Goal: Information Seeking & Learning: Understand process/instructions

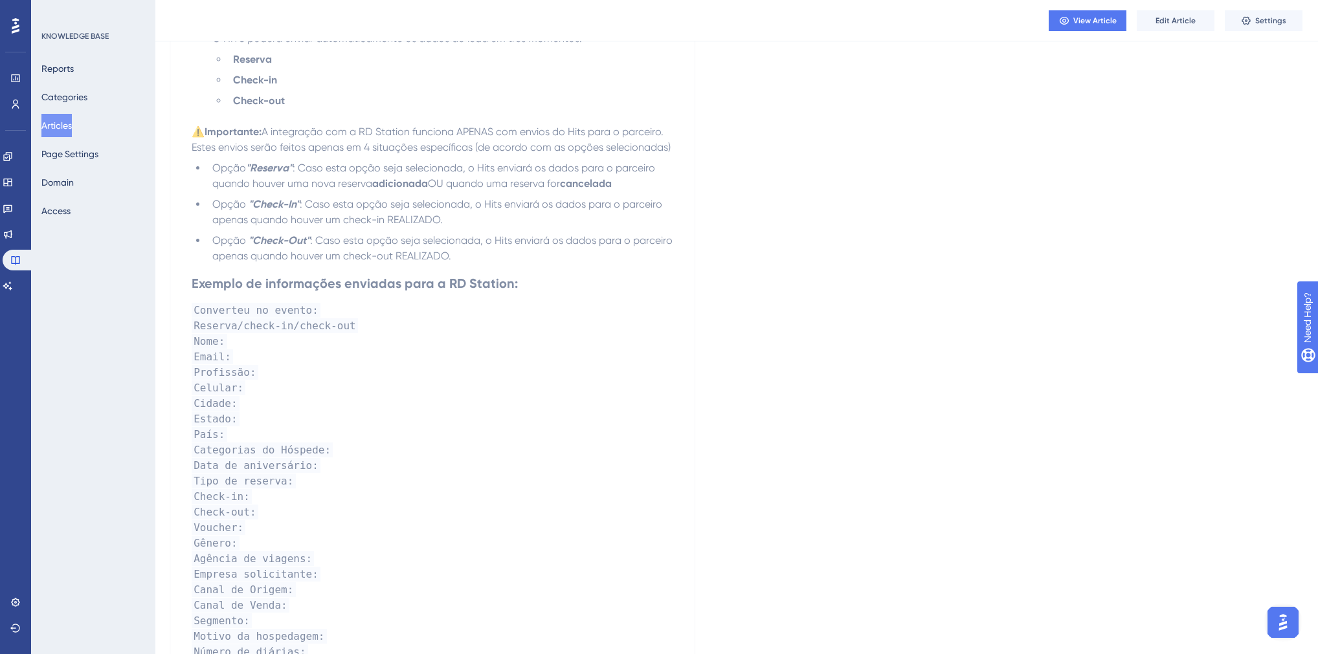
scroll to position [362, 0]
click at [65, 126] on button "Articles" at bounding box center [56, 125] width 30 height 23
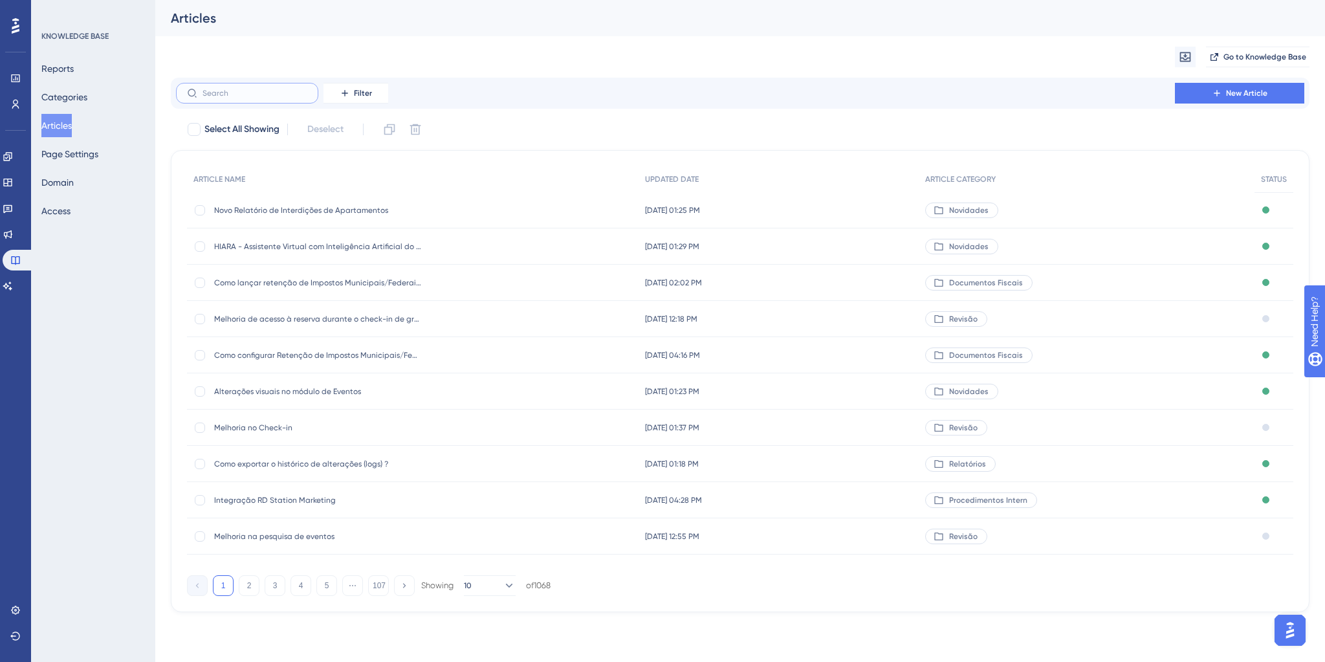
click at [260, 91] on input "text" at bounding box center [255, 93] width 105 height 9
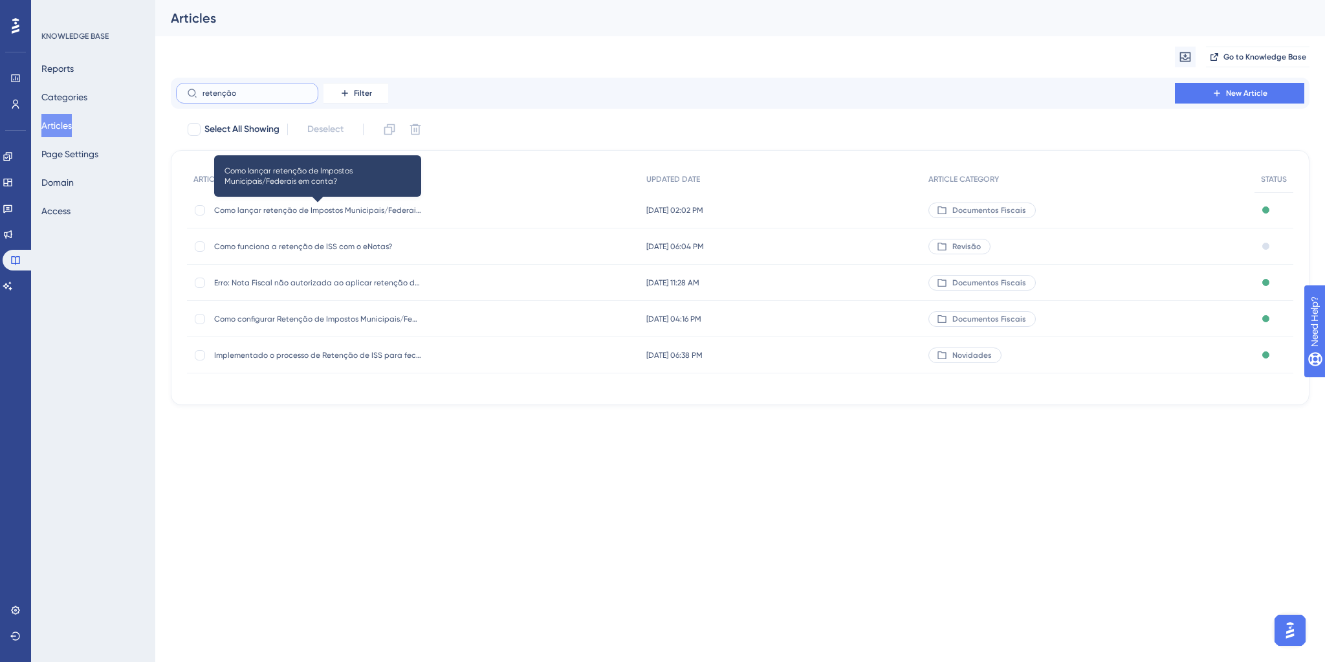
type input "retenção"
click at [335, 208] on span "Como lançar retenção de Impostos Municipais/Federais em conta?" at bounding box center [317, 210] width 207 height 10
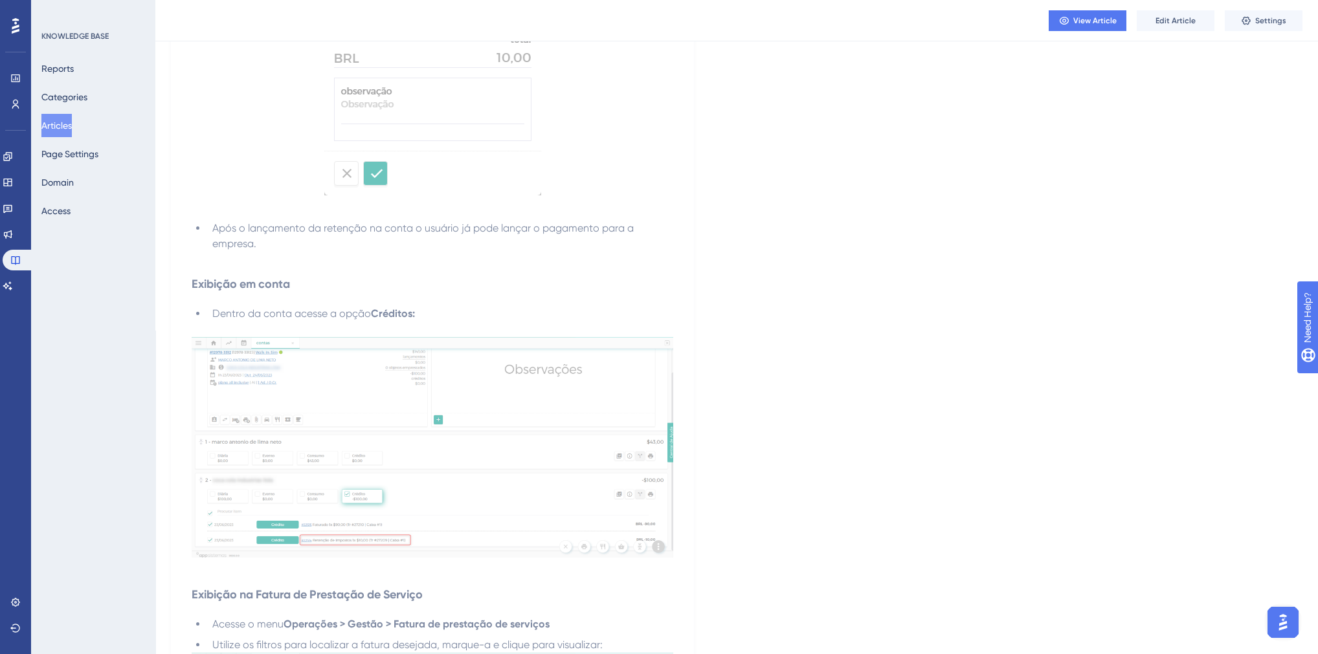
scroll to position [2899, 0]
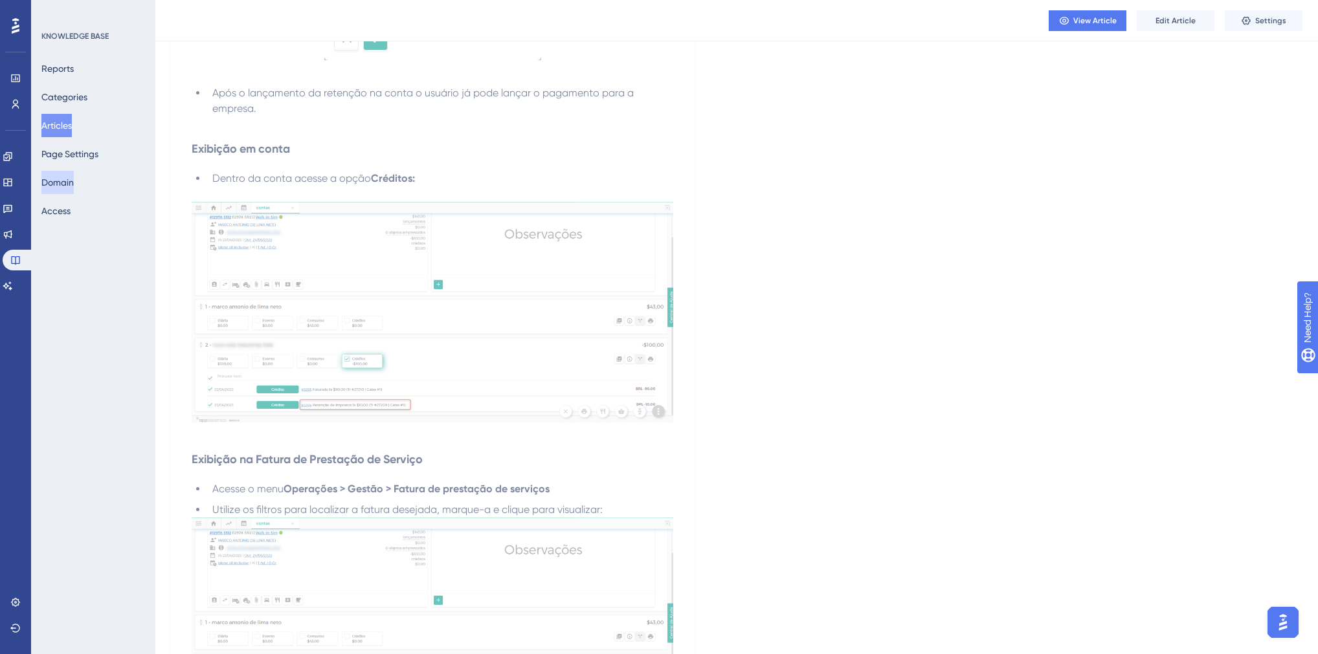
drag, startPoint x: 65, startPoint y: 129, endPoint x: 72, endPoint y: 192, distance: 63.3
click at [65, 129] on button "Articles" at bounding box center [56, 125] width 30 height 23
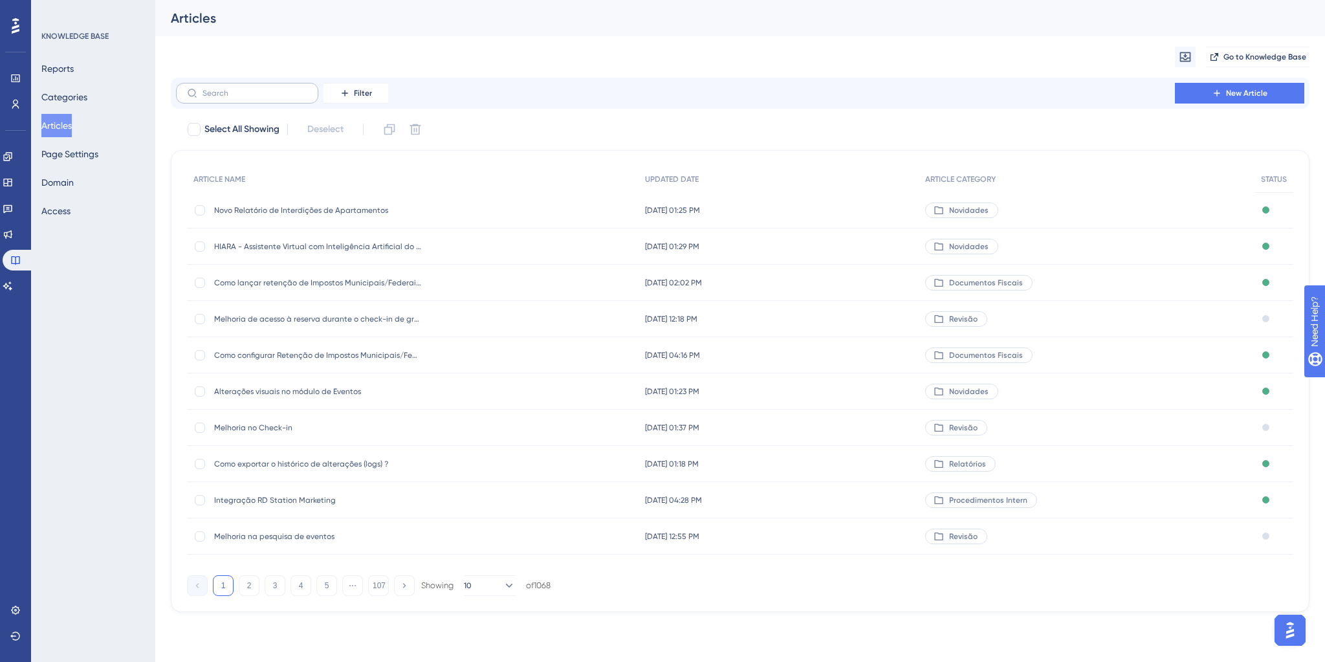
click at [276, 88] on label at bounding box center [247, 93] width 142 height 21
click at [276, 89] on input "text" at bounding box center [255, 93] width 105 height 9
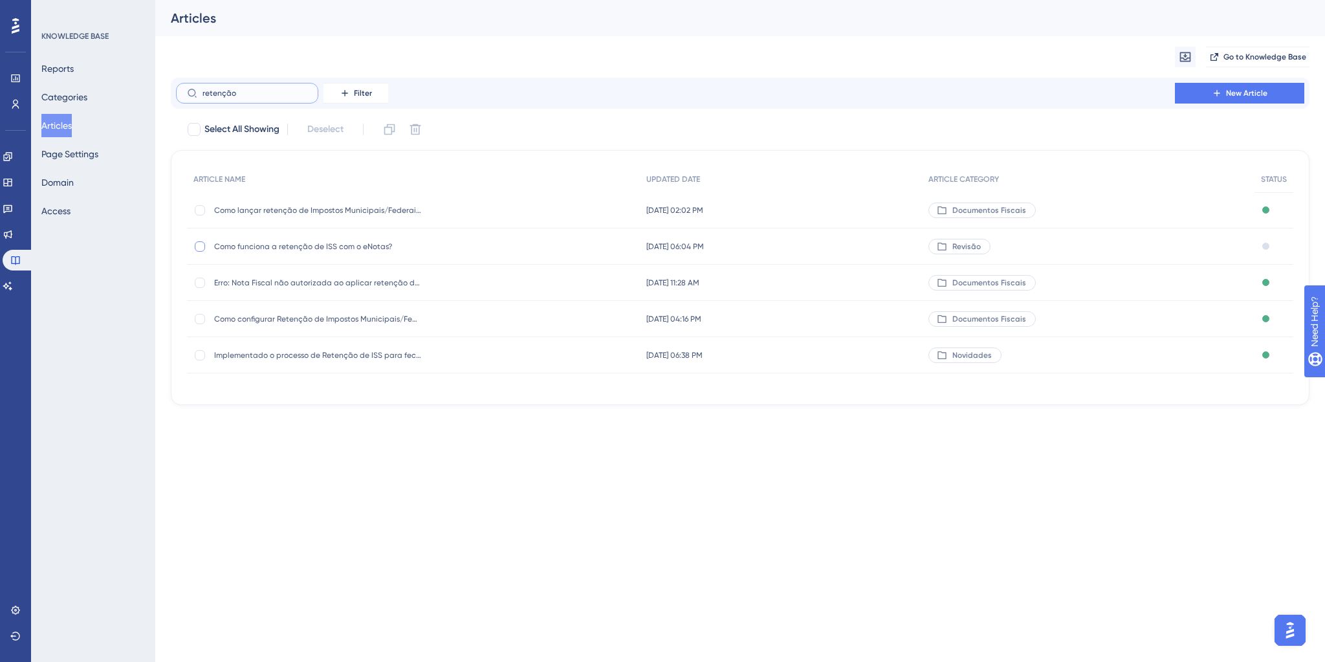
type input "retenção"
click at [199, 245] on div at bounding box center [200, 246] width 10 height 10
click at [197, 245] on div at bounding box center [200, 246] width 10 height 10
checkbox input "false"
click at [261, 287] on span "Erro: Nota Fiscal não autorizada ao aplicar retenção de ISS na conta do HITS" at bounding box center [317, 283] width 207 height 10
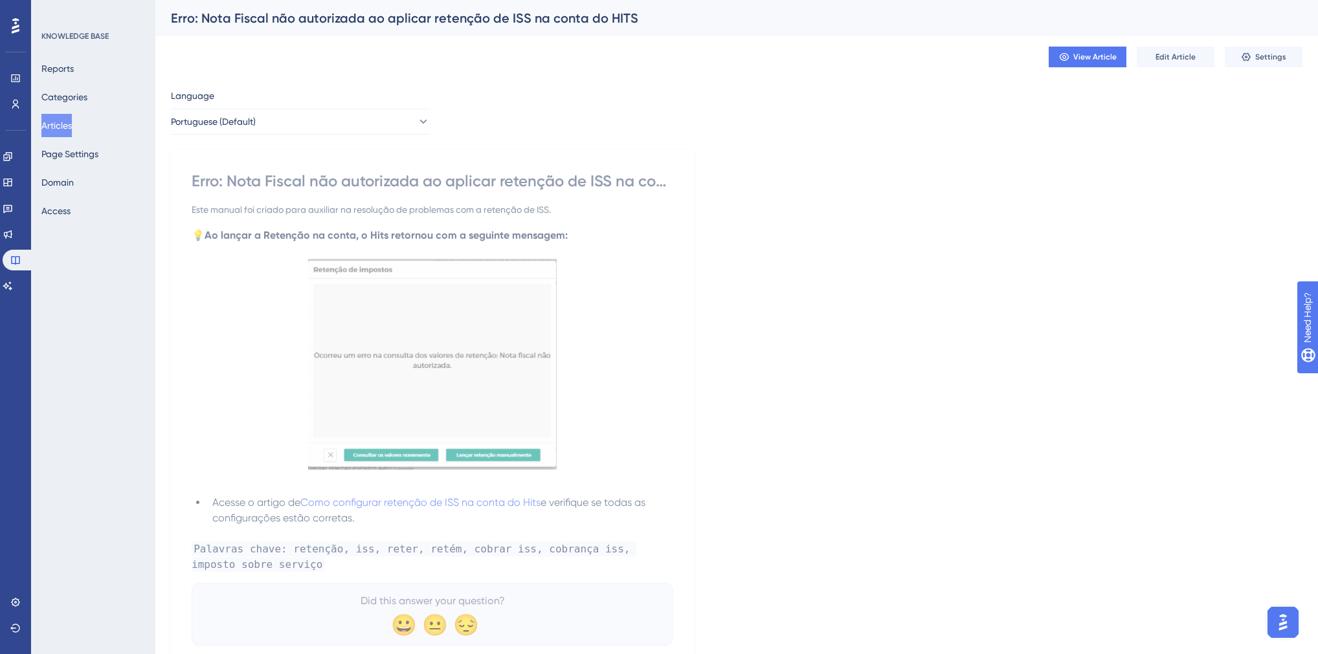
click at [71, 132] on button "Articles" at bounding box center [56, 125] width 30 height 23
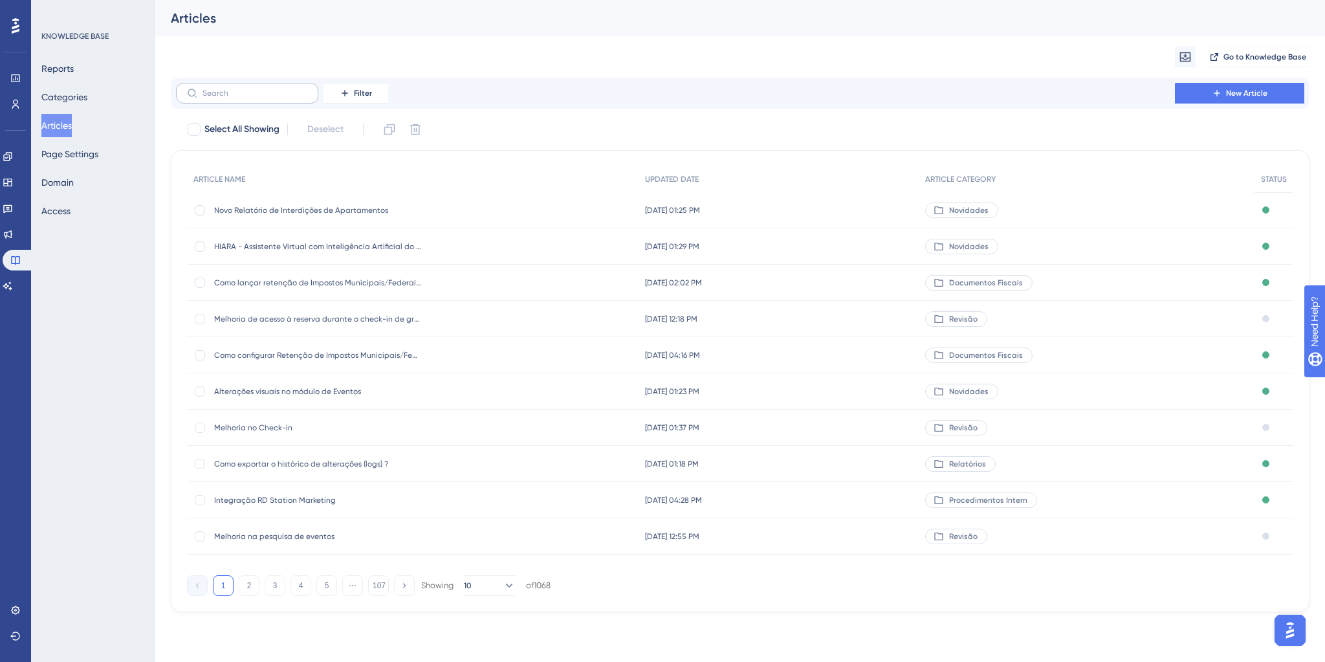
click at [249, 101] on label at bounding box center [247, 93] width 142 height 21
click at [249, 98] on input "text" at bounding box center [255, 93] width 105 height 9
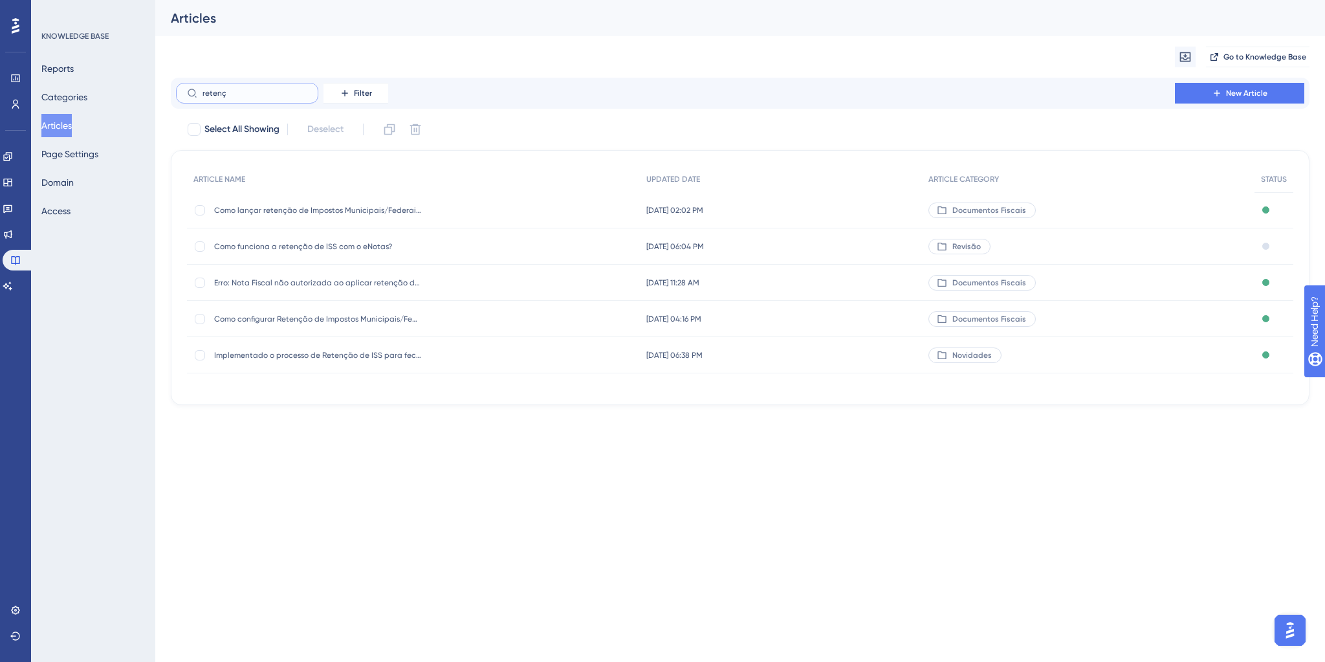
type input "retenç"
click at [304, 251] on span "Como funciona a retenção de ISS com o eNotas?" at bounding box center [317, 246] width 207 height 10
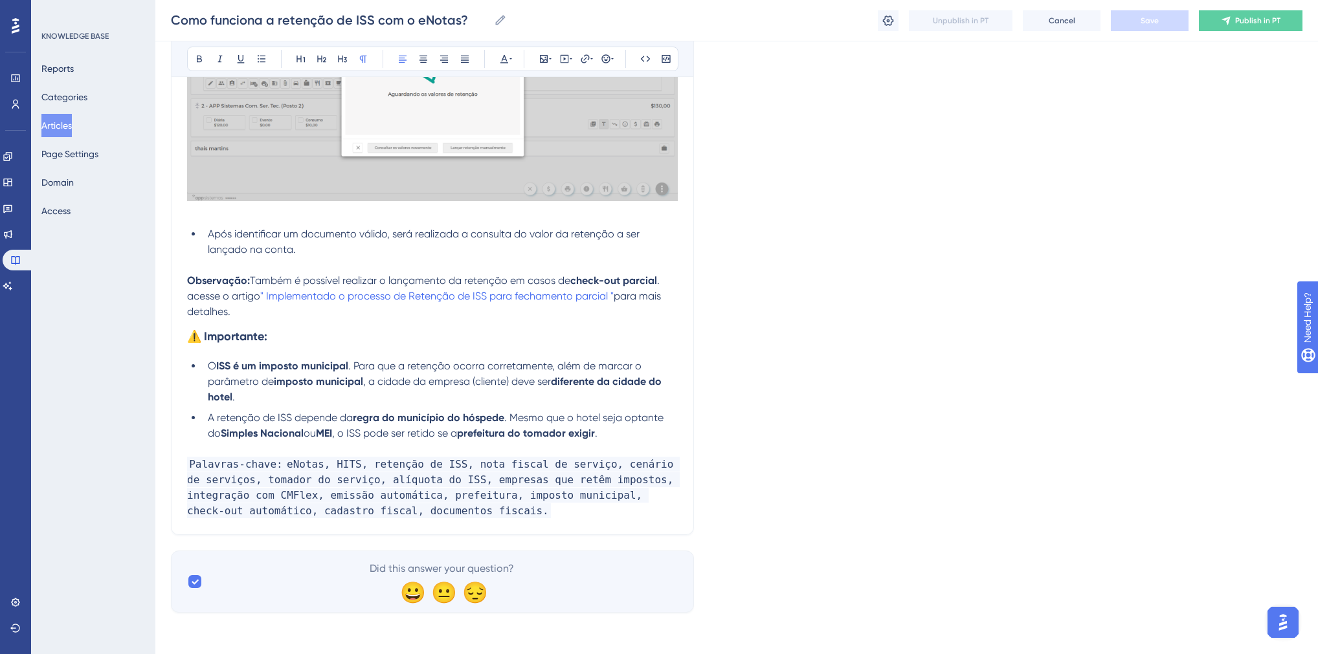
scroll to position [3829, 0]
click at [72, 127] on button "Articles" at bounding box center [56, 125] width 30 height 23
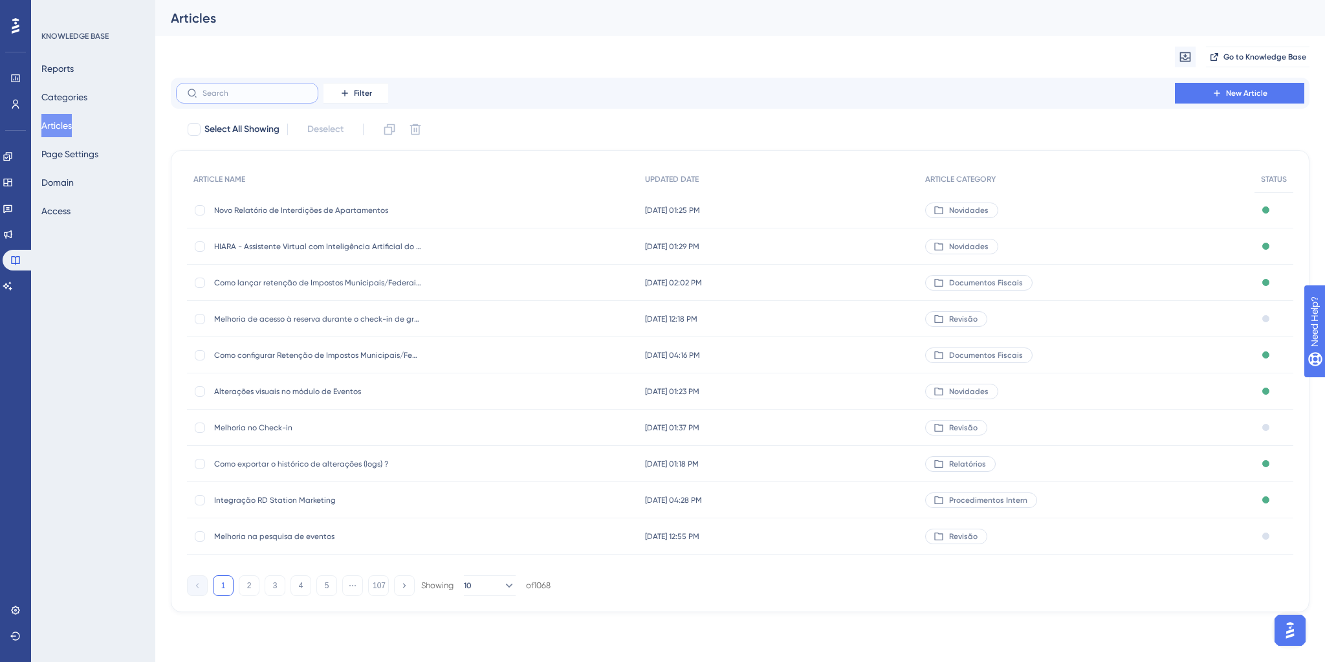
click at [216, 93] on input "text" at bounding box center [255, 93] width 105 height 9
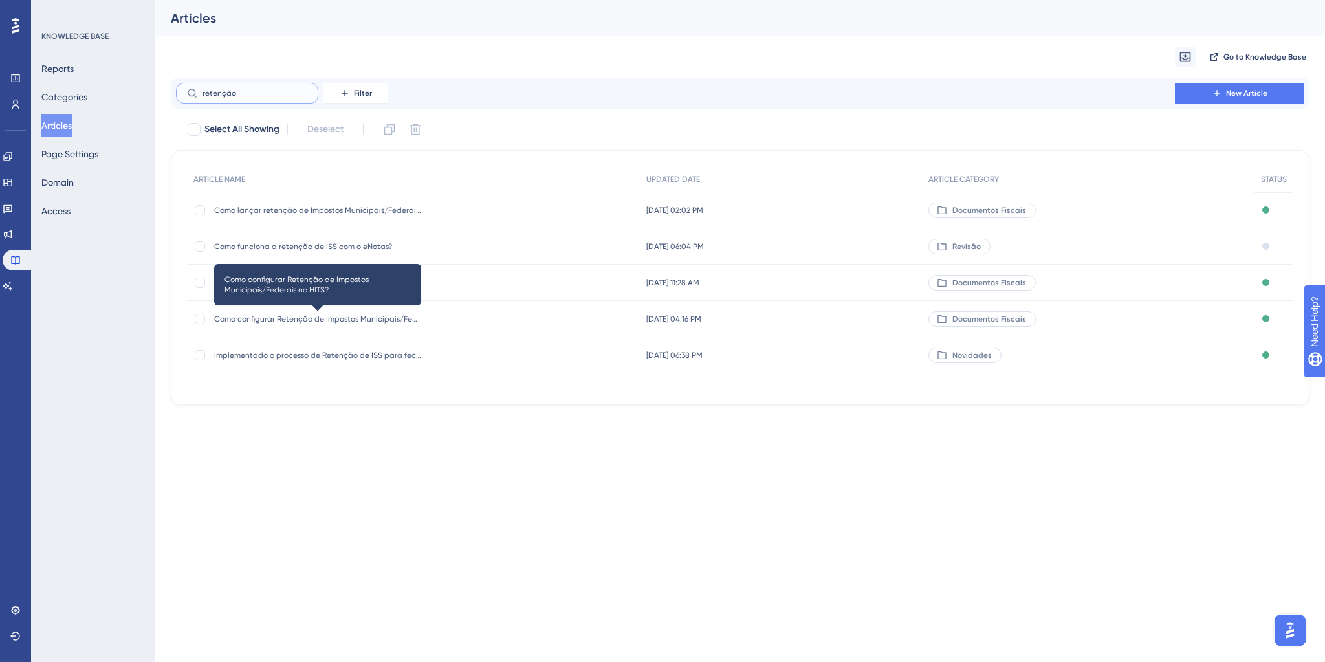
type input "retenção"
click at [282, 320] on span "Como configurar Retenção de Impostos Municipais/Federais no HITS?" at bounding box center [317, 319] width 207 height 10
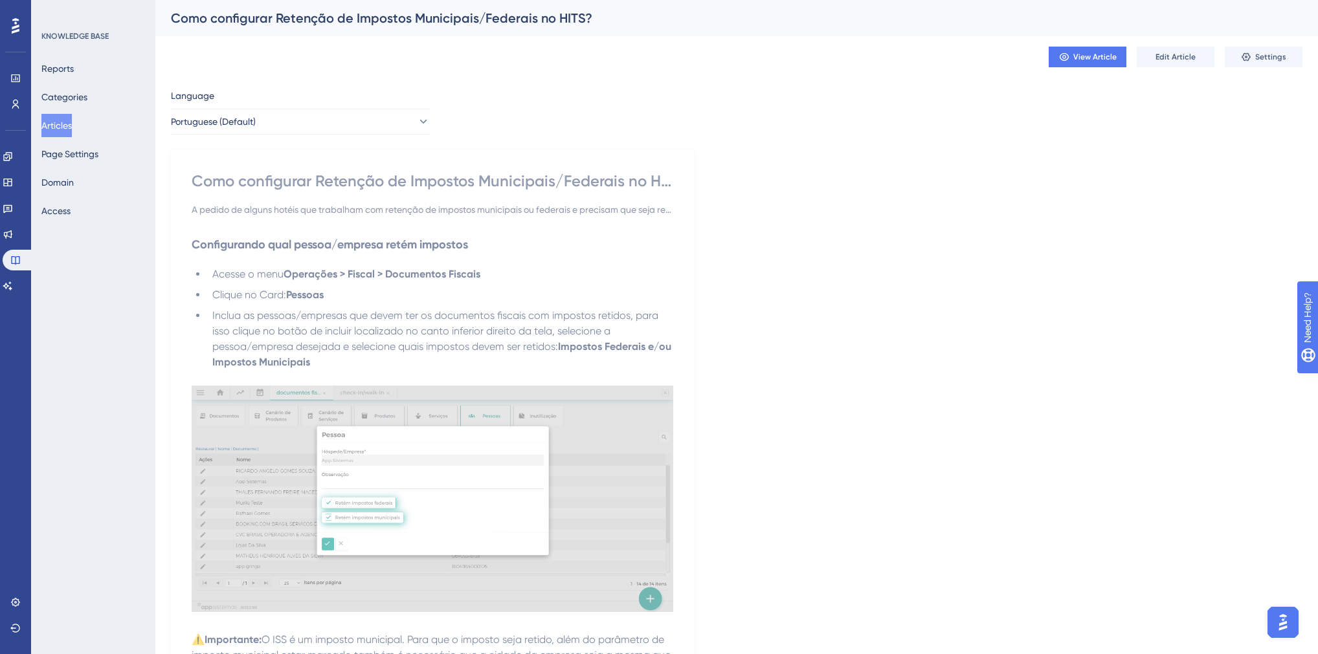
click at [71, 127] on button "Articles" at bounding box center [56, 125] width 30 height 23
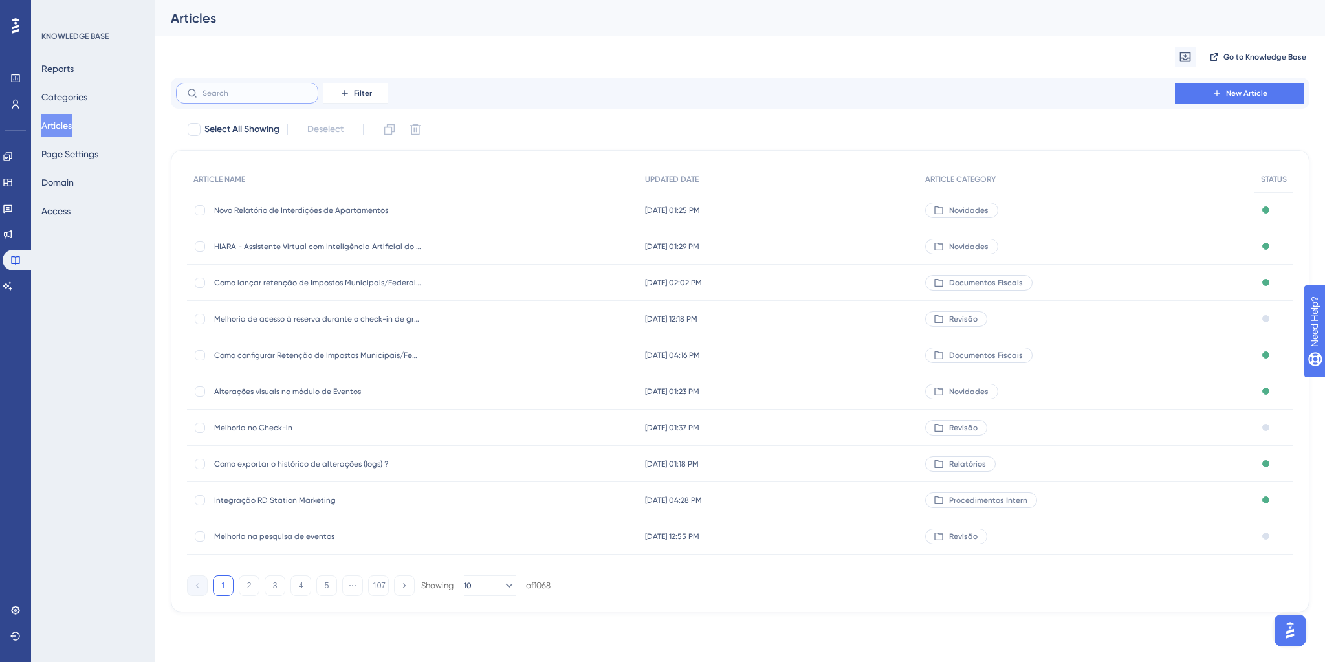
click at [227, 94] on input "text" at bounding box center [255, 93] width 105 height 9
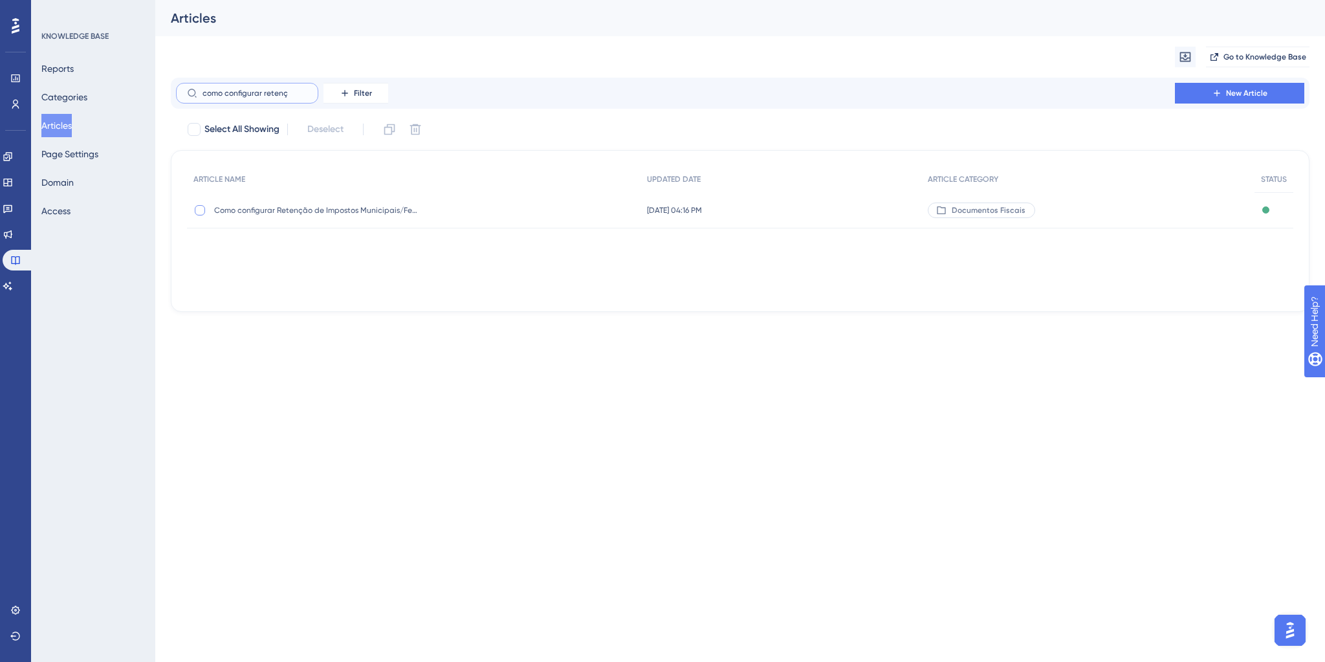
type input "como configurar retenç"
click at [195, 204] on div at bounding box center [199, 210] width 13 height 13
checkbox input "true"
click at [390, 133] on icon at bounding box center [389, 129] width 13 height 13
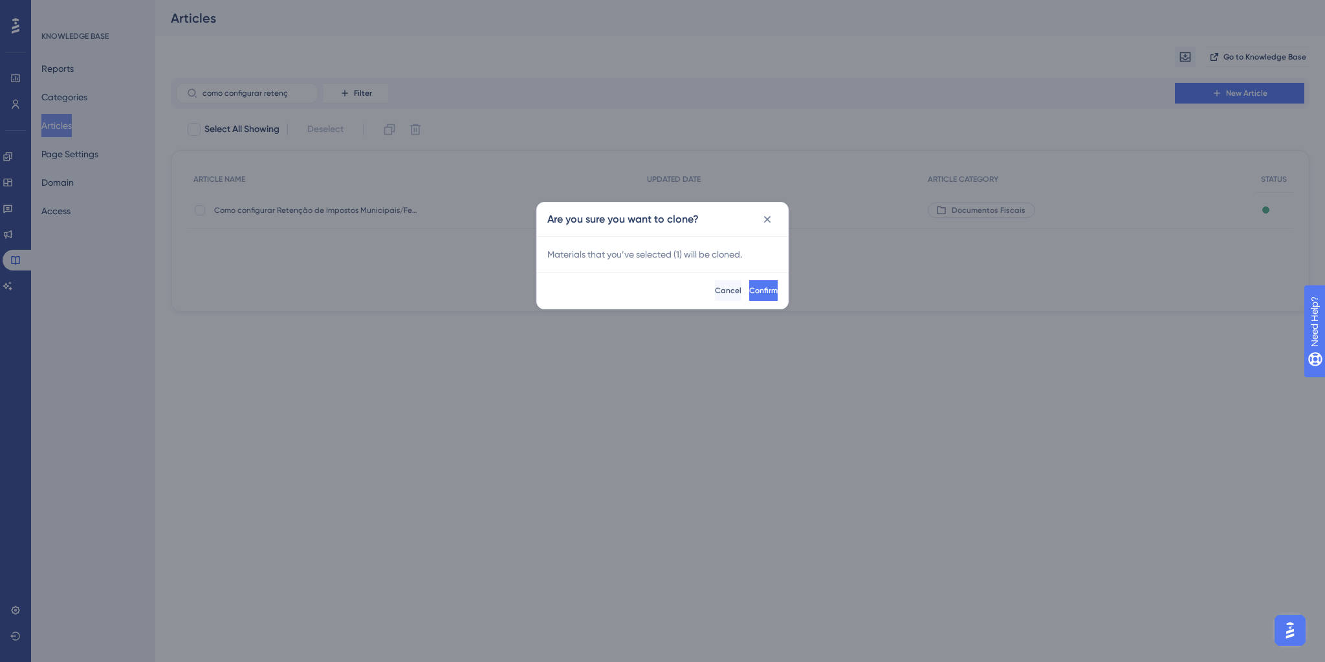
checkbox input "false"
click at [766, 285] on button "Confirm" at bounding box center [762, 290] width 31 height 21
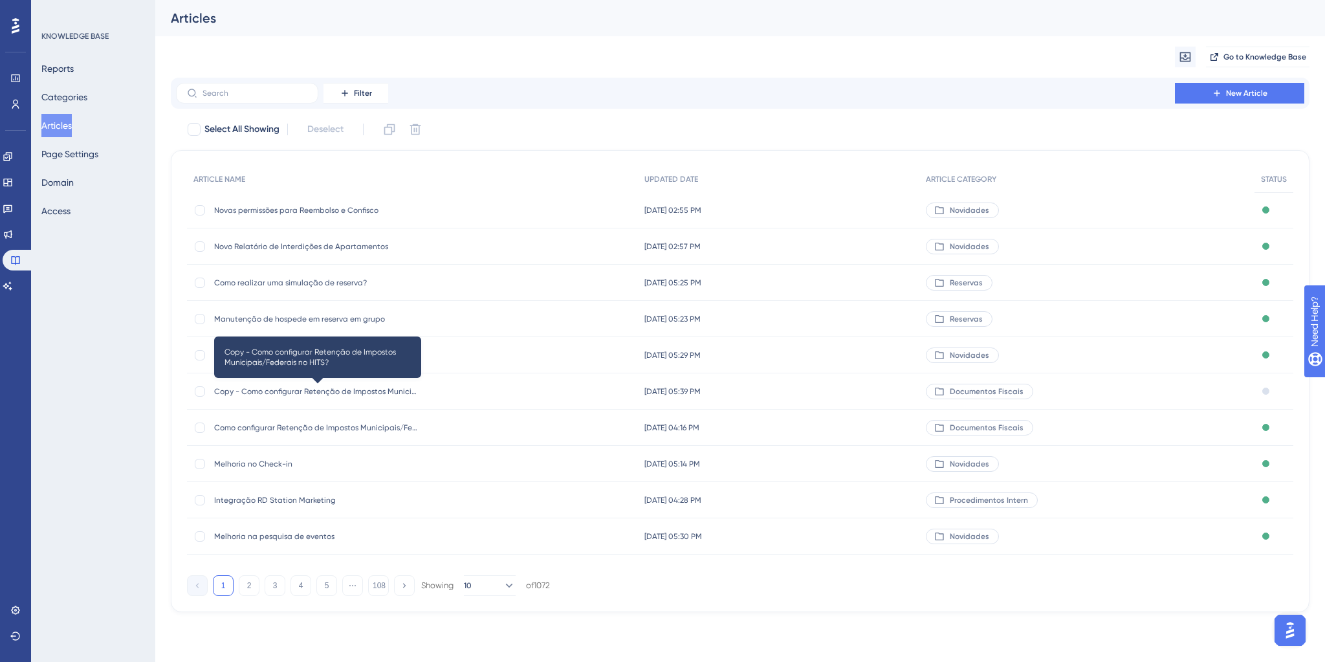
click at [282, 386] on span "Copy - Como configurar Retenção de Impostos Municipais/Federais no HITS?" at bounding box center [317, 391] width 207 height 10
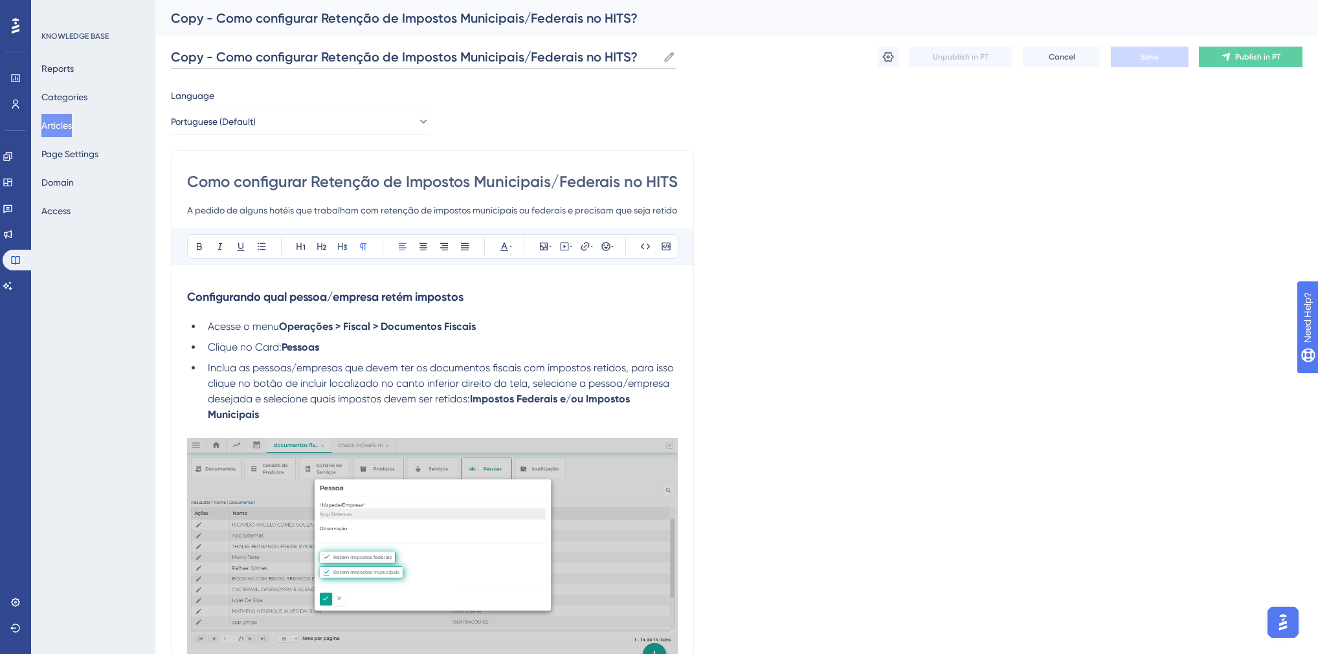
drag, startPoint x: 171, startPoint y: 57, endPoint x: 213, endPoint y: 62, distance: 42.4
click at [213, 62] on input "Copy - Como configurar Retenção de Impostos Municipais/Federais no HITS?" at bounding box center [414, 57] width 487 height 18
click at [359, 60] on input "Possibilidade de configurar retenção de Impostos federais no HITS" at bounding box center [381, 57] width 421 height 18
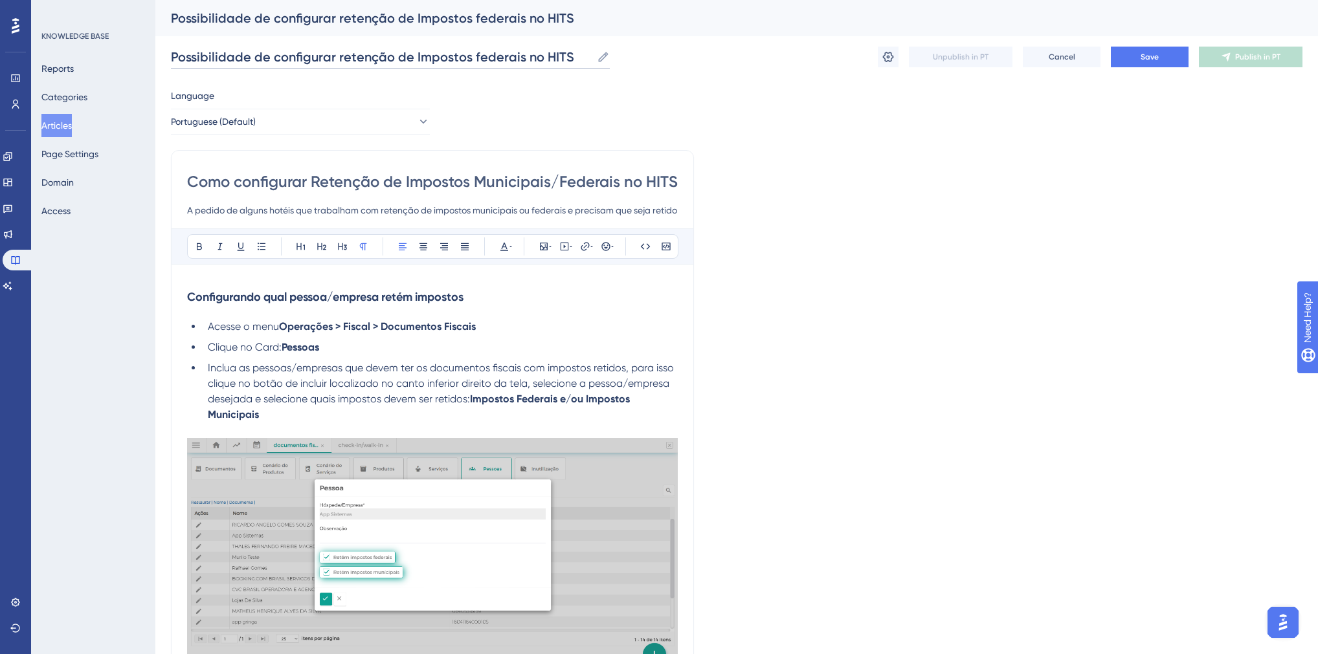
type input "Possibilidade de configurar retenção de Impostos federais no HITS"
click at [364, 183] on input "Como configurar Retenção de Impostos Municipais/Federais no HITS?" at bounding box center [432, 181] width 491 height 21
paste input "Possibilidade de configurar retenção de Impostos federais no HITS"
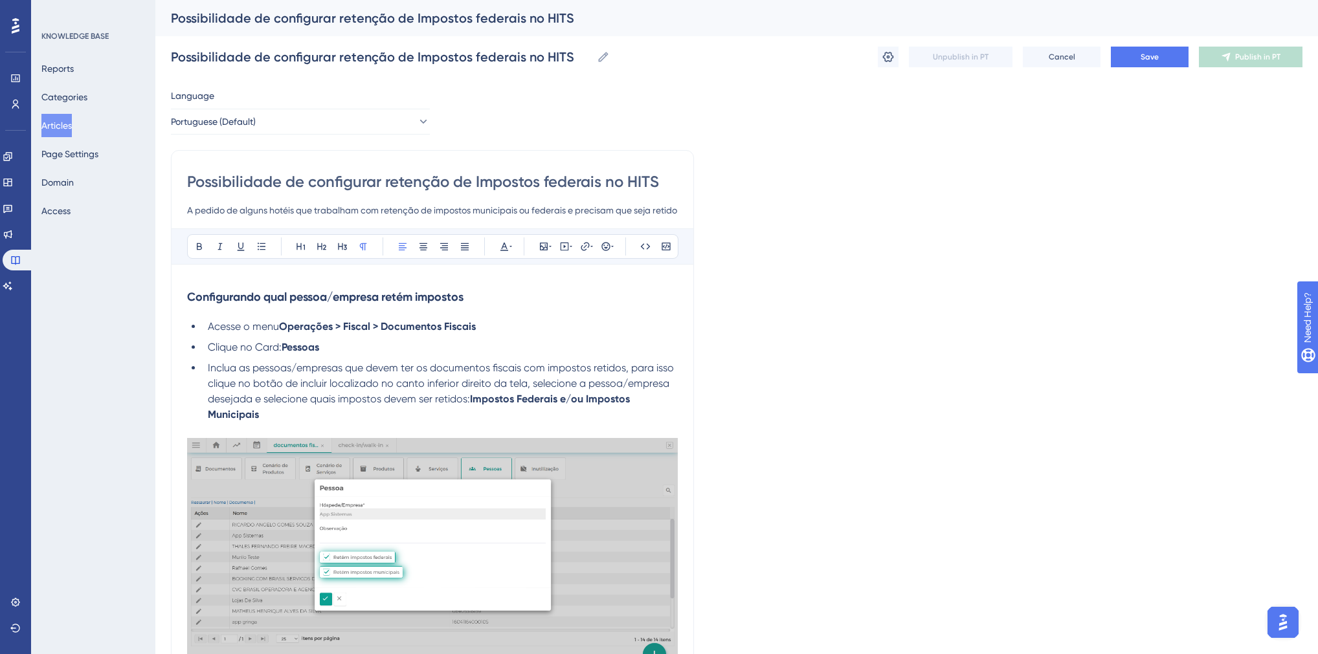
type input "Possibilidade de configurar retenção de Impostos federais no HITS"
drag, startPoint x: 477, startPoint y: 212, endPoint x: 531, endPoint y: 218, distance: 54.0
drag, startPoint x: 630, startPoint y: 210, endPoint x: 702, endPoint y: 216, distance: 72.1
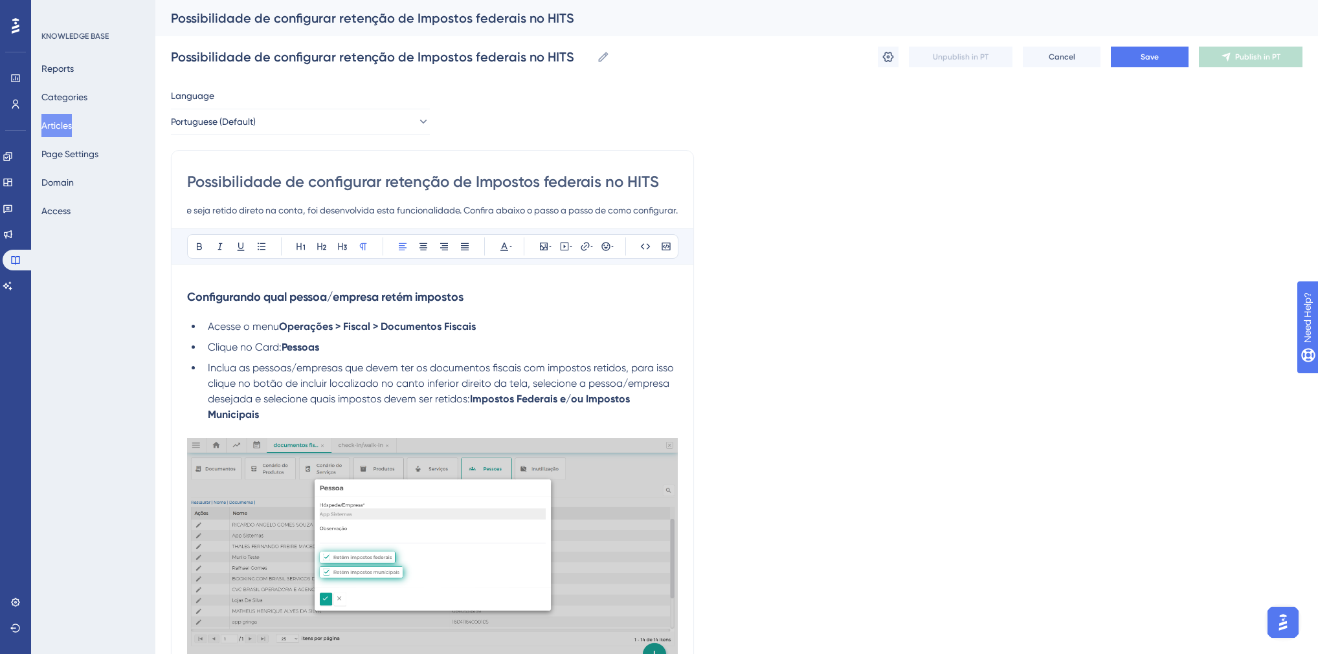
type input "A pedido de alguns hotéis que trabalham com retenção de impostos federais e pre…"
click at [312, 357] on ul "Acesse o menu Operações > Fiscal > Documentos Fiscais Clique no Card: Pessoas I…" at bounding box center [432, 371] width 491 height 104
drag, startPoint x: 564, startPoint y: 400, endPoint x: 606, endPoint y: 420, distance: 46.6
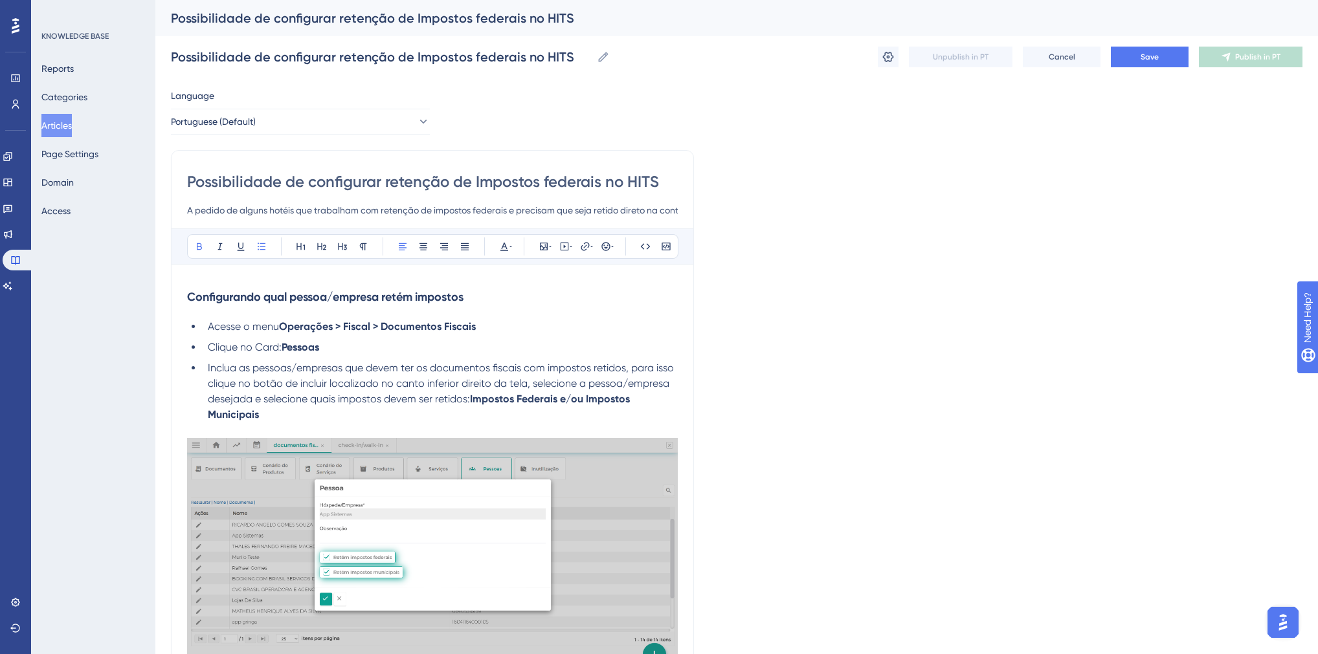
click at [606, 420] on li "Inclua as pessoas/empresas que devem ter os documentos fiscais com impostos ret…" at bounding box center [440, 391] width 475 height 62
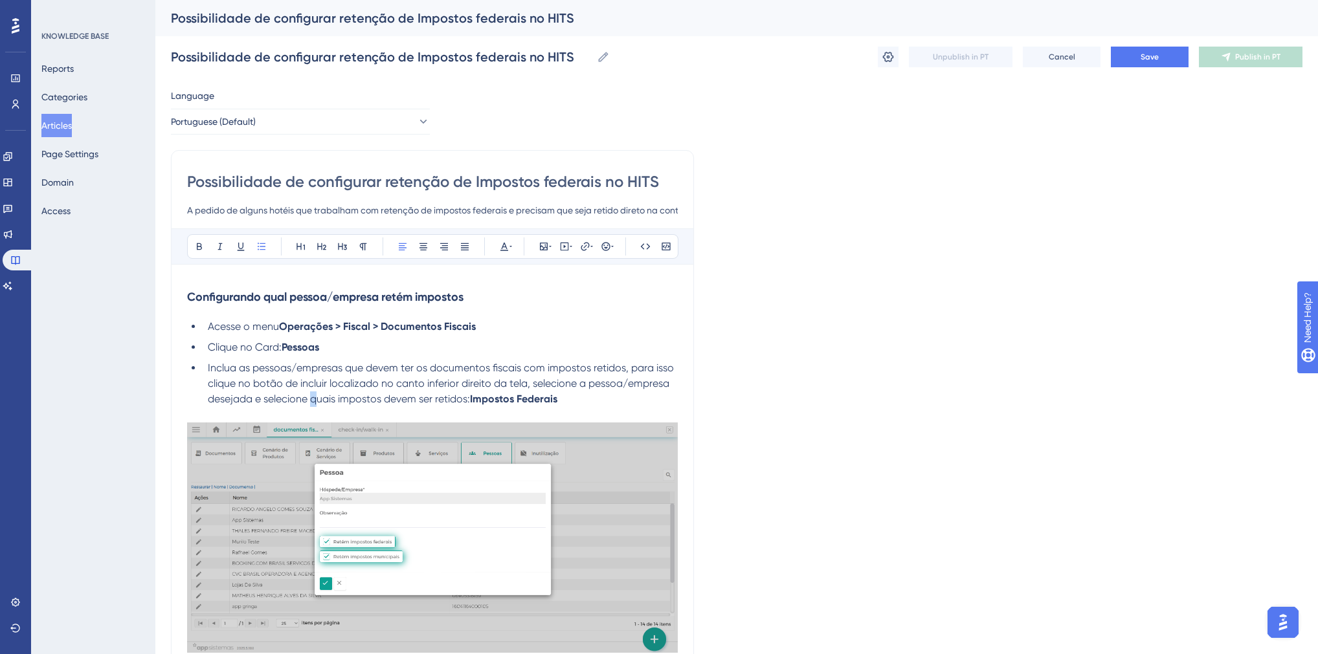
drag, startPoint x: 313, startPoint y: 400, endPoint x: 319, endPoint y: 401, distance: 6.5
click at [319, 401] on span "Inclua as pessoas/empresas que devem ter os documentos fiscais com impostos ret…" at bounding box center [442, 383] width 469 height 43
click at [446, 401] on span "Inclua as pessoas/empresas que devem ter os documentos fiscais com impostos ret…" at bounding box center [442, 383] width 469 height 43
click at [443, 463] on img at bounding box center [432, 538] width 491 height 230
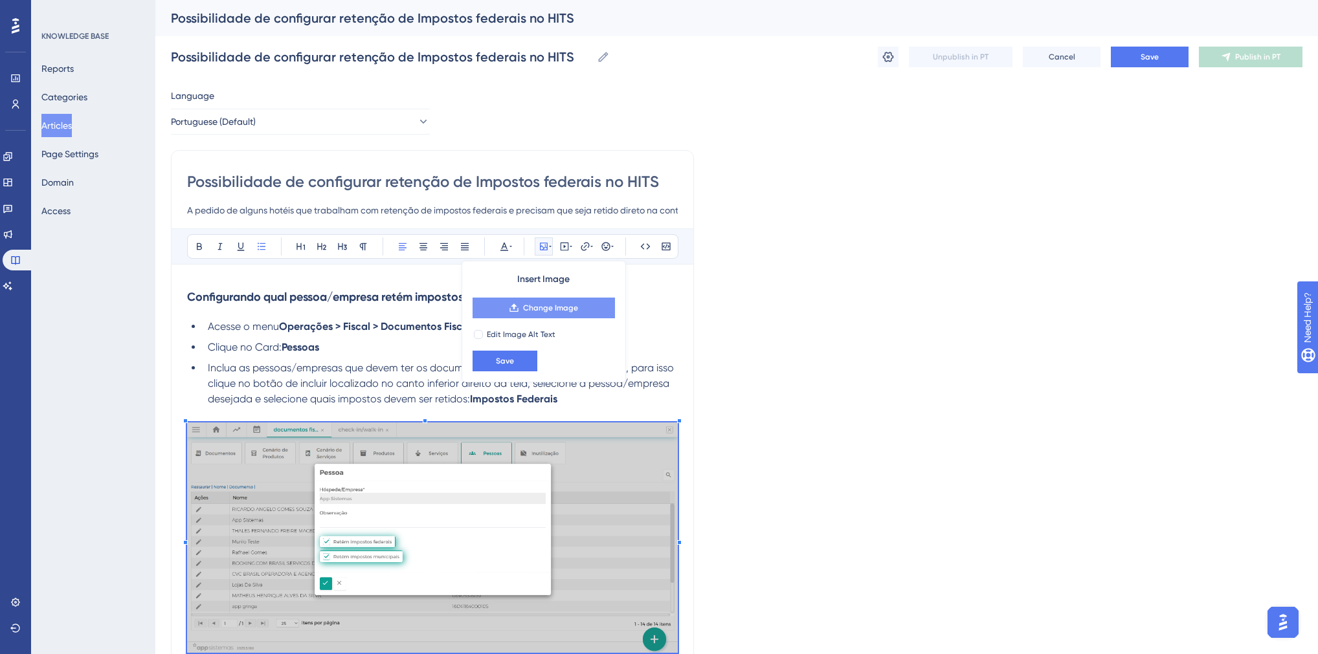
click at [531, 311] on span "Change Image" at bounding box center [550, 308] width 55 height 10
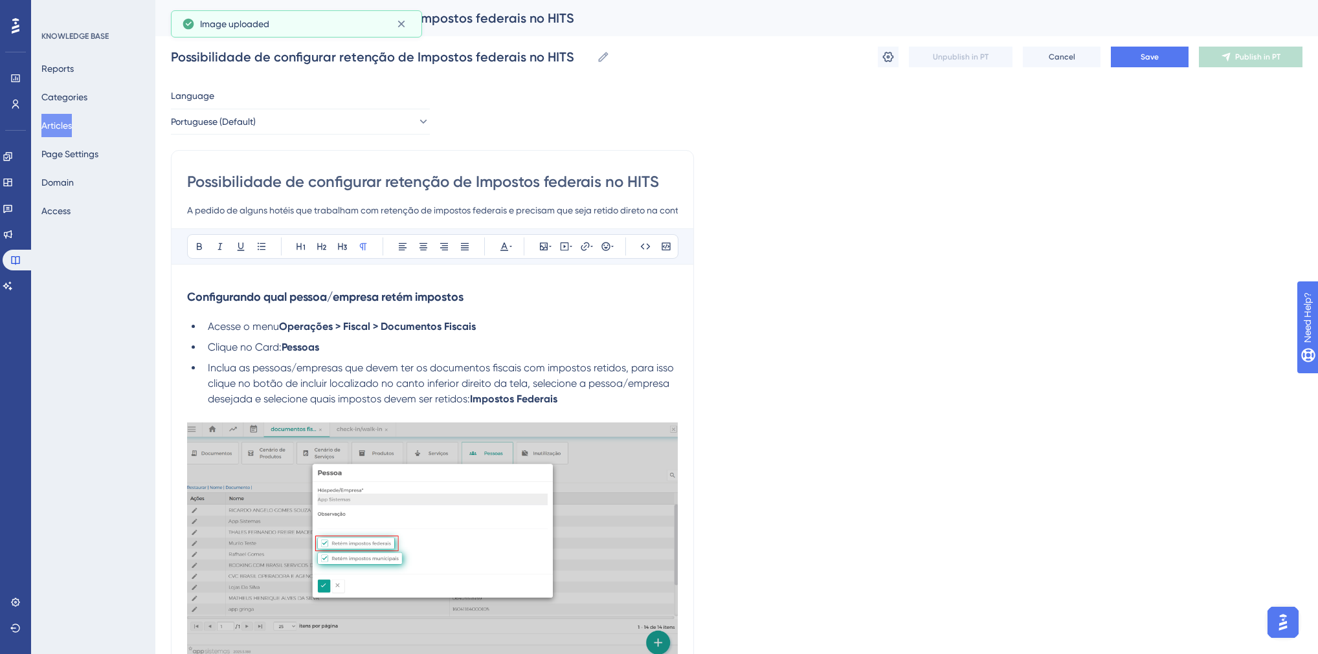
scroll to position [311, 0]
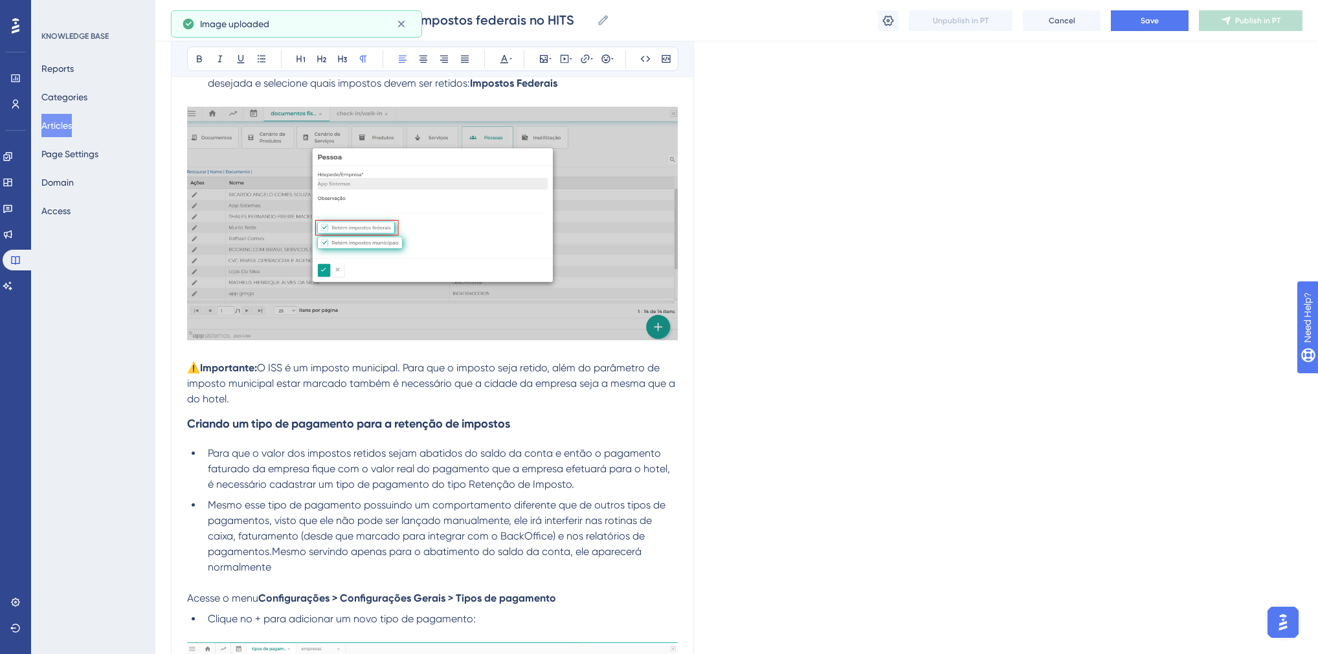
drag, startPoint x: 199, startPoint y: 384, endPoint x: 189, endPoint y: 371, distance: 16.6
click at [189, 371] on p "⚠️ Importante: O ISS é um imposto municipal. Para que o imposto seja retido, al…" at bounding box center [432, 383] width 491 height 47
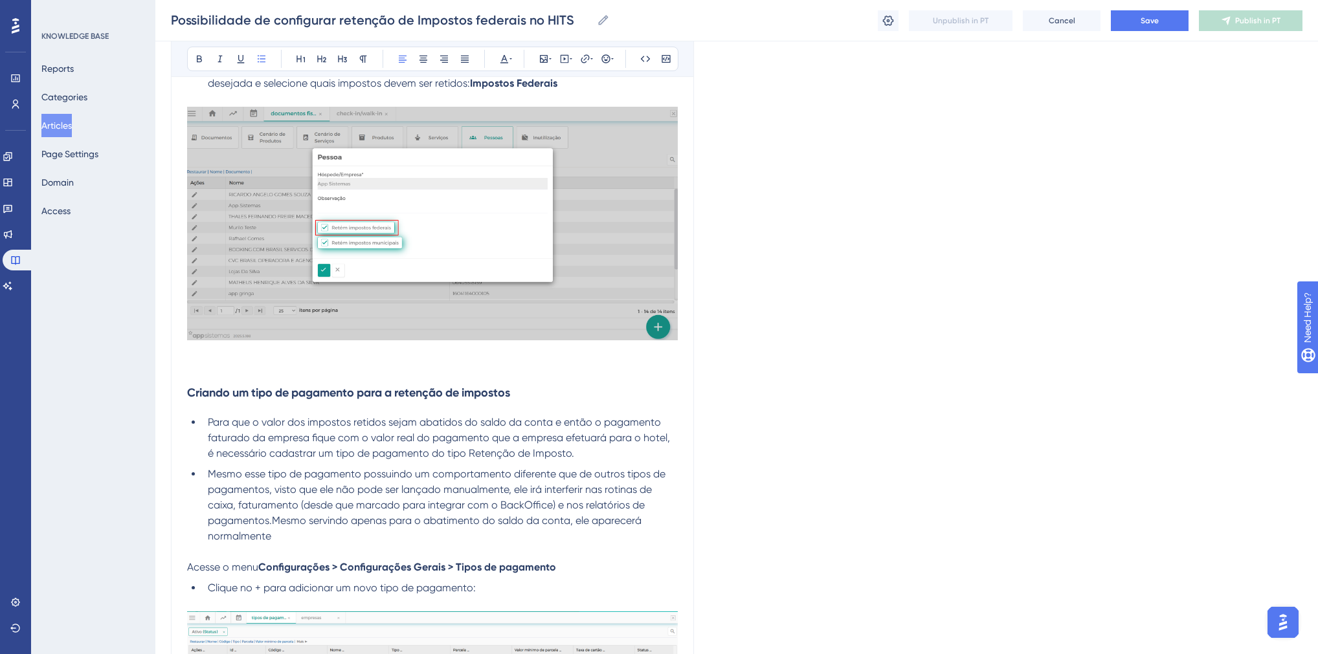
click at [272, 524] on span "Mesmo esse tipo de pagamento possuindo um comportamento diferente que de outros…" at bounding box center [438, 505] width 460 height 74
click at [204, 368] on p at bounding box center [432, 368] width 491 height 16
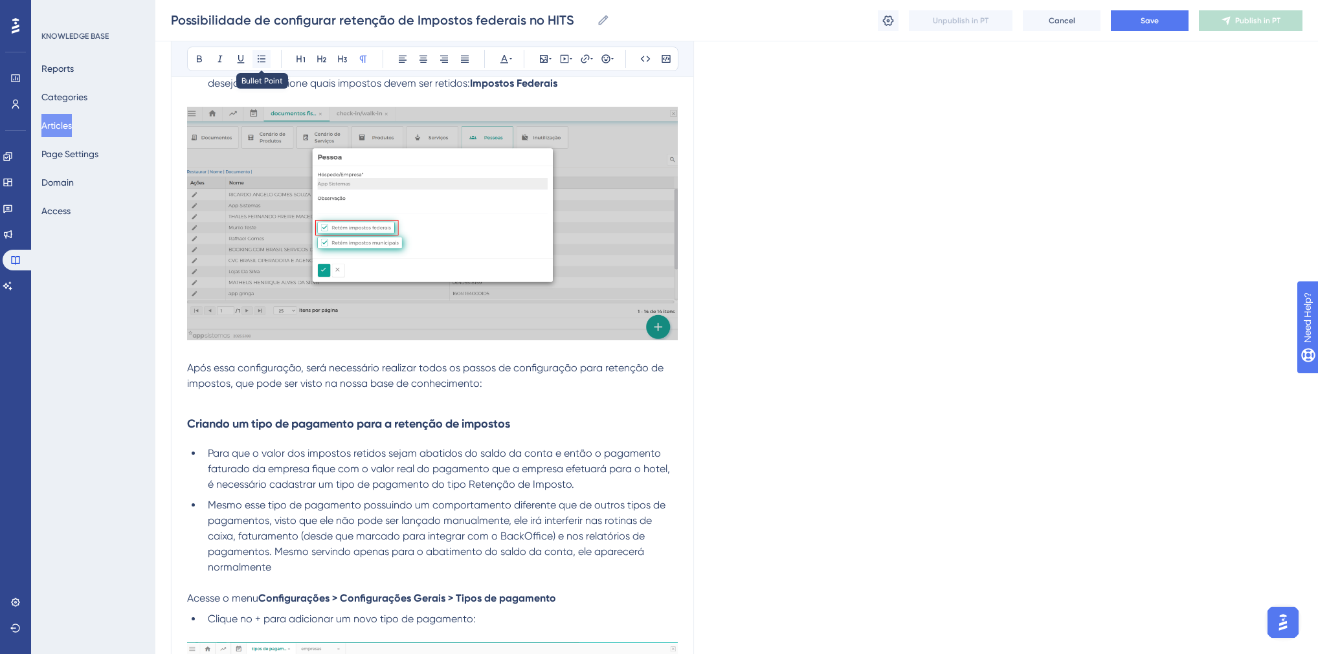
click at [261, 57] on icon at bounding box center [261, 59] width 10 height 10
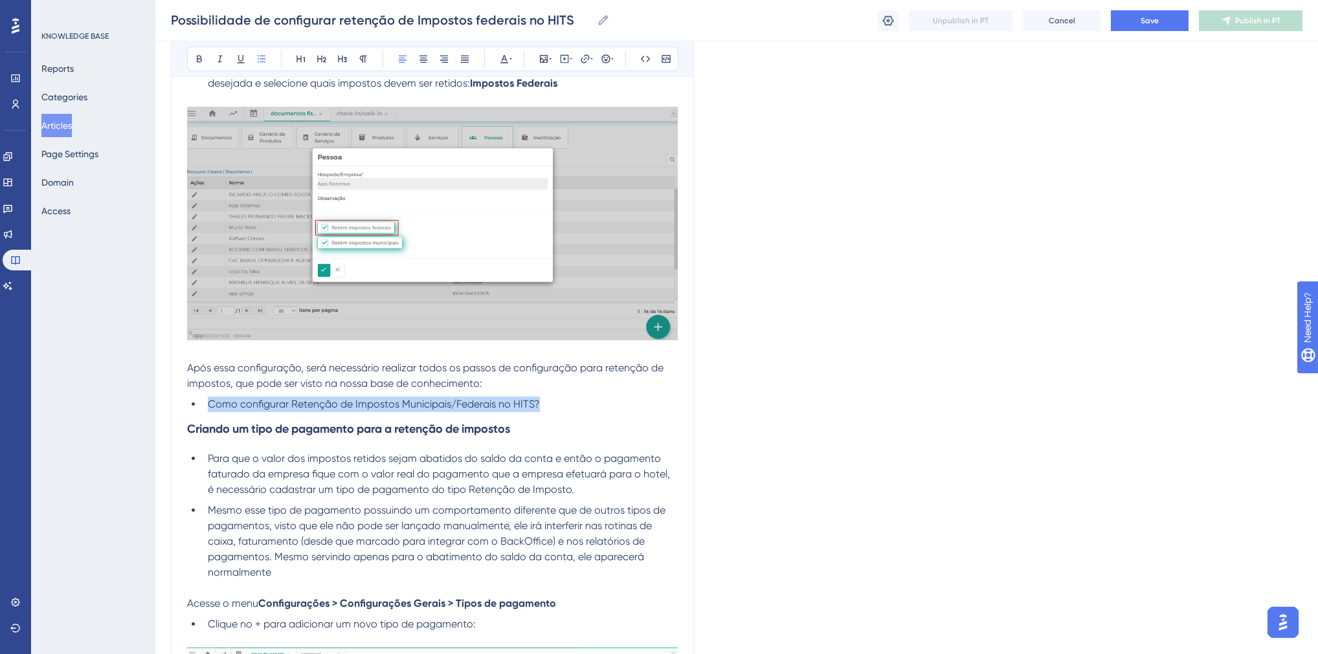
drag, startPoint x: 546, startPoint y: 405, endPoint x: 206, endPoint y: 401, distance: 339.8
click at [206, 401] on li "Como configurar Retenção de Impostos Municipais/Federais no HITS?" at bounding box center [440, 405] width 475 height 16
click at [580, 62] on icon at bounding box center [585, 59] width 10 height 10
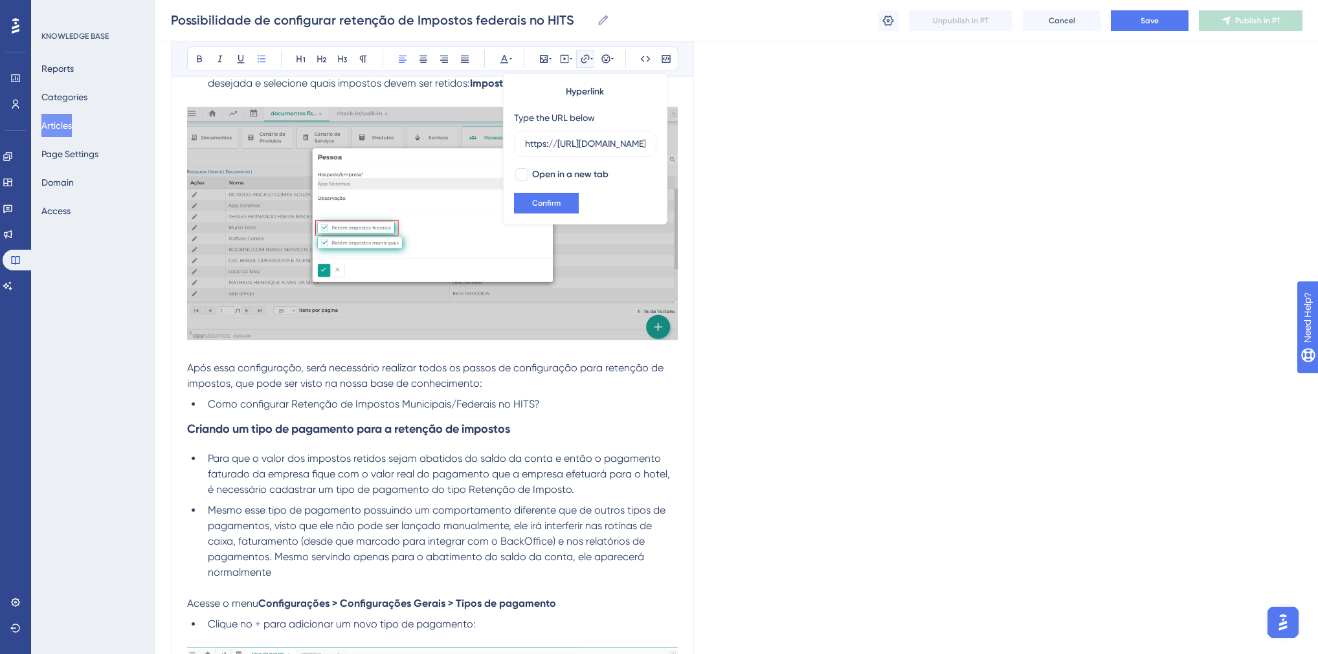
scroll to position [0, 401]
click at [558, 145] on input "https://[URL][DOMAIN_NAME]" at bounding box center [585, 144] width 120 height 14
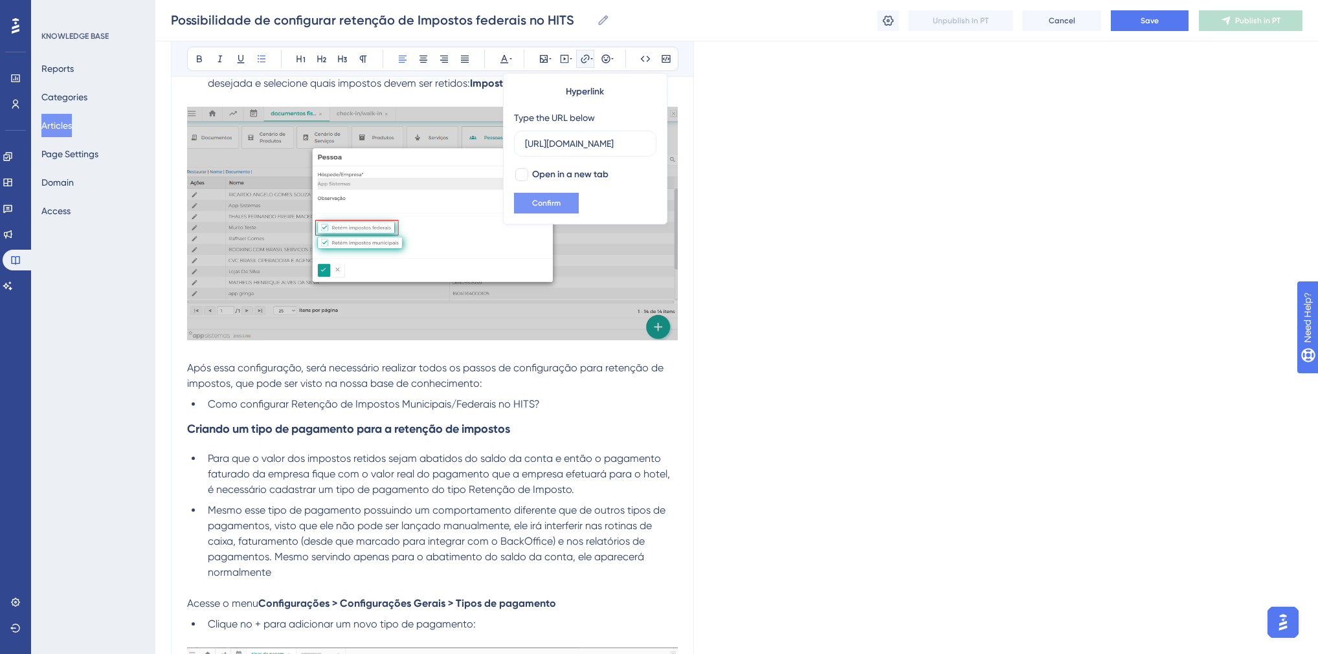
type input "[URL][DOMAIN_NAME]"
click at [549, 204] on span "Confirm" at bounding box center [546, 203] width 28 height 10
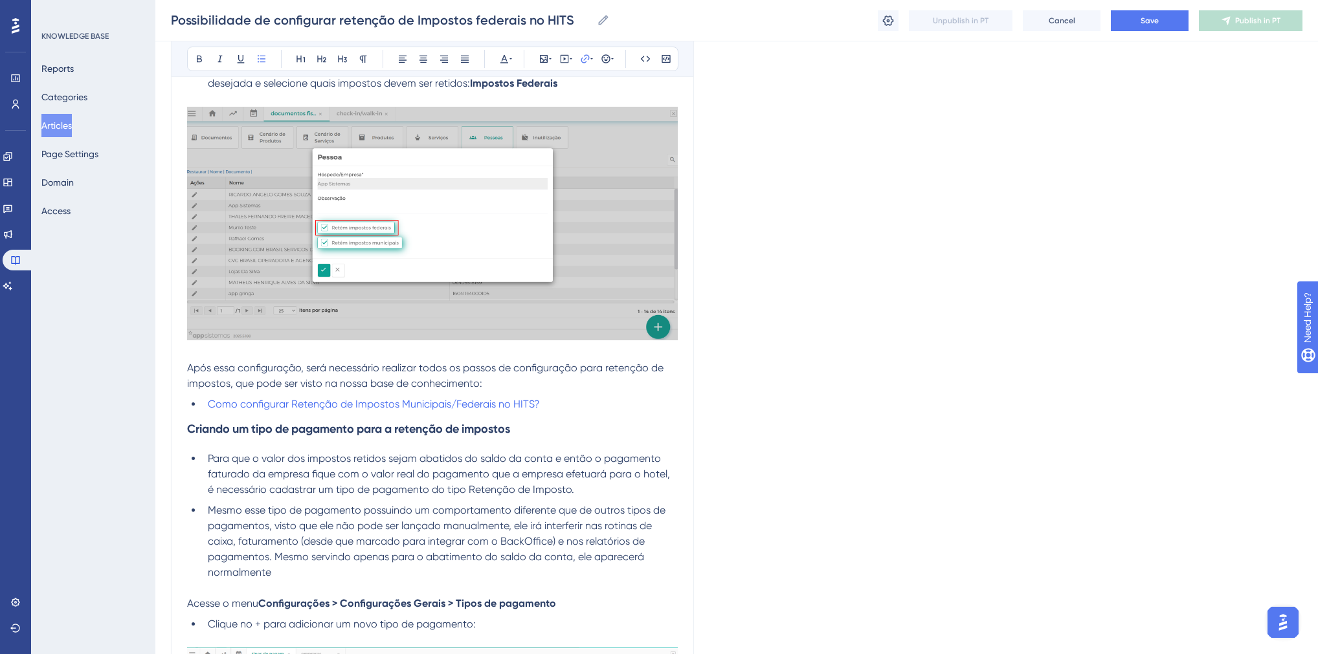
click at [560, 422] on h3 "Criando um tipo de pagamento para a retenção de impostos" at bounding box center [432, 429] width 491 height 34
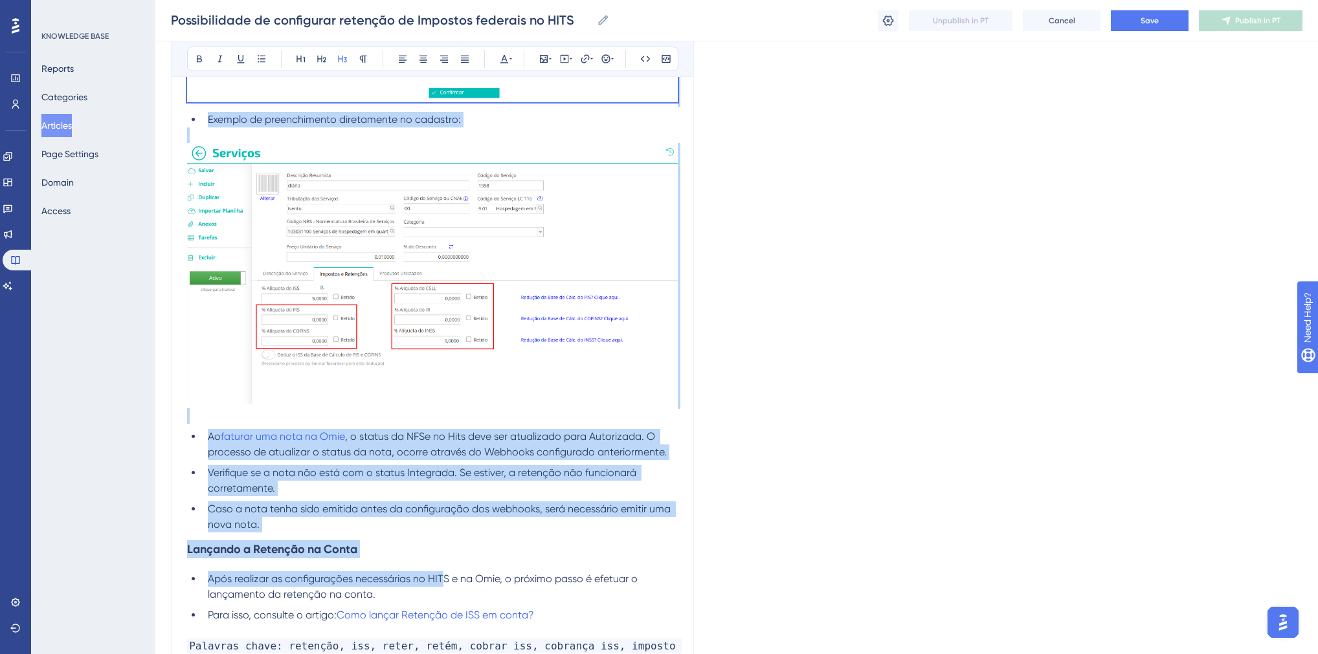
scroll to position [5646, 0]
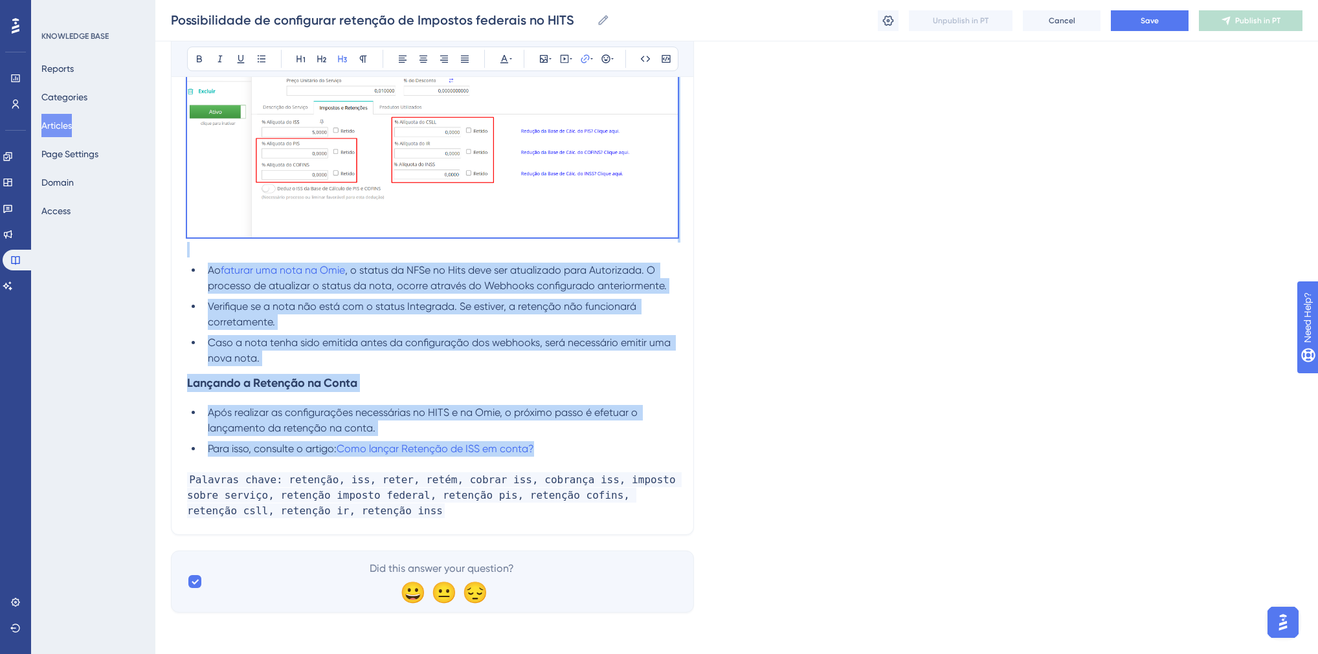
drag, startPoint x: 189, startPoint y: 425, endPoint x: 543, endPoint y: 451, distance: 355.0
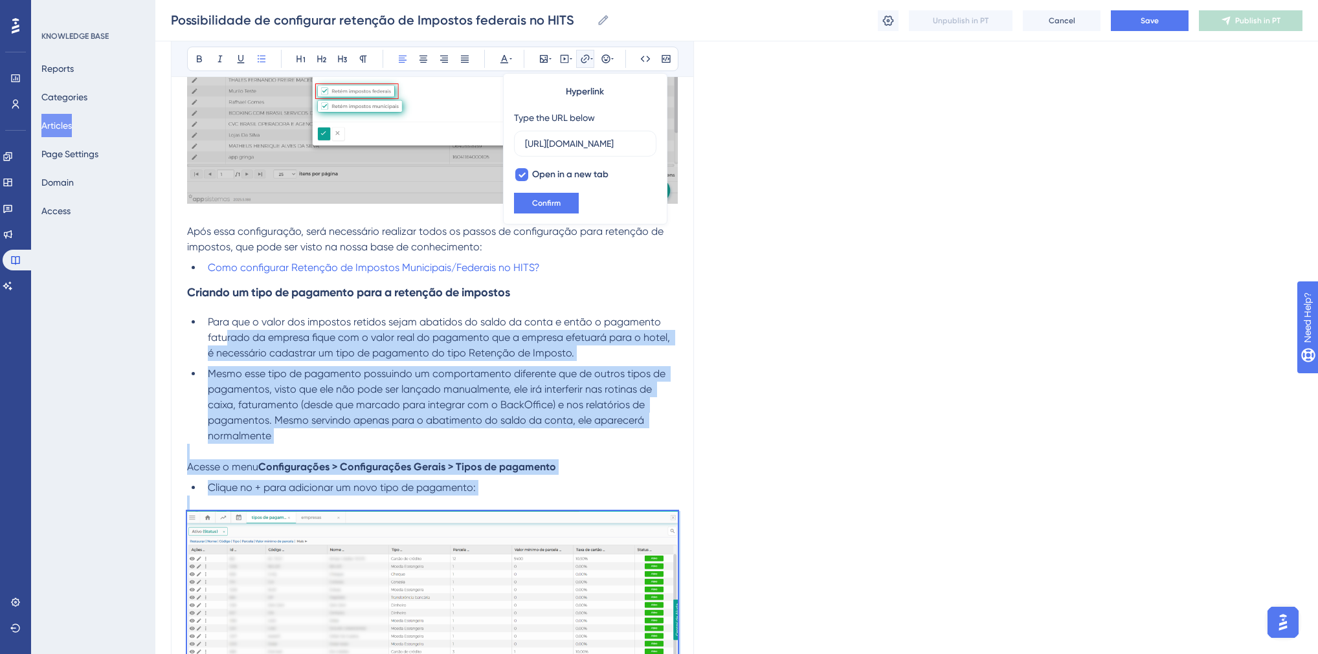
scroll to position [417, 0]
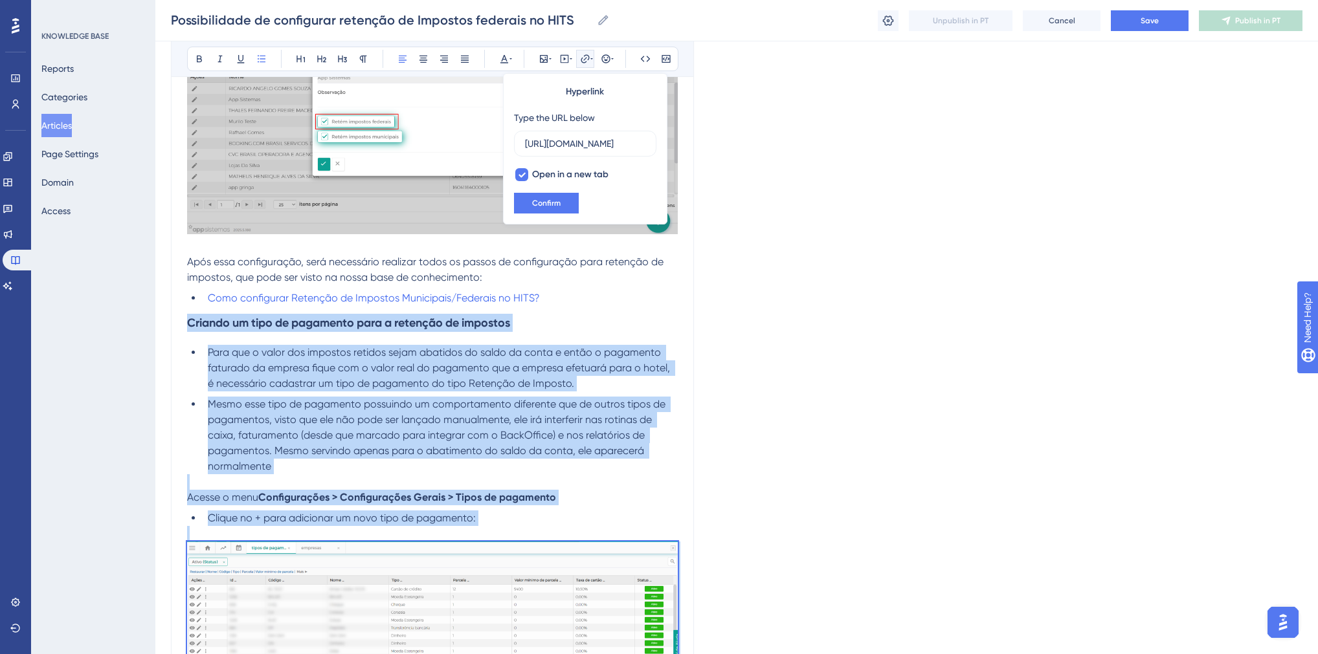
drag, startPoint x: 274, startPoint y: 364, endPoint x: 189, endPoint y: 329, distance: 91.9
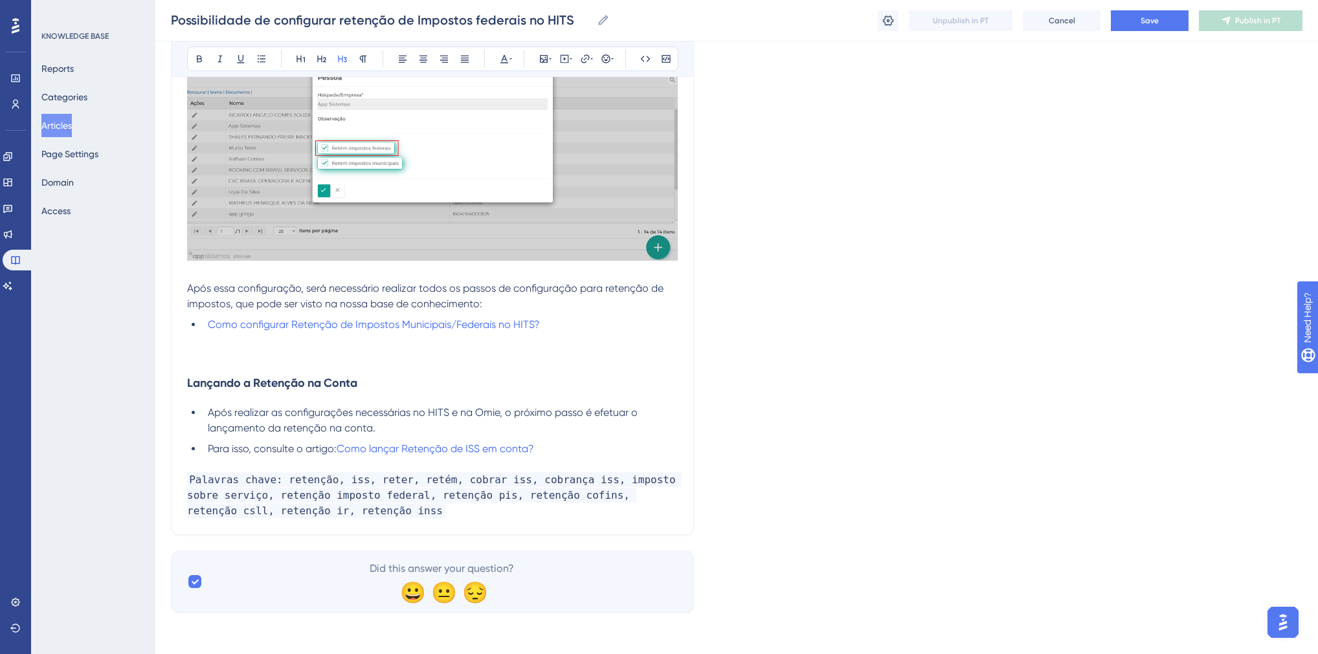
scroll to position [357, 0]
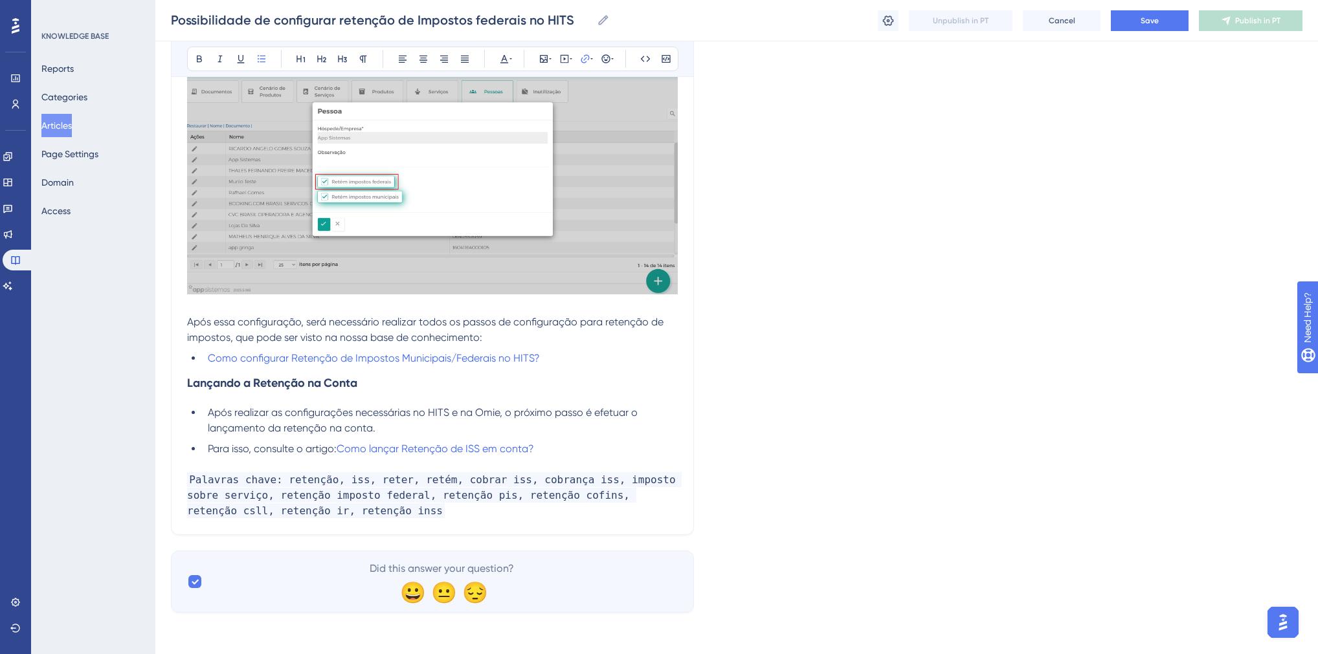
click at [191, 384] on strong "Lançando a Retenção na Conta" at bounding box center [272, 383] width 170 height 14
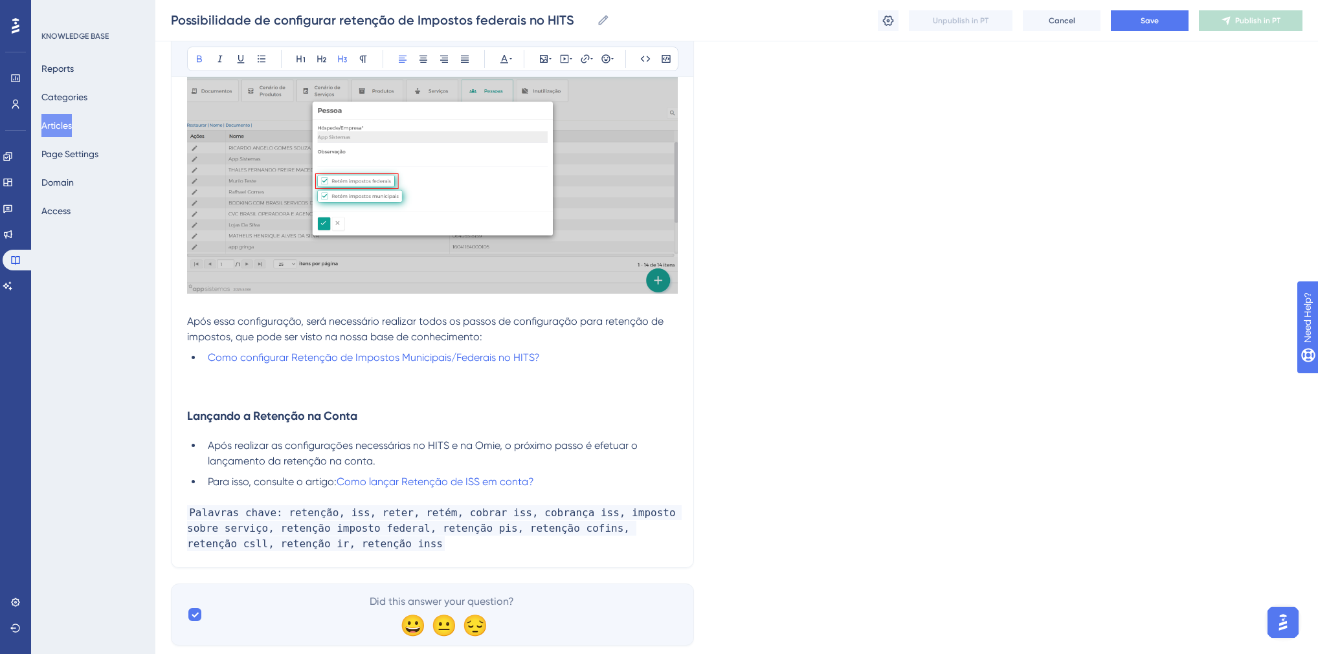
scroll to position [391, 0]
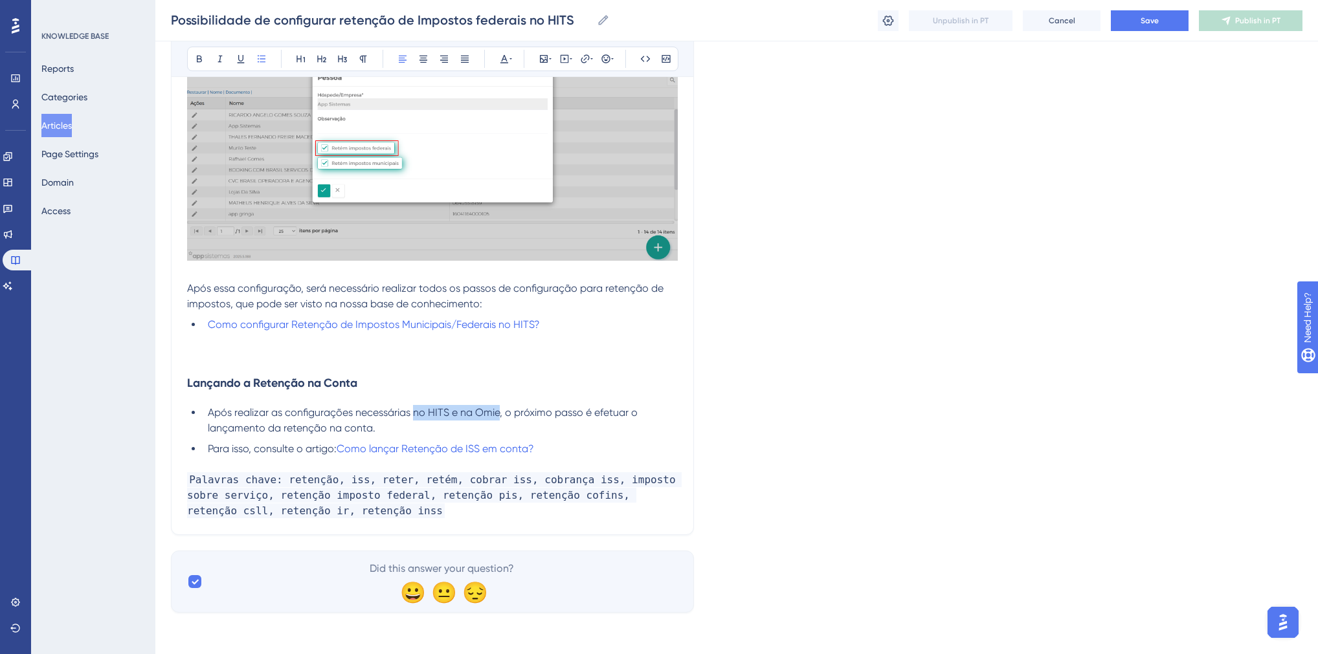
drag, startPoint x: 499, startPoint y: 414, endPoint x: 415, endPoint y: 417, distance: 83.5
click at [415, 417] on span "Após realizar as configurações necessárias no HITS e na Omie, o próximo passo é…" at bounding box center [424, 420] width 432 height 28
drag, startPoint x: 299, startPoint y: 305, endPoint x: 478, endPoint y: 307, distance: 178.6
click at [478, 307] on span "Após essa configuração, será necessário realizar todos os passos de configuraçã…" at bounding box center [426, 296] width 479 height 28
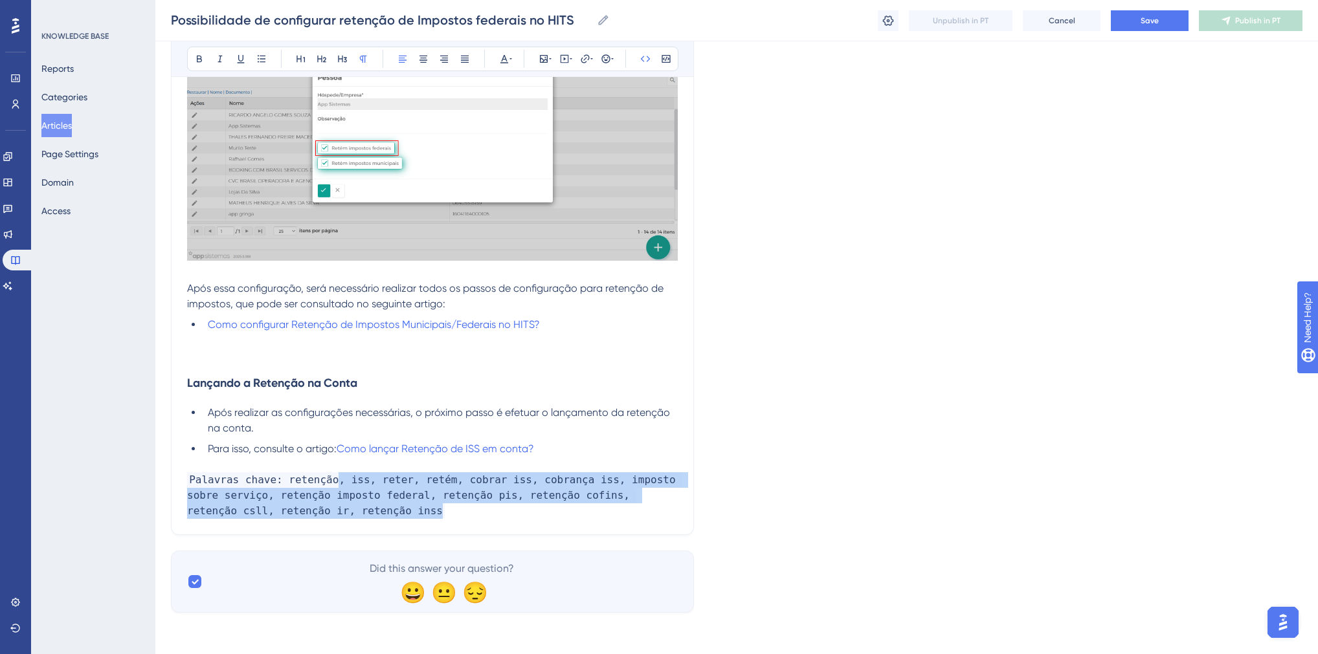
drag, startPoint x: 336, startPoint y: 511, endPoint x: 326, endPoint y: 484, distance: 28.9
click at [326, 484] on p "Palavras chave: retenção, iss, reter, retém, cobrar iss, cobrança iss, imposto …" at bounding box center [432, 495] width 491 height 47
click at [382, 514] on p "Palavras chave: retenção, iss, reter, retém, cobrar iss, cobrança iss, imposto …" at bounding box center [432, 495] width 491 height 47
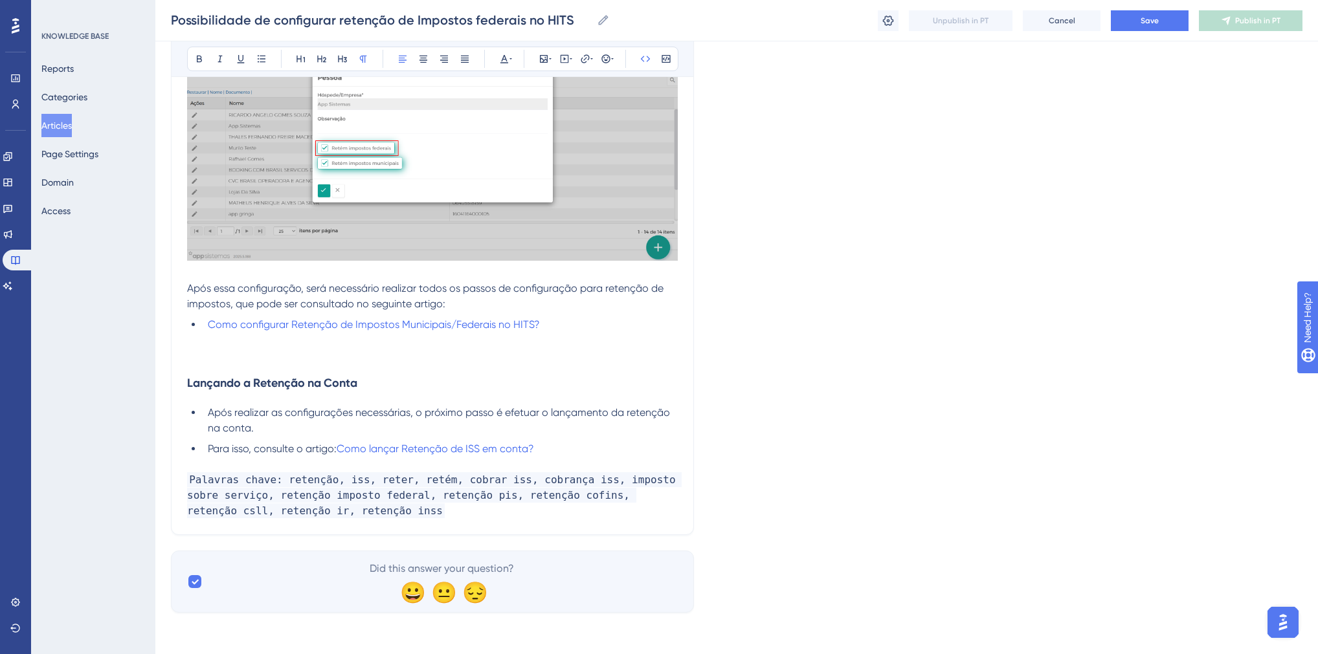
click at [327, 483] on span "Palavras chave: retenção, iss, reter, retém, cobrar iss, cobrança iss, imposto …" at bounding box center [434, 495] width 494 height 46
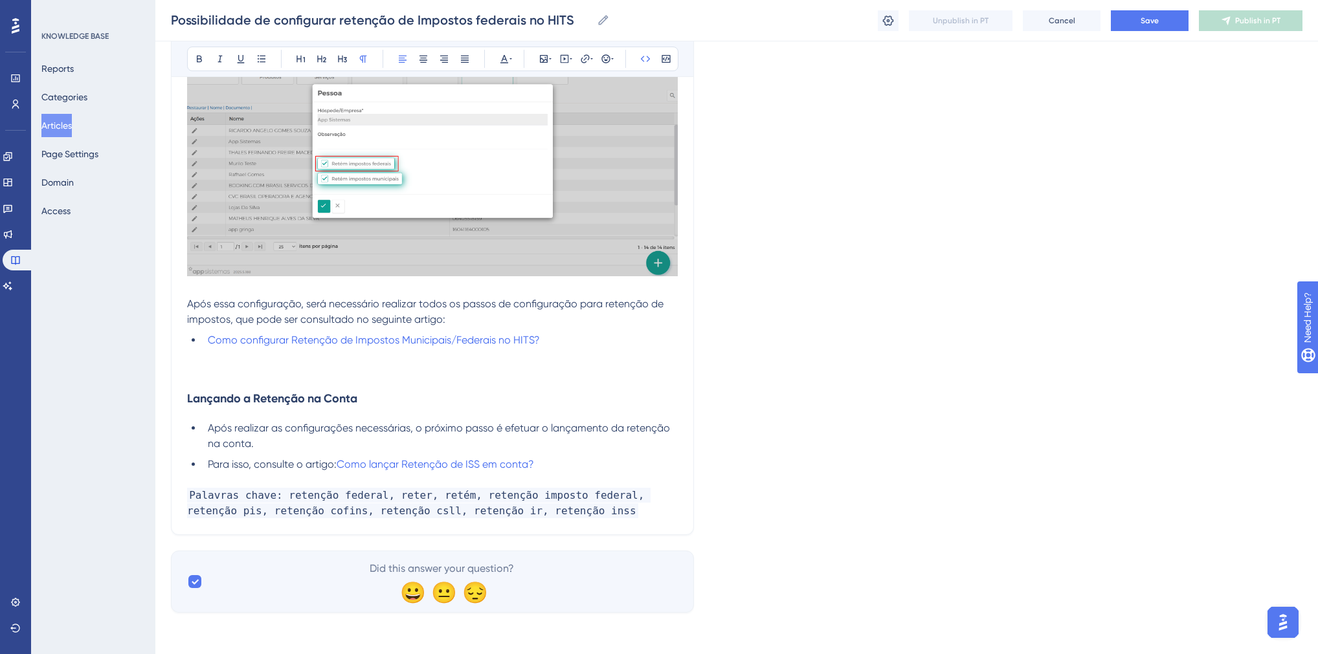
click at [820, 374] on div "Language Portuguese (Default) Possibilidade de configurar retenção de Impostos …" at bounding box center [736, 160] width 1131 height 905
click at [256, 375] on h3 at bounding box center [432, 365] width 491 height 34
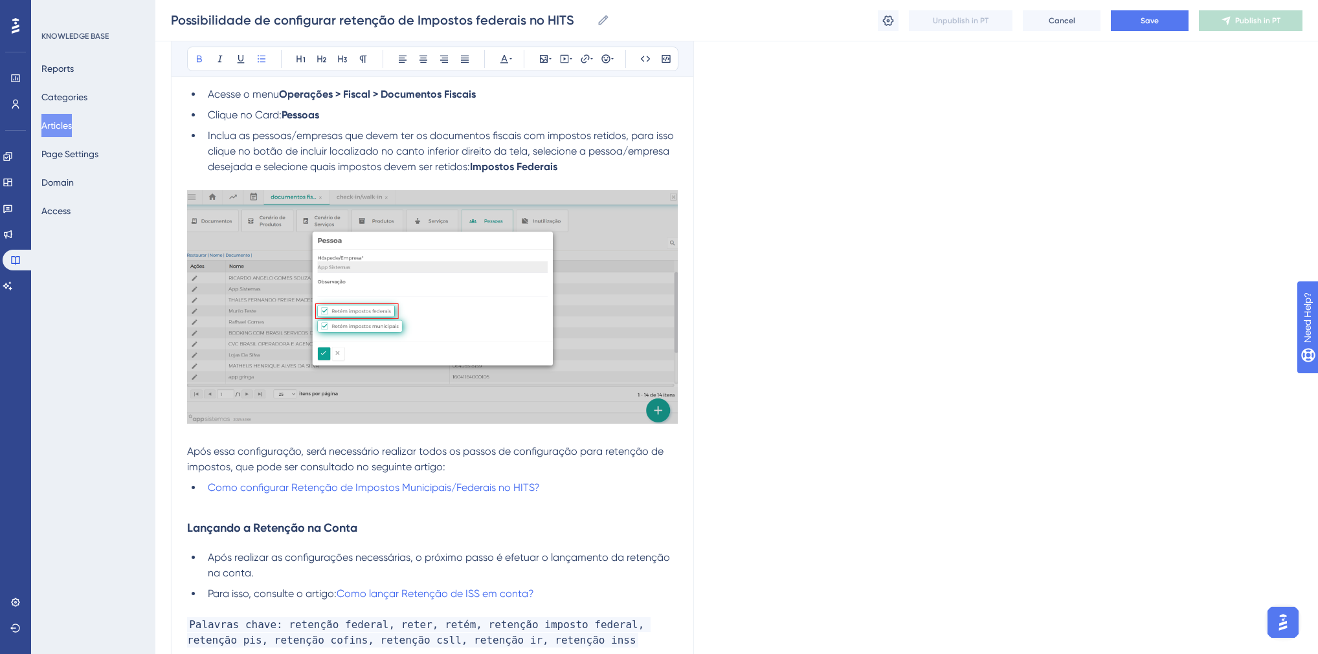
scroll to position [305, 0]
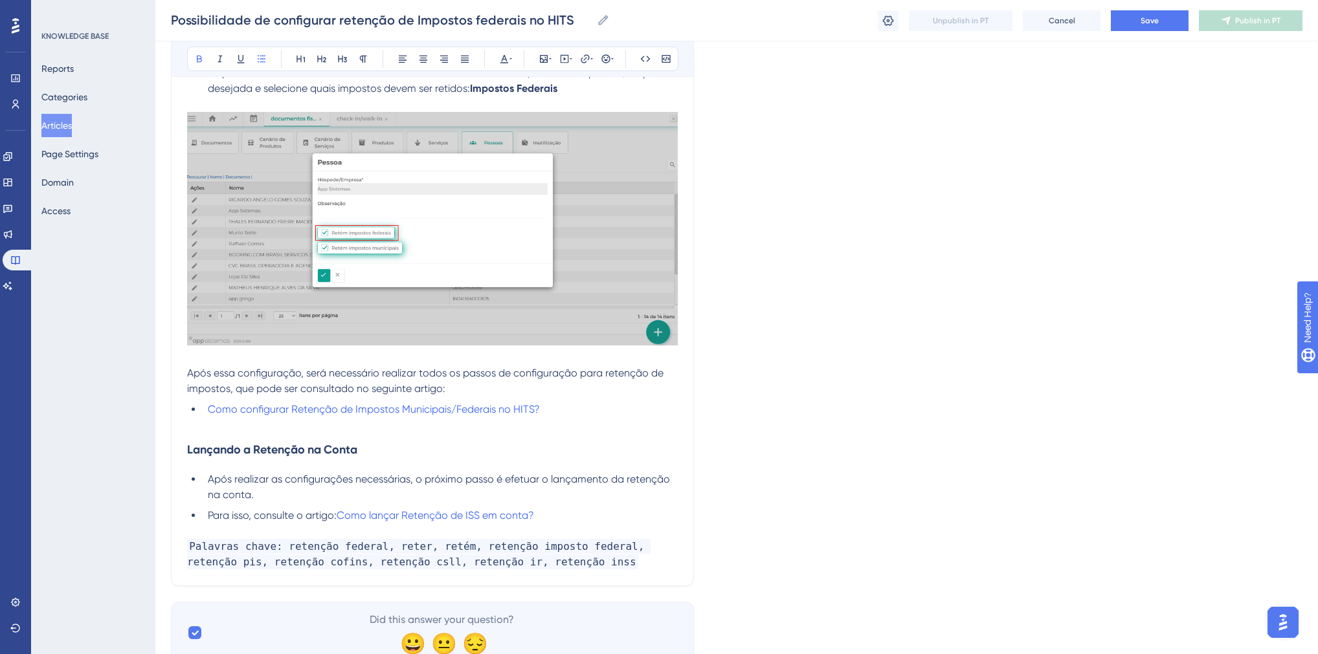
click at [276, 453] on strong "Lançando a Retenção na Conta" at bounding box center [272, 450] width 170 height 14
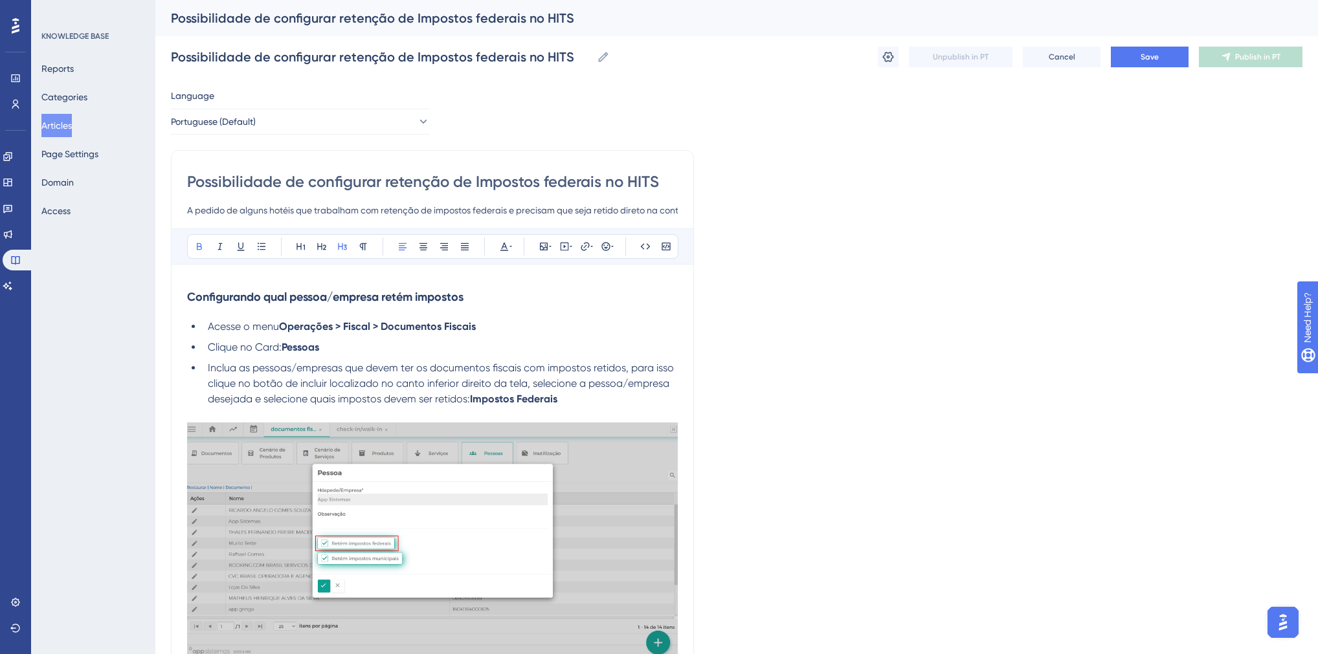
click at [243, 300] on strong "Configurando qual pessoa/empresa retém impostos" at bounding box center [325, 297] width 276 height 14
click at [245, 295] on strong "Configurando qual pessoa/empresa retém impostos" at bounding box center [325, 297] width 276 height 14
click at [289, 296] on strong "Configurando qual pessoa/empresa retém impostos" at bounding box center [325, 297] width 276 height 14
click at [896, 60] on button at bounding box center [888, 57] width 21 height 21
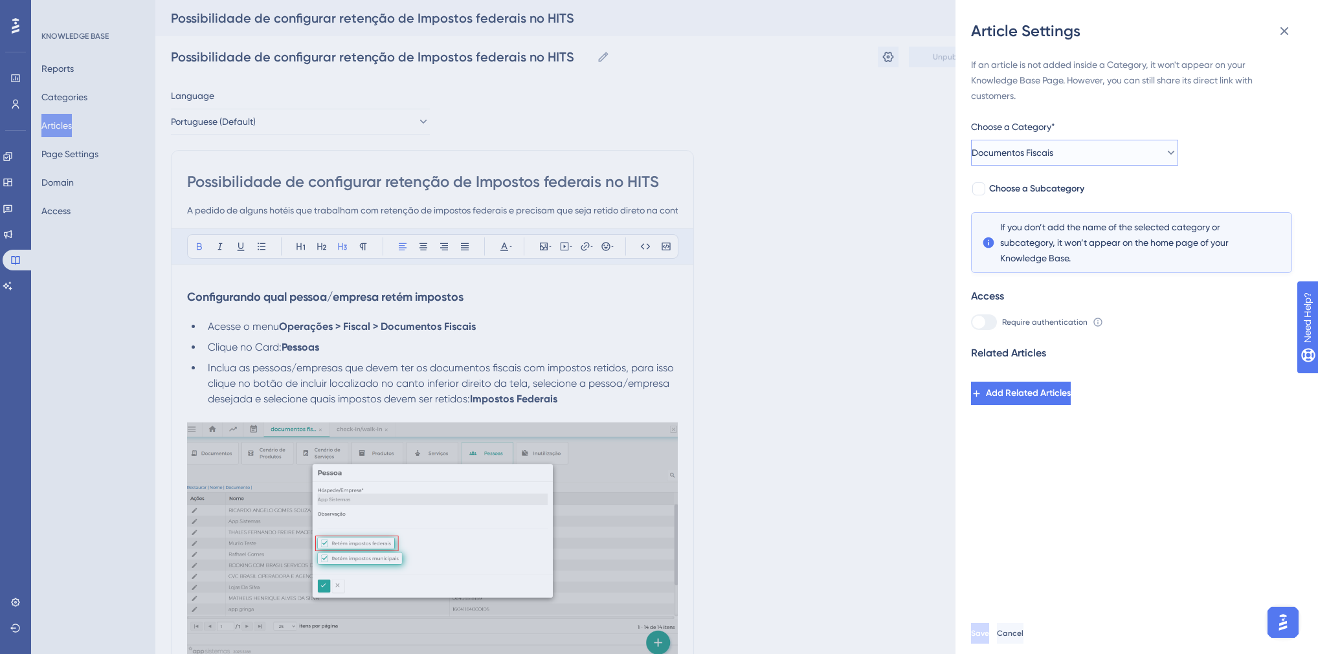
click at [1027, 161] on button "Documentos Fiscais" at bounding box center [1074, 153] width 207 height 26
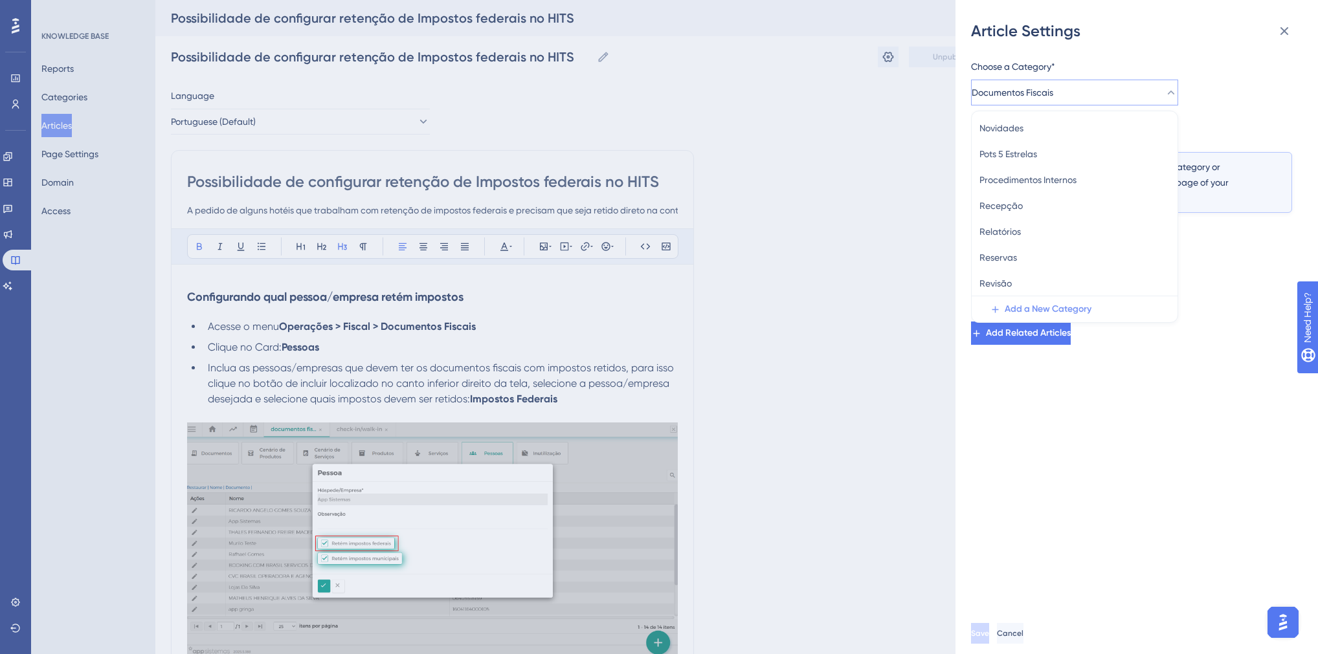
scroll to position [74, 0]
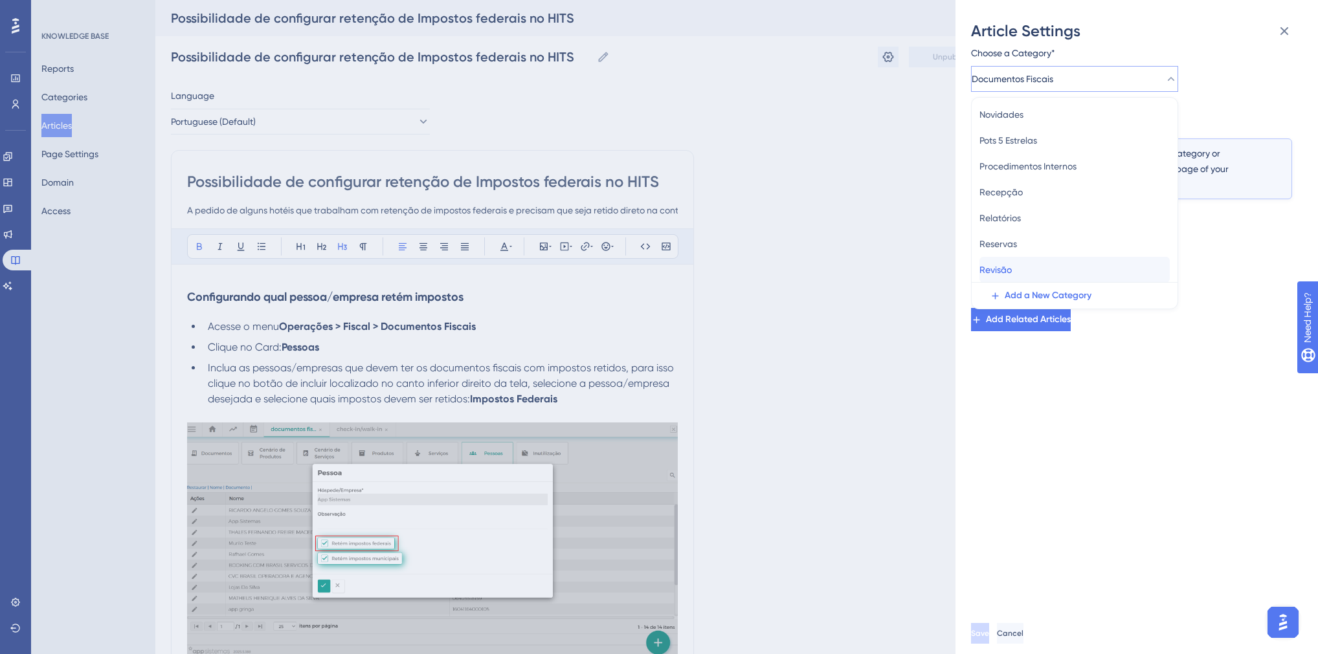
click at [1011, 274] on span "Revisão" at bounding box center [995, 270] width 32 height 16
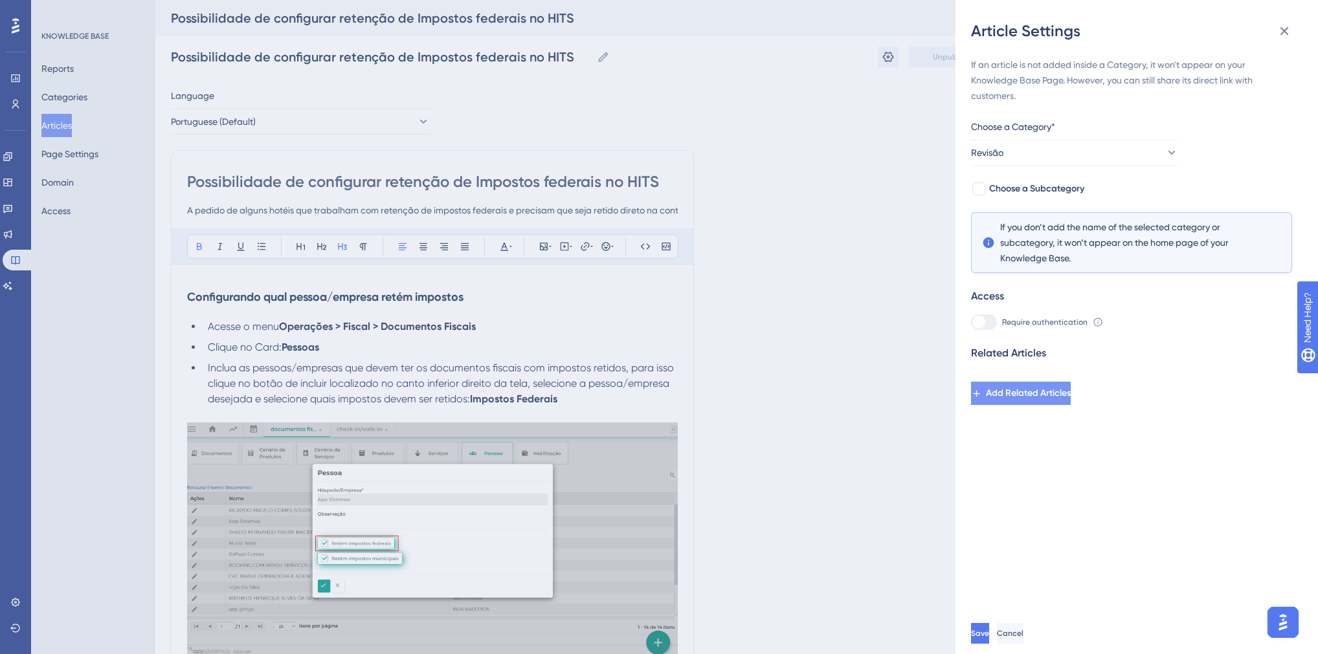
click at [1024, 390] on span "Add Related Articles" at bounding box center [1028, 394] width 85 height 16
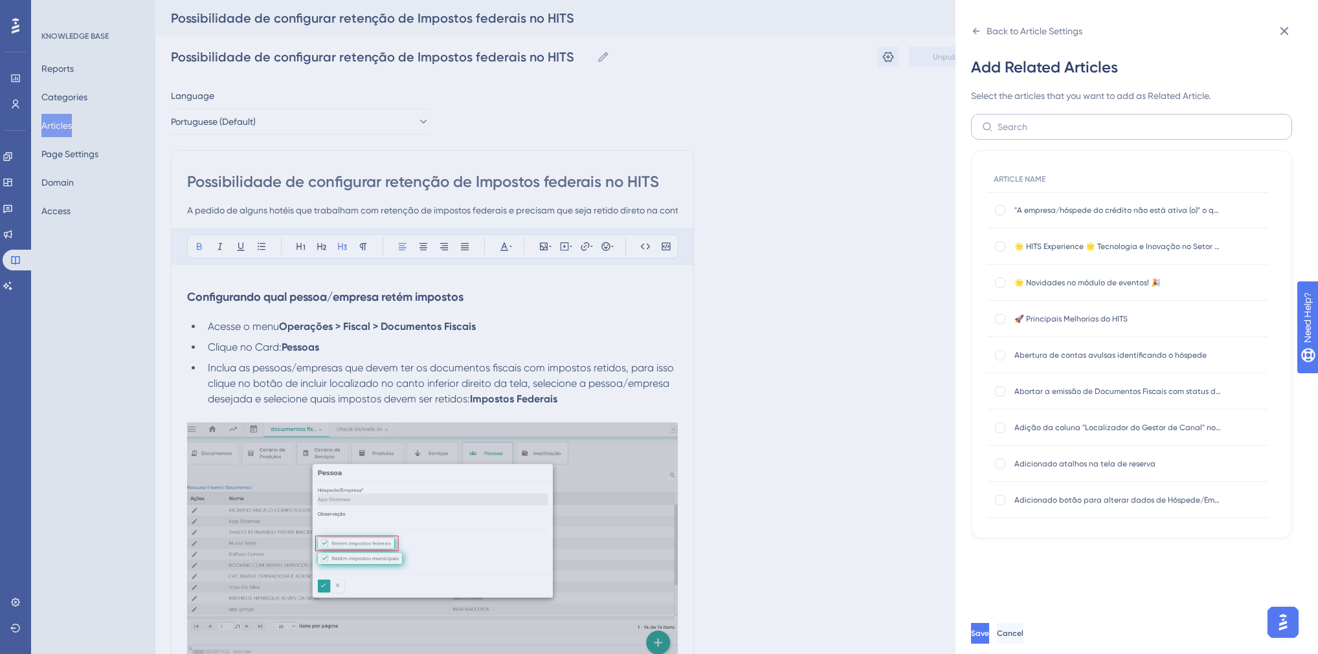
click at [1051, 135] on label at bounding box center [1131, 127] width 321 height 26
click at [1051, 134] on input "text" at bounding box center [1138, 127] width 283 height 14
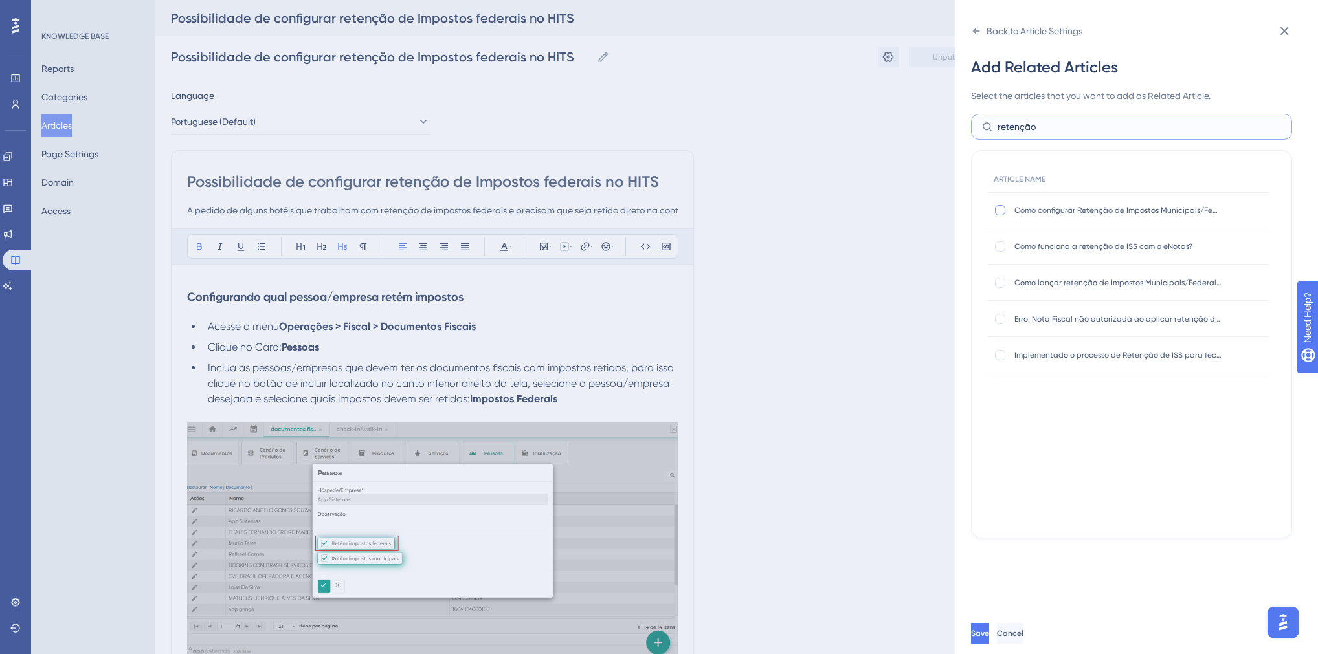
type input "retenção"
click at [1001, 212] on div at bounding box center [1000, 210] width 10 height 10
checkbox input "true"
click at [998, 283] on div at bounding box center [1000, 283] width 10 height 10
checkbox input "true"
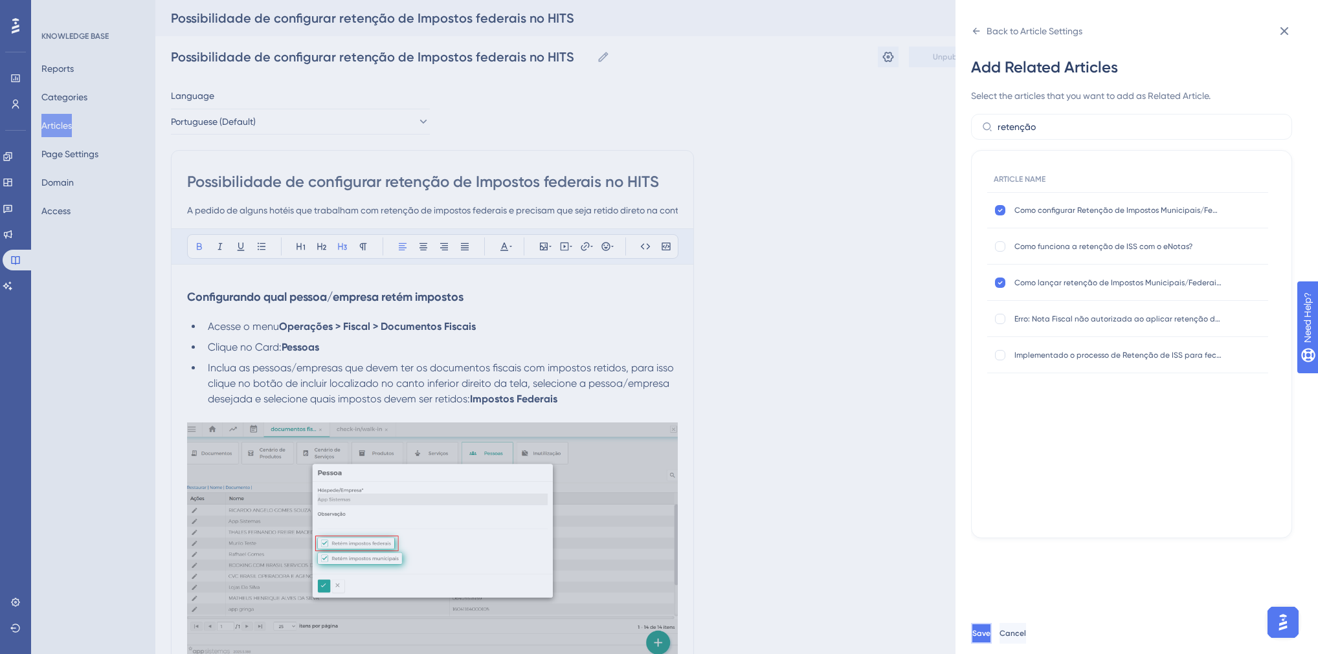
click at [991, 633] on button "Save" at bounding box center [981, 633] width 21 height 21
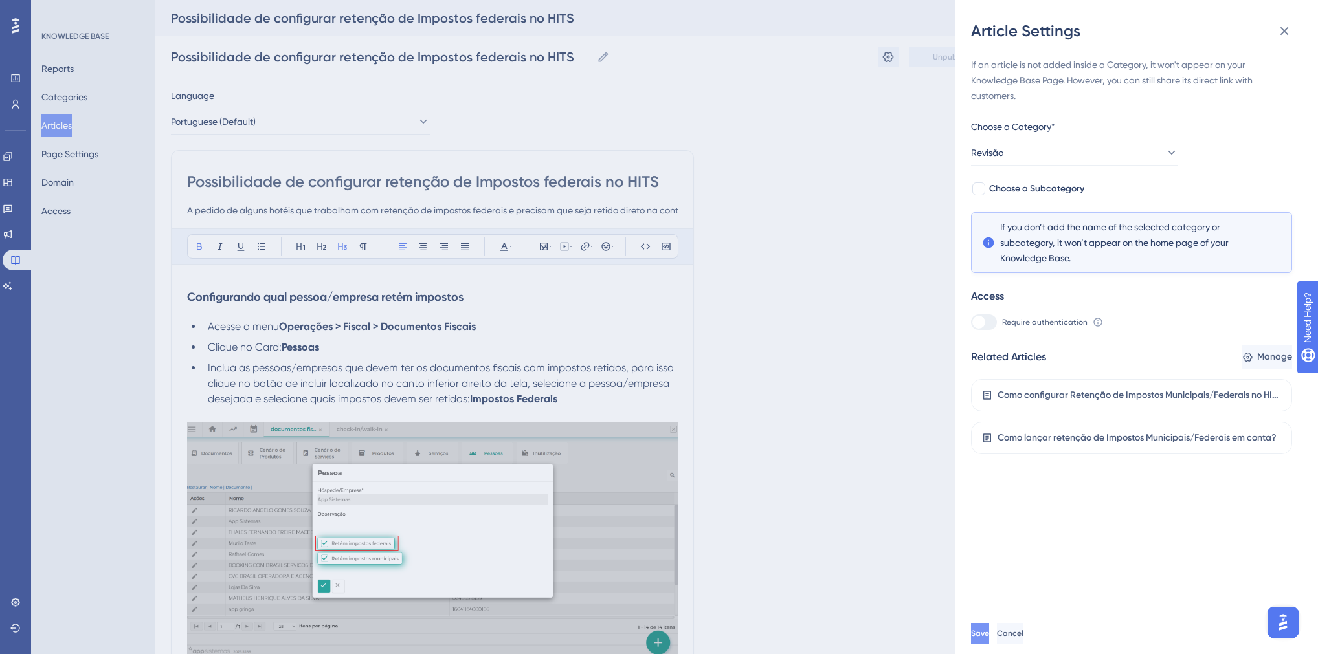
click at [989, 636] on button "Save" at bounding box center [980, 633] width 18 height 21
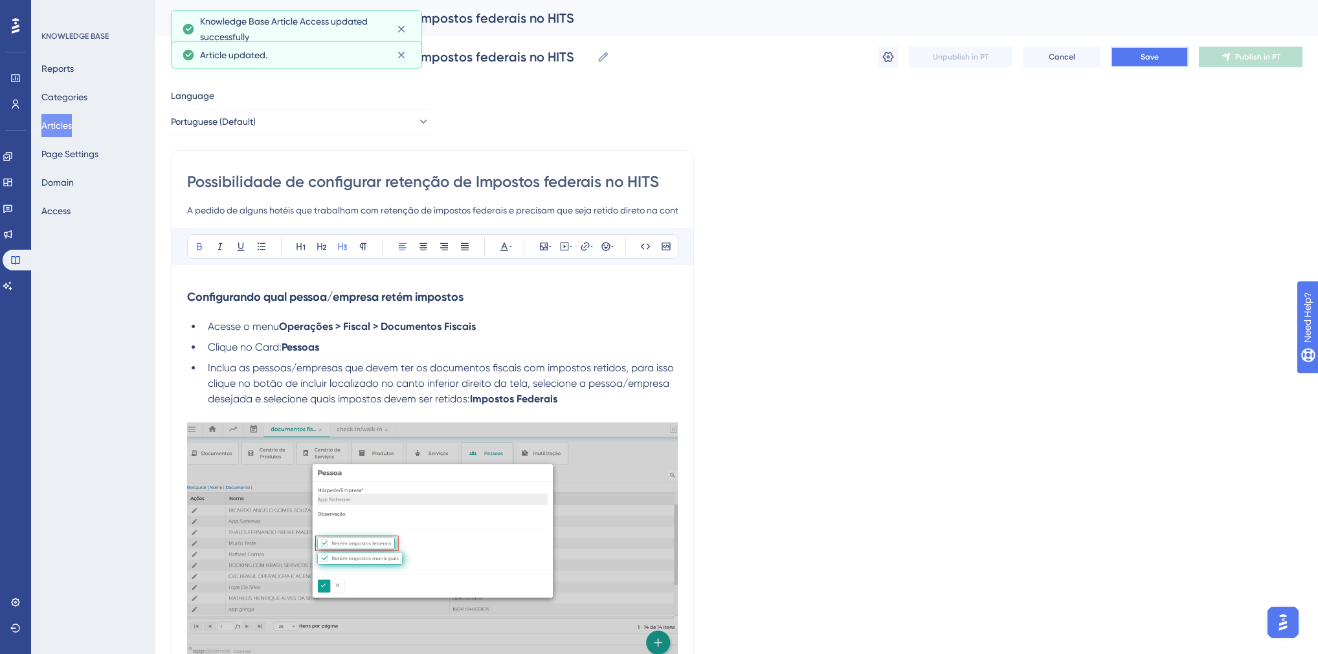
click at [1156, 65] on button "Save" at bounding box center [1150, 57] width 78 height 21
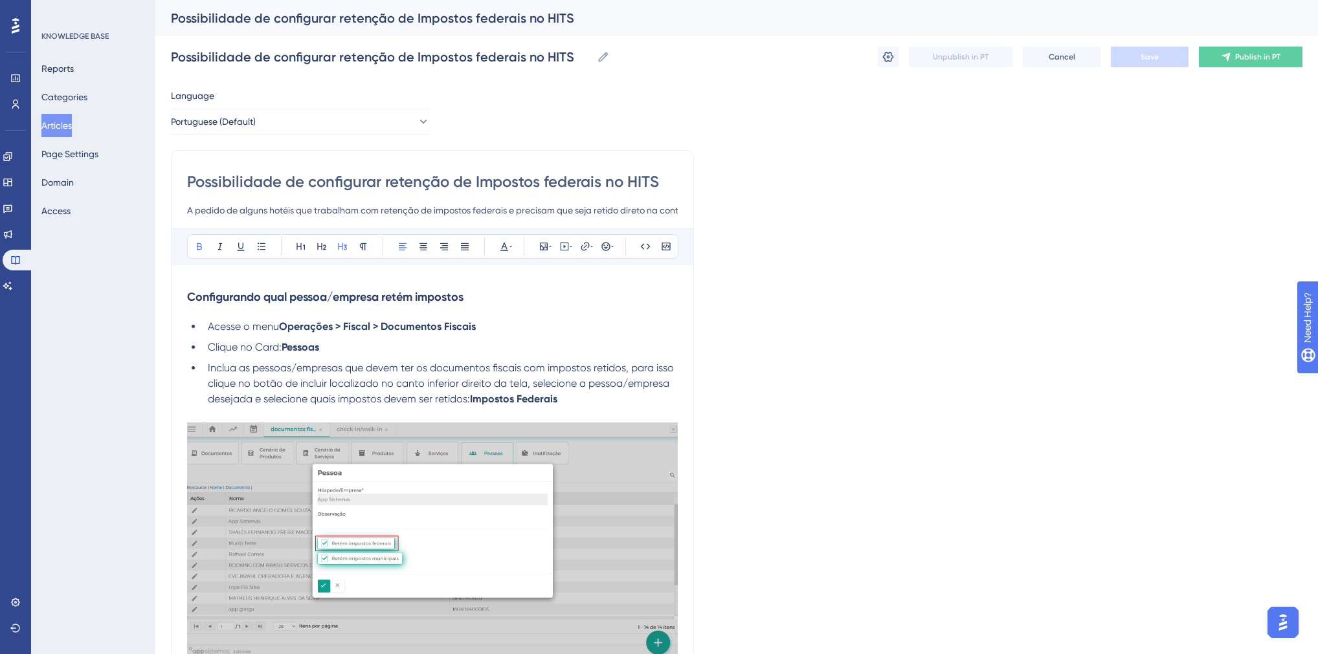
click at [49, 124] on button "Articles" at bounding box center [56, 125] width 30 height 23
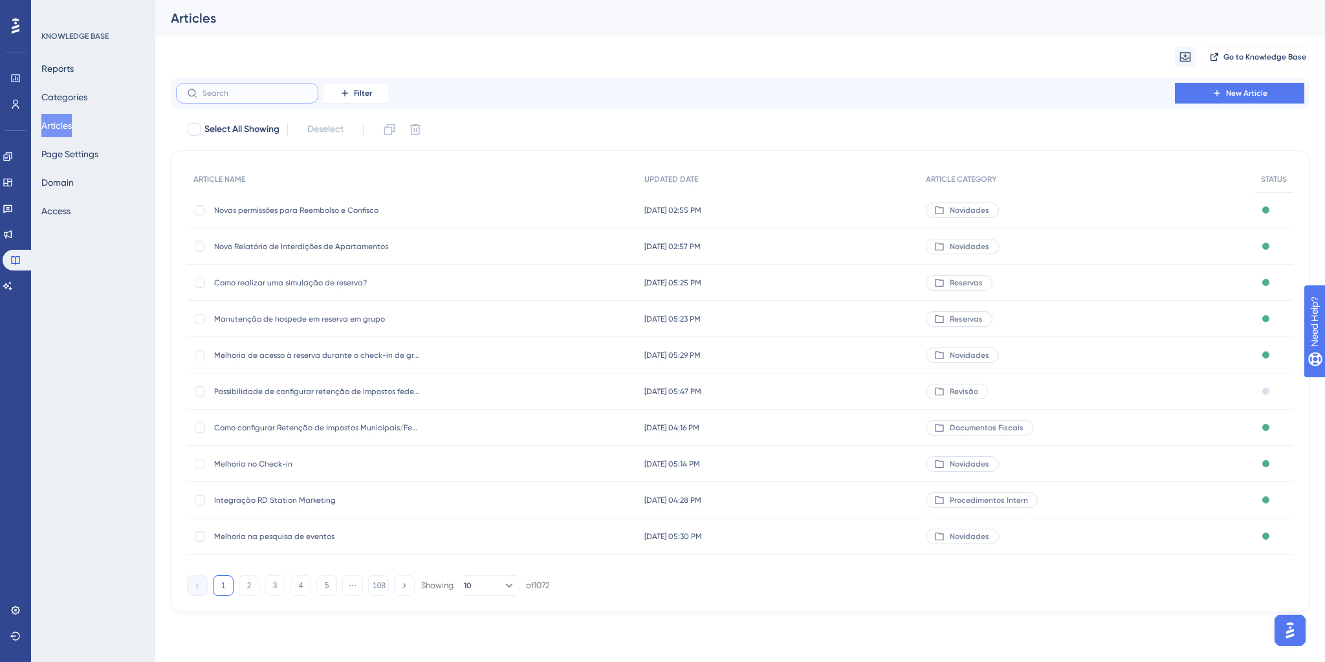
click at [233, 94] on input "text" at bounding box center [255, 93] width 105 height 9
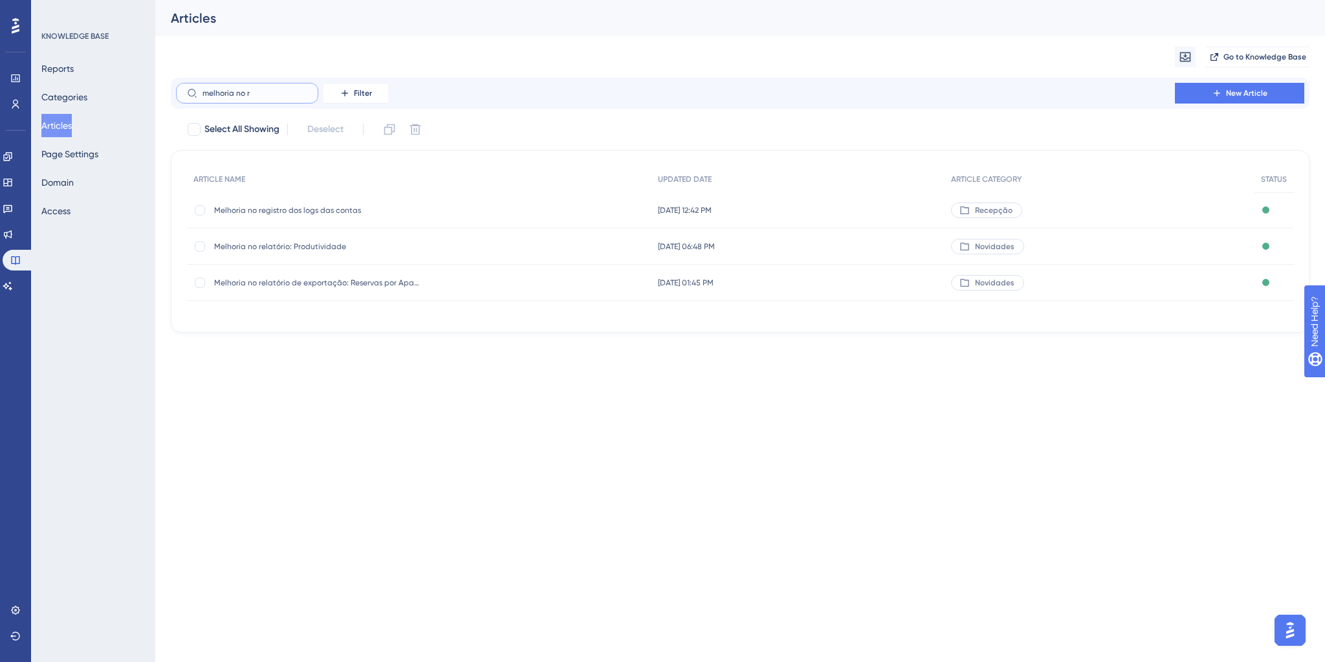
type input "melhoria no rr"
checkbox input "true"
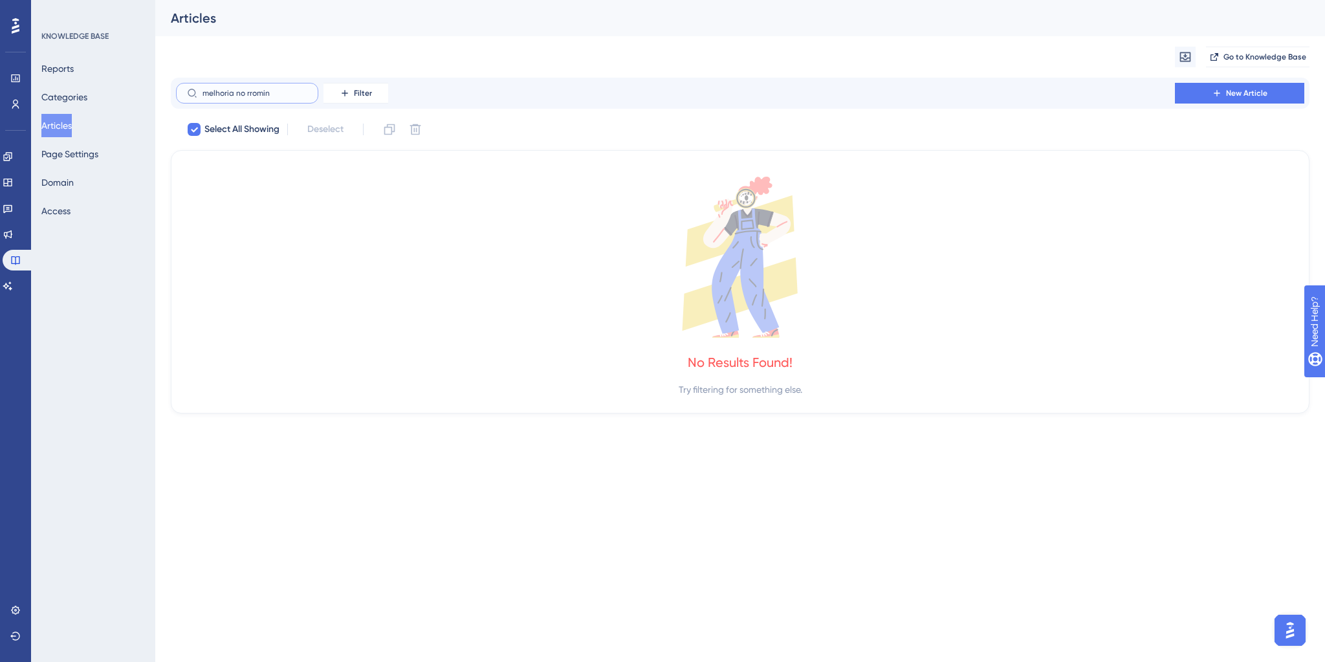
click at [251, 93] on input "melhoria no rromin" at bounding box center [255, 93] width 105 height 9
click at [230, 93] on input "melhoria no roomin" at bounding box center [255, 93] width 105 height 9
click at [233, 91] on input "melhoria no roomin" at bounding box center [255, 93] width 105 height 9
type input "melhorias no roomin"
checkbox input "false"
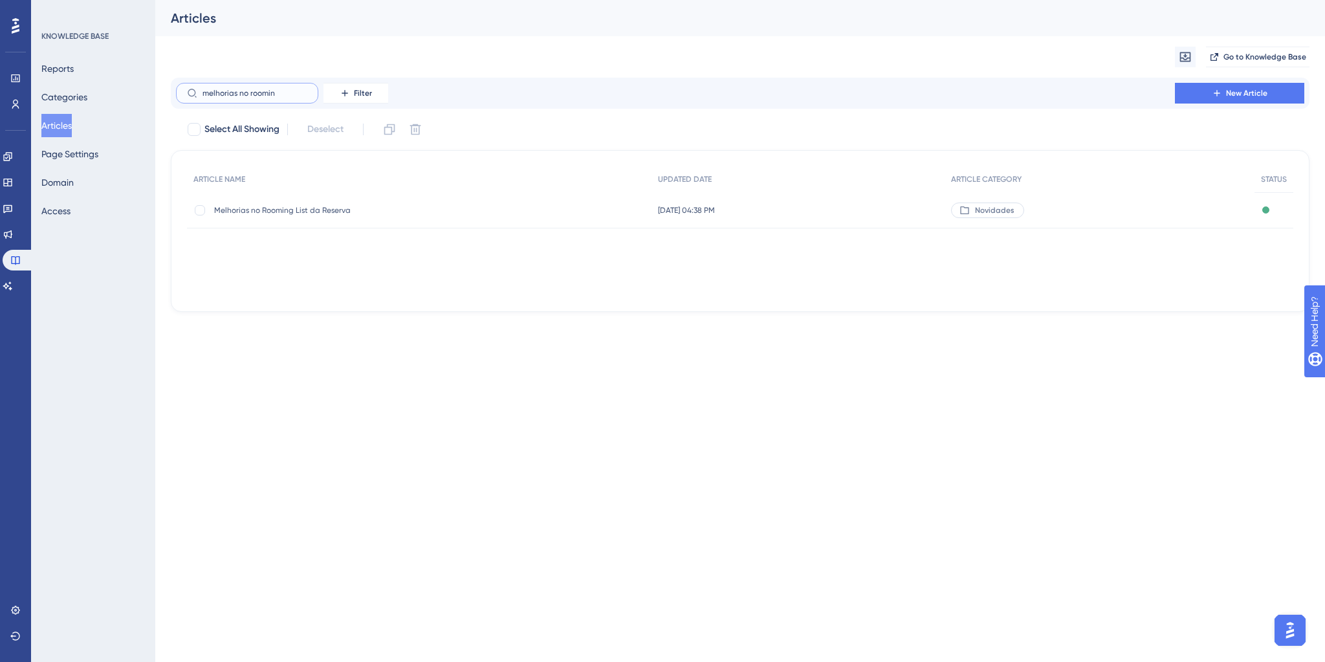
type input "melhorias no roomin"
click at [201, 211] on div at bounding box center [200, 210] width 10 height 10
checkbox input "true"
click at [388, 132] on icon at bounding box center [389, 129] width 13 height 13
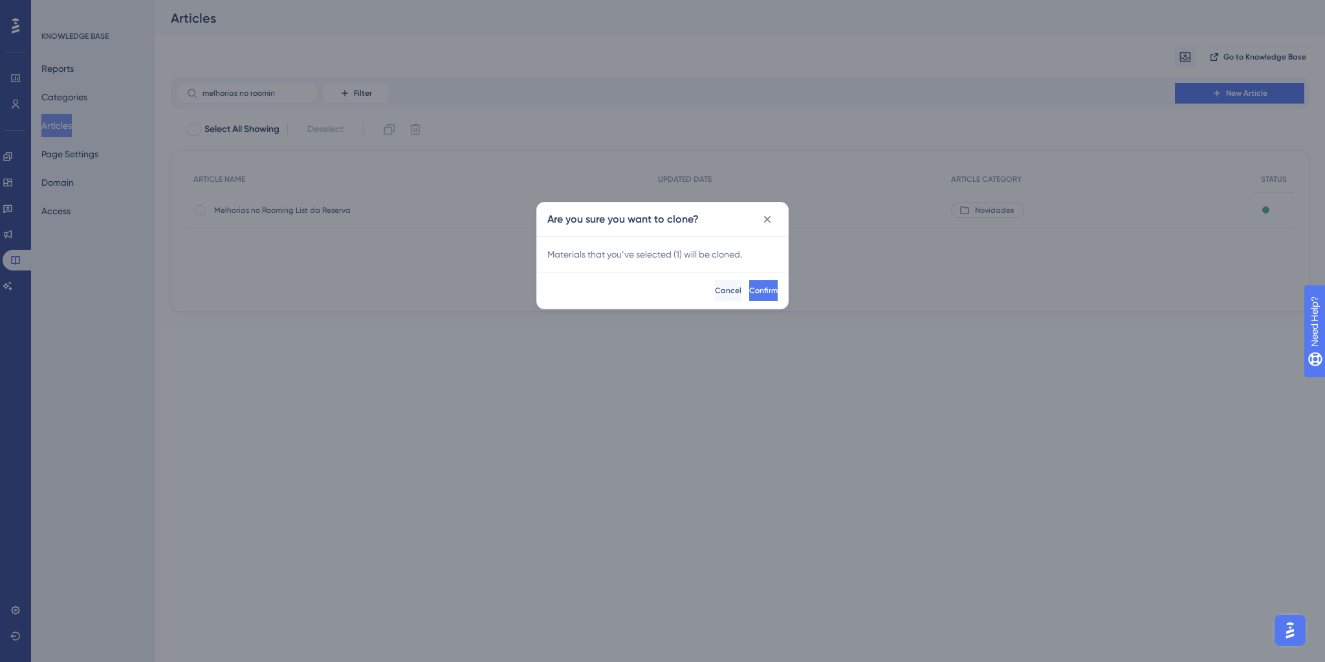
checkbox input "false"
click at [748, 294] on span "Confirm" at bounding box center [762, 290] width 28 height 10
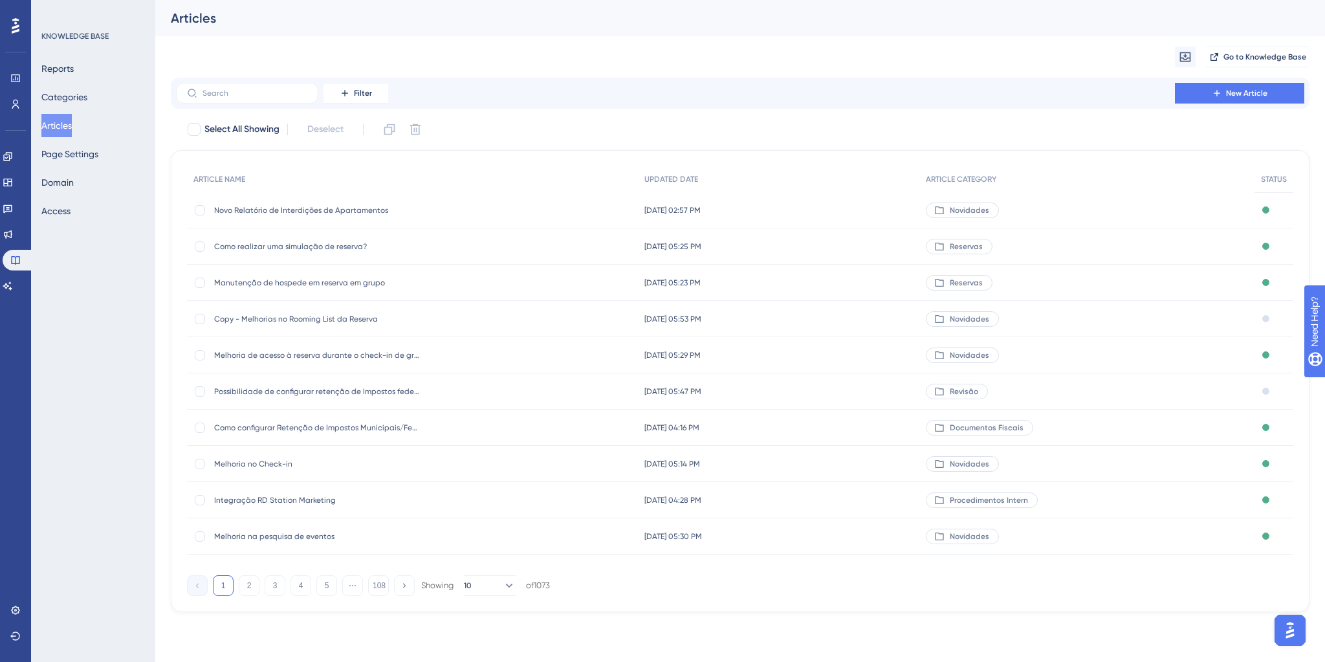
click at [344, 315] on span "Copy - Melhorias no Rooming List da Reserva" at bounding box center [317, 319] width 207 height 10
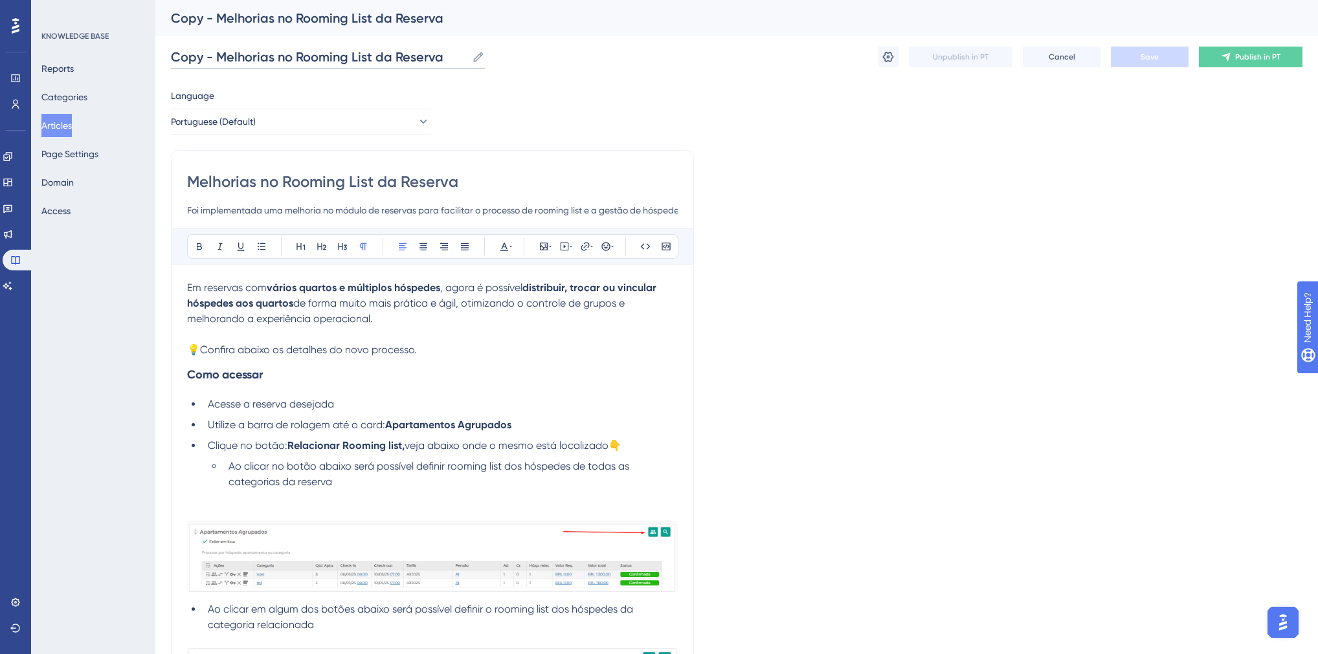
click at [271, 58] on input "Copy - Melhorias no Rooming List da Reserva" at bounding box center [319, 57] width 296 height 18
drag, startPoint x: 217, startPoint y: 57, endPoint x: 162, endPoint y: 61, distance: 55.1
click at [234, 52] on input "Melhorias no Rooming List da Reserva" at bounding box center [296, 57] width 251 height 18
click at [366, 56] on input "Melhorias na automação do Rooming List da Reserva" at bounding box center [343, 57] width 344 height 18
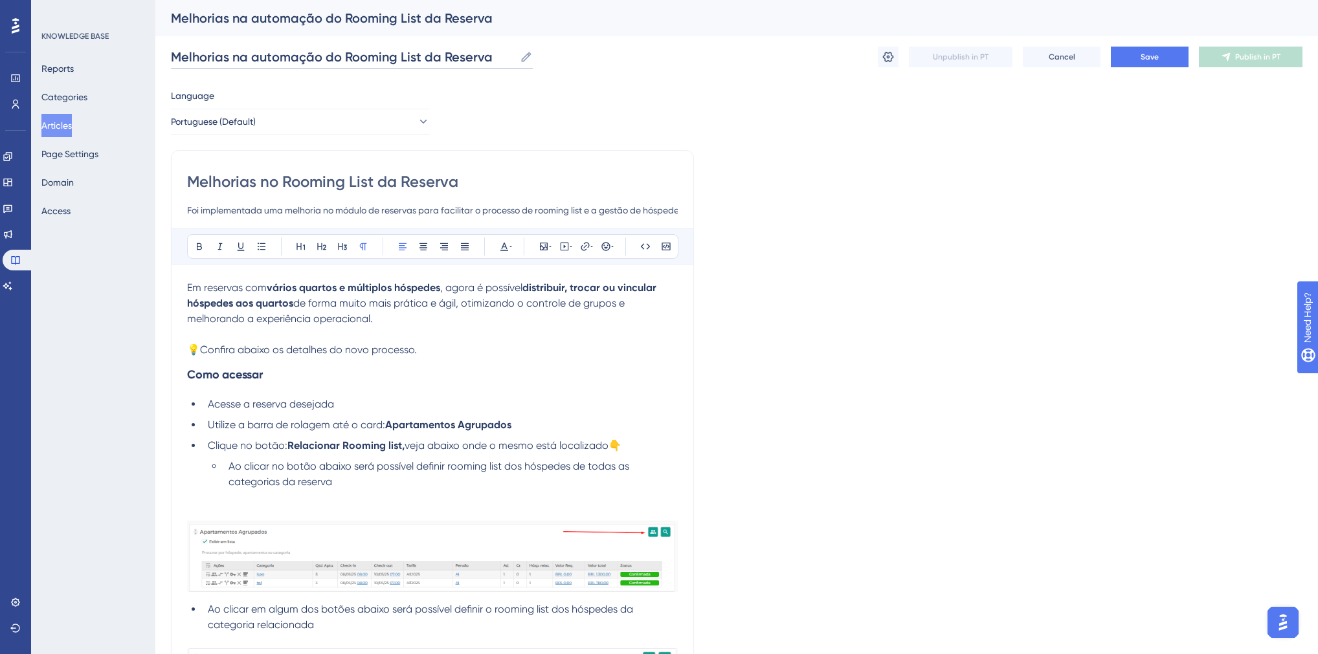
click at [366, 56] on input "Melhorias na automação do Rooming List da Reserva" at bounding box center [343, 57] width 344 height 18
type input "Melhorias na automação do Rooming List da Reserva"
click at [336, 177] on input "Melhorias no Rooming List da Reserva" at bounding box center [432, 181] width 491 height 21
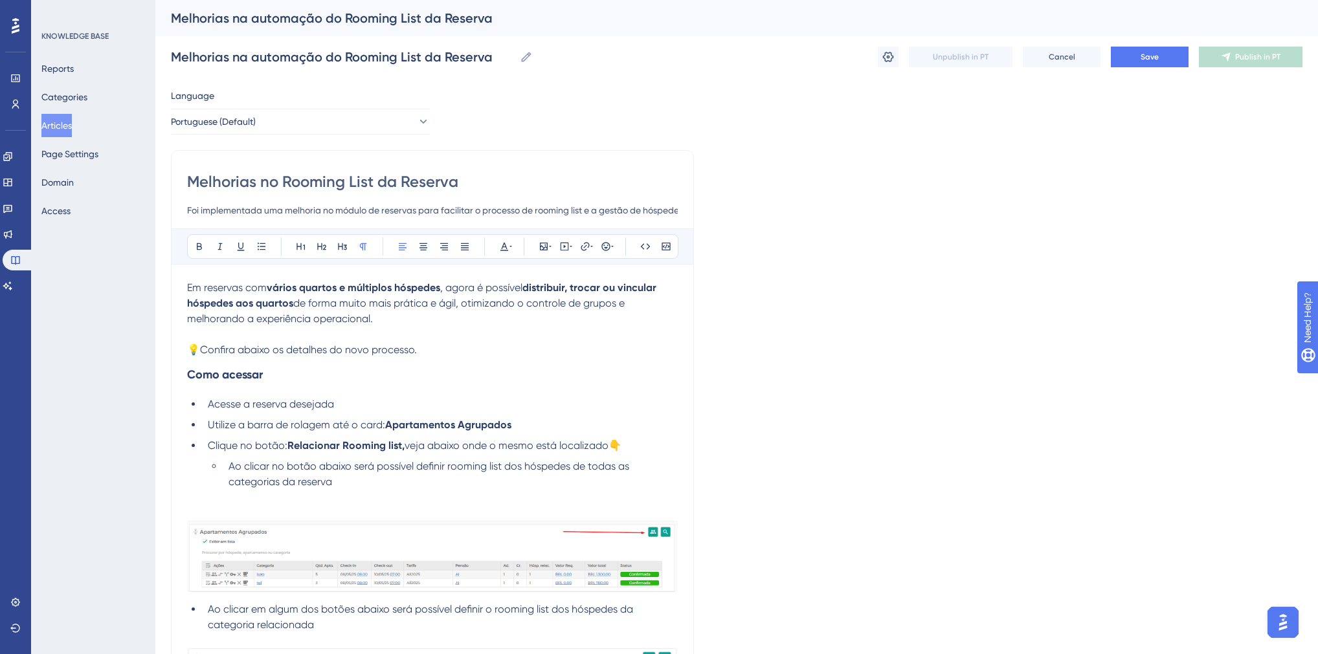
click at [336, 177] on input "Melhorias no Rooming List da Reserva" at bounding box center [432, 181] width 491 height 21
paste input "a automação d"
type input "Melhorias na automação do Rooming List da Reserva"
click at [646, 215] on input "Foi implementada uma melhoria no módulo de reservas para facilitar o processo d…" at bounding box center [432, 211] width 491 height 16
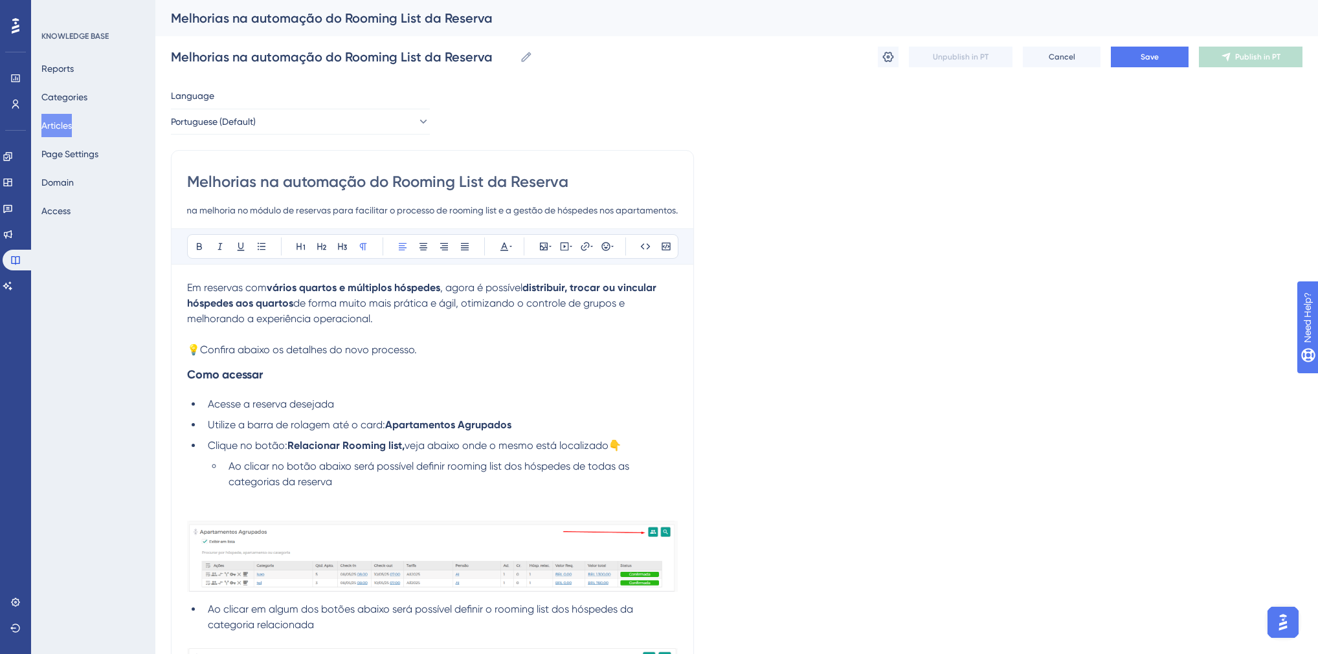
drag, startPoint x: 634, startPoint y: 213, endPoint x: 749, endPoint y: 213, distance: 114.5
click at [624, 210] on input "Foi implementada uma melhoria no módulo de reservas para facilitar o processo d…" at bounding box center [432, 211] width 491 height 16
click at [448, 287] on span ", agora é possível" at bounding box center [481, 288] width 82 height 12
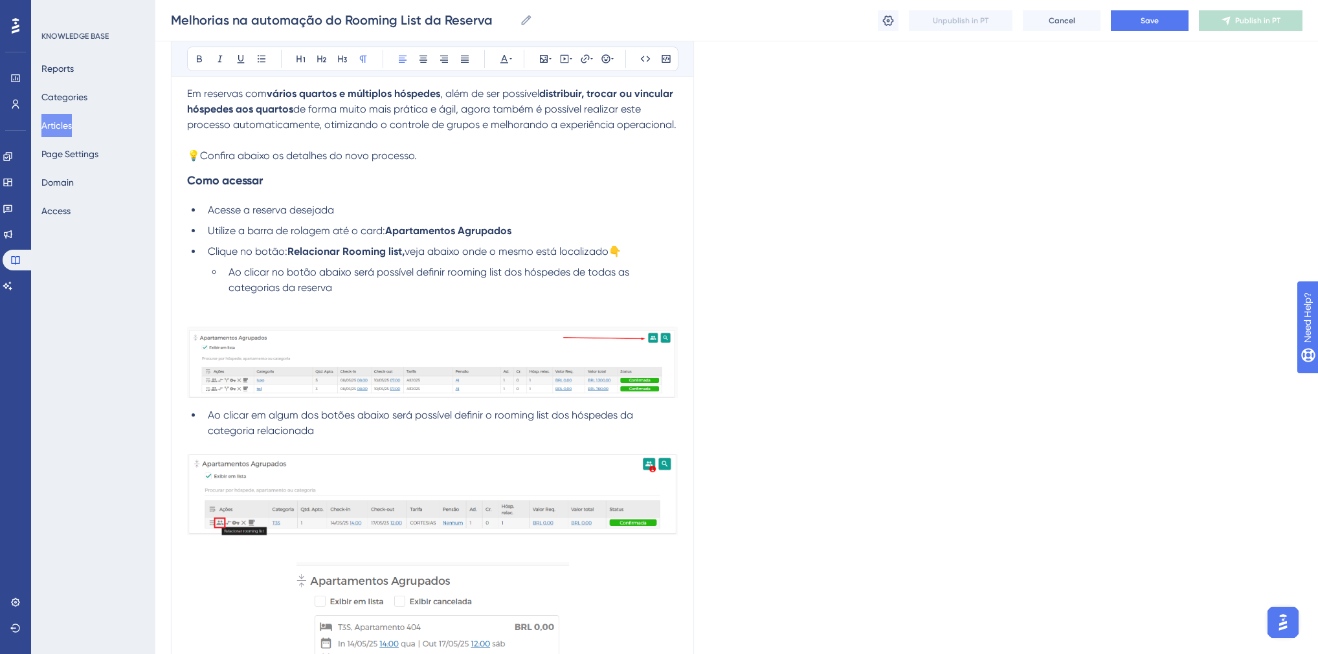
scroll to position [155, 0]
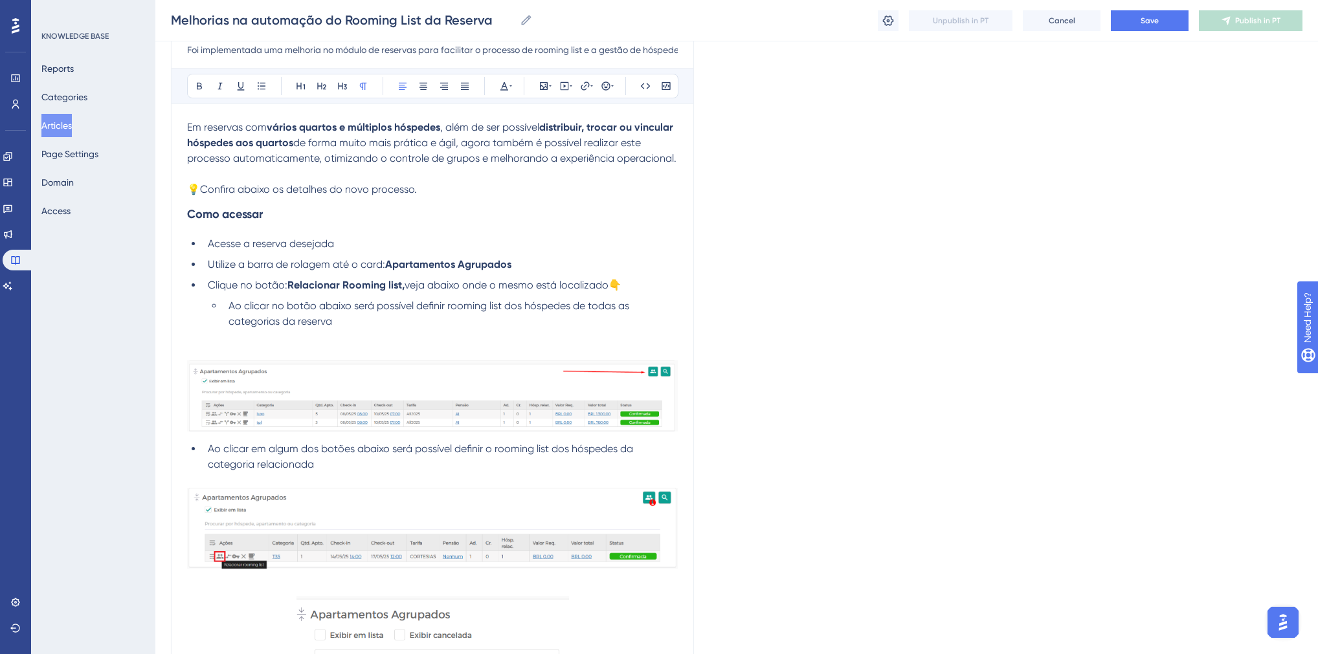
click at [425, 190] on p "💡Confira abaixo os detalhes do novo processo." at bounding box center [432, 190] width 491 height 16
click at [349, 173] on p at bounding box center [432, 174] width 491 height 16
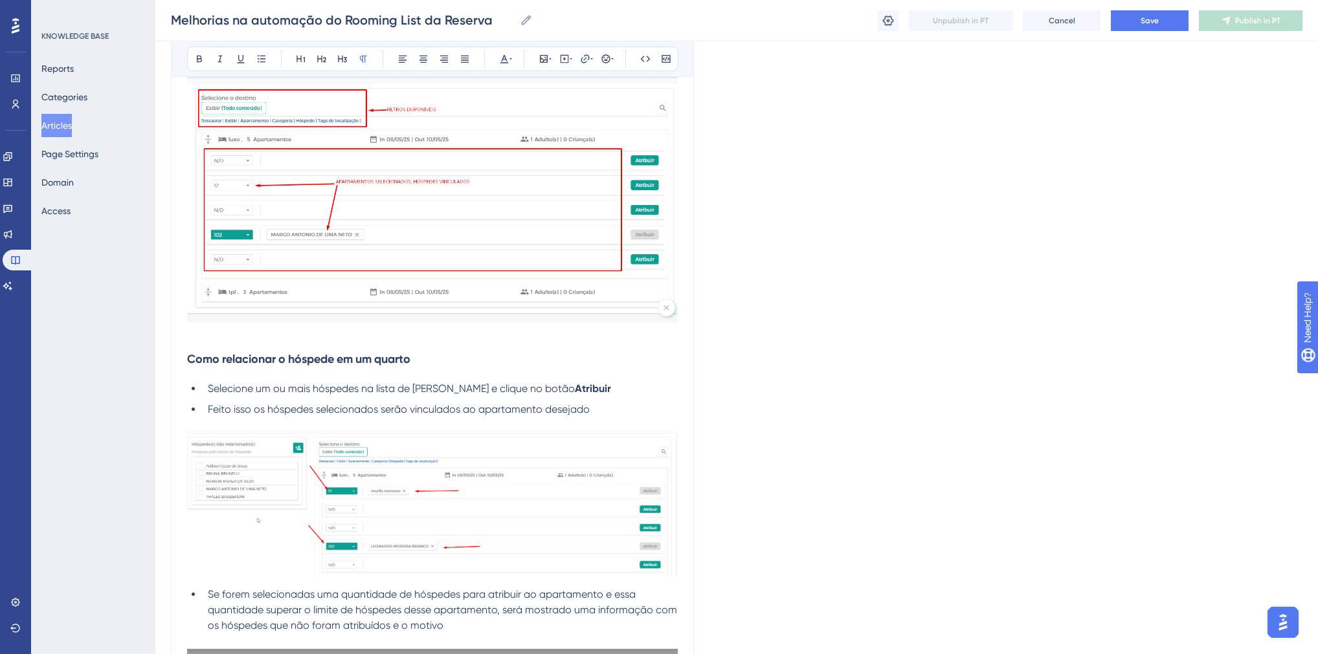
scroll to position [0, 0]
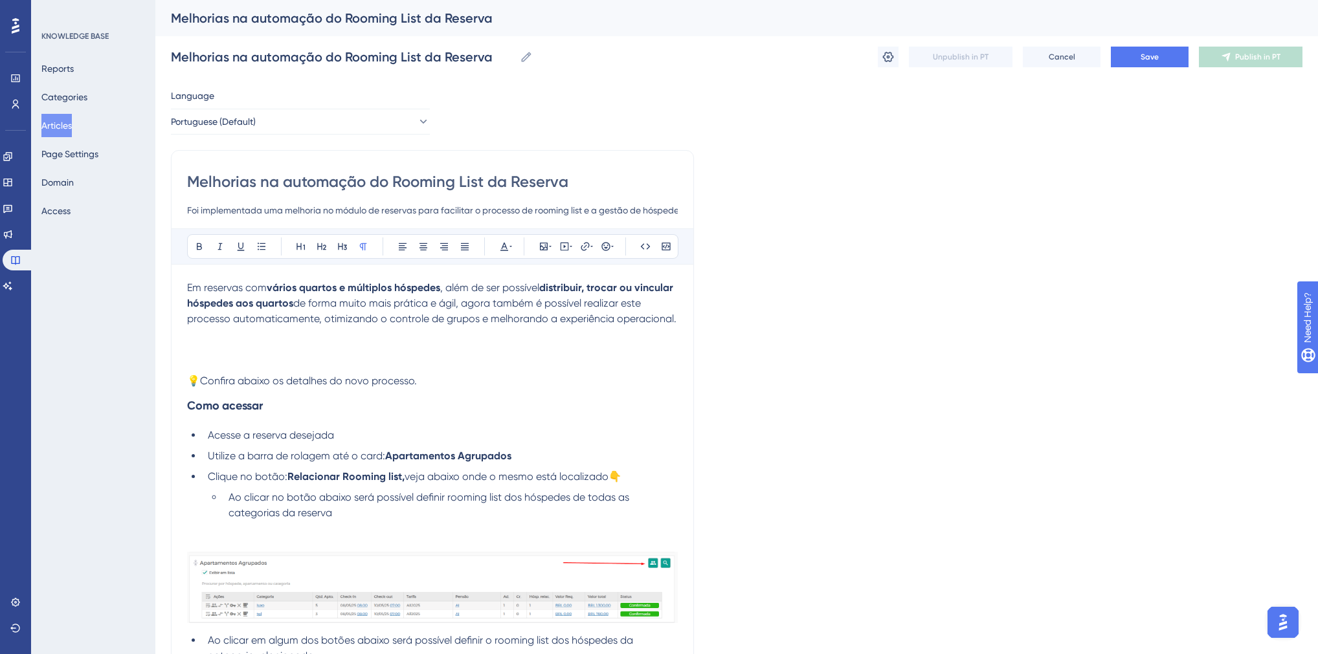
drag, startPoint x: 832, startPoint y: 414, endPoint x: 481, endPoint y: 202, distance: 409.4
click at [290, 348] on p at bounding box center [432, 350] width 491 height 16
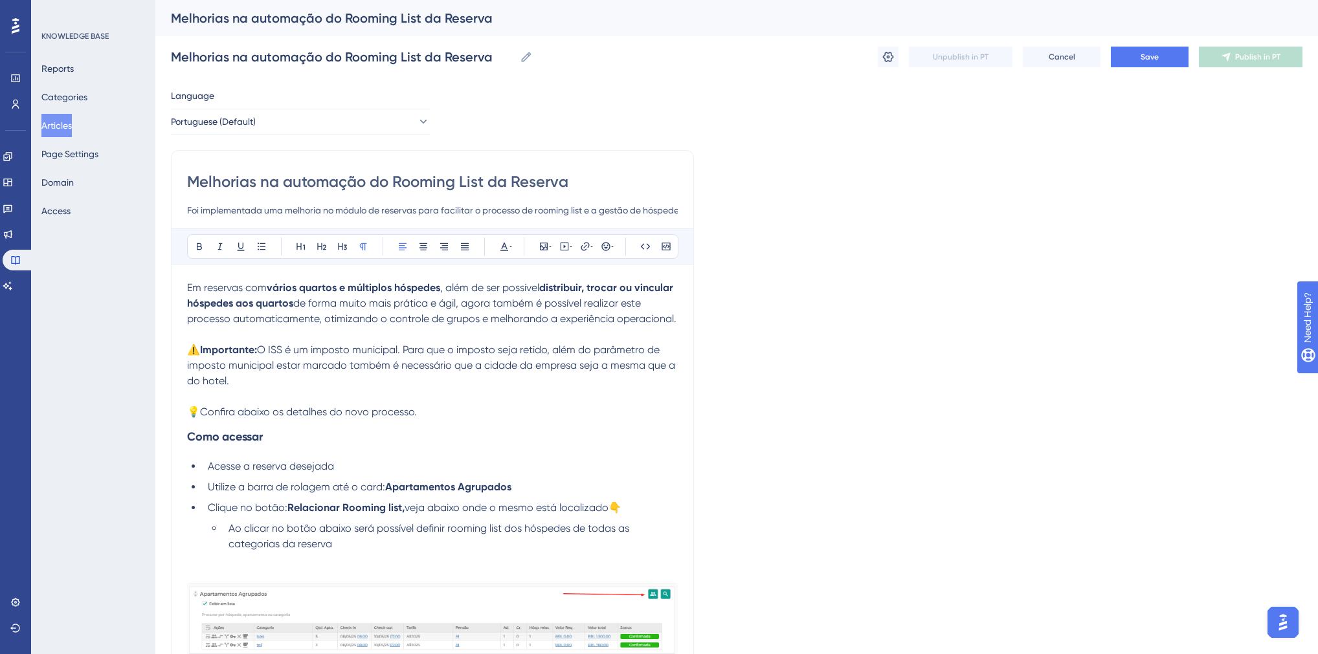
click at [263, 351] on span "O ISS é um imposto municipal. Para que o imposto seja retido, além do parâmetro…" at bounding box center [432, 365] width 491 height 43
click at [469, 351] on span "Caso tenha dúvidas sobre o funcionamento O ISS é um imposto municipal. Para que…" at bounding box center [427, 365] width 480 height 43
drag, startPoint x: 389, startPoint y: 351, endPoint x: 469, endPoint y: 351, distance: 79.6
click at [468, 351] on span "Caso tenha dúvidas sobre o funcionamento O ISS é um imposto municipal. Para que…" at bounding box center [427, 365] width 480 height 43
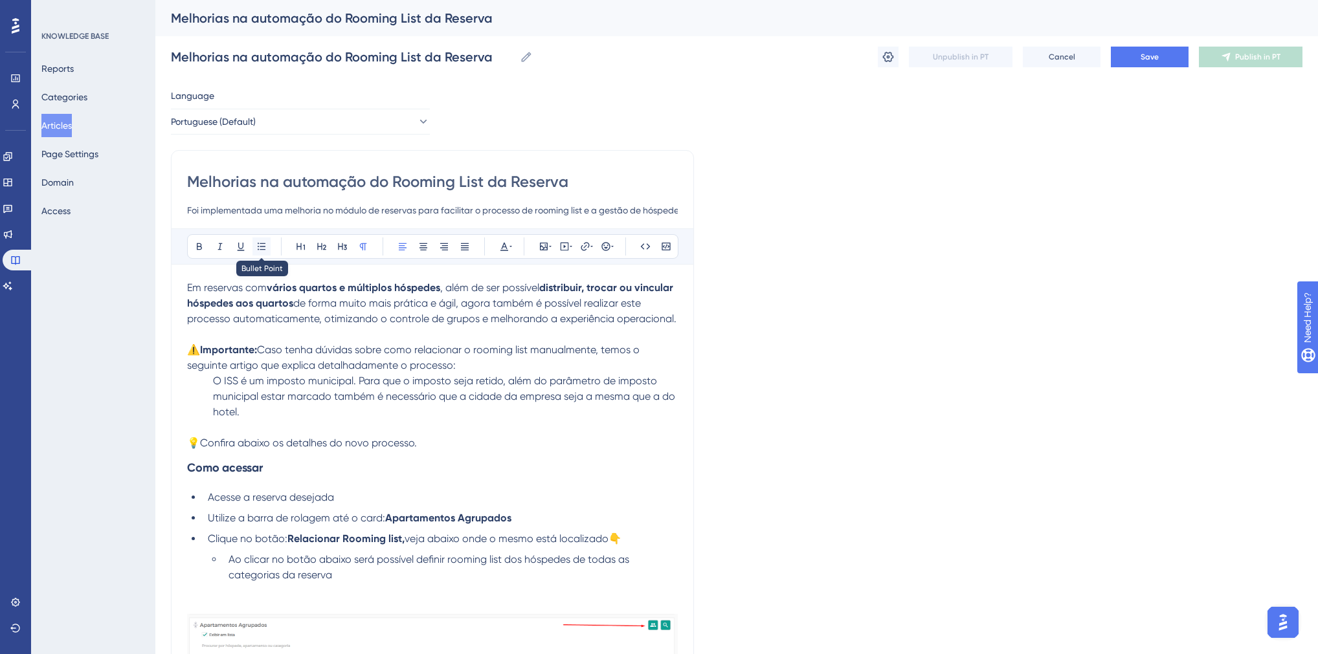
click at [262, 240] on button at bounding box center [261, 247] width 18 height 18
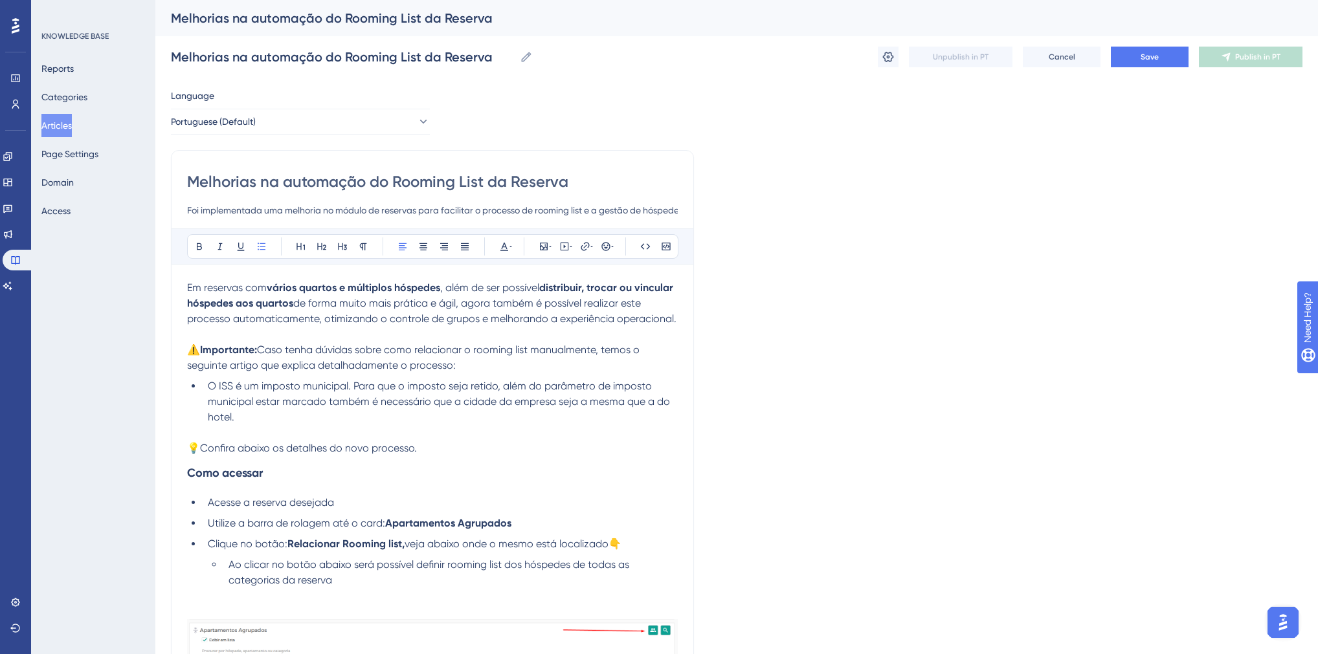
drag, startPoint x: 241, startPoint y: 417, endPoint x: 208, endPoint y: 390, distance: 43.2
click at [208, 390] on li "O ISS é um imposto municipal. Para que o imposto seja retido, além do parâmetro…" at bounding box center [440, 402] width 475 height 47
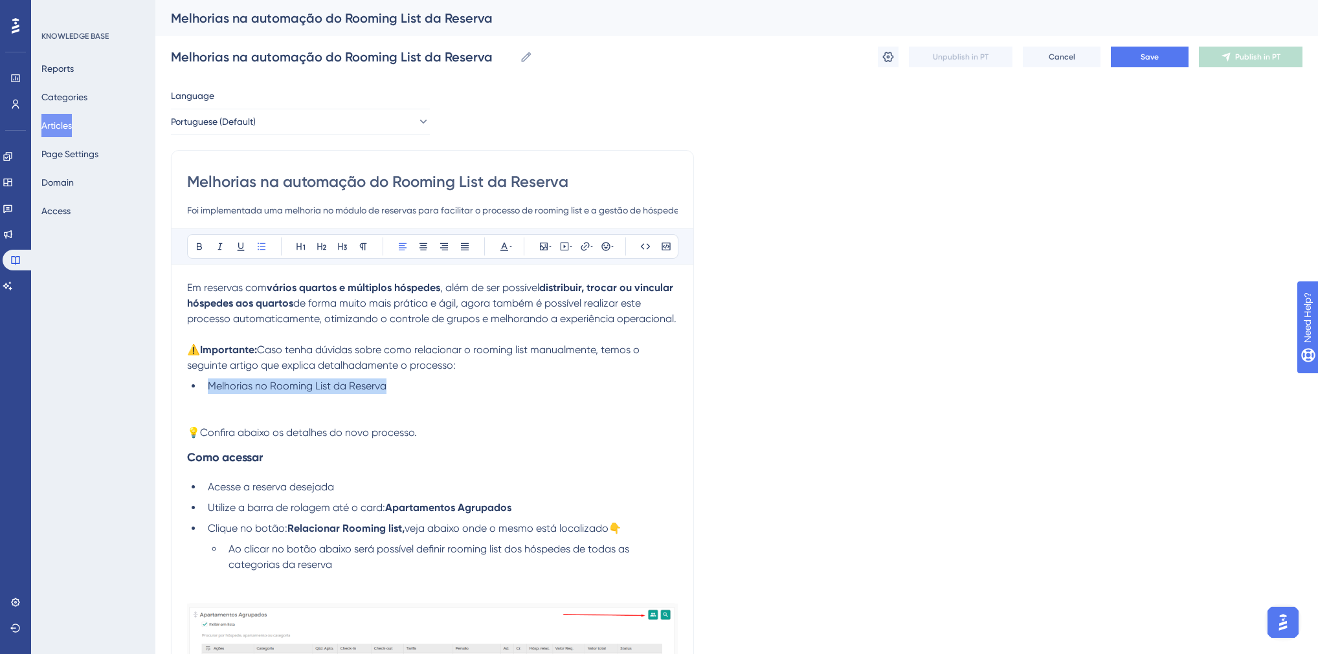
drag, startPoint x: 390, startPoint y: 381, endPoint x: 210, endPoint y: 390, distance: 179.5
click at [210, 390] on li "Melhorias no Rooming List da Reserva" at bounding box center [440, 387] width 475 height 16
click at [583, 249] on icon at bounding box center [585, 246] width 10 height 10
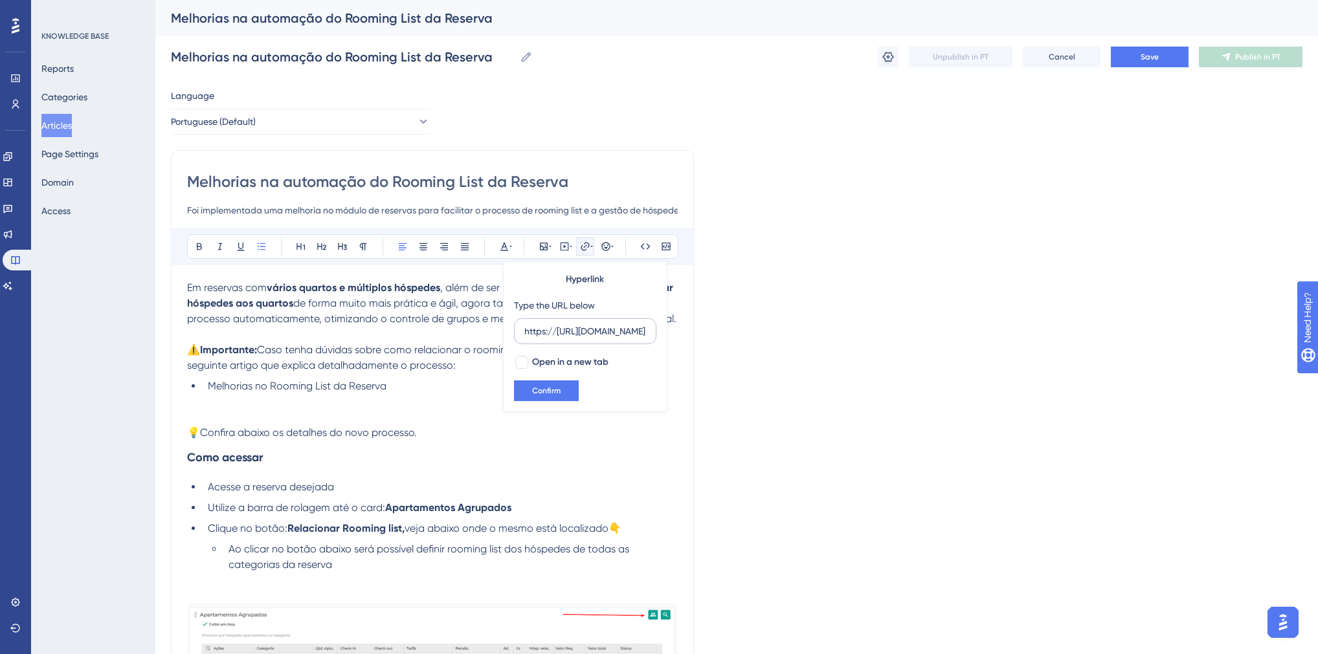
click at [547, 329] on input "https://[URL][DOMAIN_NAME]" at bounding box center [585, 331] width 120 height 14
type input "[URL][DOMAIN_NAME]"
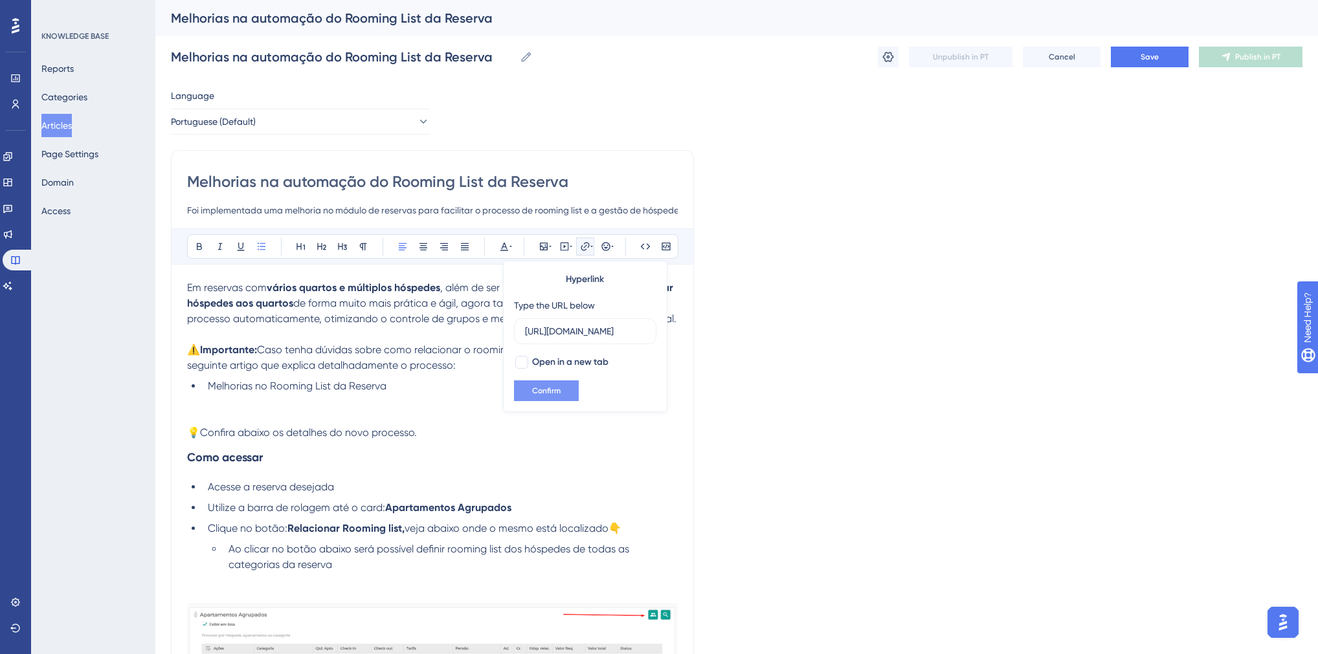
click at [549, 383] on button "Confirm" at bounding box center [546, 391] width 65 height 21
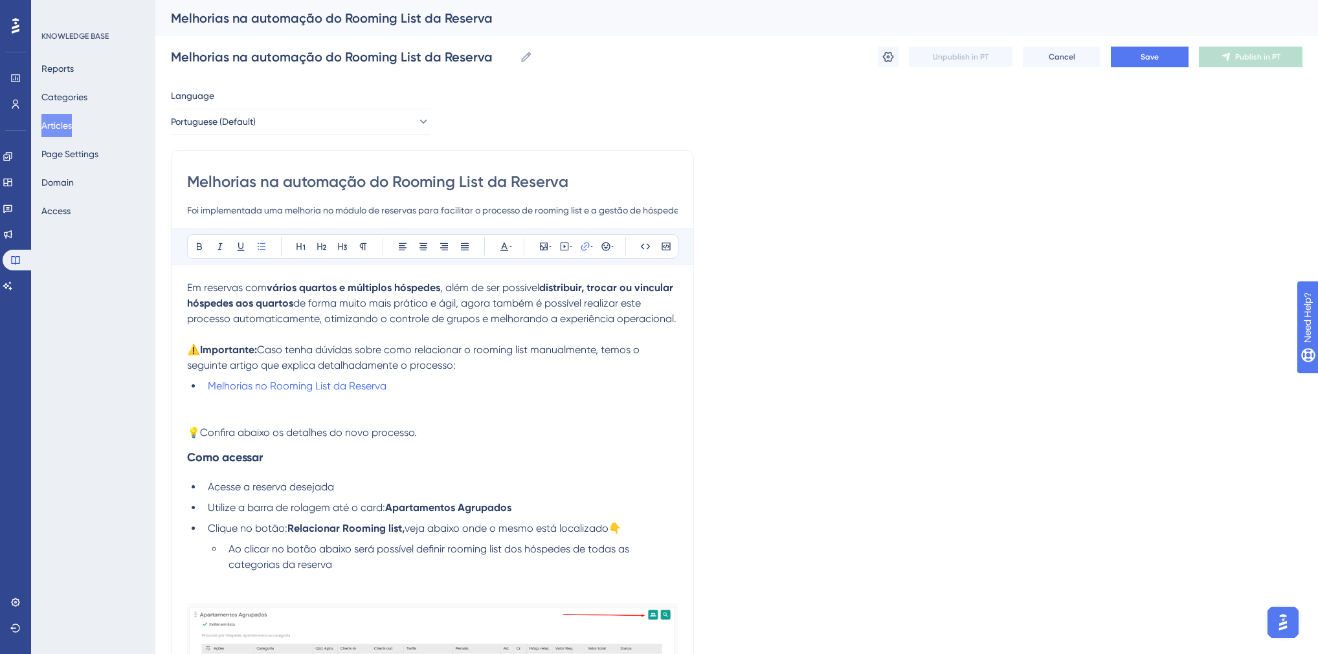
click at [363, 422] on p at bounding box center [432, 418] width 491 height 16
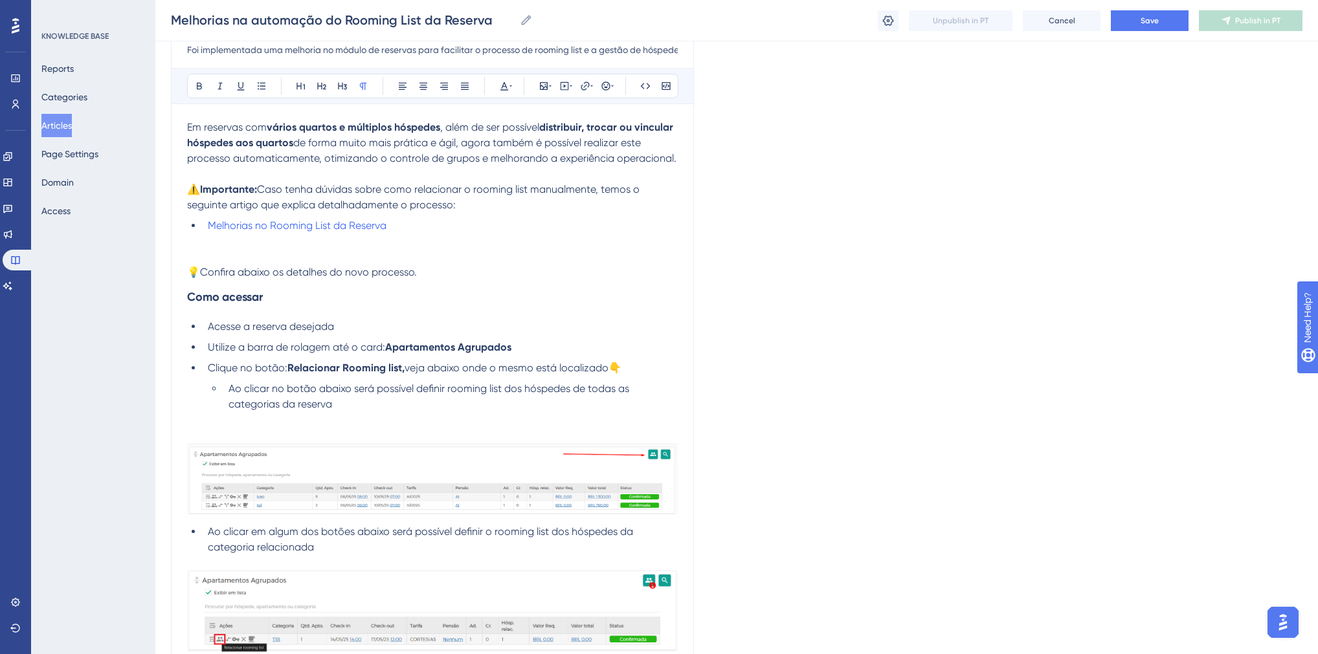
click at [191, 256] on p at bounding box center [432, 257] width 491 height 16
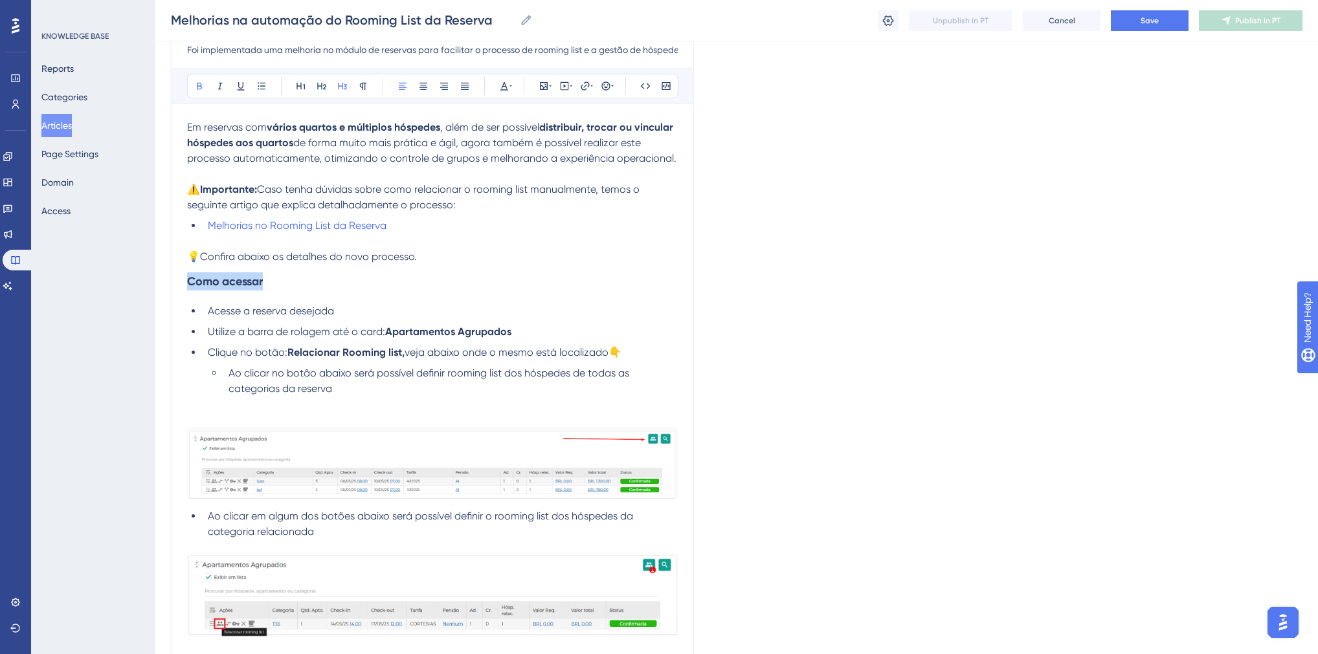
drag, startPoint x: 270, startPoint y: 283, endPoint x: 187, endPoint y: 287, distance: 83.0
click at [187, 287] on h3 "Como acessar" at bounding box center [432, 282] width 491 height 34
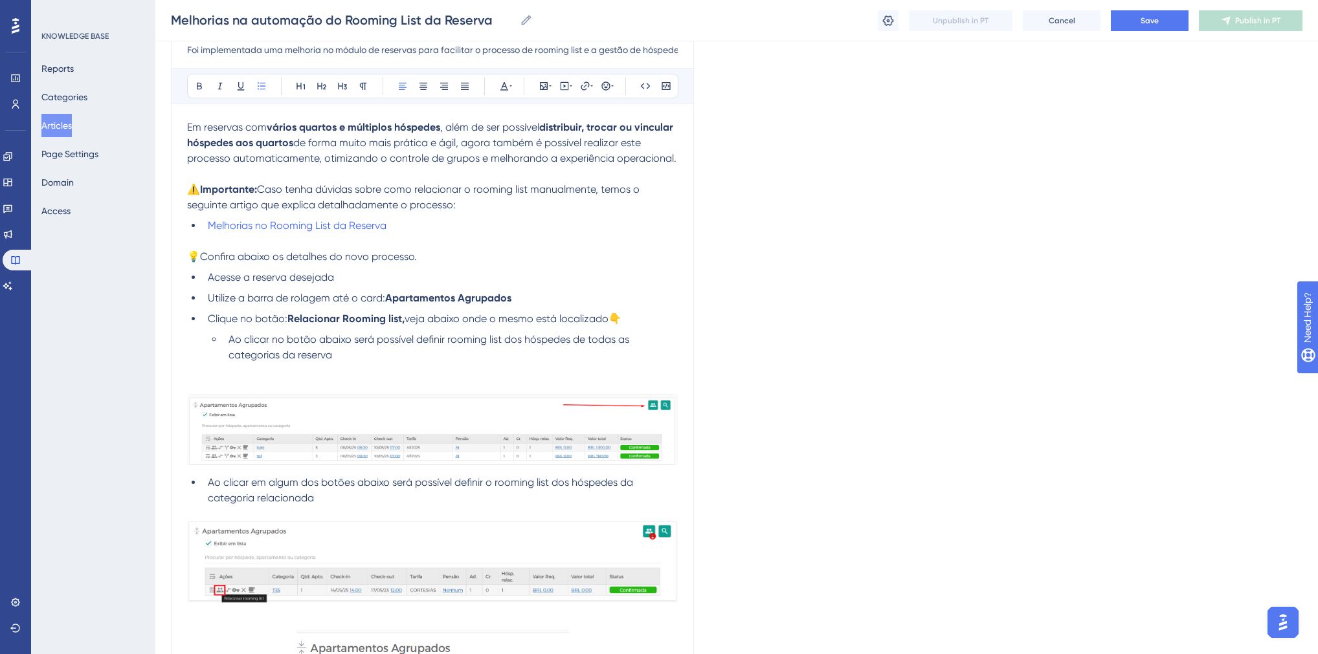
click at [215, 283] on span "Acesse a reserva desejada" at bounding box center [271, 277] width 126 height 12
click at [412, 277] on span "Ao acessar a tela de relacionar rooming listcesse a reserva desejada" at bounding box center [370, 277] width 324 height 12
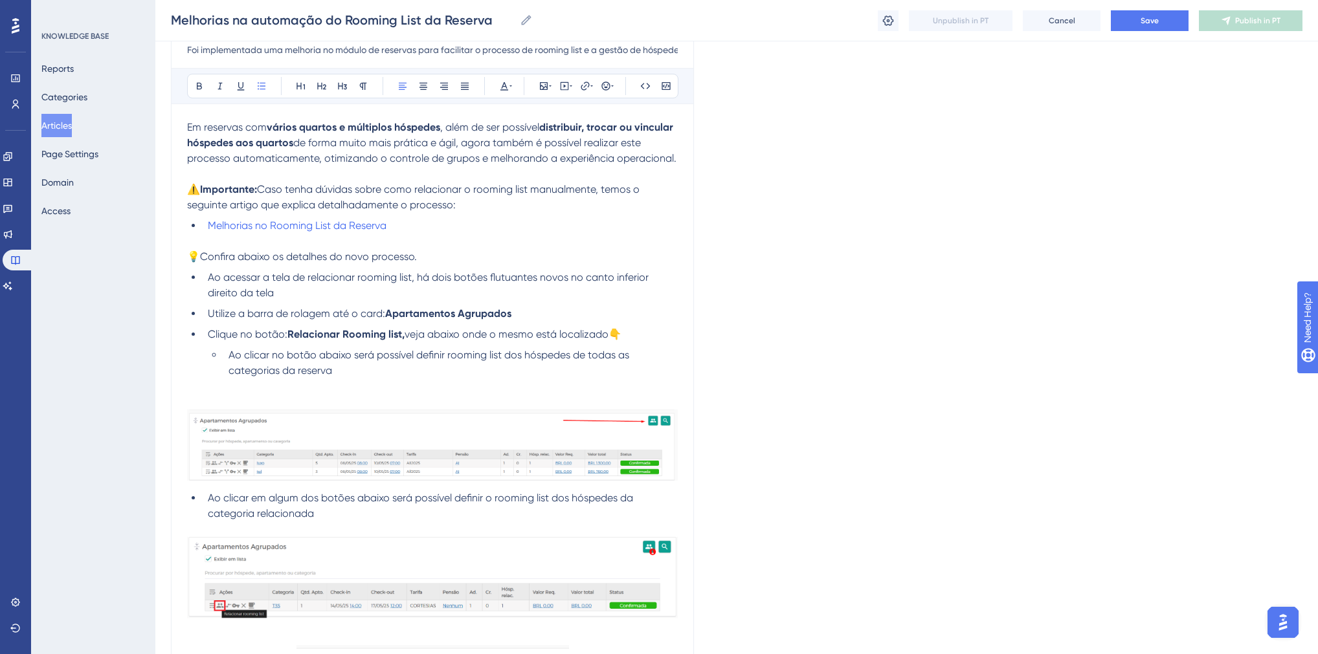
click at [338, 290] on li "Ao acessar a tela de relacionar rooming list, há dois botões flutuantes novos n…" at bounding box center [440, 285] width 475 height 31
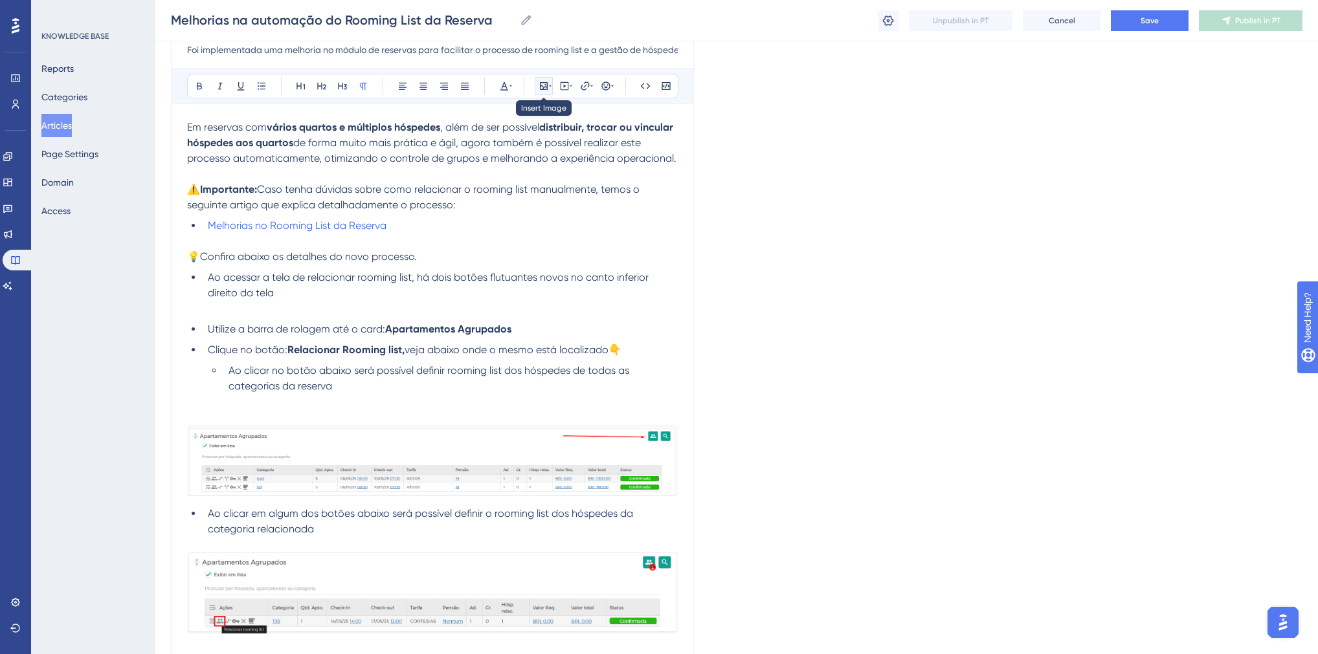
click at [540, 84] on icon at bounding box center [544, 86] width 8 height 8
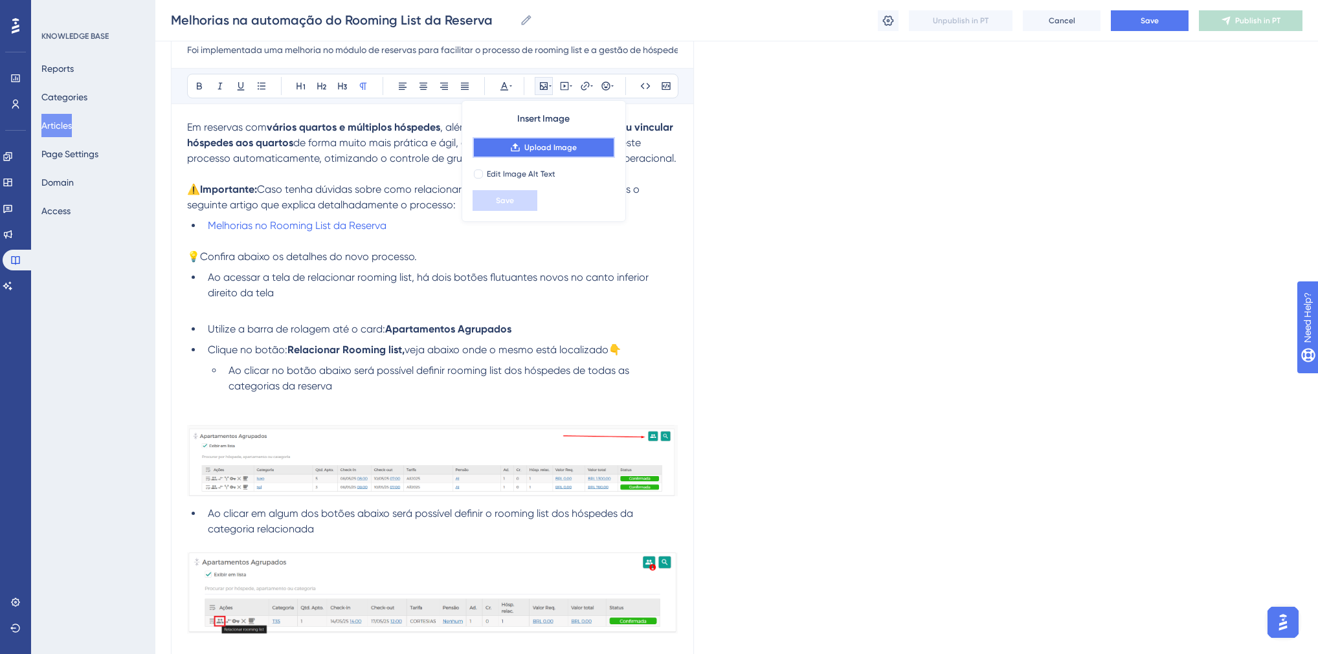
click at [524, 148] on button "Upload Image" at bounding box center [543, 147] width 142 height 21
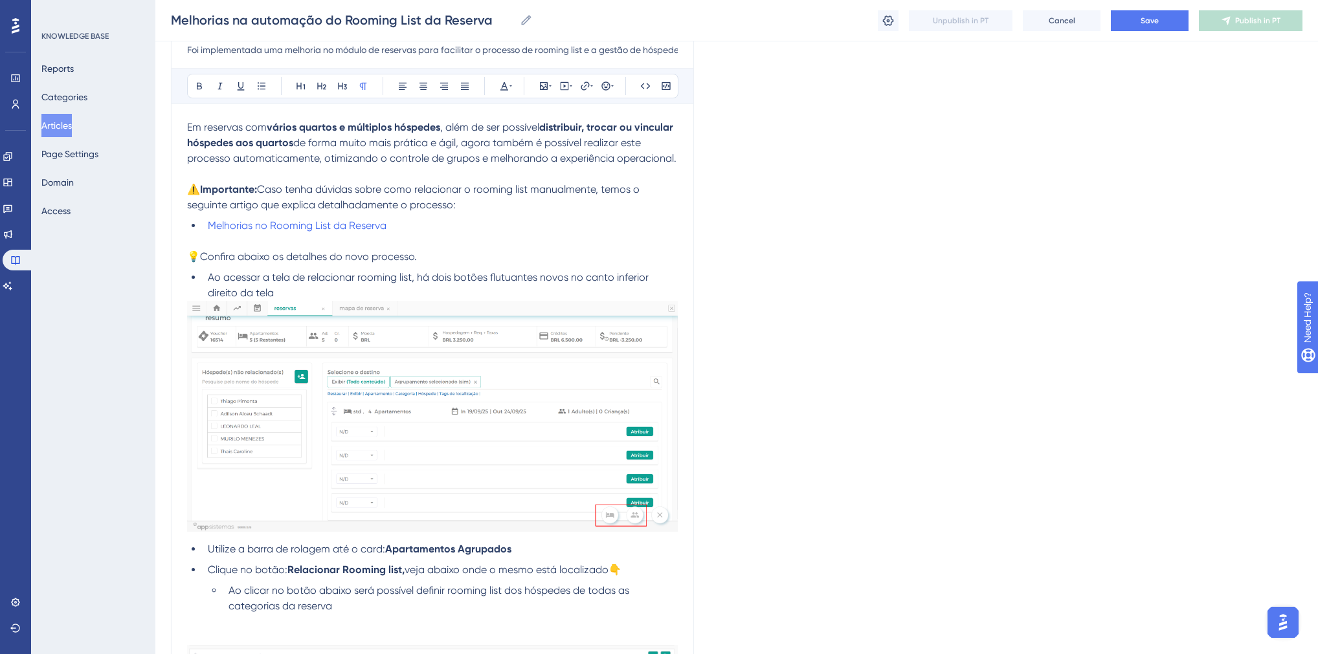
click at [535, 469] on img at bounding box center [432, 416] width 491 height 231
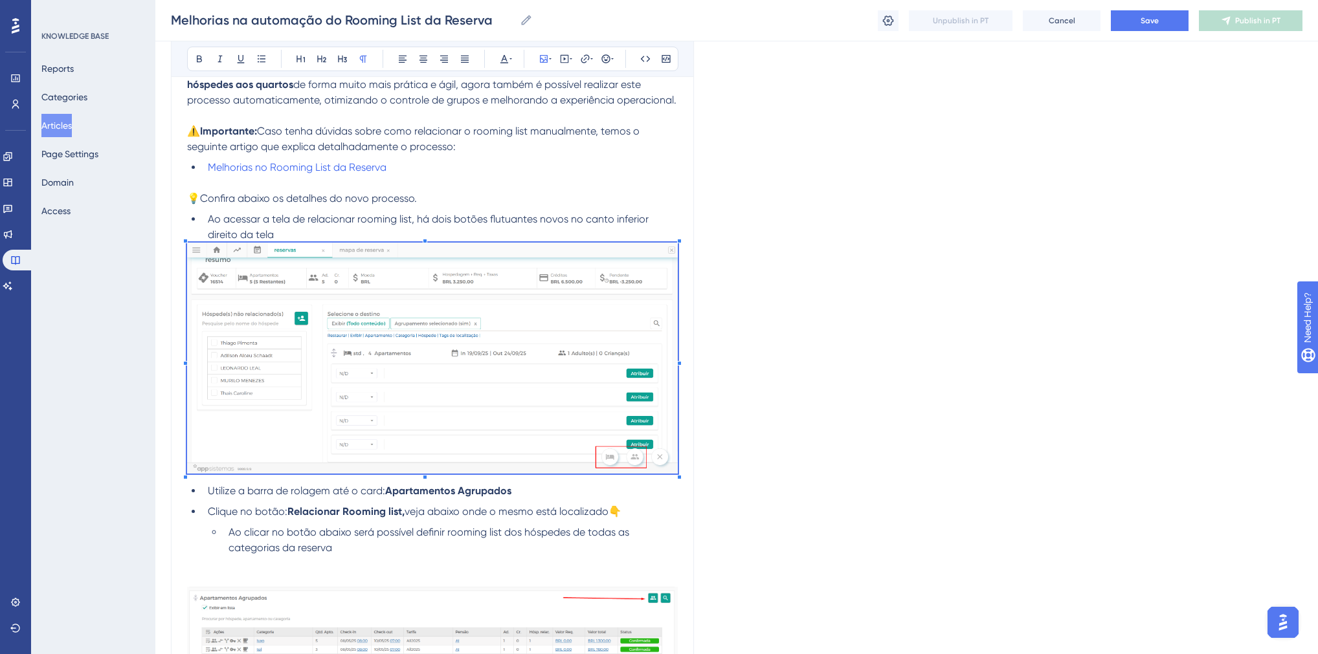
scroll to position [259, 0]
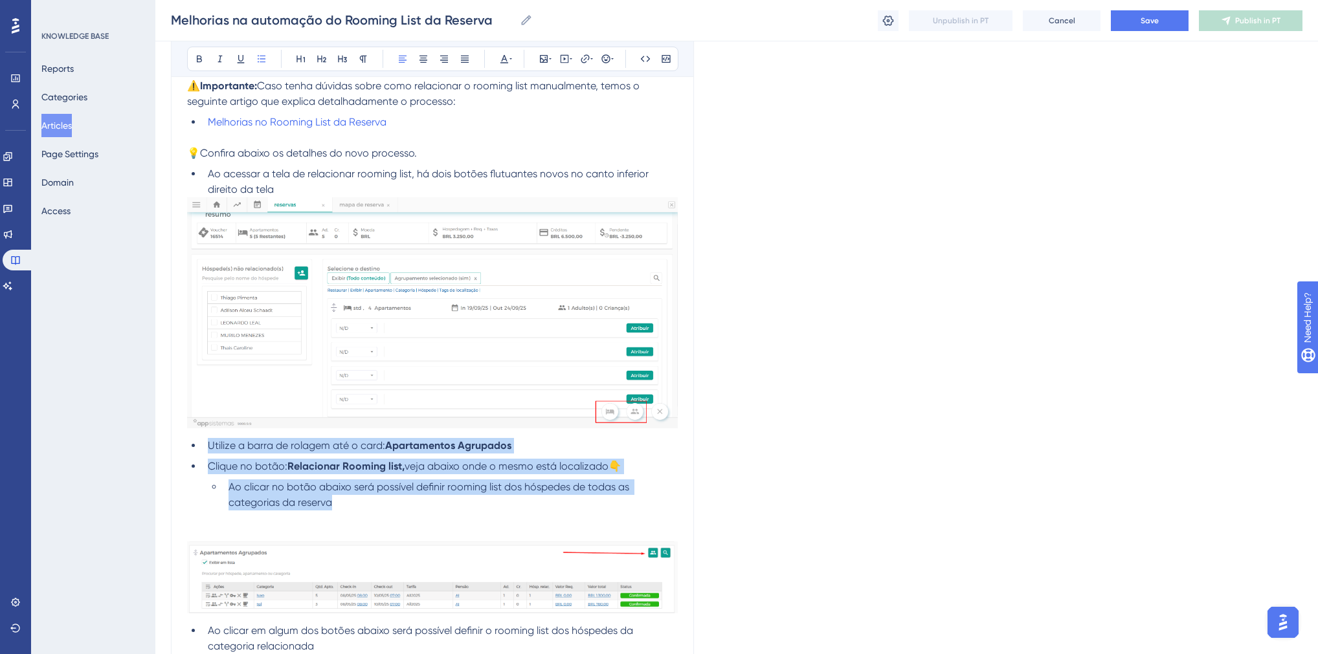
drag, startPoint x: 331, startPoint y: 507, endPoint x: 184, endPoint y: 448, distance: 159.1
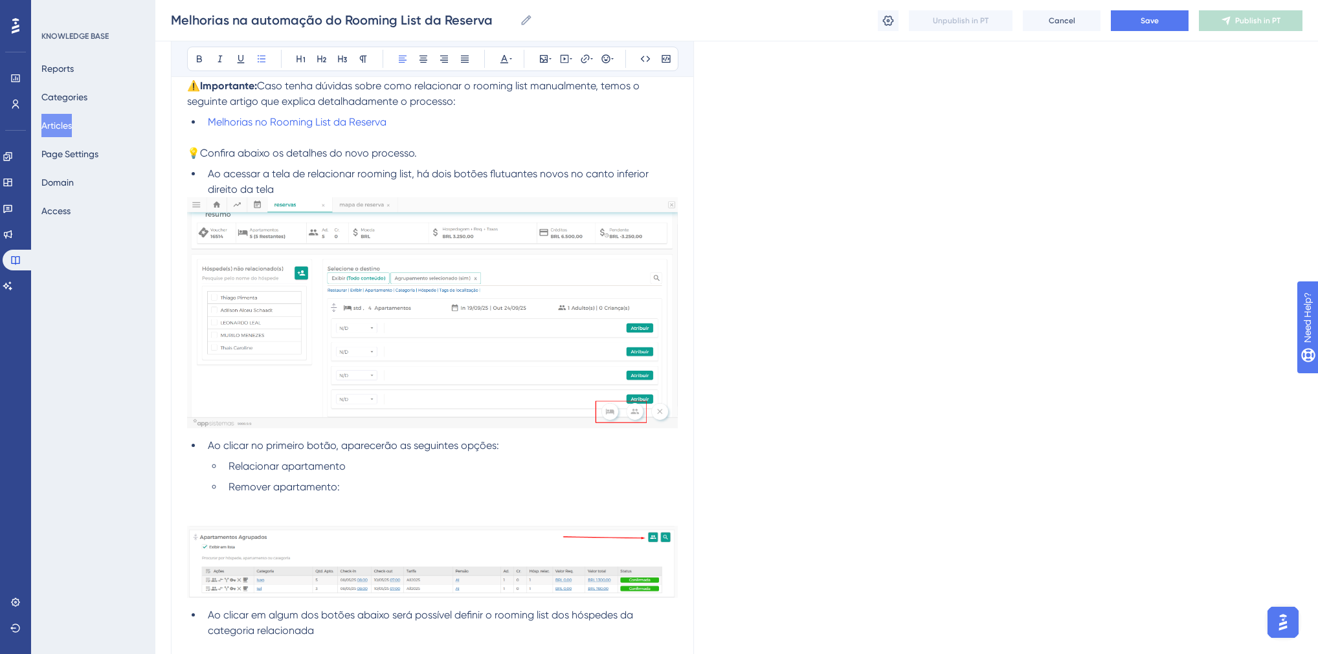
click at [379, 470] on li "Relacionar apartamento" at bounding box center [450, 467] width 454 height 16
drag, startPoint x: 344, startPoint y: 492, endPoint x: 188, endPoint y: 461, distance: 159.5
click at [188, 461] on ul "Ao clicar no primeiro botão, aparecerão as seguintes opções: Relacionar apartam…" at bounding box center [432, 466] width 491 height 57
click at [366, 474] on li "Relacionar apartamento:" at bounding box center [450, 467] width 454 height 16
click at [368, 471] on li "Relacionar apartamento:" at bounding box center [450, 467] width 454 height 16
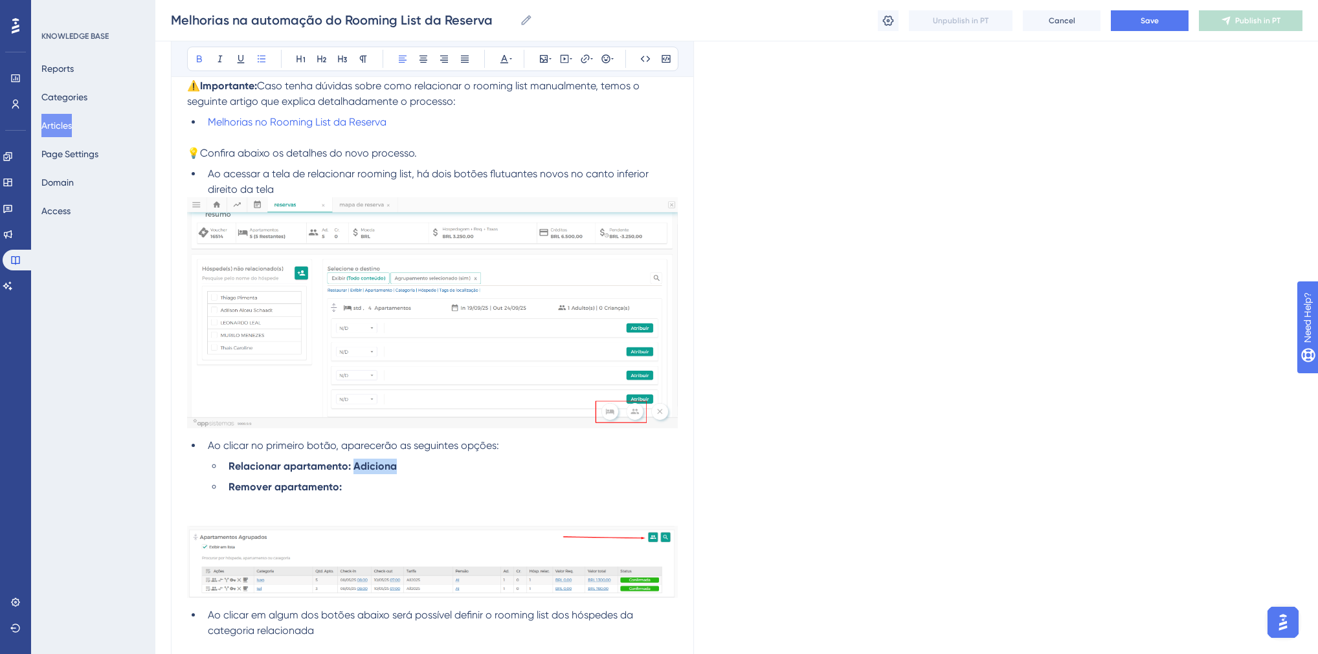
drag, startPoint x: 386, startPoint y: 471, endPoint x: 355, endPoint y: 474, distance: 31.8
click at [355, 474] on li "Relacionar apartamento: Adiciona" at bounding box center [450, 467] width 454 height 16
click at [409, 470] on li "Relacionar apartamento: Adiciona" at bounding box center [450, 467] width 454 height 16
click at [552, 337] on img at bounding box center [432, 312] width 491 height 231
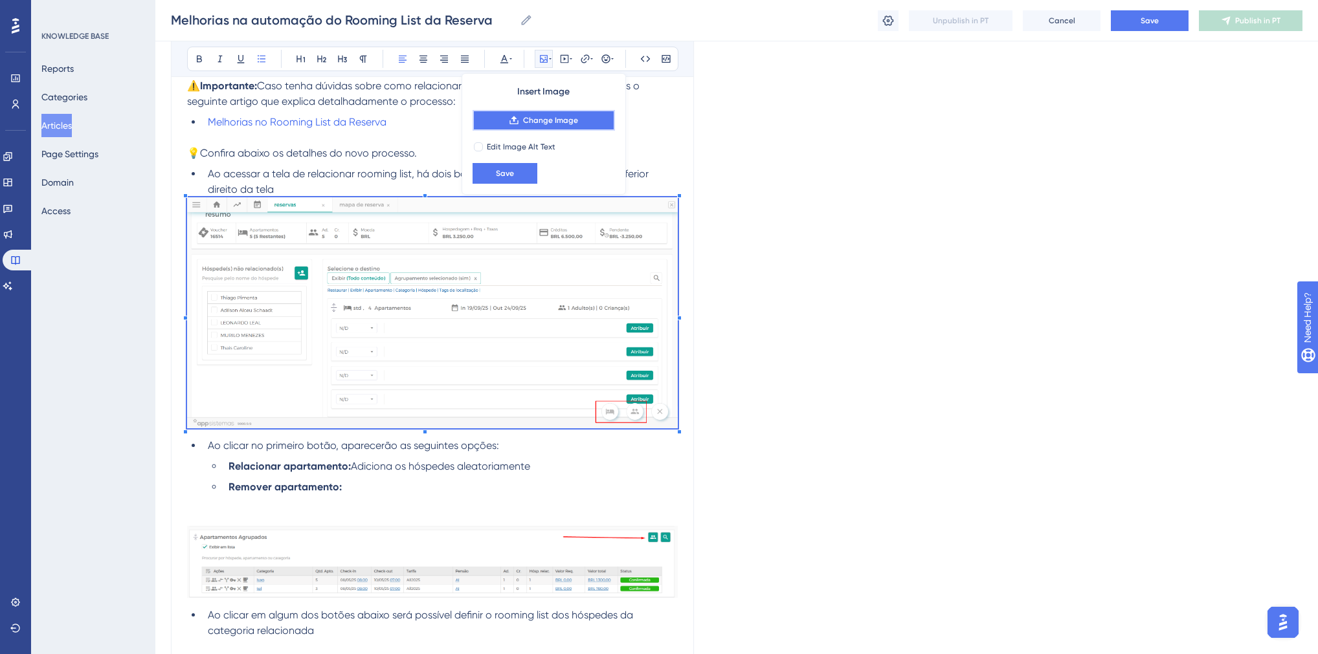
click at [558, 123] on span "Change Image" at bounding box center [550, 120] width 55 height 10
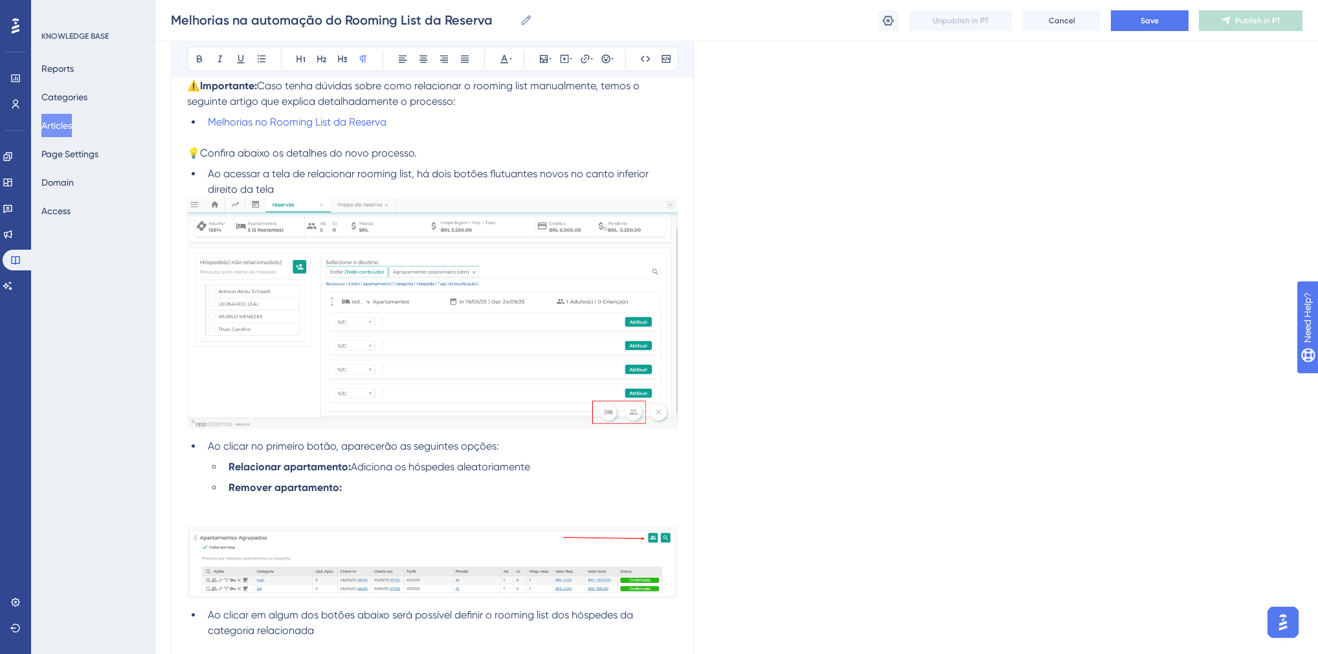
click at [459, 467] on span "Adiciona os hóspedes aleatoriamente" at bounding box center [440, 467] width 179 height 12
drag, startPoint x: 408, startPoint y: 467, endPoint x: 455, endPoint y: 470, distance: 47.4
click at [455, 470] on span "Adiciona os hóspedes aos apartamentos aleatoriamente" at bounding box center [486, 467] width 271 height 12
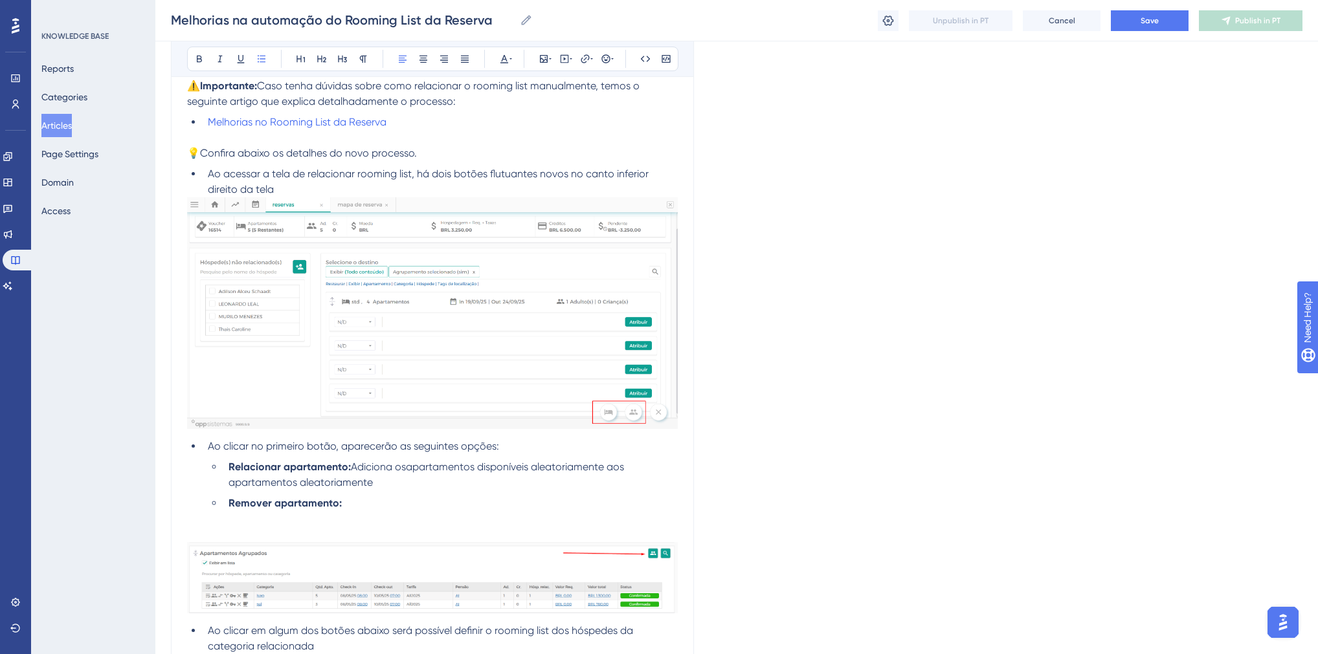
click at [407, 471] on span "Adiciona osapartamentos disponíveis aleatoriamente aos apartamentos aleatoriame…" at bounding box center [427, 475] width 398 height 28
click at [608, 472] on span "Adiciona os apartamentos disponíveis aleatoriamente aos apartamentos aleatoriam…" at bounding box center [428, 475] width 401 height 28
drag, startPoint x: 365, startPoint y: 480, endPoint x: 353, endPoint y: 469, distance: 16.5
click at [353, 469] on li "Relacionar apartamento: Adiciona os apartamentos disponíveis aleatoriamente de …" at bounding box center [450, 474] width 454 height 31
copy span "Adiciona os apartamentos disponíveis aleatoriamente de acordo com a quantidade …"
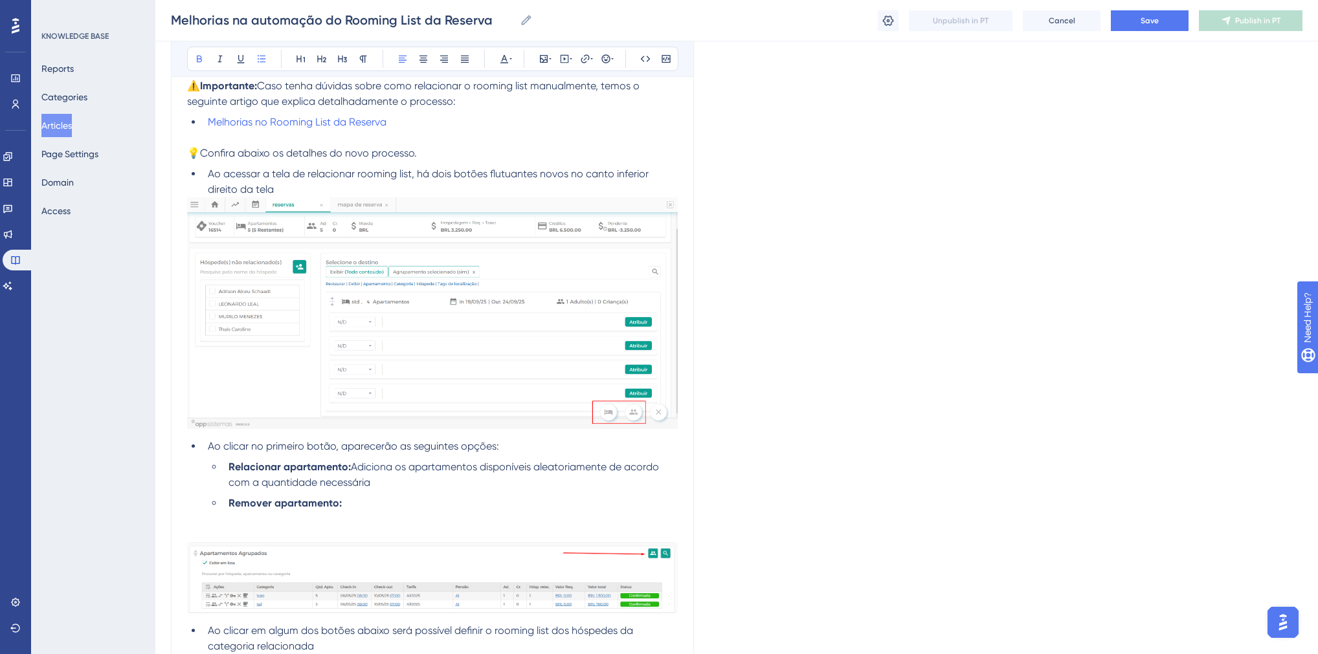
click at [360, 506] on li "Remover apartamento:" at bounding box center [450, 504] width 454 height 16
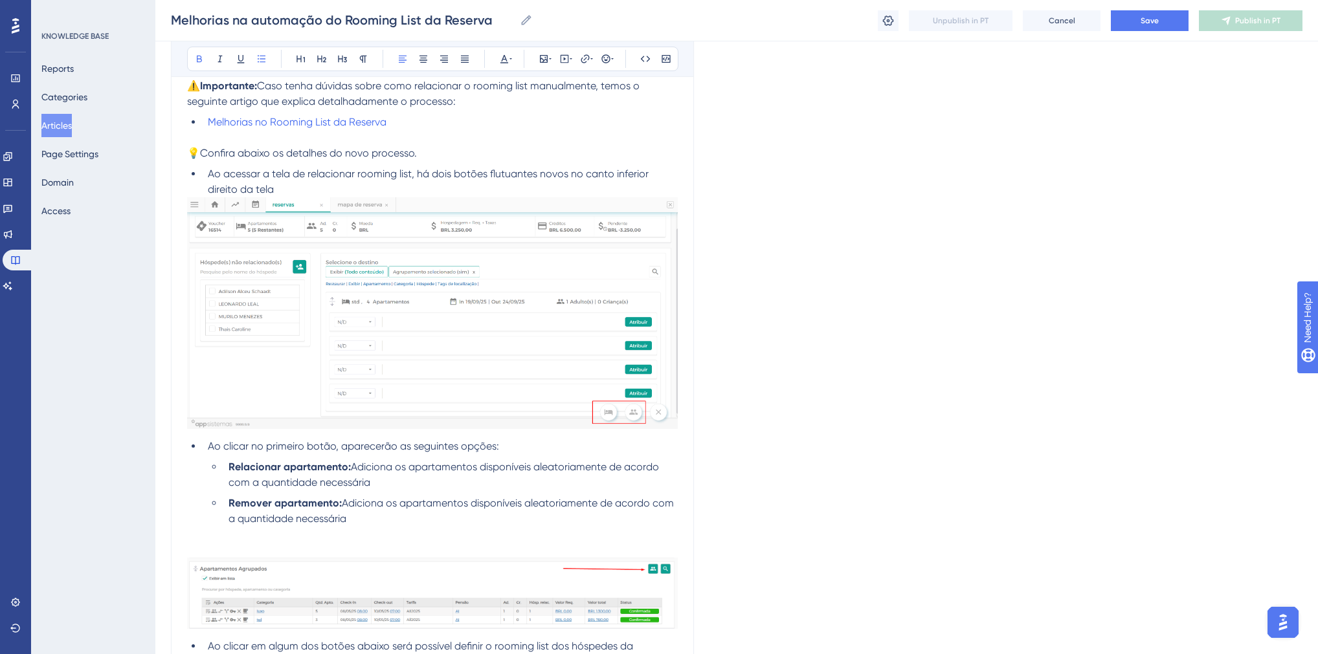
click at [342, 502] on span "Adiciona os apartamentos disponíveis aleatoriamente de acordo com a quantidade …" at bounding box center [452, 511] width 448 height 28
drag, startPoint x: 495, startPoint y: 505, endPoint x: 344, endPoint y: 511, distance: 151.5
click at [344, 511] on li "Remover apartamento: Remove todos os apartamentos Adiciona os apartamentos disp…" at bounding box center [450, 511] width 454 height 31
click at [450, 529] on p at bounding box center [432, 535] width 491 height 16
click at [494, 509] on span "Remove todos os apartamentosAdiciona os apartamentos disponíveis aleatoriamente…" at bounding box center [453, 511] width 450 height 28
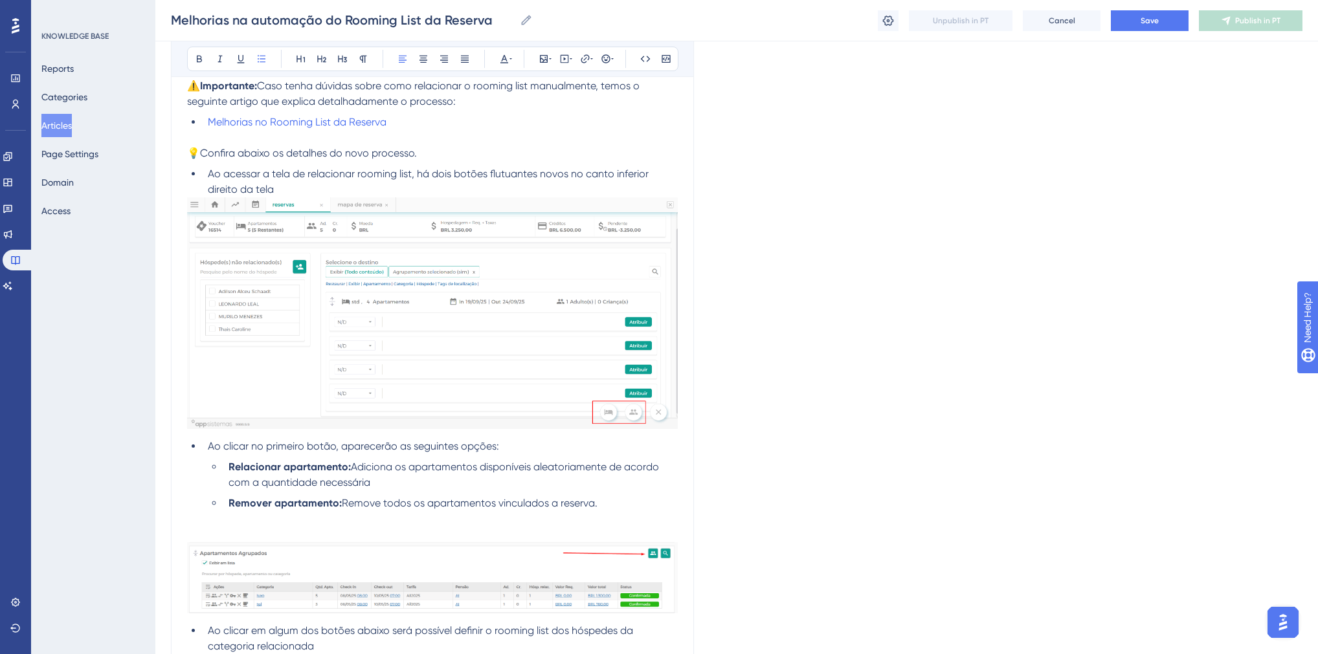
click at [462, 484] on li "Relacionar apartamento: Adiciona os apartamentos disponíveis aleatoriamente de …" at bounding box center [450, 474] width 454 height 31
click at [397, 488] on li "Relacionar apartamento: Adiciona os apartamentos disponíveis aleatoriamente de …" at bounding box center [450, 474] width 454 height 31
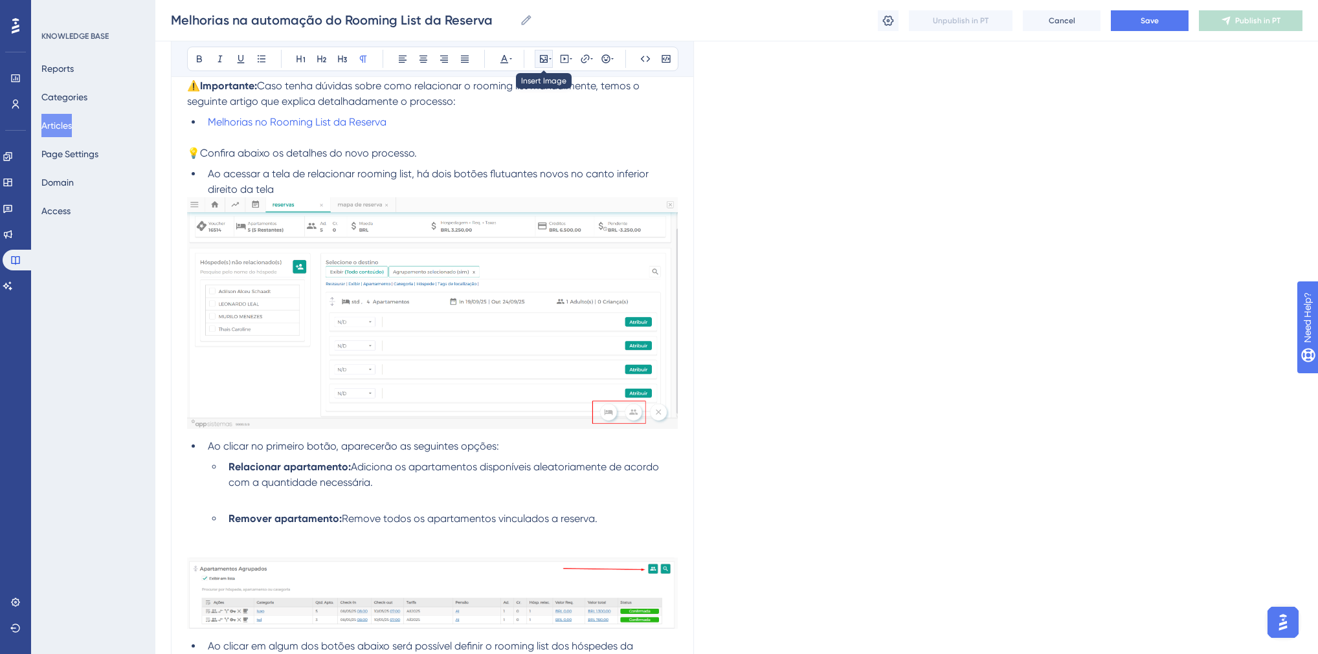
click at [542, 60] on icon at bounding box center [543, 59] width 10 height 10
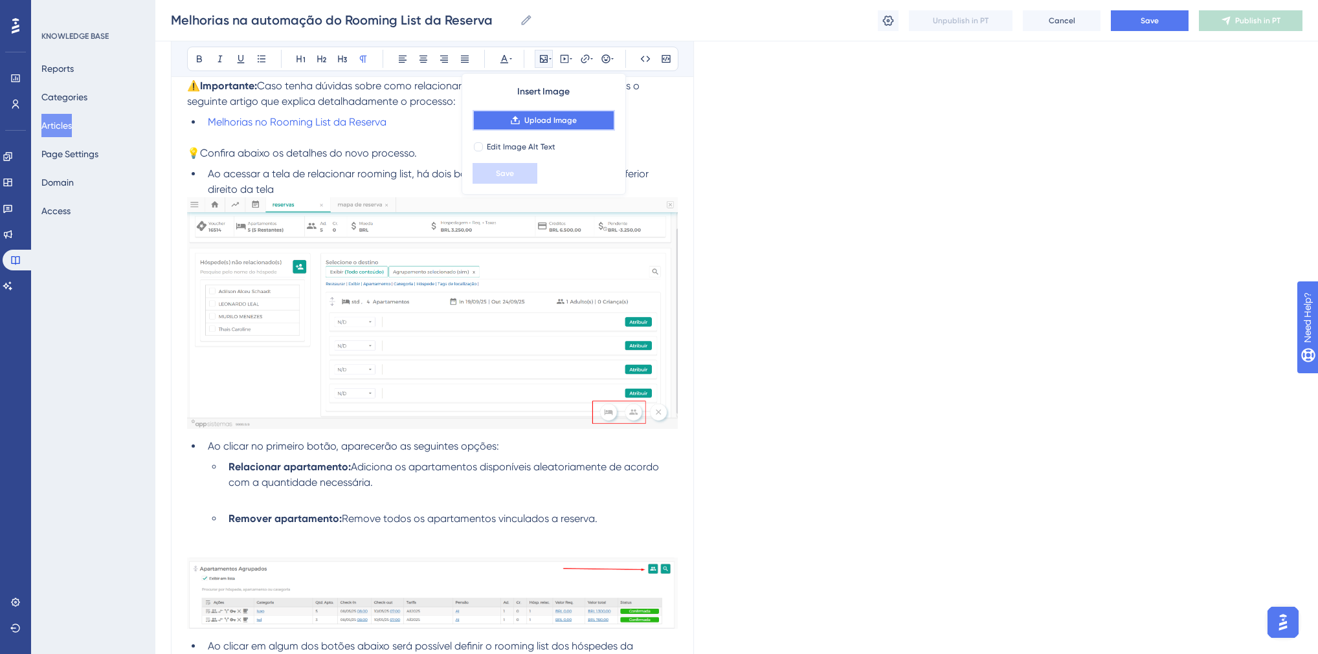
click at [522, 119] on button "Upload Image" at bounding box center [543, 120] width 142 height 21
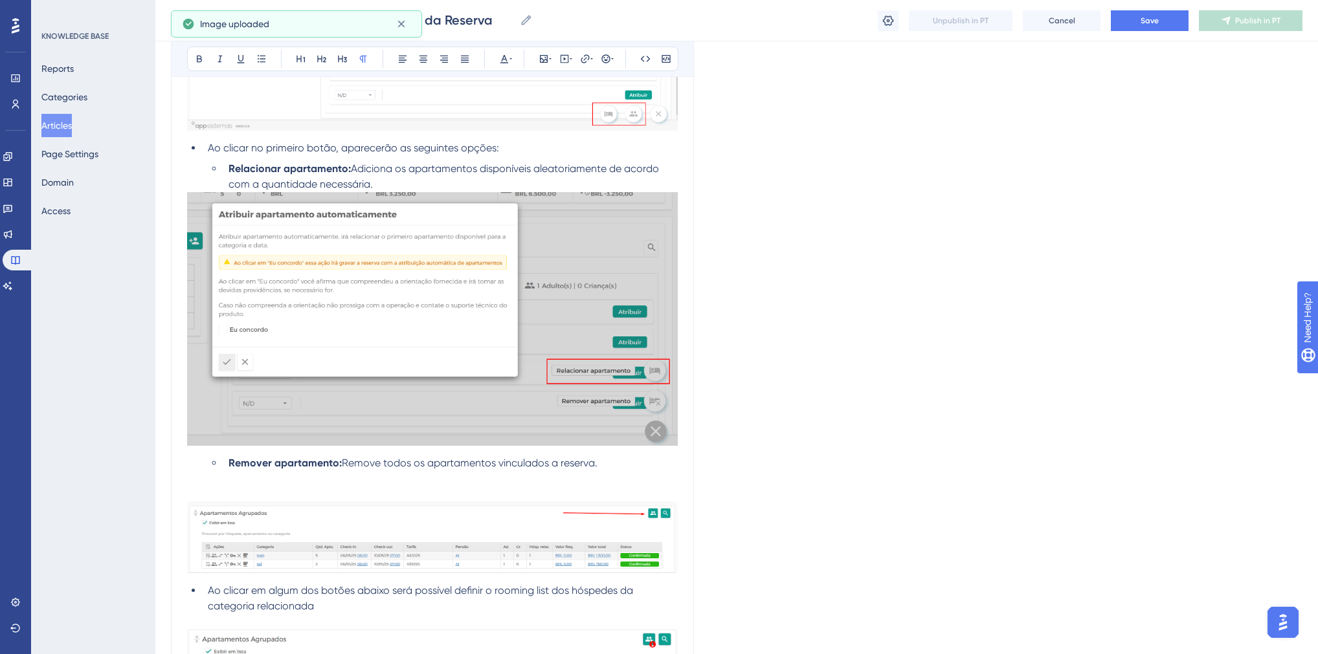
scroll to position [569, 0]
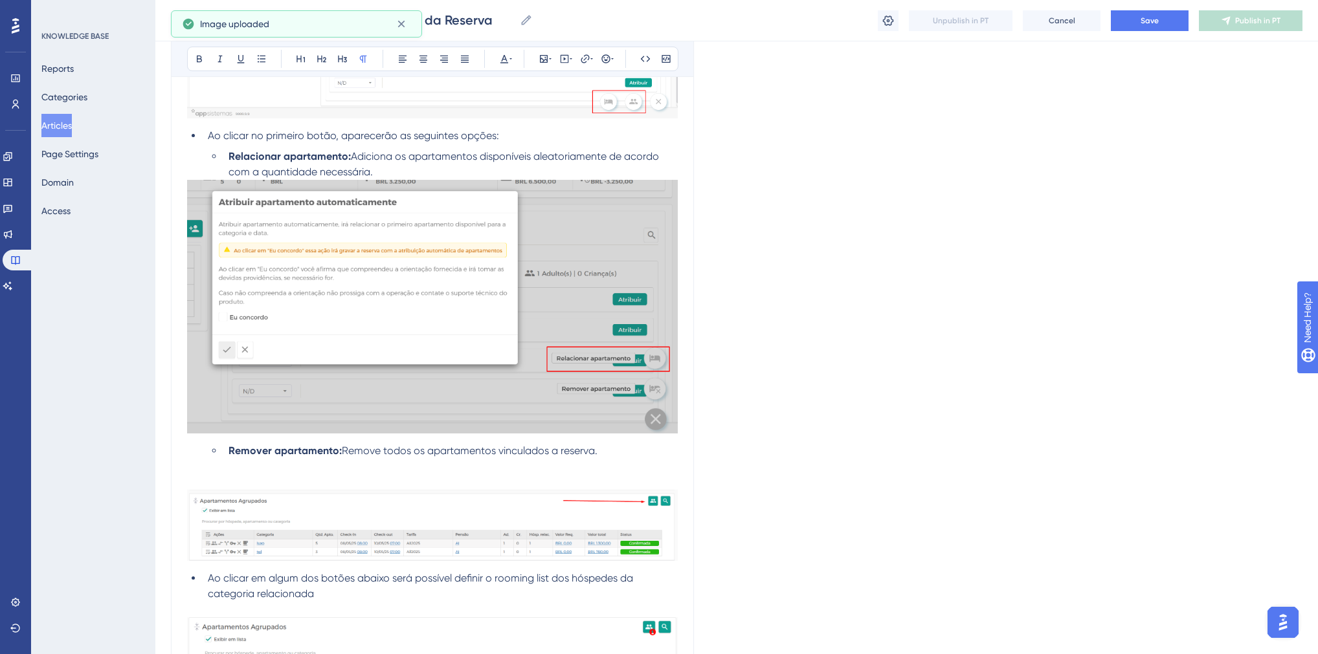
click at [283, 470] on p at bounding box center [432, 467] width 491 height 16
click at [540, 57] on icon at bounding box center [544, 59] width 8 height 8
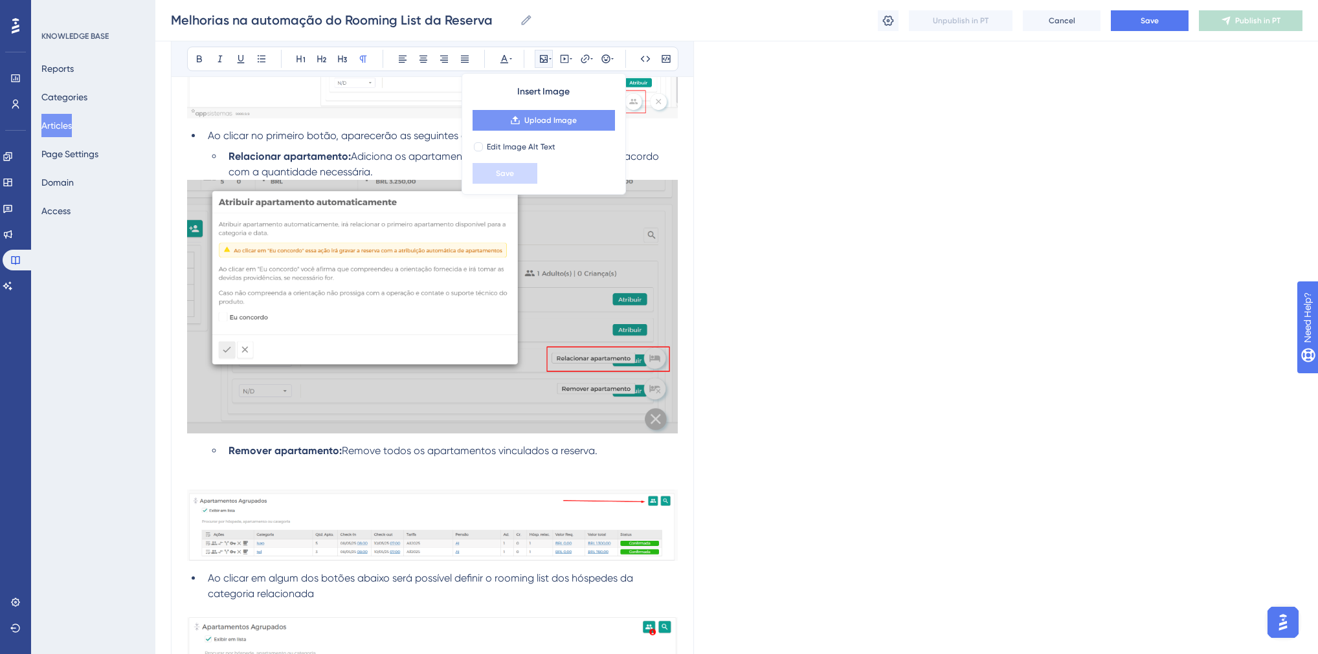
click at [513, 127] on button "Upload Image" at bounding box center [543, 120] width 142 height 21
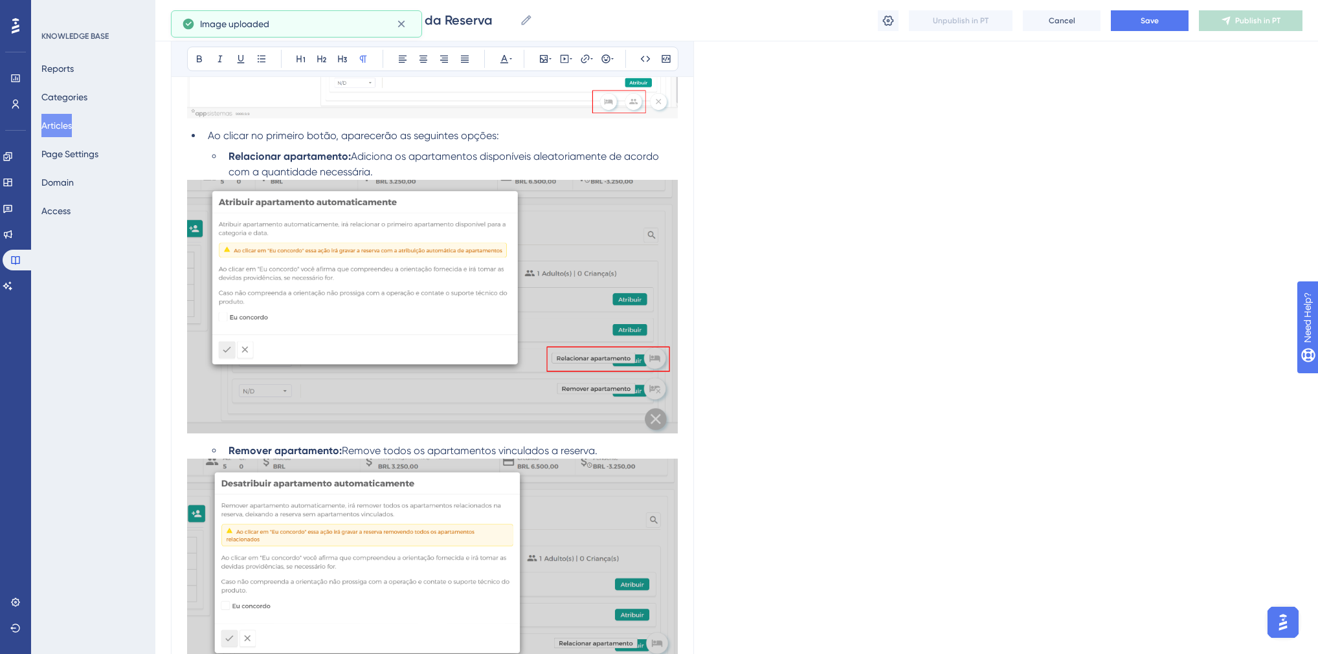
click at [390, 171] on li "Relacionar apartamento: Adiciona os apartamentos disponíveis aleatoriamente de …" at bounding box center [450, 164] width 454 height 31
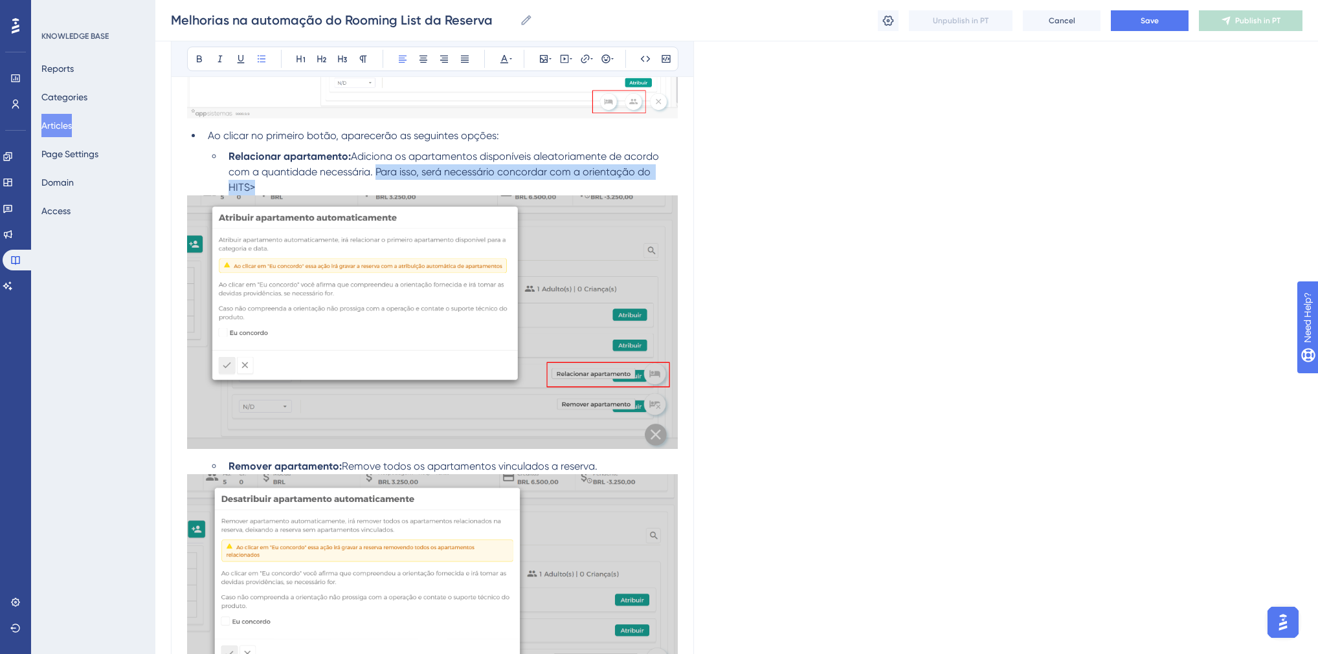
copy span "Para isso, será necessário concordar com a orientação do HITS>"
click at [611, 467] on li "Remover apartamento: Remove todos os apartamentos vinculados a reserva." at bounding box center [450, 467] width 454 height 16
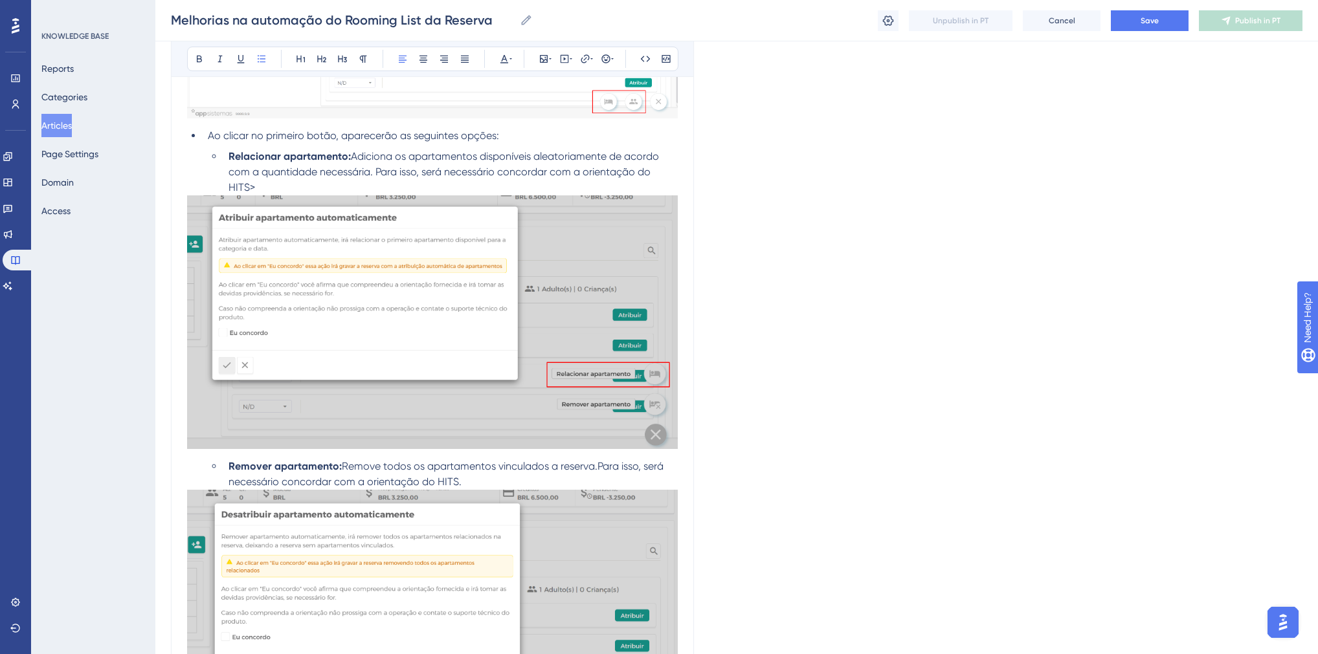
click at [337, 187] on li "Relacionar apartamento: Adiciona os apartamentos disponíveis aleatoriamente de …" at bounding box center [450, 172] width 454 height 47
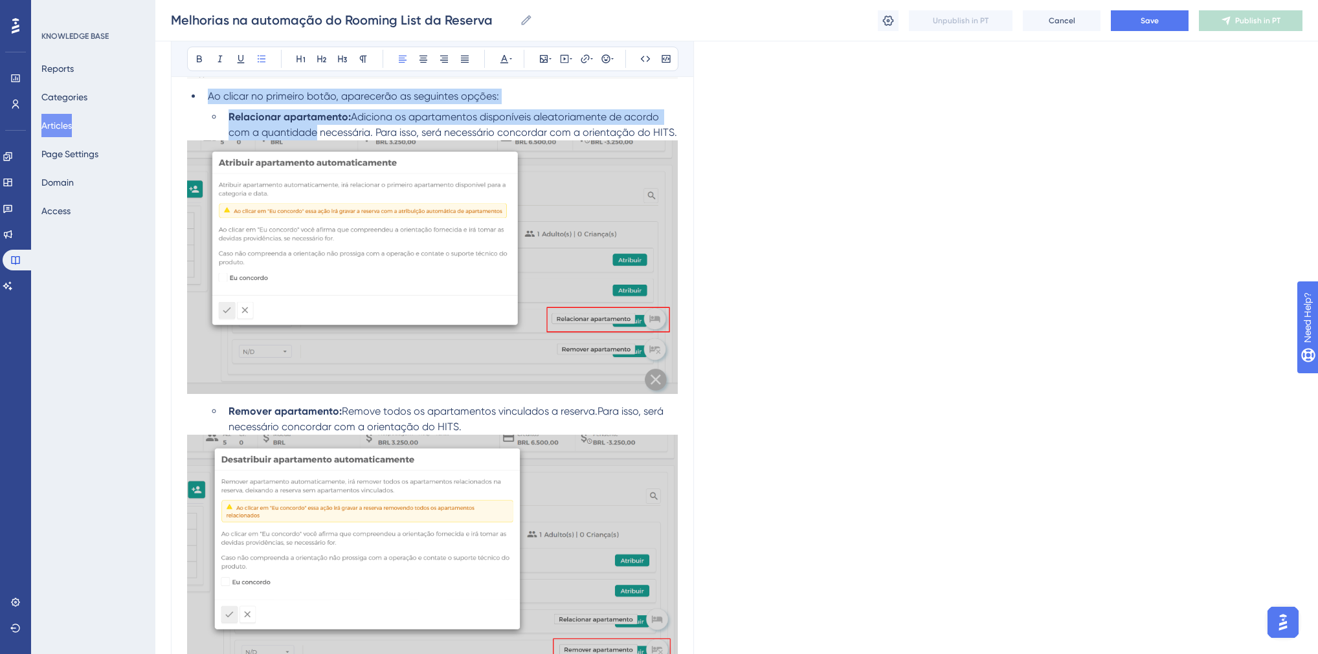
scroll to position [673, 0]
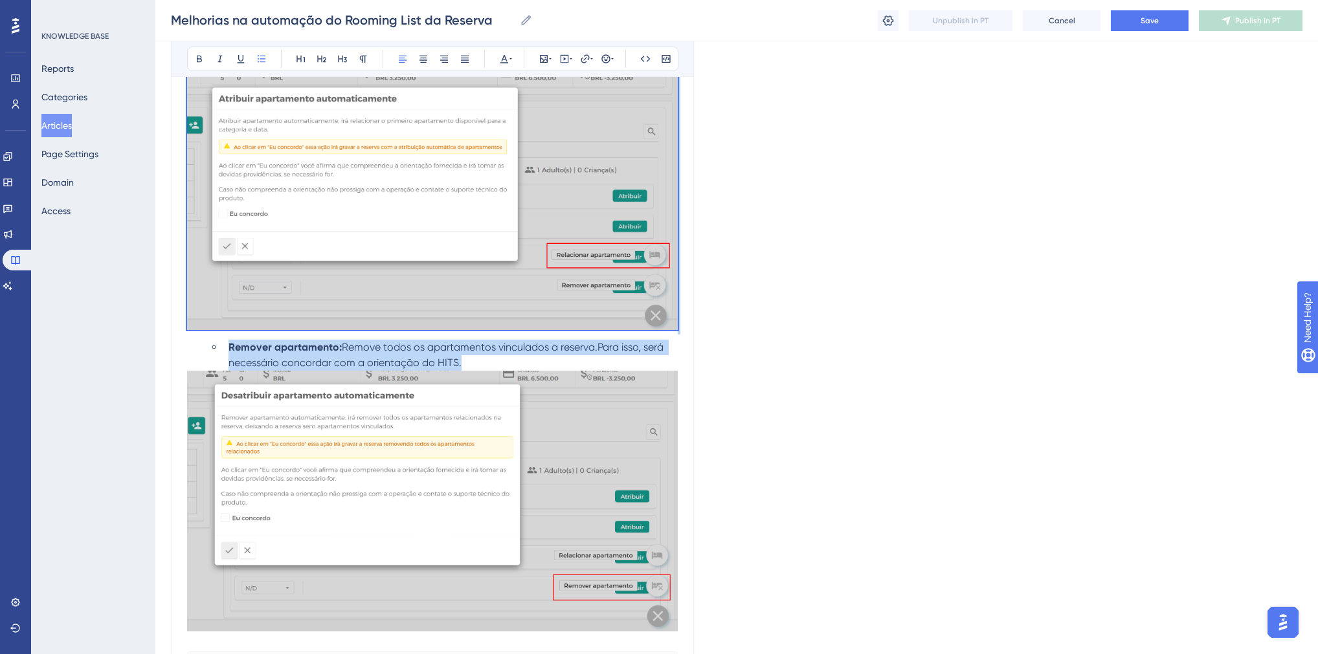
drag, startPoint x: 206, startPoint y: 137, endPoint x: 544, endPoint y: 359, distance: 404.6
copy div "Ao clicar no primeiro botão, aparecerão as seguintes opções: Relacionar apartam…"
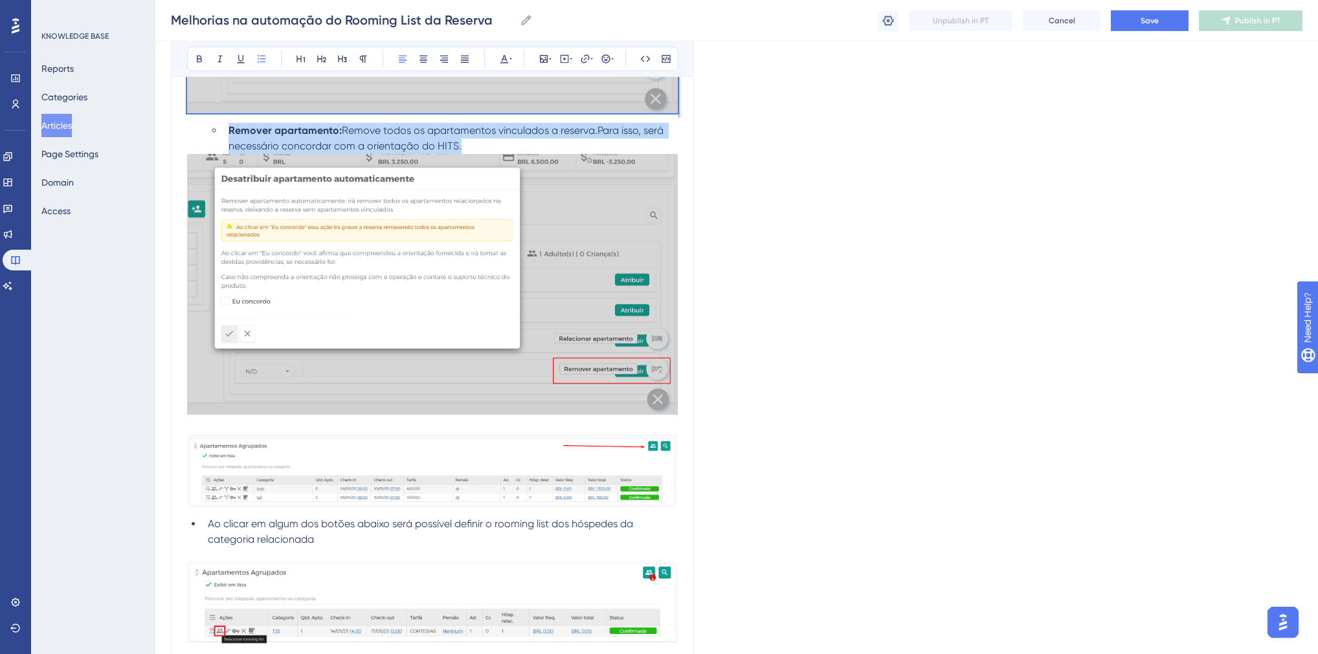
scroll to position [984, 0]
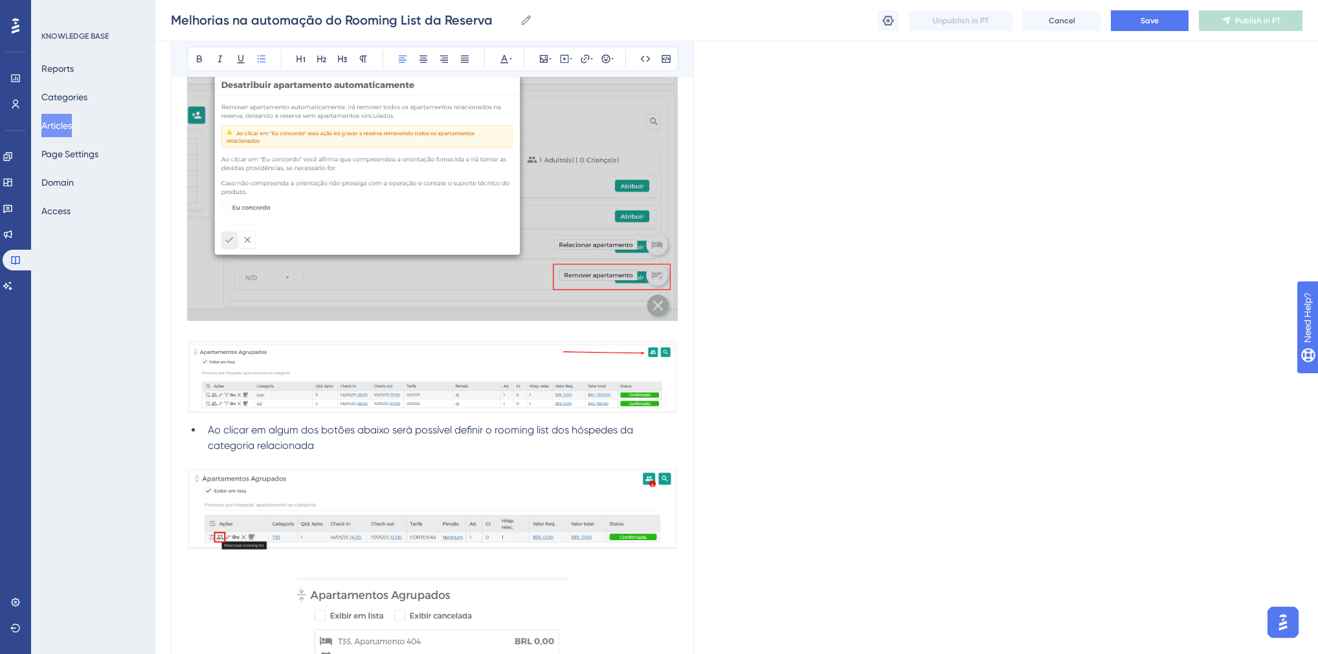
click at [274, 333] on p at bounding box center [432, 334] width 491 height 16
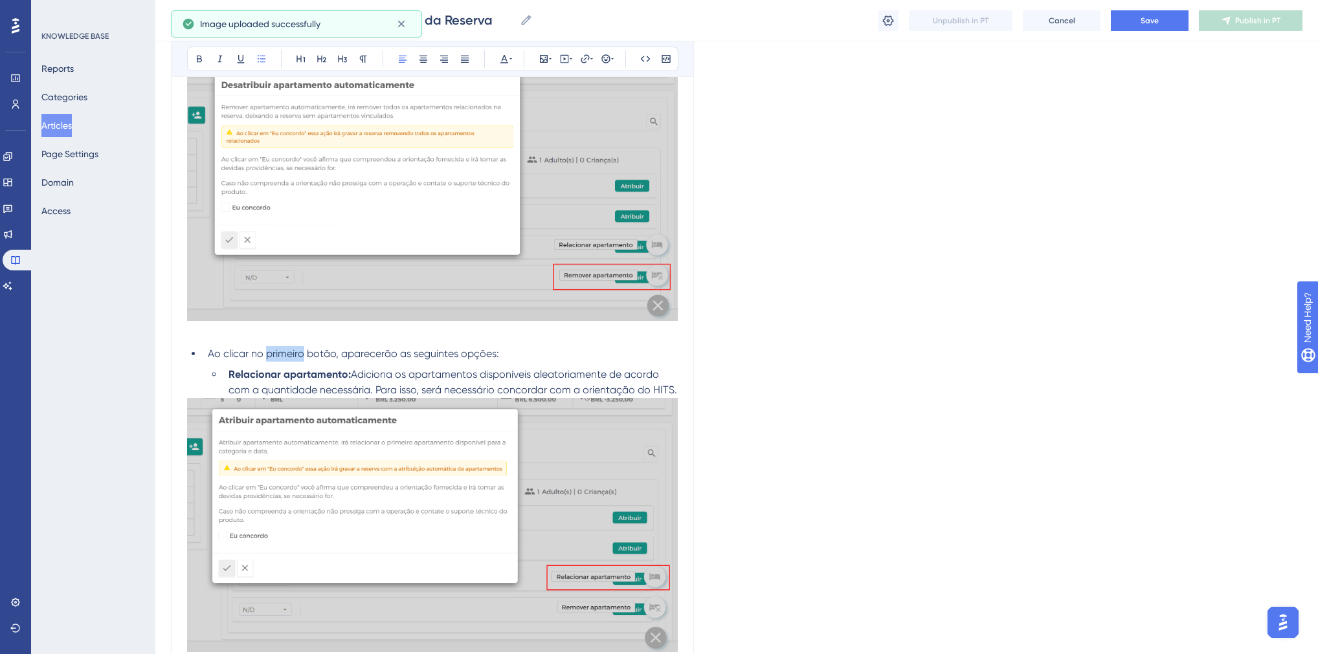
drag, startPoint x: 266, startPoint y: 362, endPoint x: 303, endPoint y: 362, distance: 36.9
click at [303, 362] on li "Ao clicar no primeiro botão, aparecerão as seguintes opções:" at bounding box center [440, 354] width 475 height 16
drag, startPoint x: 346, startPoint y: 377, endPoint x: 285, endPoint y: 377, distance: 61.5
click at [285, 377] on strong "Relacionar apartamento:" at bounding box center [289, 374] width 122 height 12
drag, startPoint x: 386, startPoint y: 379, endPoint x: 454, endPoint y: 378, distance: 68.0
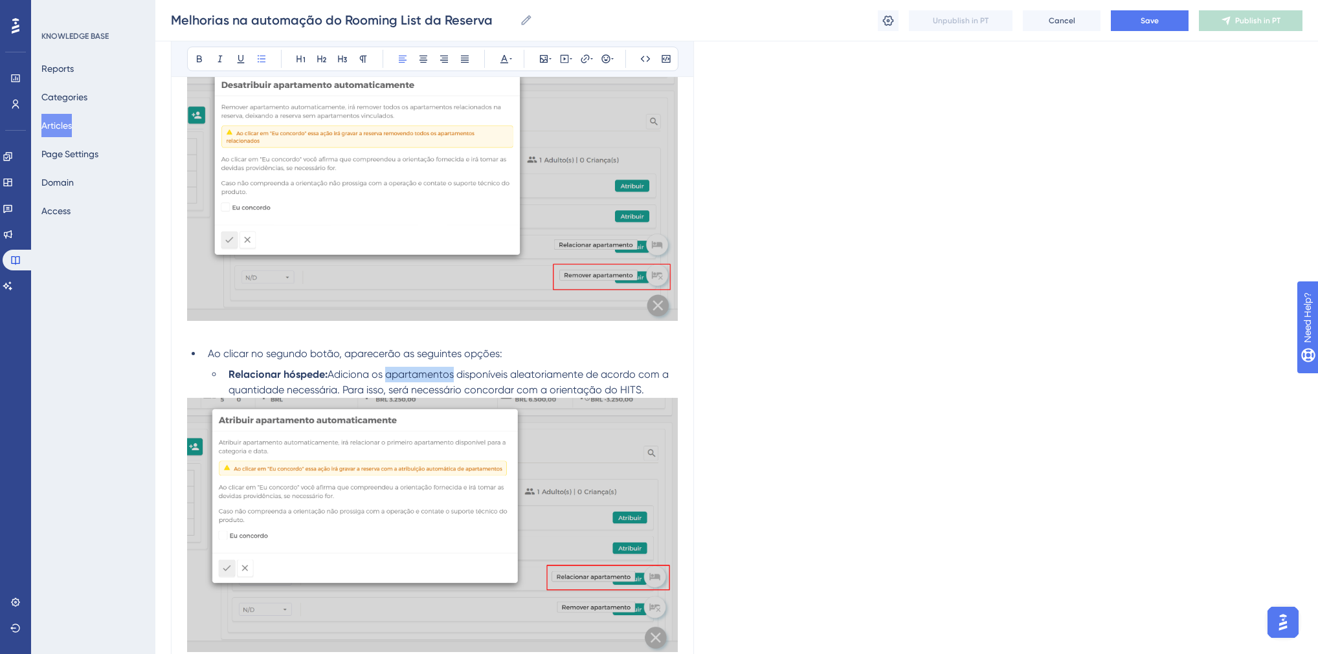
click at [454, 378] on span "Adiciona os apartamentos disponíveis aleatoriamente de acordo com a quantidade …" at bounding box center [449, 382] width 443 height 28
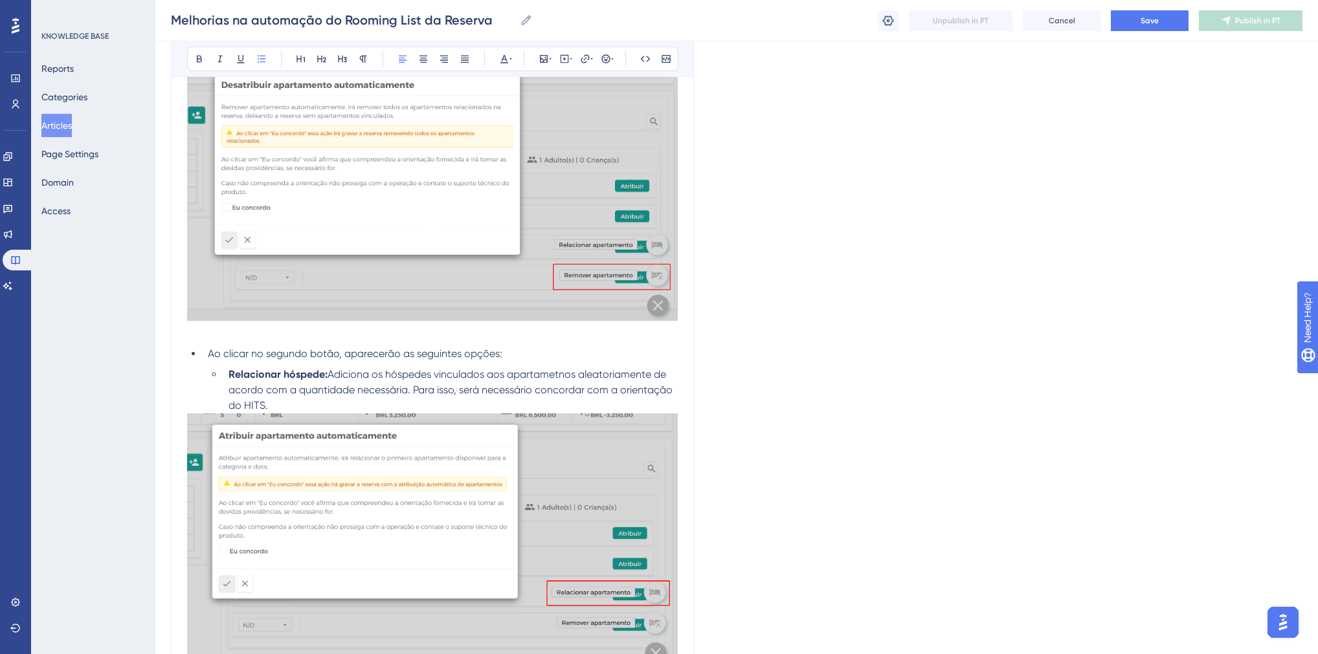
click at [354, 396] on span "Adiciona os hóspedes vinculados aos apartametnos aleatoriamente de acordo com a…" at bounding box center [451, 389] width 447 height 43
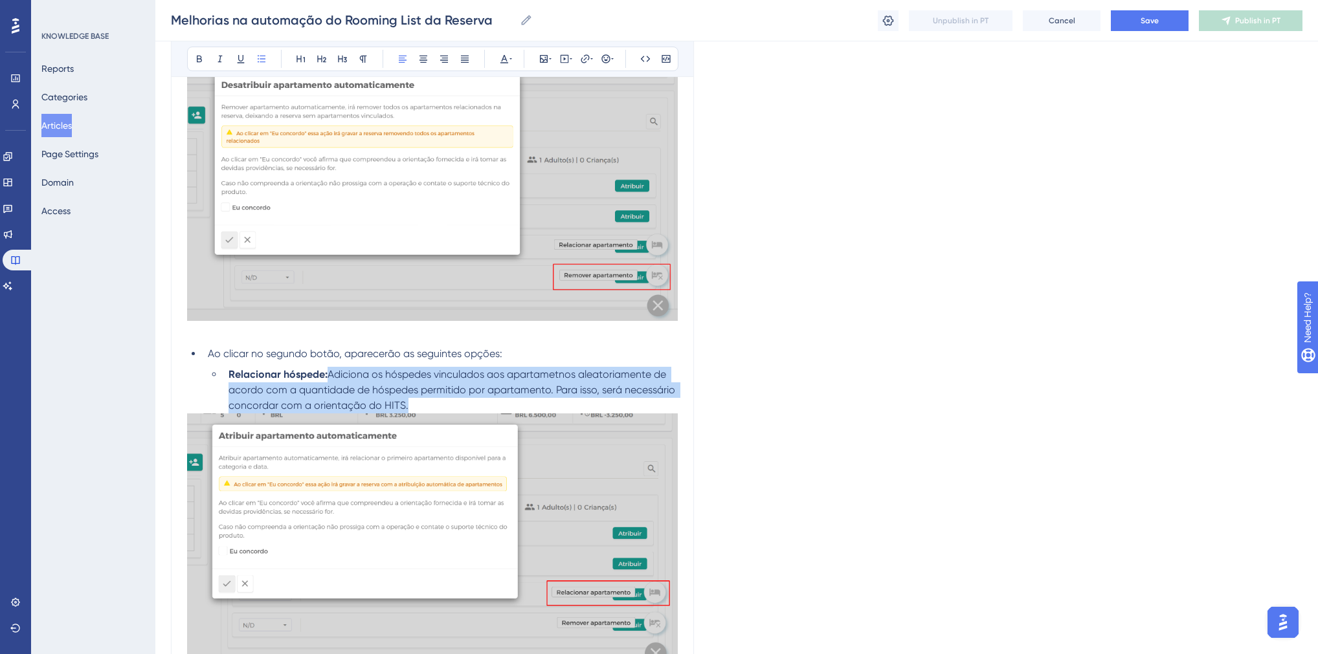
drag, startPoint x: 415, startPoint y: 408, endPoint x: 331, endPoint y: 374, distance: 91.2
click at [331, 374] on li "Relacionar hóspede: Adiciona os hóspedes vinculados aos apartametnos aleatoriam…" at bounding box center [450, 390] width 454 height 47
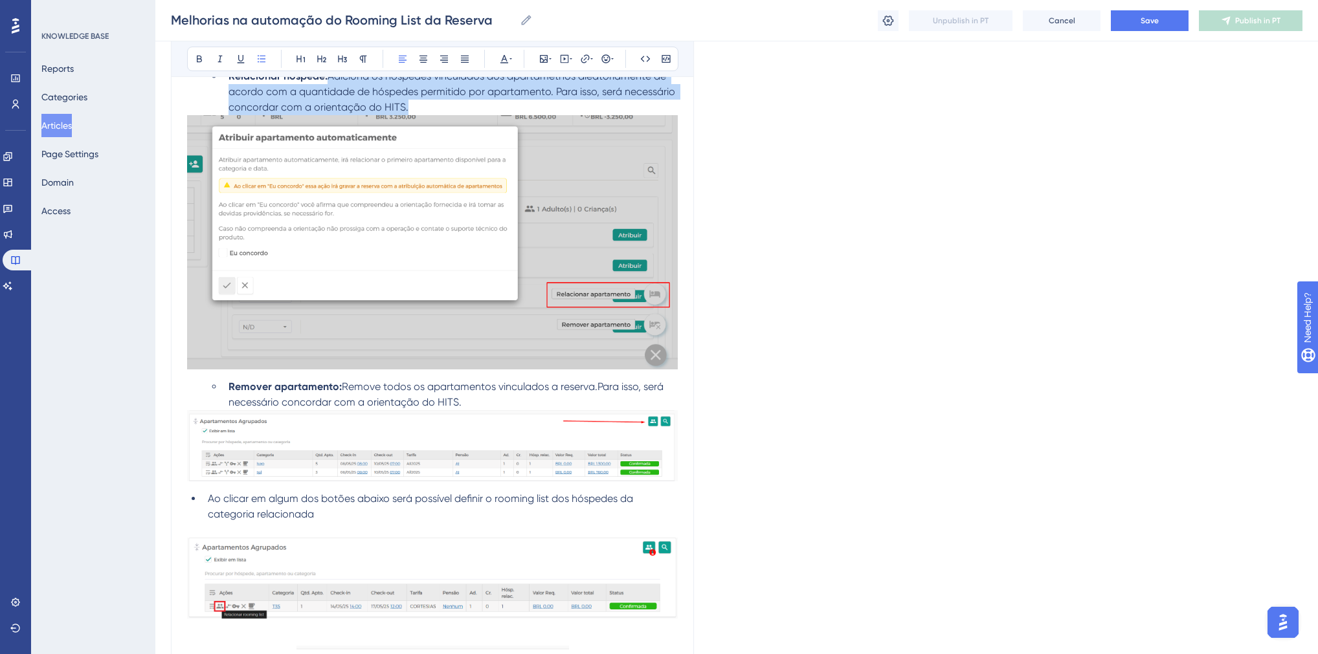
scroll to position [1294, 0]
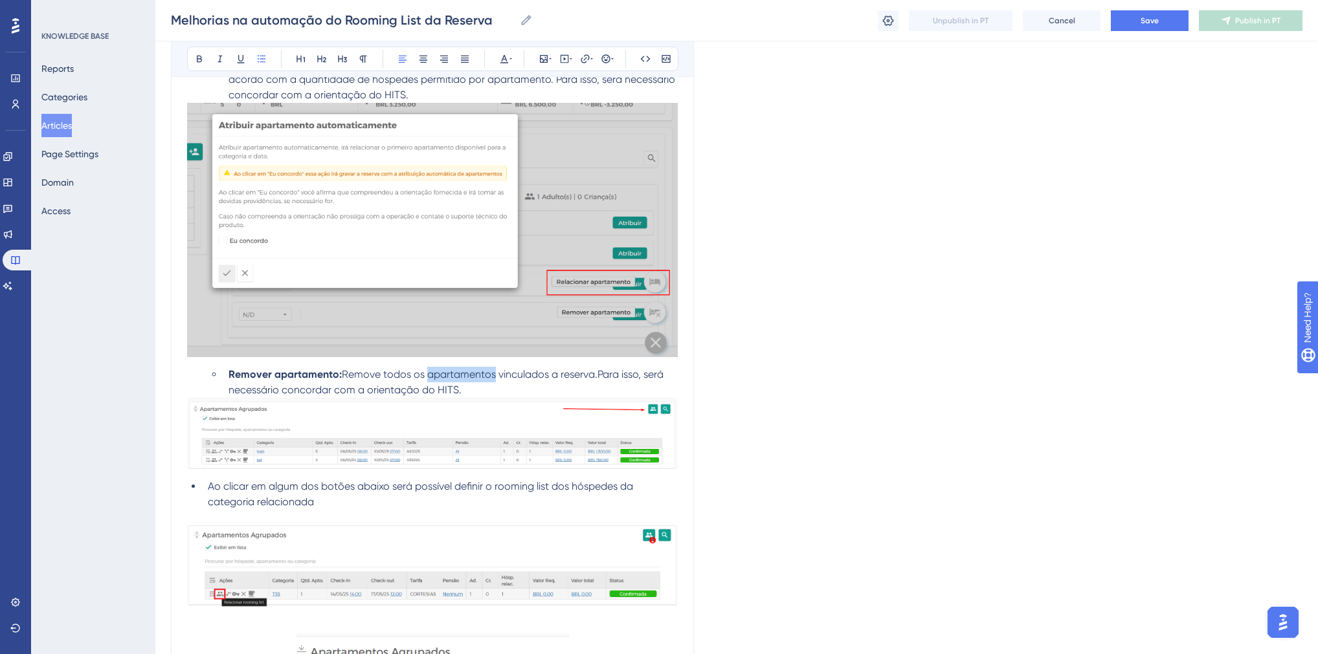
drag, startPoint x: 426, startPoint y: 378, endPoint x: 494, endPoint y: 379, distance: 68.0
click at [494, 379] on span "Remove todos os apartamentos vinculados a reserva.Para isso, será necessário co…" at bounding box center [446, 382] width 437 height 28
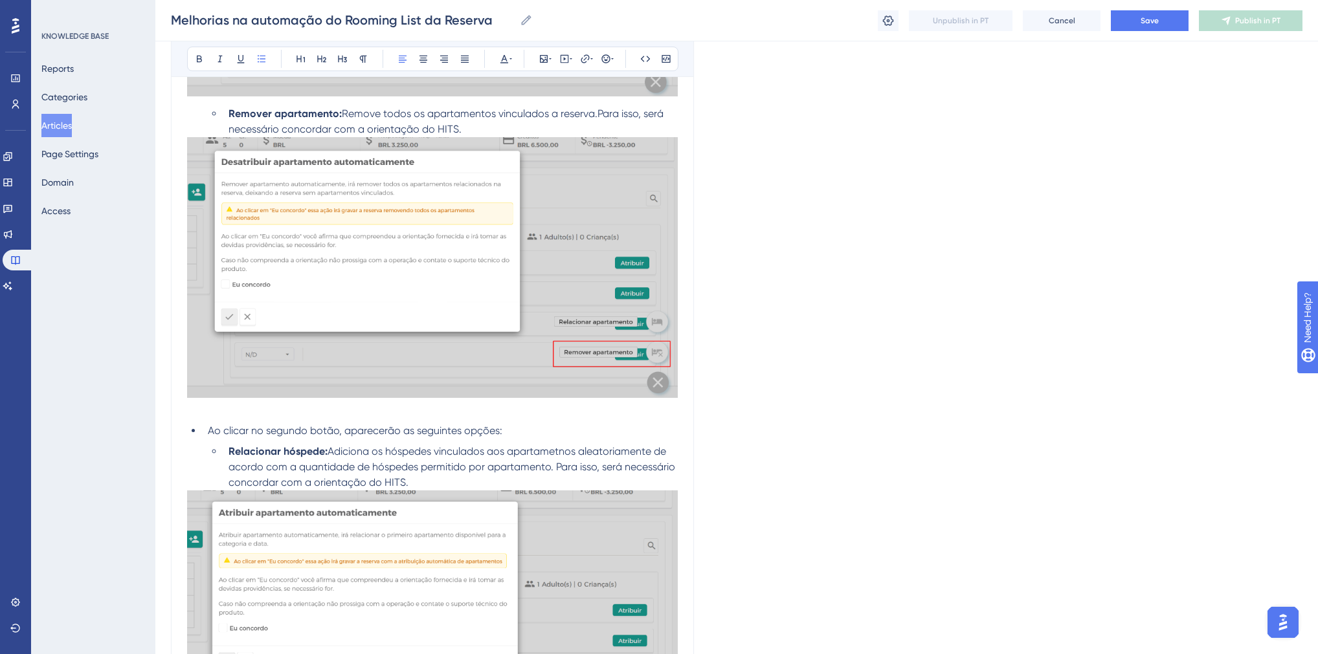
scroll to position [725, 0]
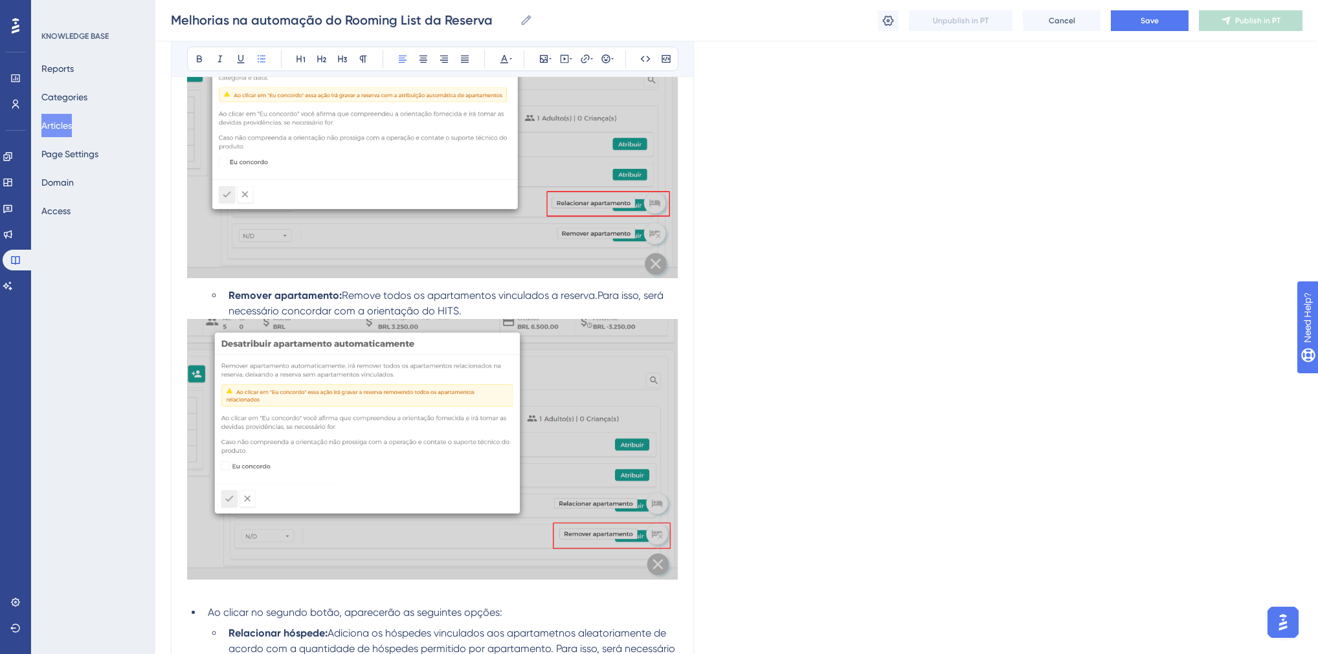
click at [595, 300] on span "Remove todos os apartamentos vinculados a reserva.Para isso, será necessário co…" at bounding box center [446, 303] width 437 height 28
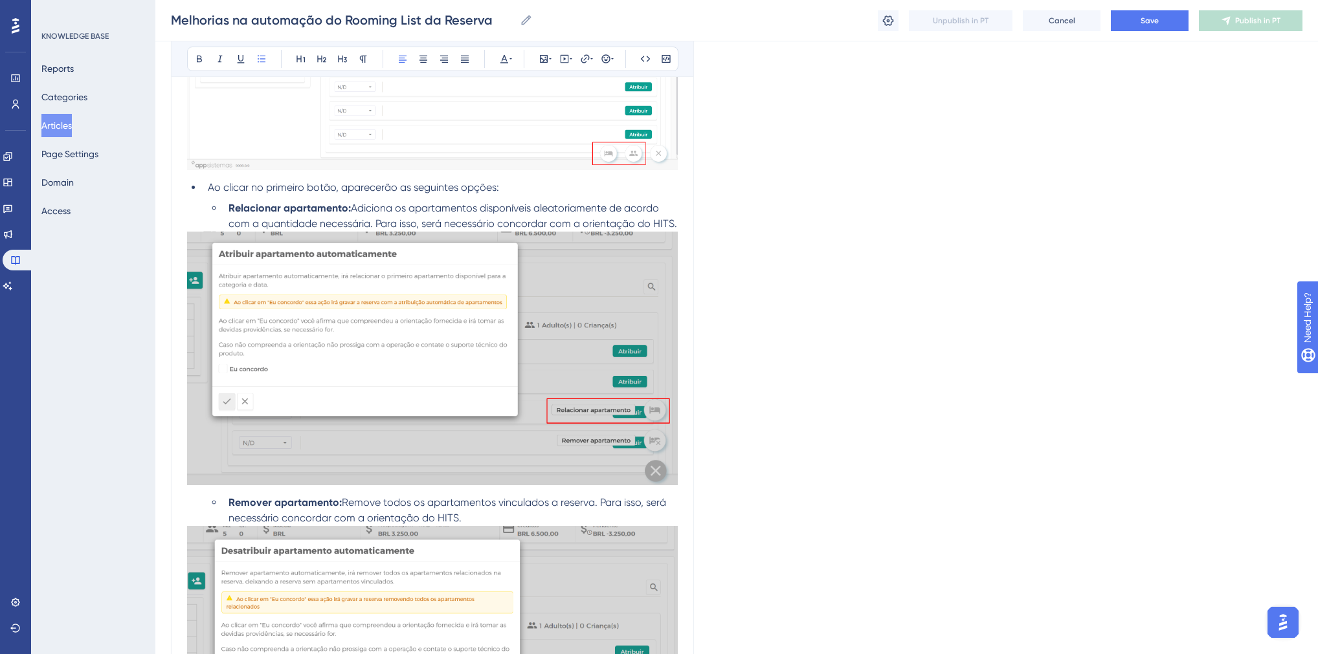
scroll to position [362, 0]
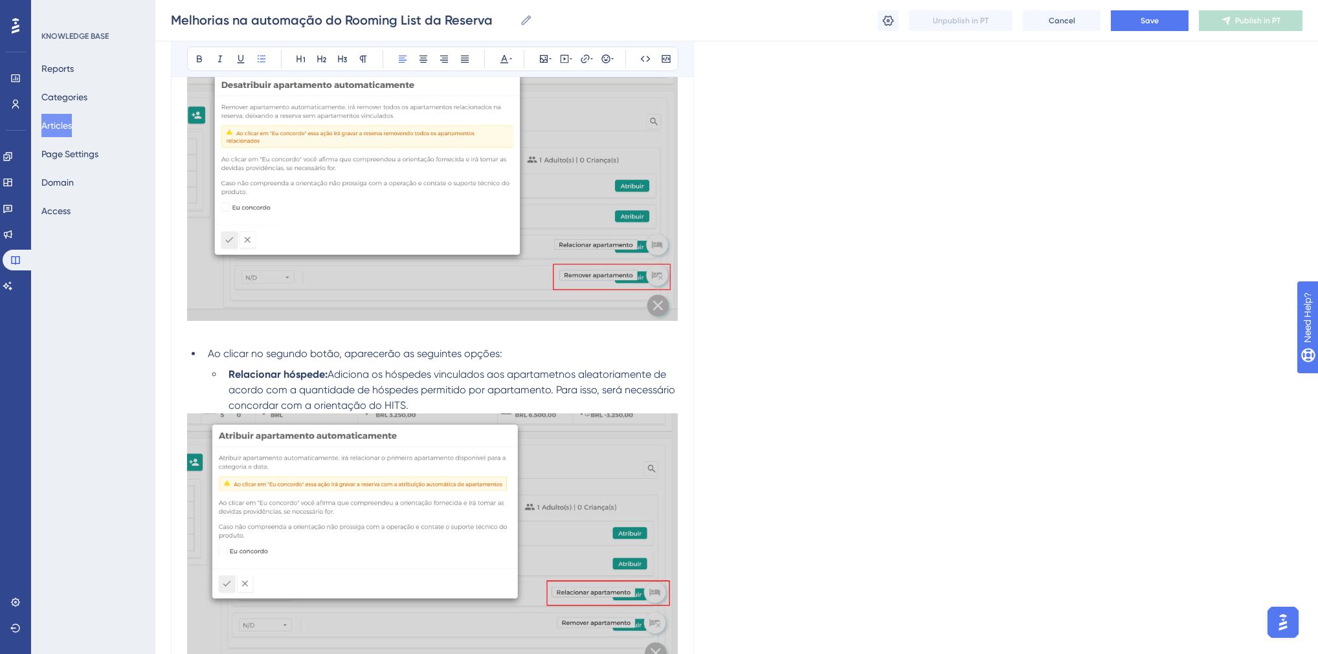
click at [338, 291] on img at bounding box center [432, 190] width 491 height 261
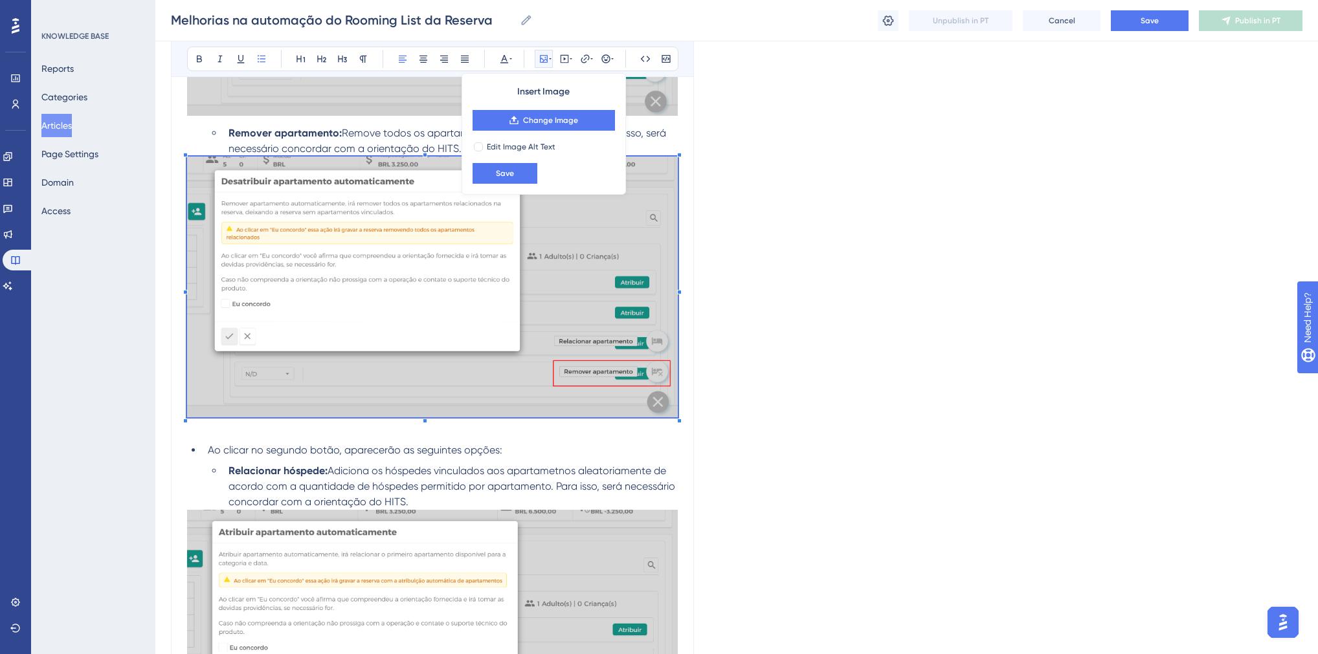
scroll to position [828, 0]
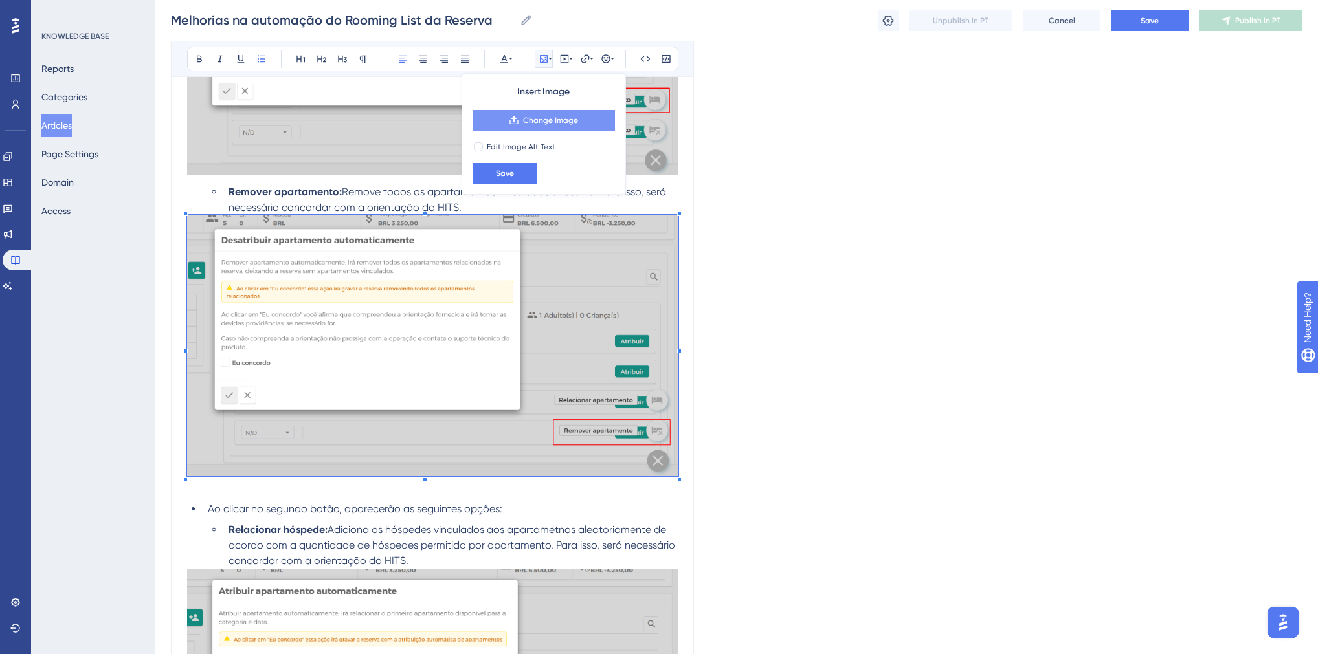
click at [518, 122] on icon at bounding box center [514, 120] width 8 height 8
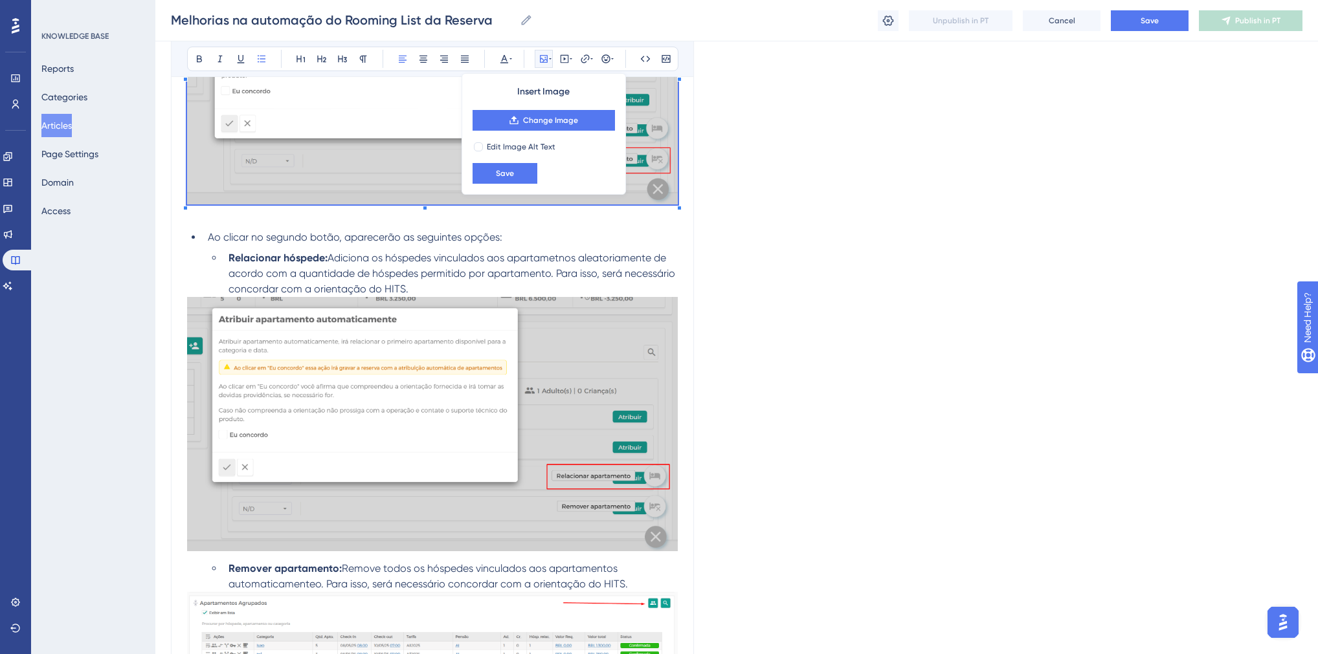
scroll to position [1139, 0]
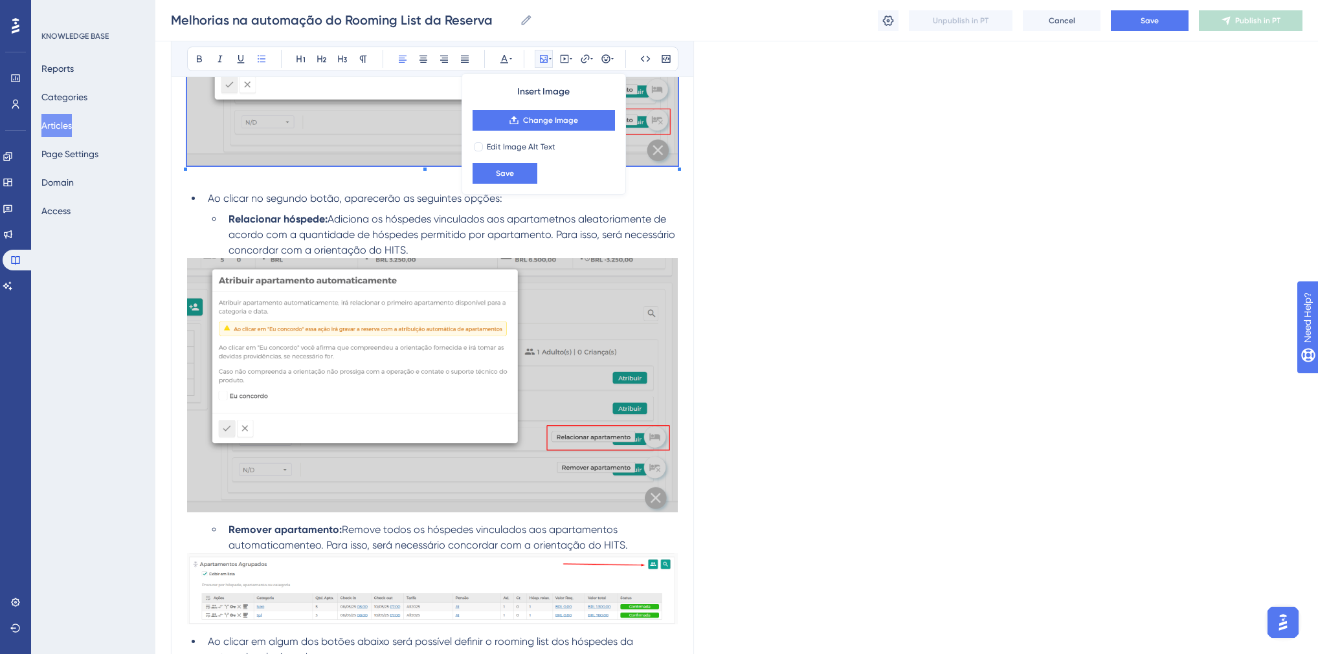
click at [411, 355] on img at bounding box center [432, 385] width 491 height 254
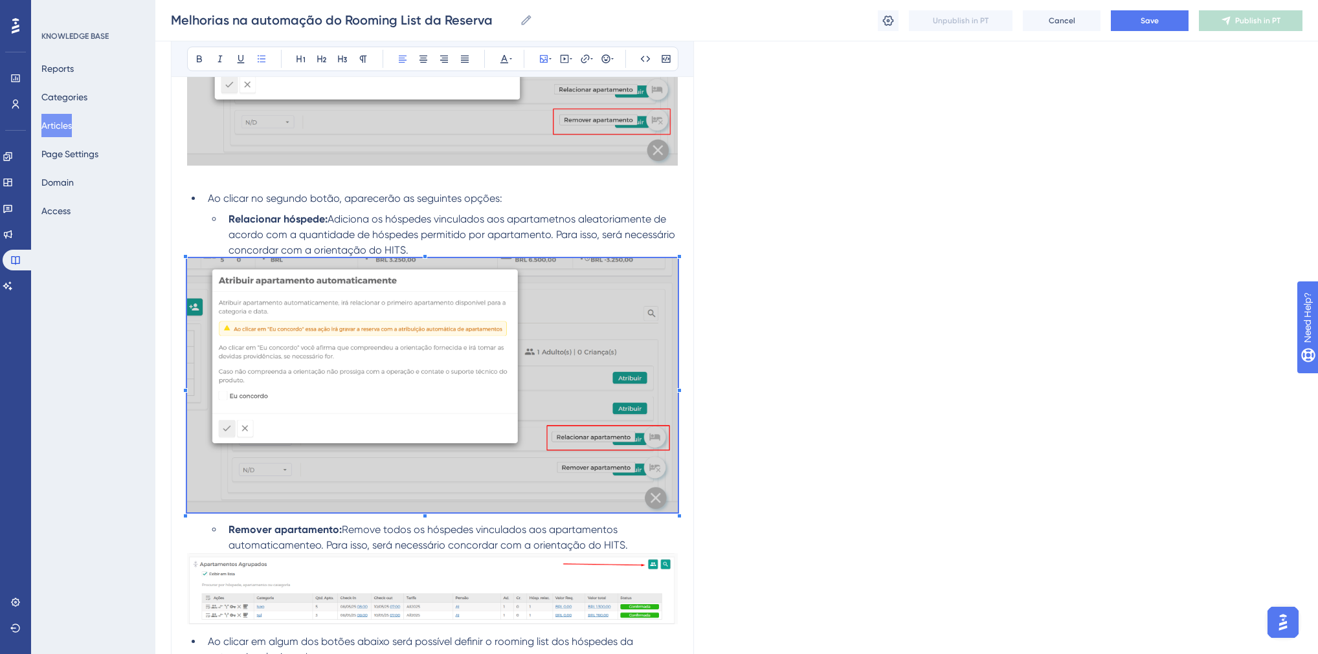
click at [466, 245] on li "Relacionar hóspede: Adiciona os hóspedes vinculados aos apartametnos aleatoriam…" at bounding box center [450, 235] width 454 height 47
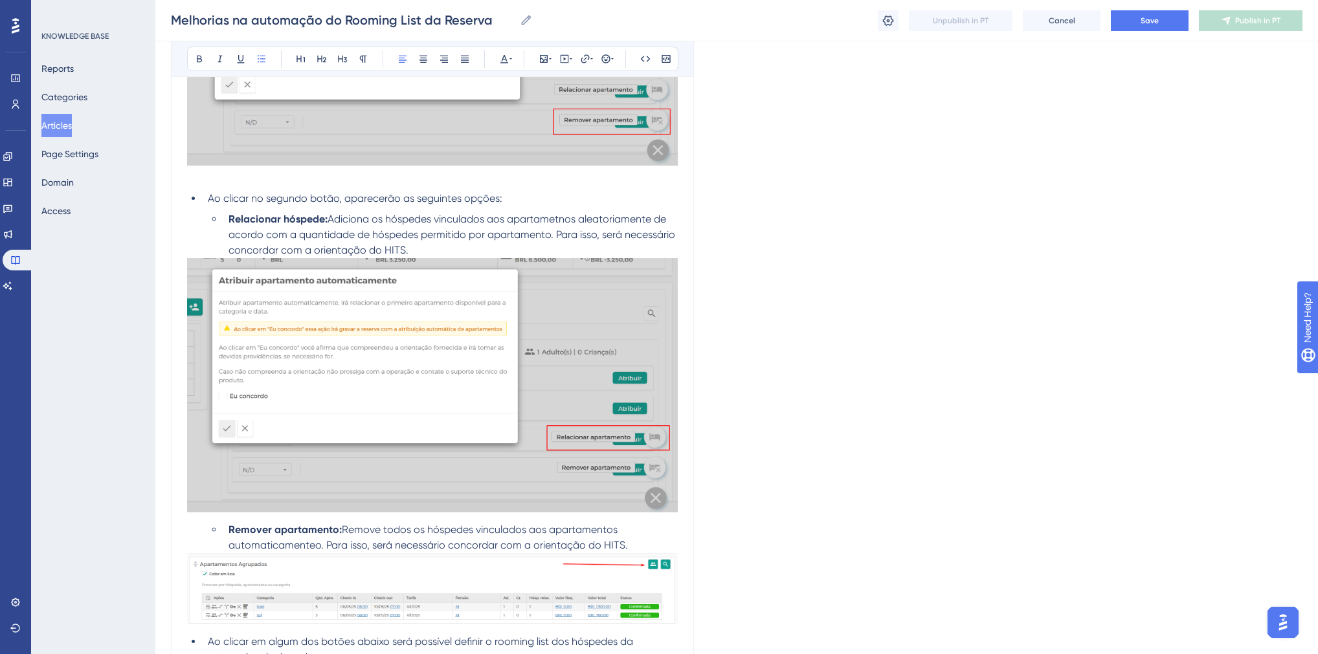
click at [441, 329] on img at bounding box center [432, 385] width 491 height 254
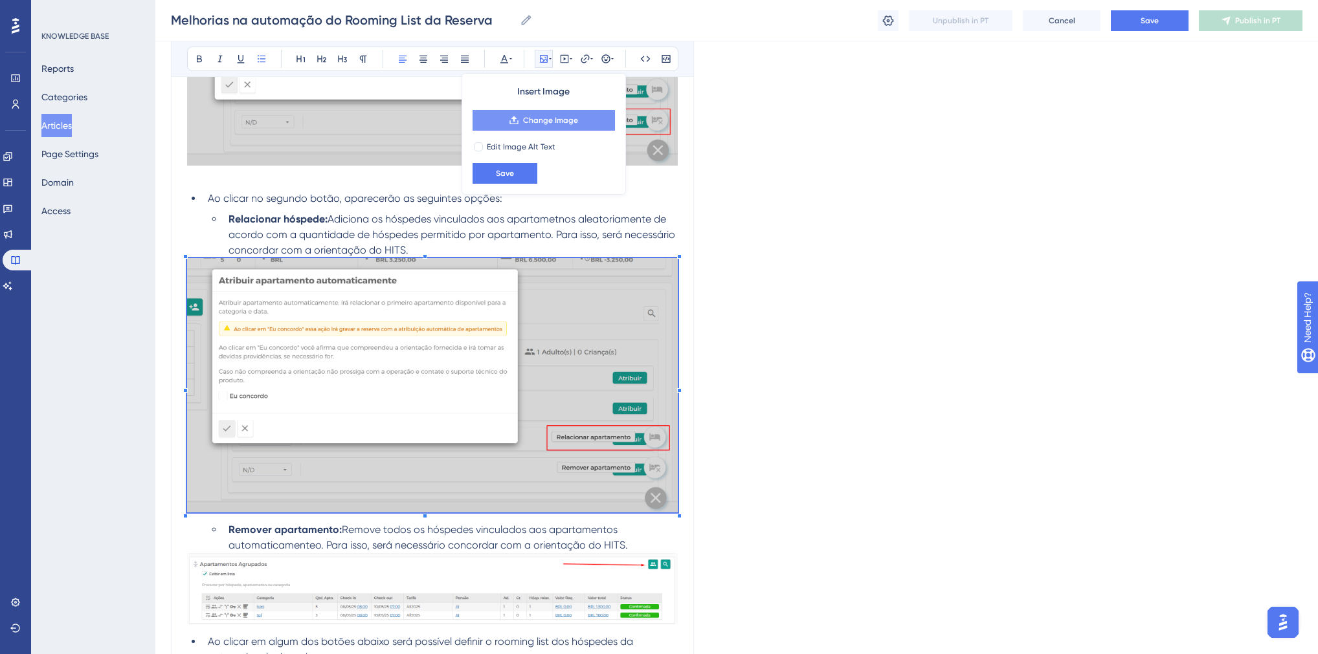
click at [513, 125] on button "Change Image" at bounding box center [543, 120] width 142 height 21
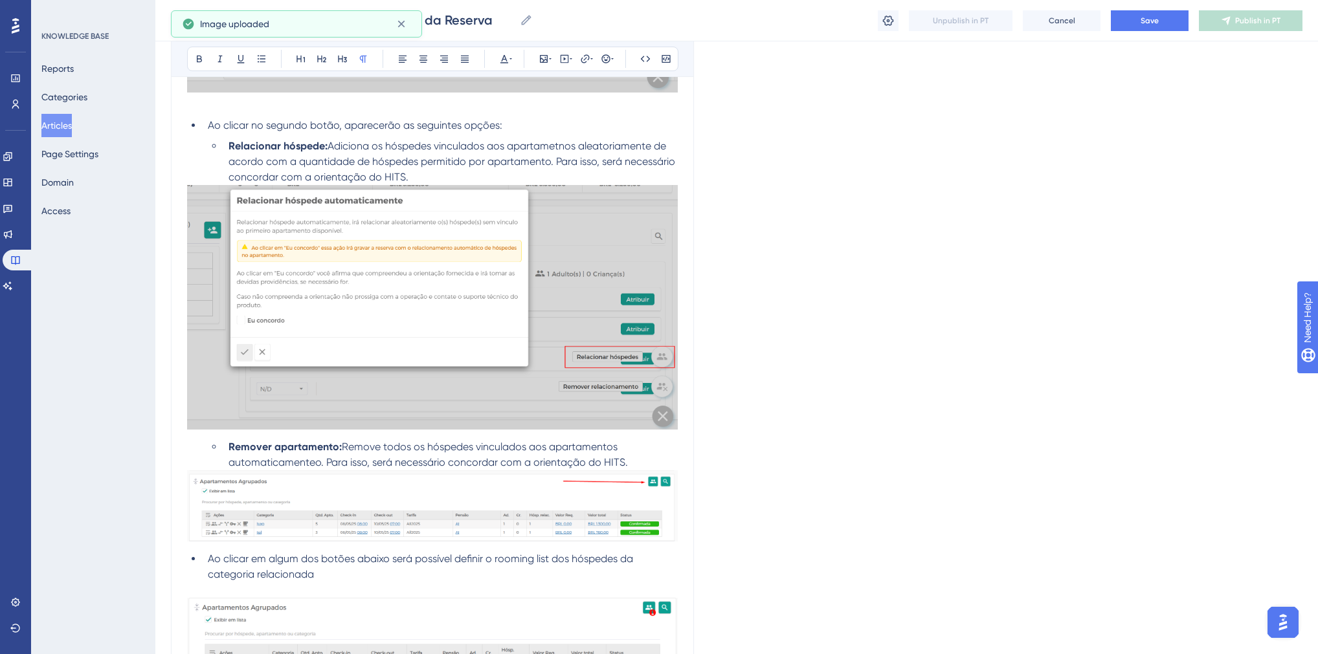
scroll to position [1294, 0]
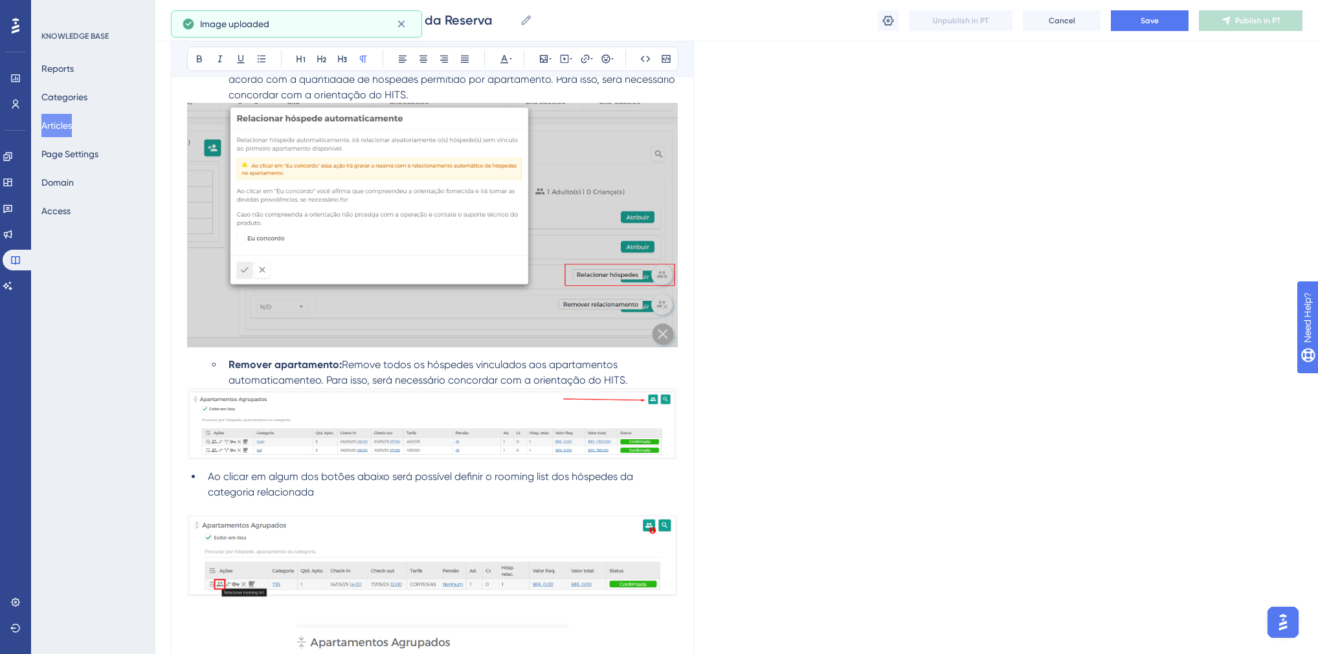
click at [359, 492] on li "Ao clicar em algum dos botões abaixo será possível definir o rooming list dos h…" at bounding box center [440, 484] width 475 height 31
click at [329, 207] on img at bounding box center [432, 225] width 491 height 244
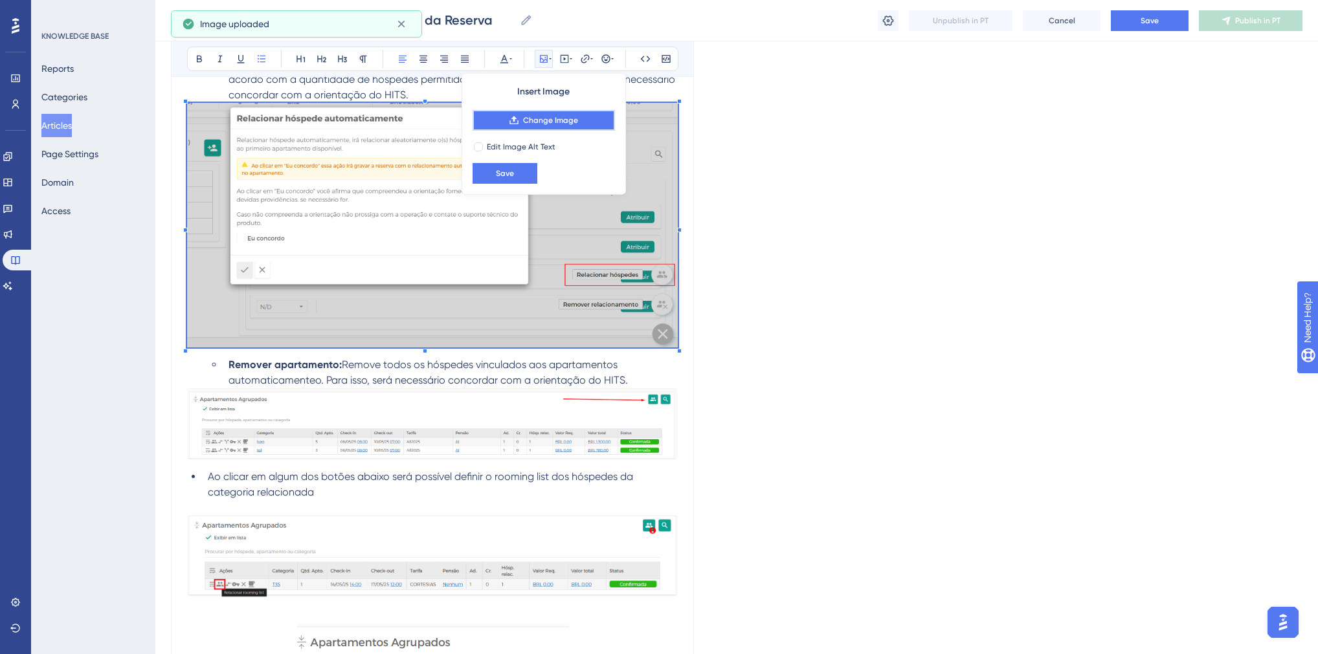
click at [574, 111] on button "Change Image" at bounding box center [543, 120] width 142 height 21
click at [335, 431] on img at bounding box center [432, 423] width 491 height 71
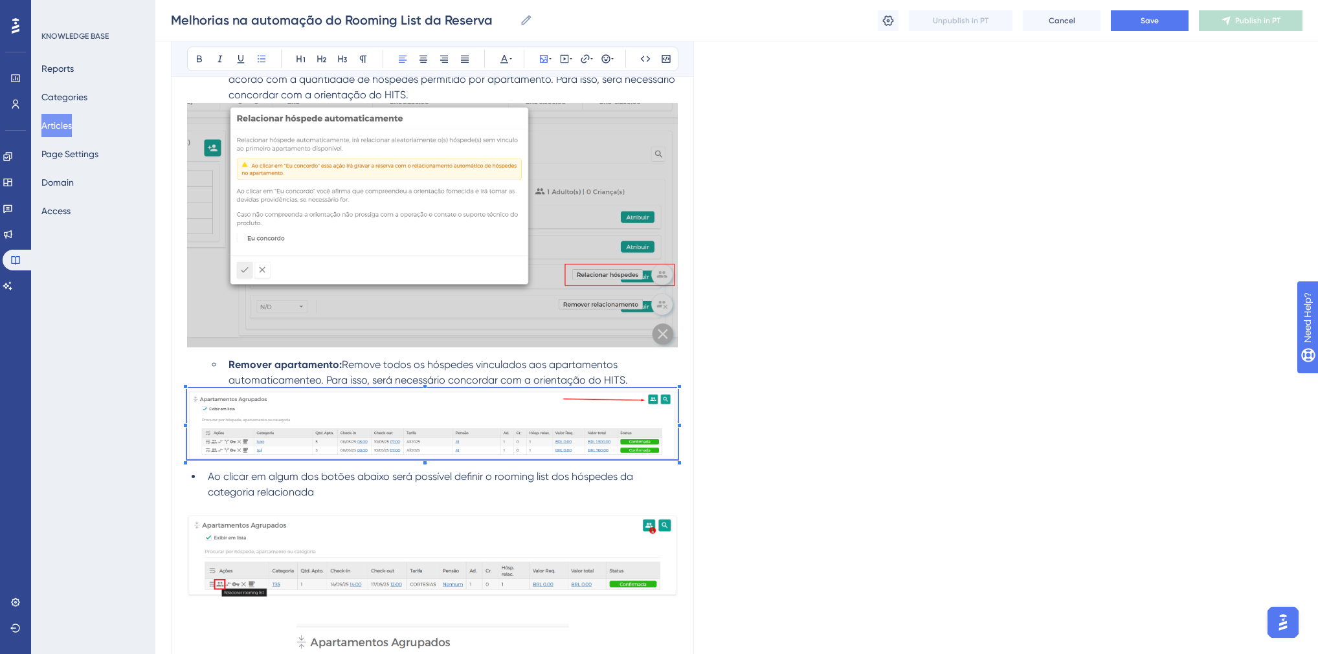
click at [320, 385] on span "Remove todos os hóspedes vinculados aos apartamentos automaticamenteo. Para iss…" at bounding box center [427, 373] width 399 height 28
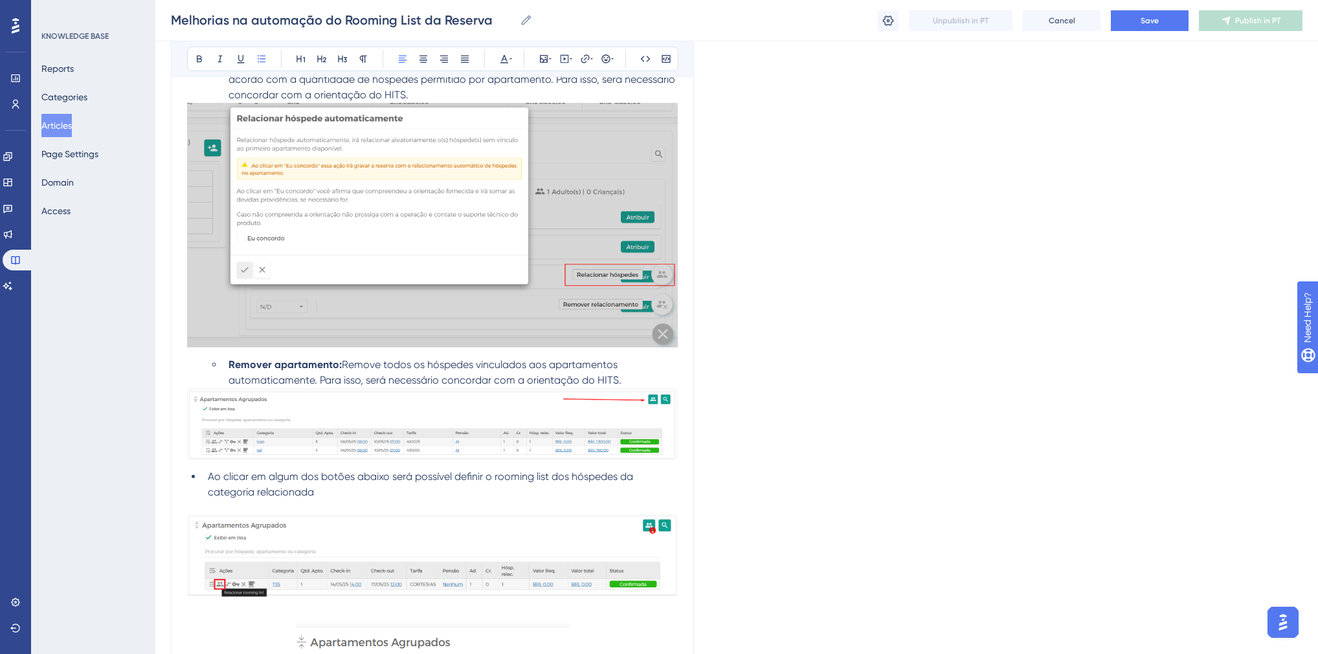
click at [360, 421] on img at bounding box center [432, 423] width 491 height 71
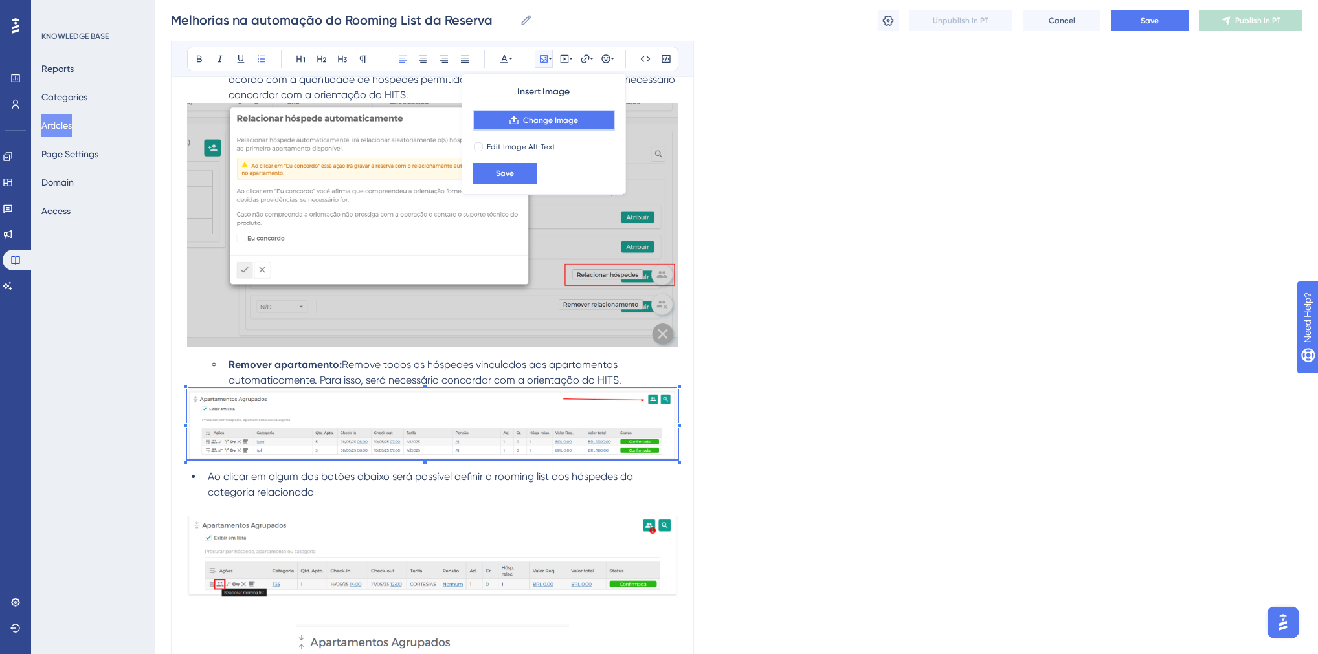
click at [566, 117] on span "Change Image" at bounding box center [550, 120] width 55 height 10
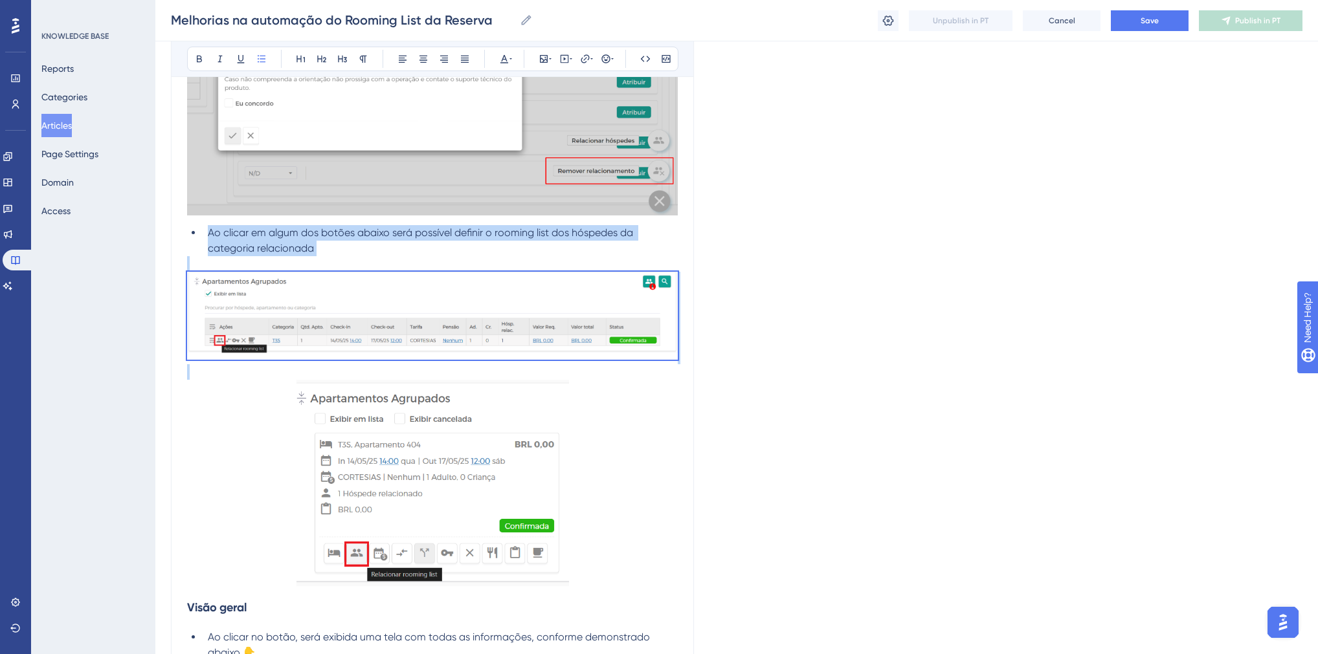
scroll to position [1812, 0]
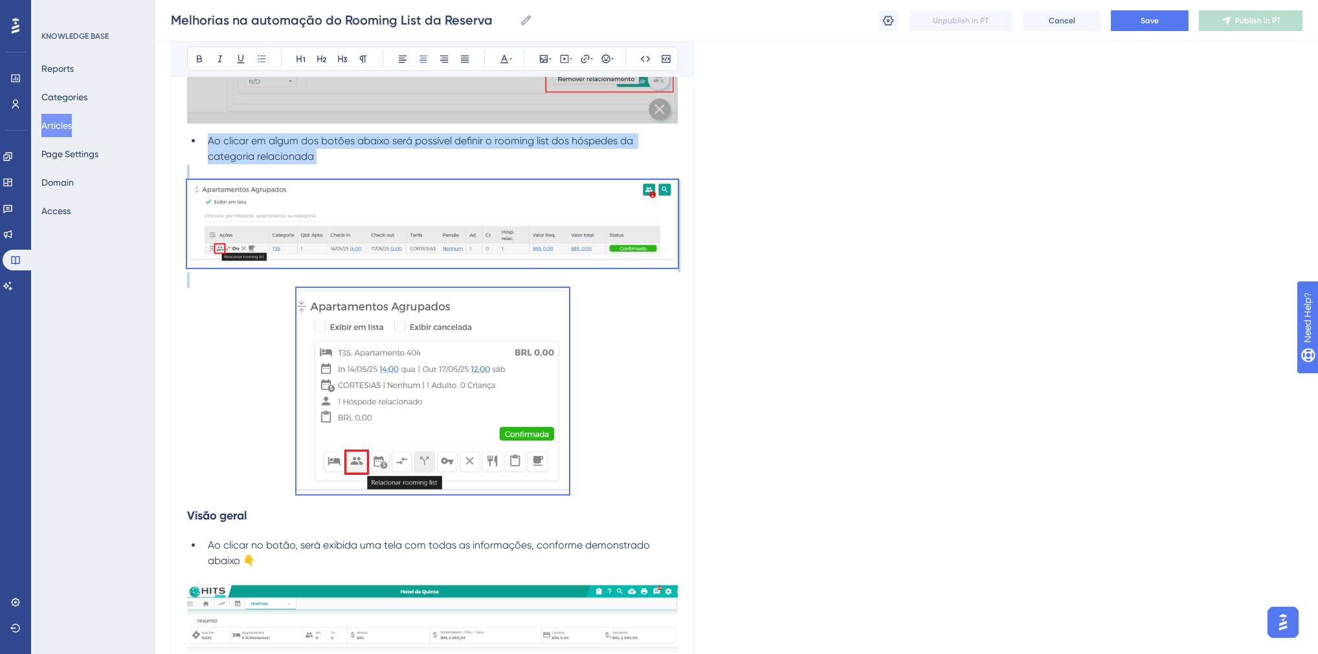
drag, startPoint x: 209, startPoint y: 452, endPoint x: 588, endPoint y: 476, distance: 379.3
click at [588, 476] on div "Em reservas com vários quartos e múltiplos hóspedes , além de ser possível dist…" at bounding box center [432, 629] width 491 height 4332
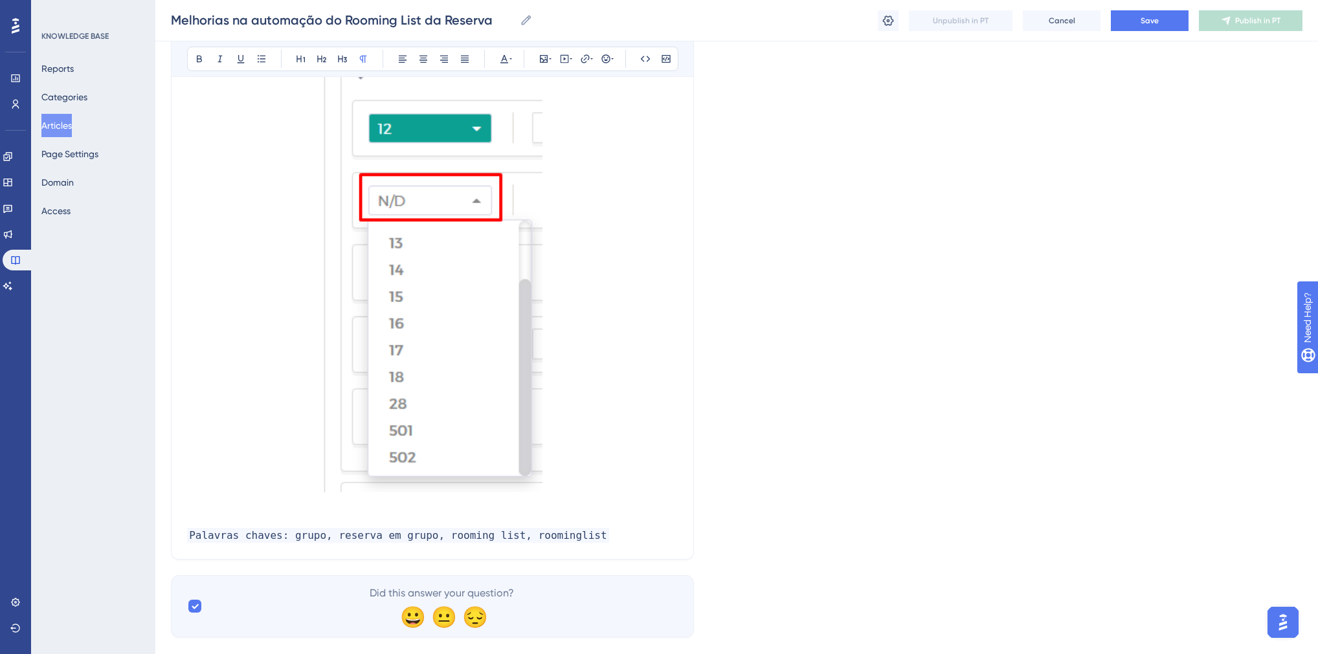
scroll to position [3754, 0]
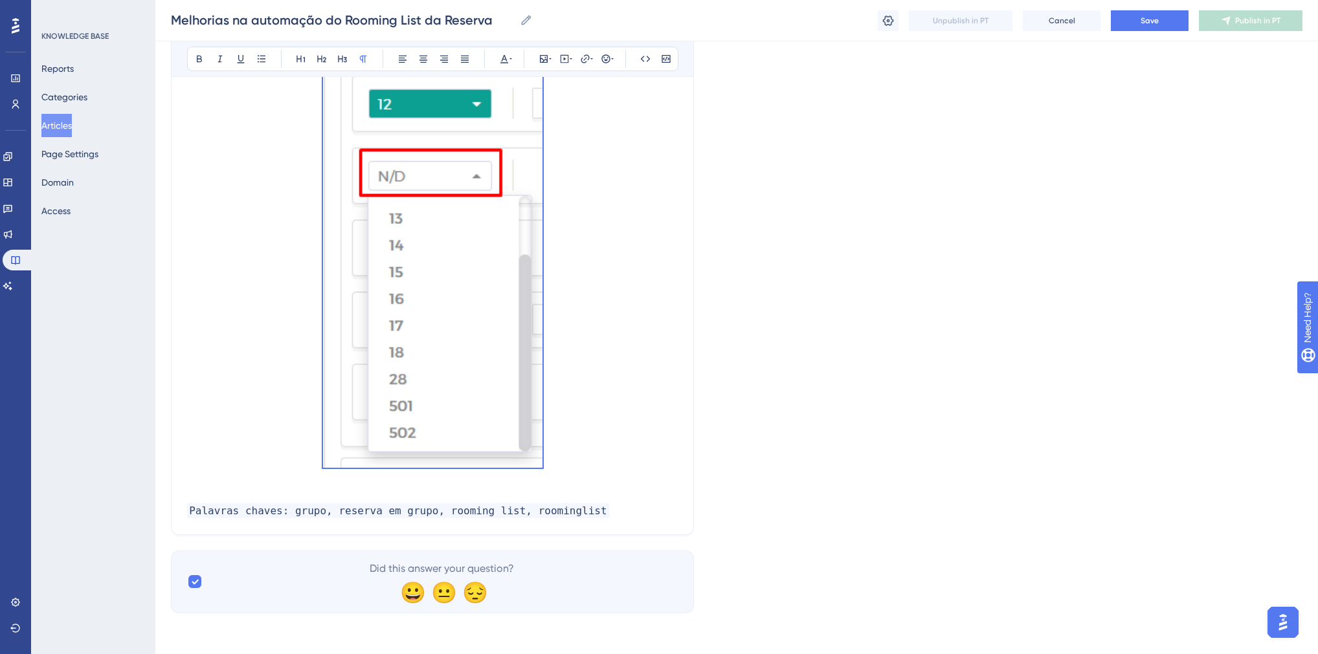
drag, startPoint x: 190, startPoint y: 155, endPoint x: 588, endPoint y: 435, distance: 486.4
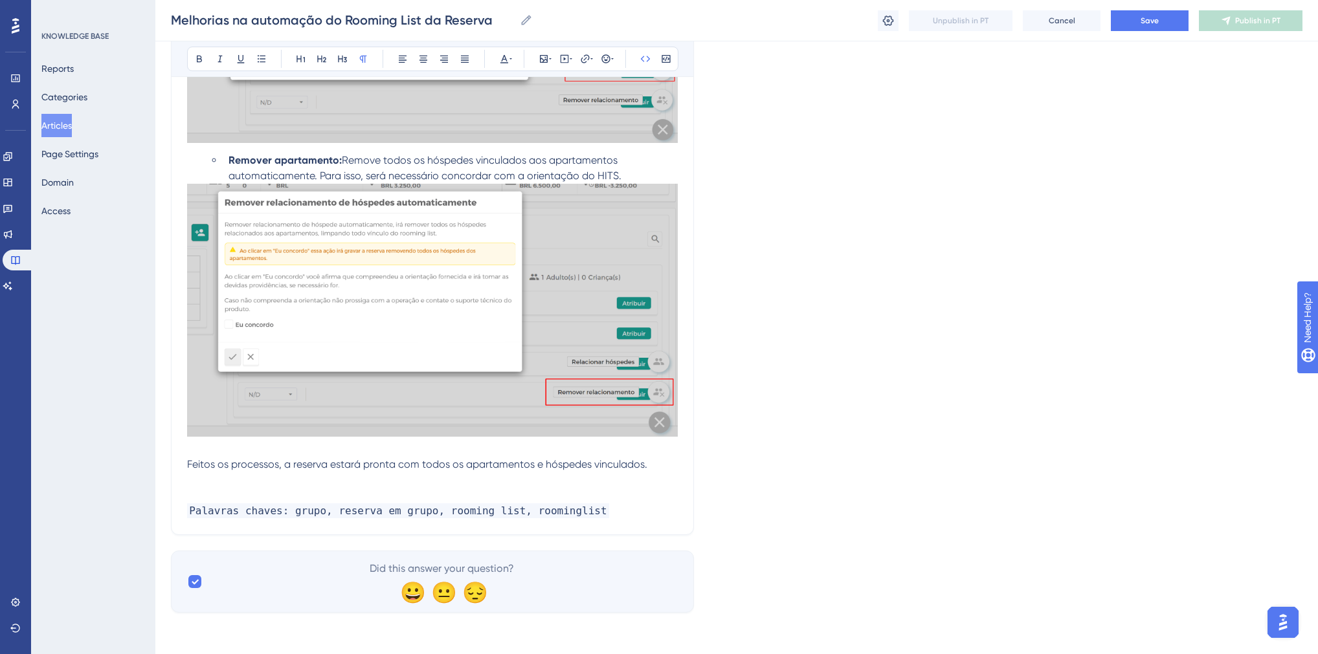
click at [249, 494] on p at bounding box center [432, 496] width 491 height 16
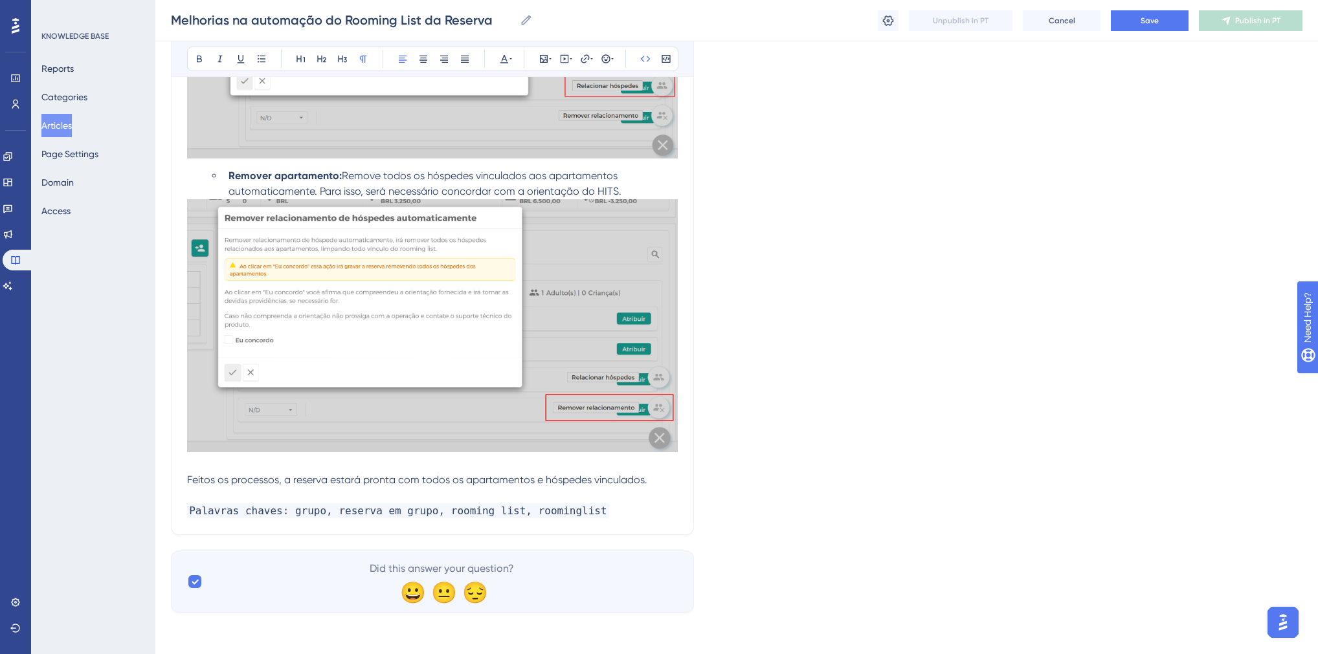
click at [287, 511] on span "Palavras chaves: grupo, reserva em grupo, rooming list, roominglist" at bounding box center [398, 510] width 422 height 15
click at [495, 513] on span "Palavras chaves: grupo, reserva em grupo, rooming list, roominglist" at bounding box center [398, 510] width 422 height 15
click at [634, 510] on span "Palavras chaves: grupo, reserva em grupo, rooming list automático, roominglist" at bounding box center [432, 510] width 491 height 15
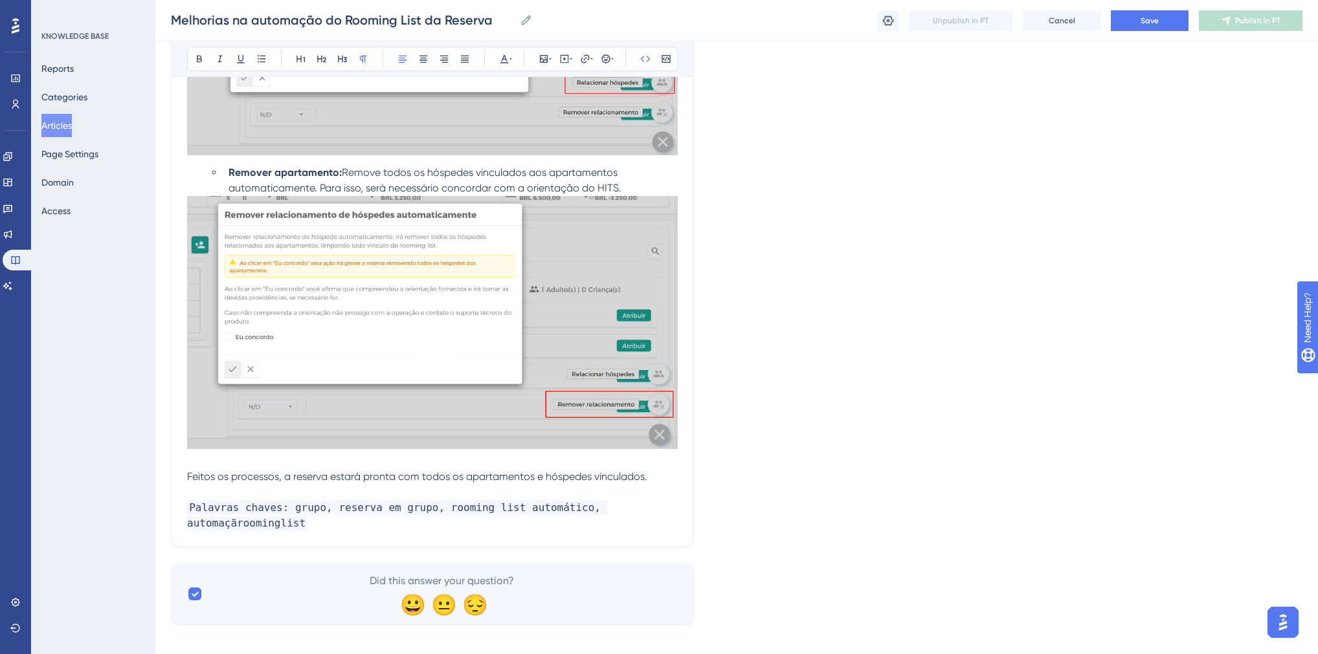
scroll to position [1502, 0]
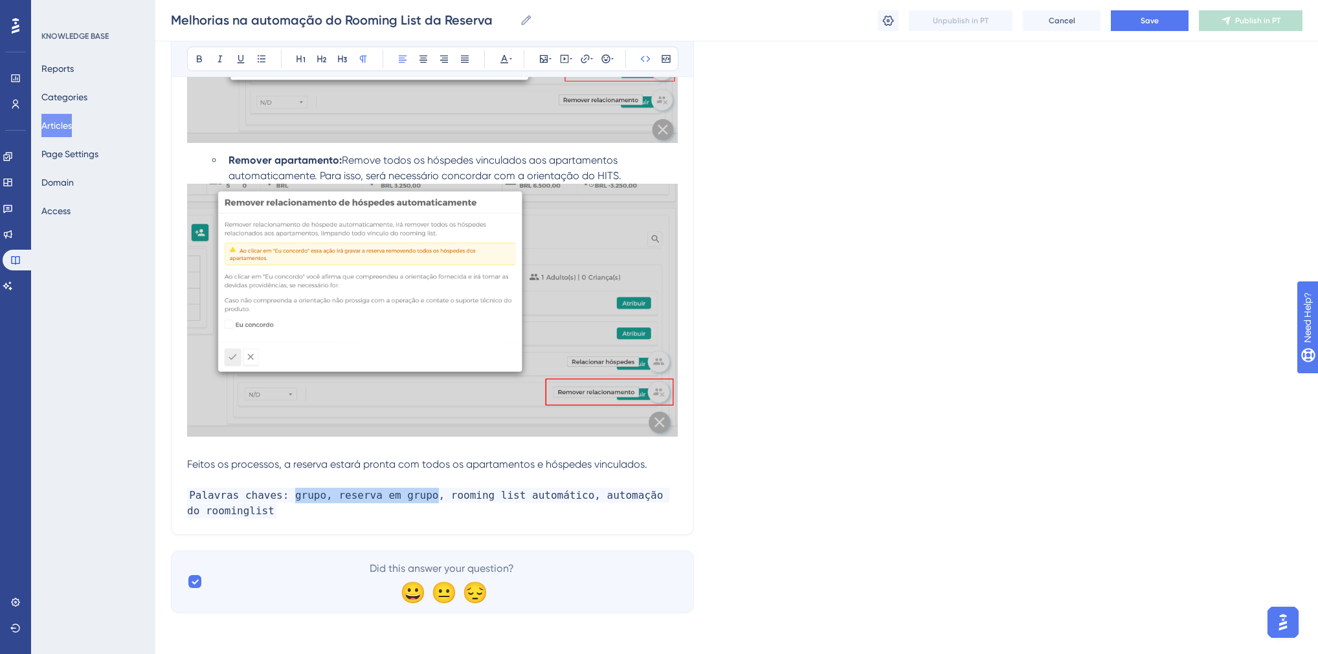
drag, startPoint x: 417, startPoint y: 498, endPoint x: 287, endPoint y: 494, distance: 130.1
click at [287, 494] on span "Palavras chaves: grupo, reserva em grupo, rooming list automático, automação do…" at bounding box center [428, 503] width 482 height 30
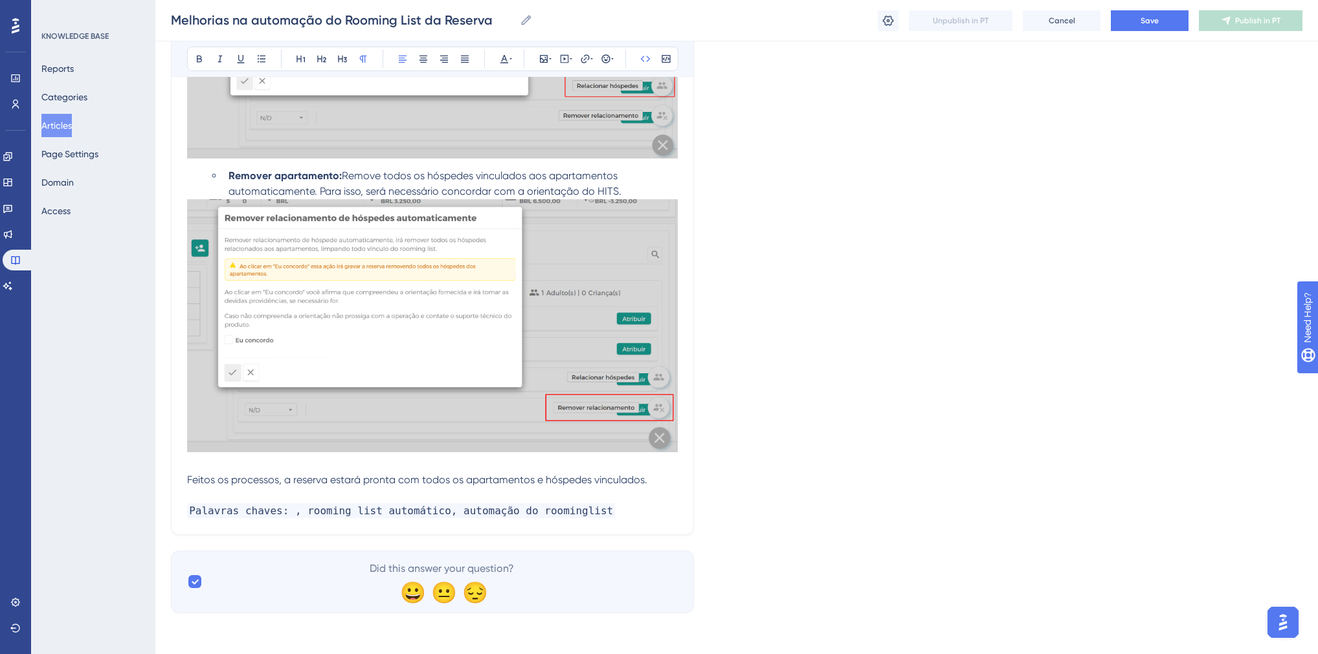
scroll to position [1487, 0]
click at [577, 507] on p "Palavras chaves: rooming list automático, automação do roominglist" at bounding box center [432, 511] width 491 height 16
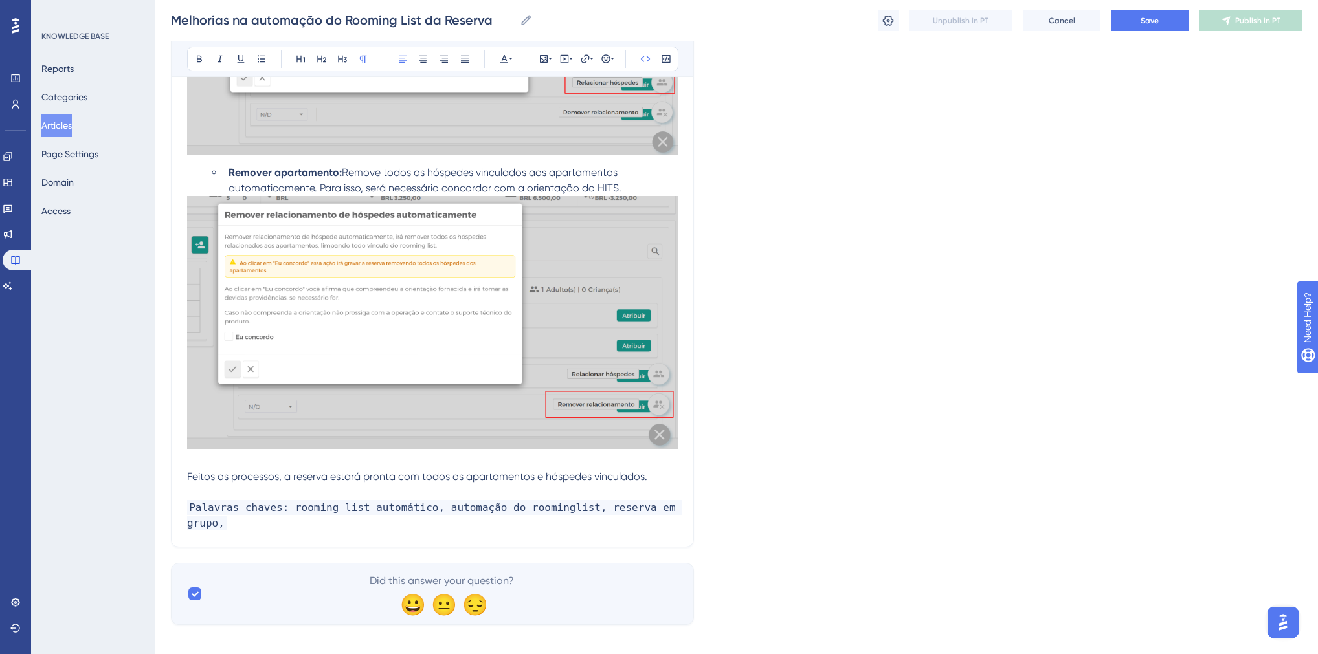
scroll to position [1502, 0]
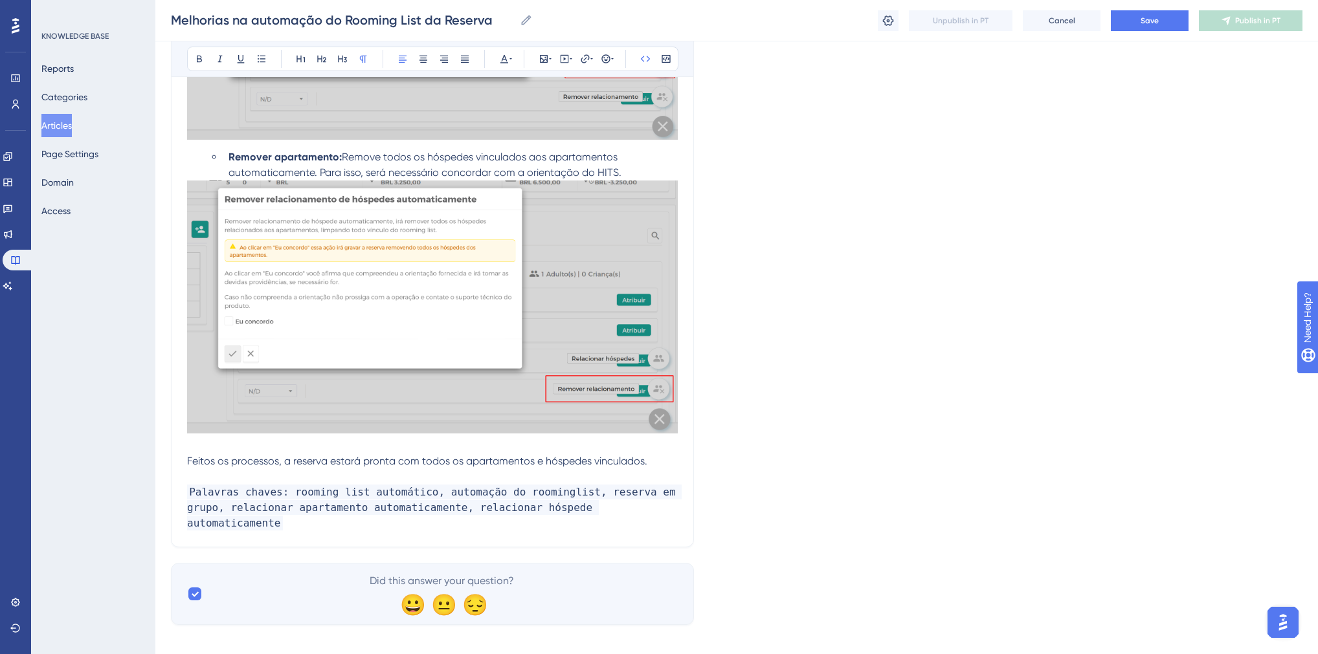
click at [888, 27] on button at bounding box center [888, 20] width 21 height 21
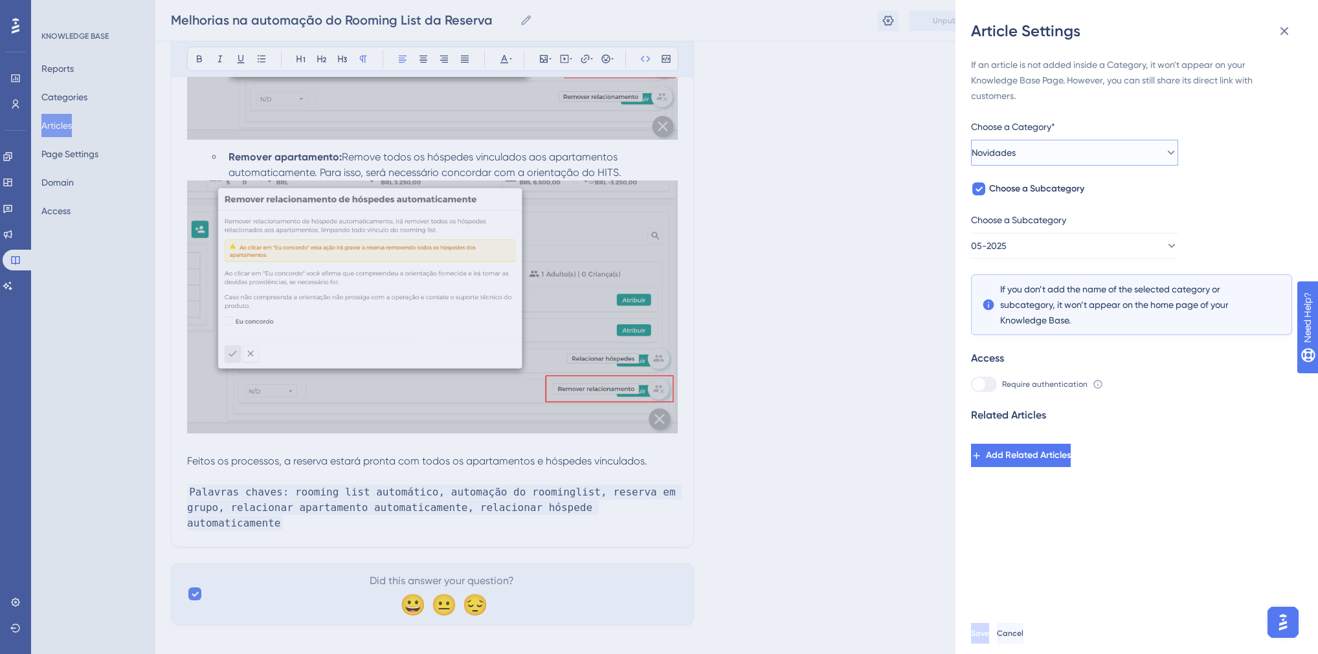
click at [1035, 150] on button "Novidades" at bounding box center [1074, 153] width 207 height 26
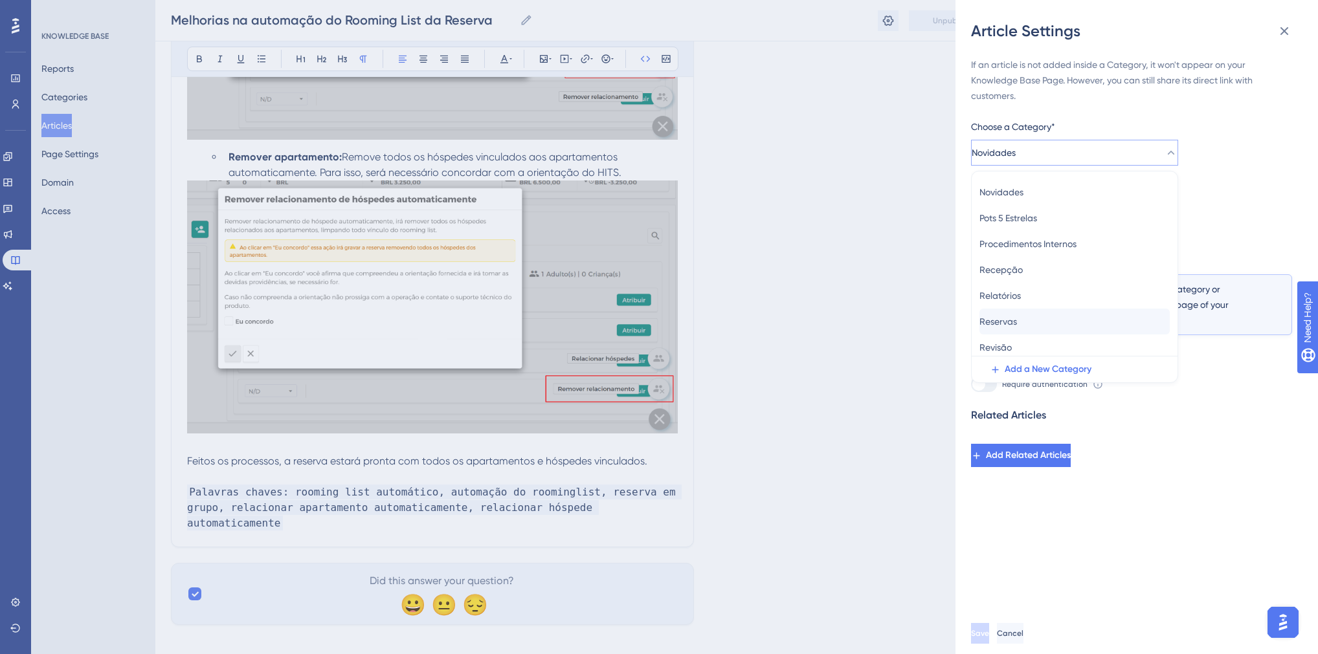
scroll to position [340, 0]
click at [1035, 337] on div "Revisão Revisão" at bounding box center [1074, 344] width 190 height 26
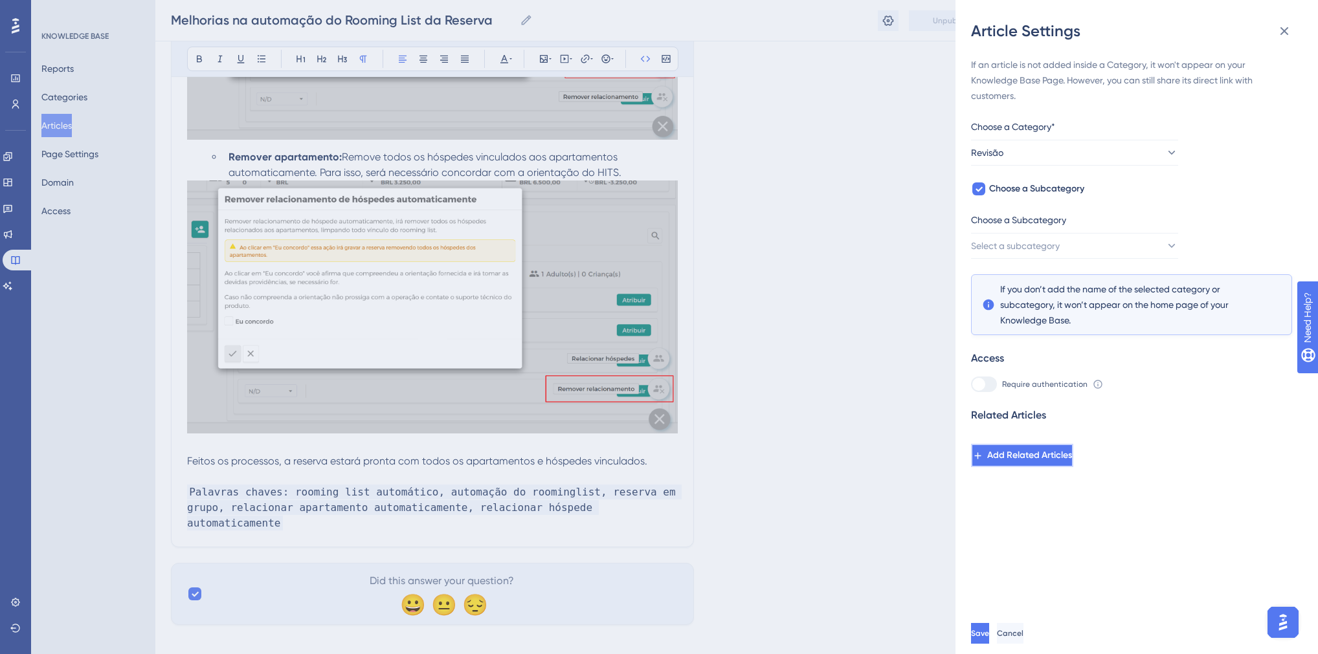
click at [1045, 452] on span "Add Related Articles" at bounding box center [1029, 456] width 85 height 16
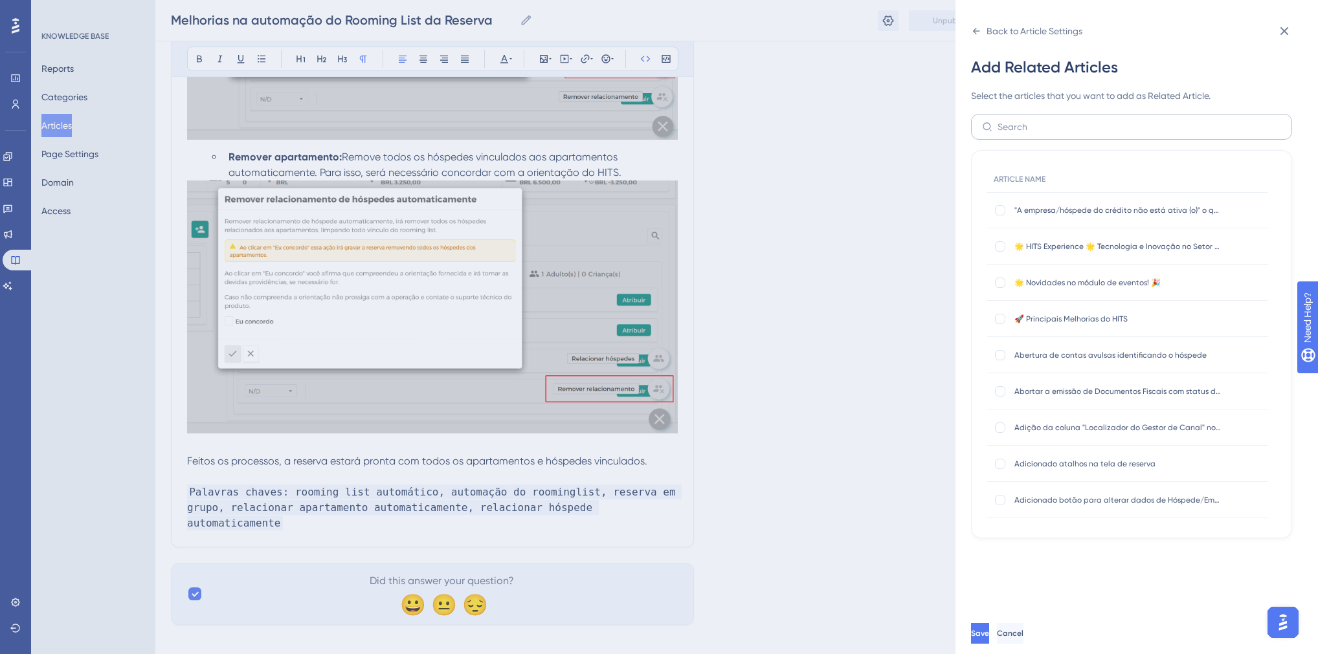
click at [1035, 135] on label at bounding box center [1131, 127] width 321 height 26
click at [1035, 134] on input "text" at bounding box center [1138, 127] width 283 height 14
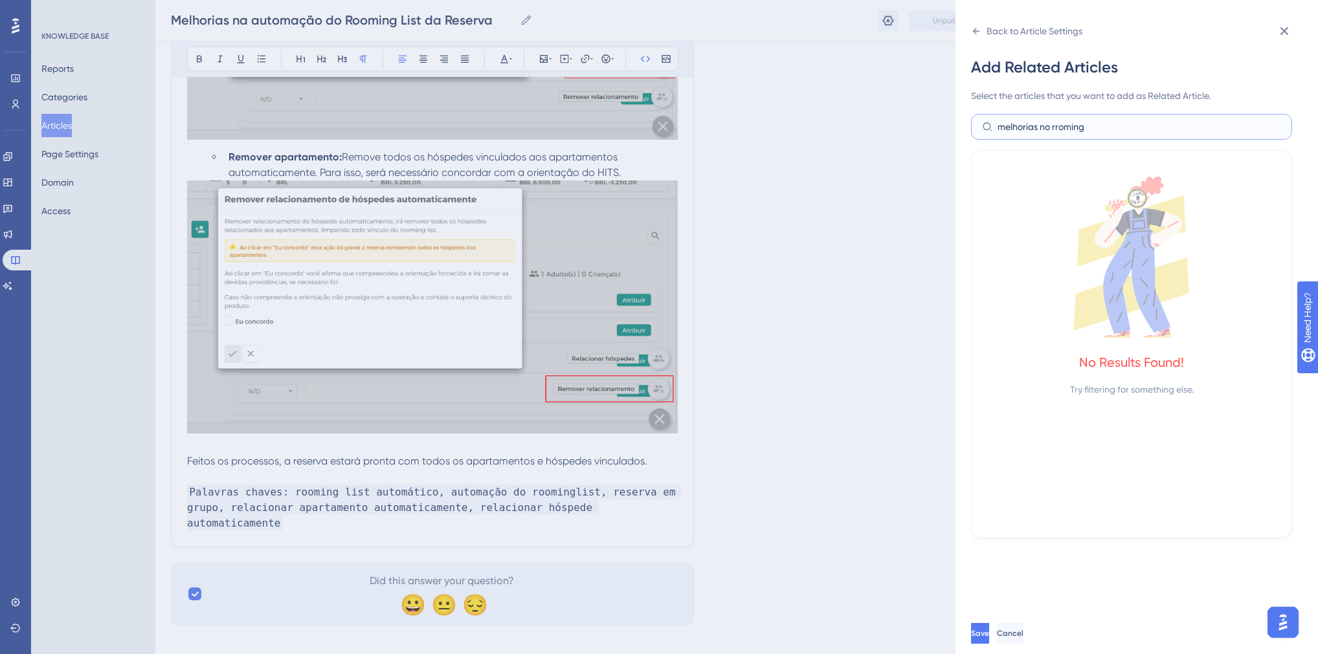
click at [1059, 128] on input "melhorias no rroming" at bounding box center [1138, 127] width 283 height 14
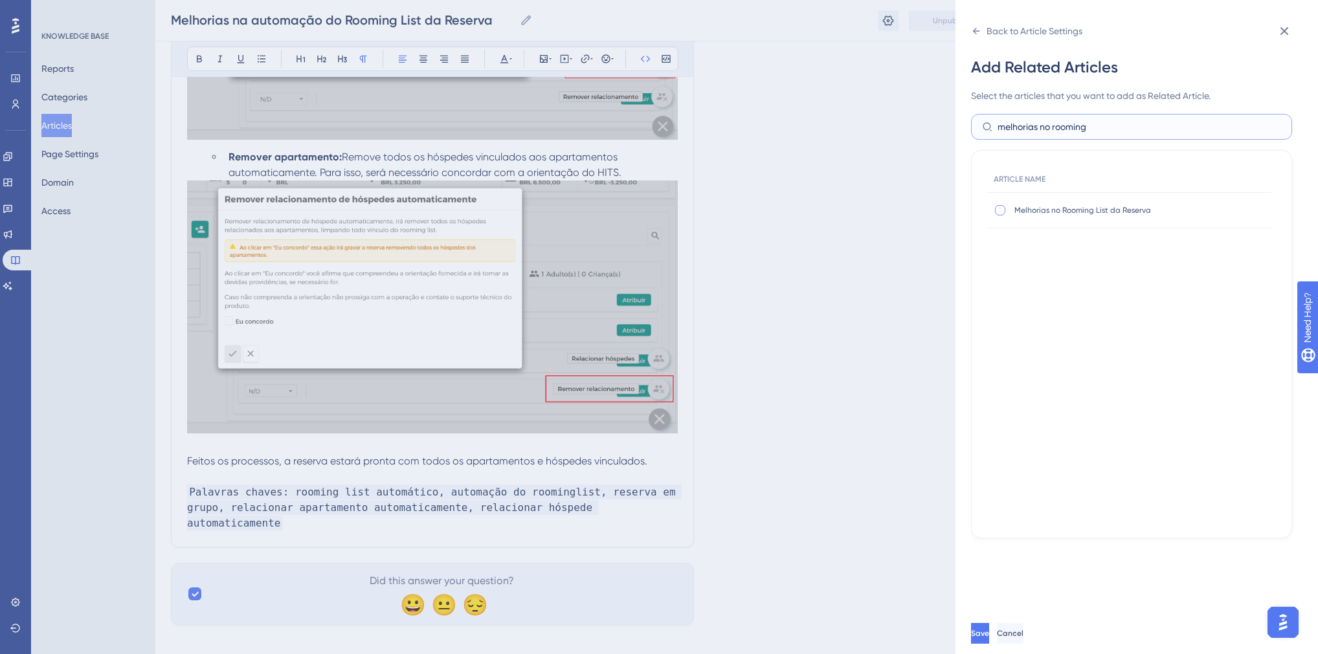
type input "melhorias no rooming"
click at [1004, 211] on div at bounding box center [999, 210] width 13 height 13
checkbox input "true"
click at [1036, 129] on input "melhorias no rooming" at bounding box center [1138, 127] width 283 height 14
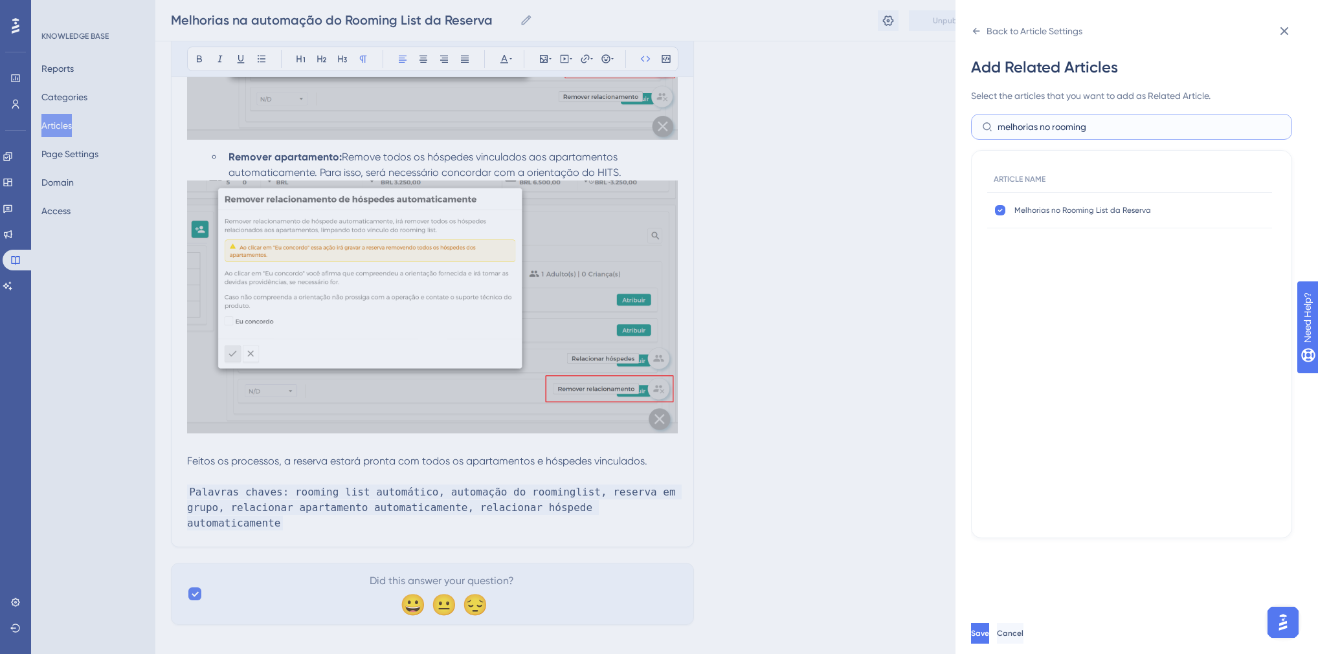
click at [1036, 129] on input "melhorias no rooming" at bounding box center [1138, 127] width 283 height 14
type input "rooming"
click at [1004, 212] on div at bounding box center [1000, 210] width 10 height 10
checkbox input "true"
click at [989, 636] on span "Save" at bounding box center [980, 633] width 18 height 10
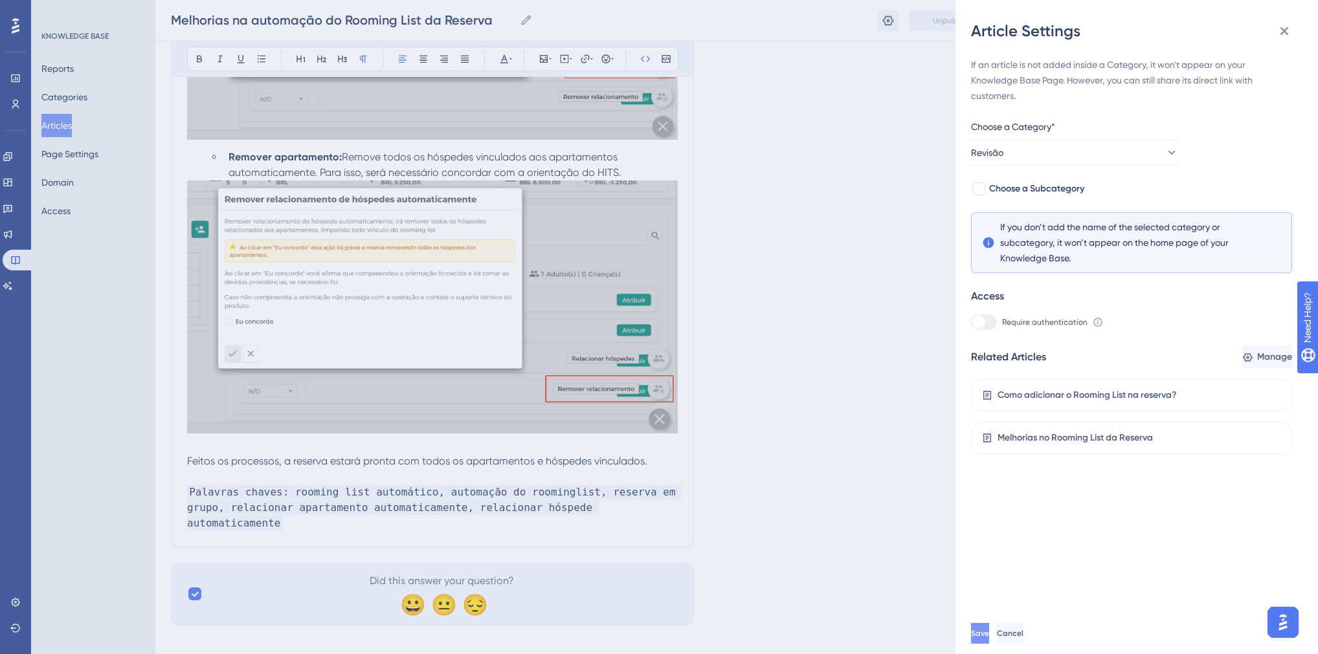
click at [989, 634] on button "Save" at bounding box center [980, 633] width 18 height 21
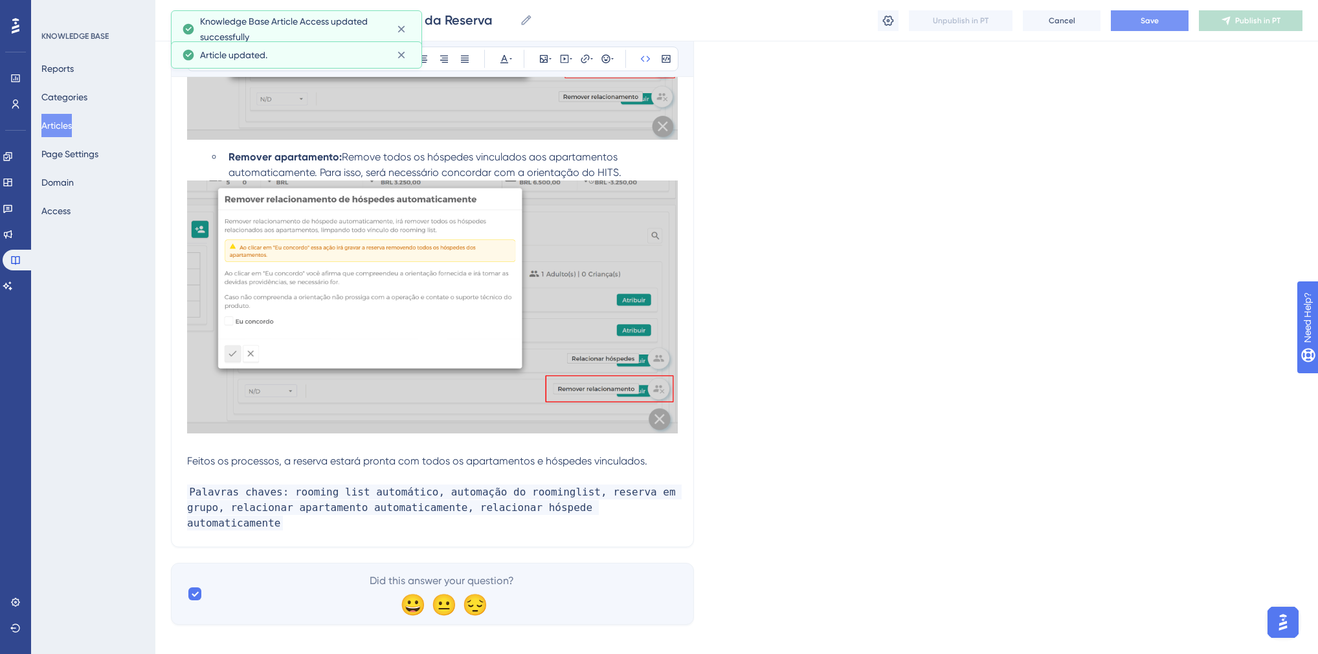
click at [1137, 19] on button "Save" at bounding box center [1150, 20] width 78 height 21
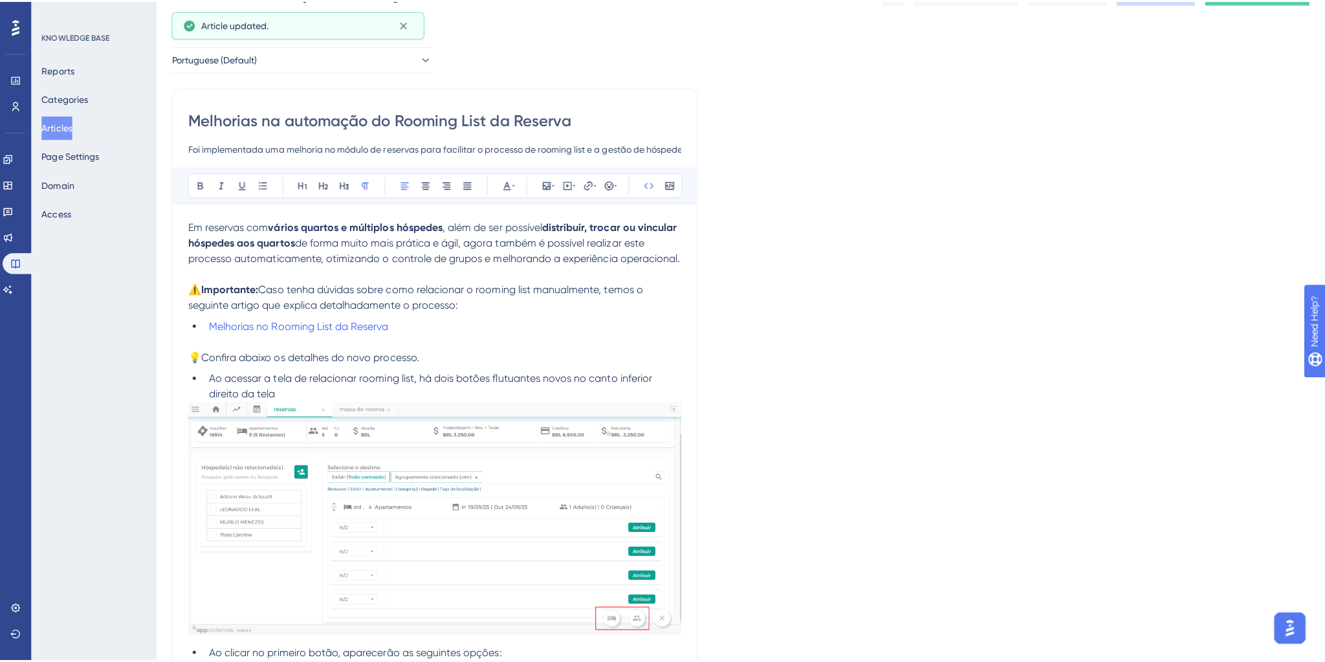
scroll to position [0, 0]
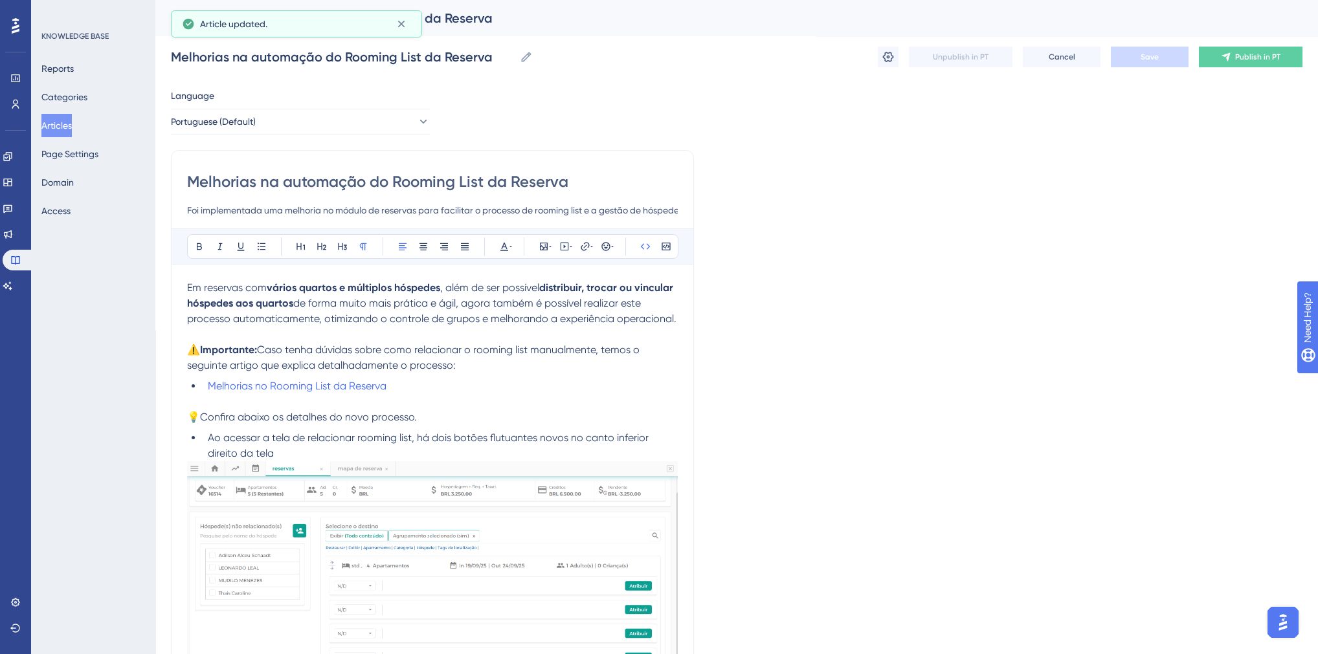
drag, startPoint x: 890, startPoint y: 313, endPoint x: 778, endPoint y: 142, distance: 204.3
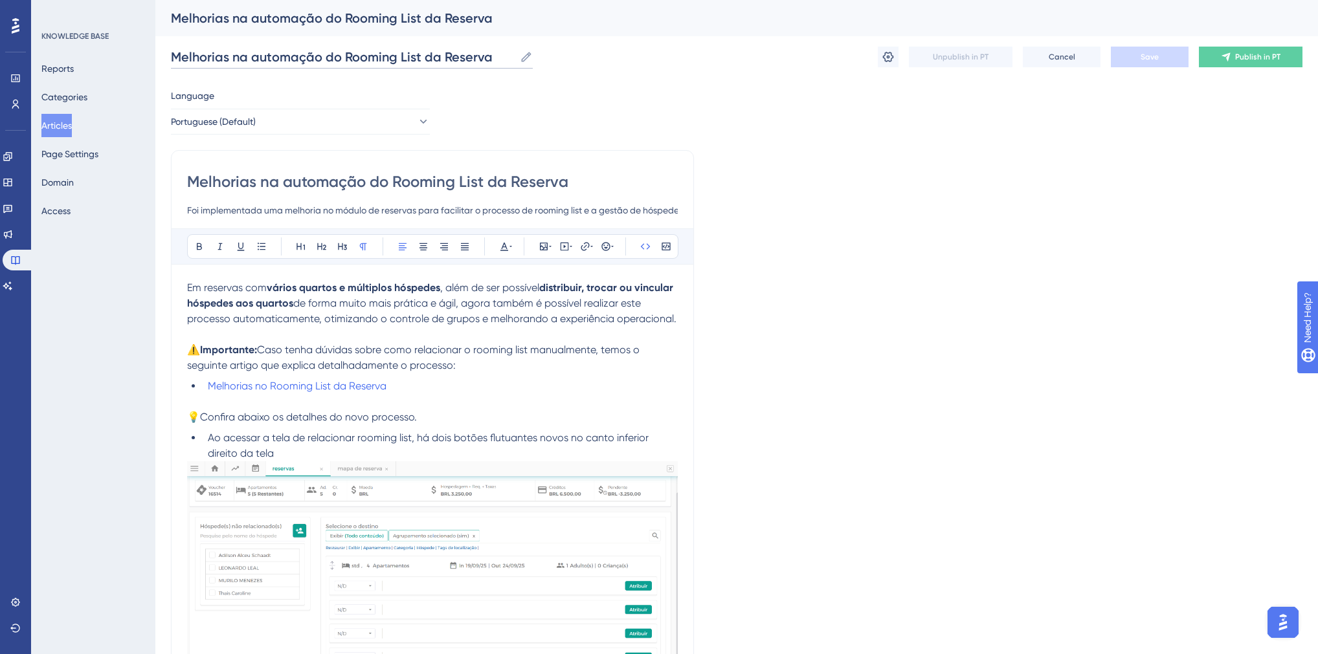
click at [339, 61] on input "Melhorias na automação do Rooming List da Reserva" at bounding box center [343, 57] width 344 height 18
click at [72, 125] on button "Articles" at bounding box center [56, 125] width 30 height 23
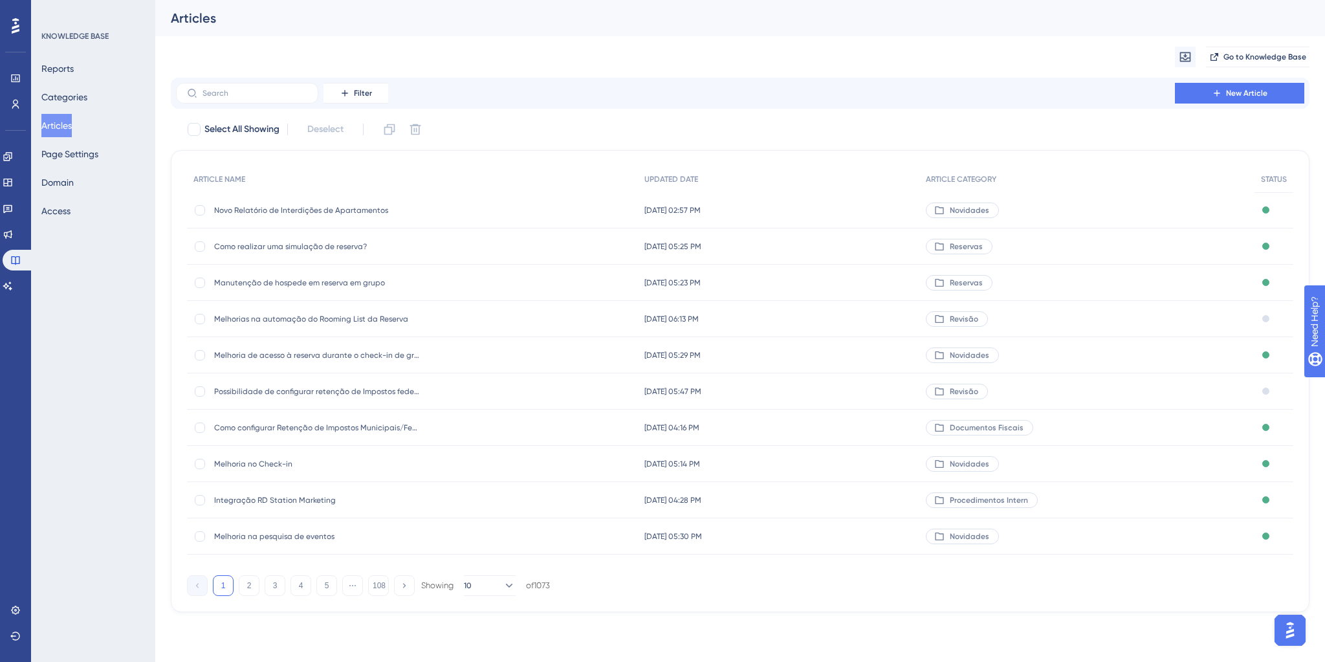
click at [259, 105] on div "Filter New Article" at bounding box center [740, 93] width 1139 height 31
click at [256, 97] on input "text" at bounding box center [255, 93] width 105 height 9
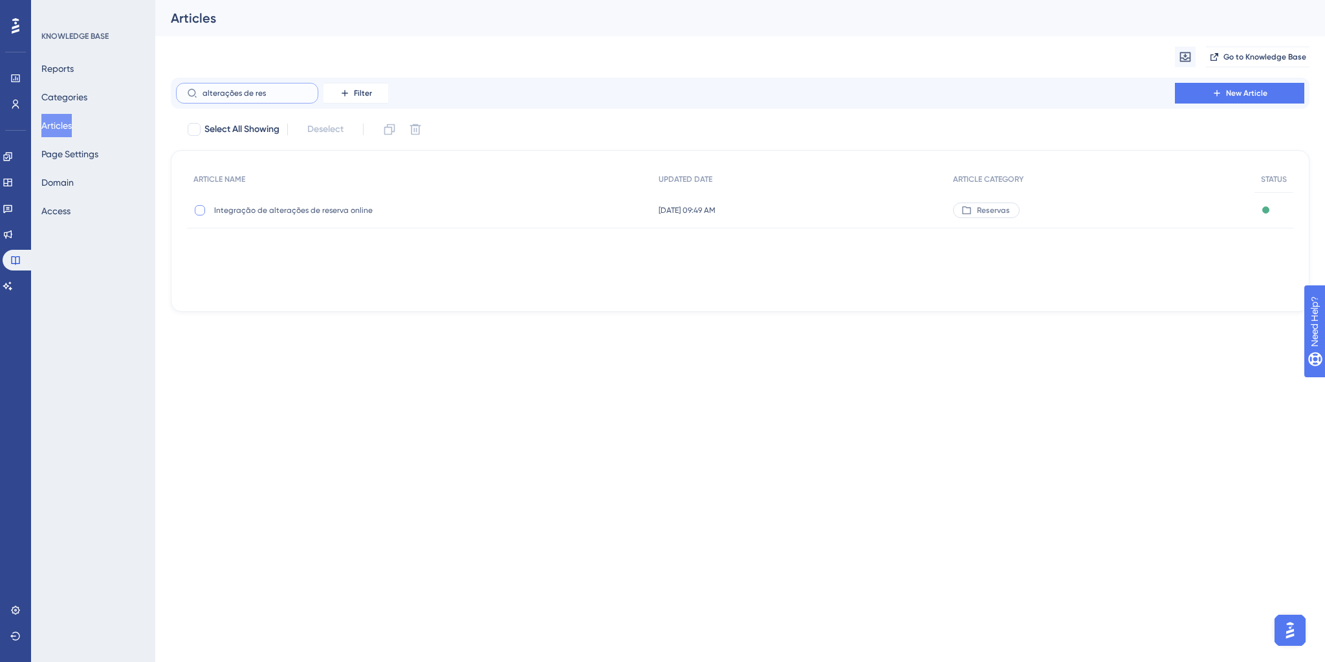
type input "alterações de res"
click at [193, 212] on div at bounding box center [199, 210] width 13 height 13
checkbox input "true"
click at [386, 129] on icon at bounding box center [389, 129] width 11 height 11
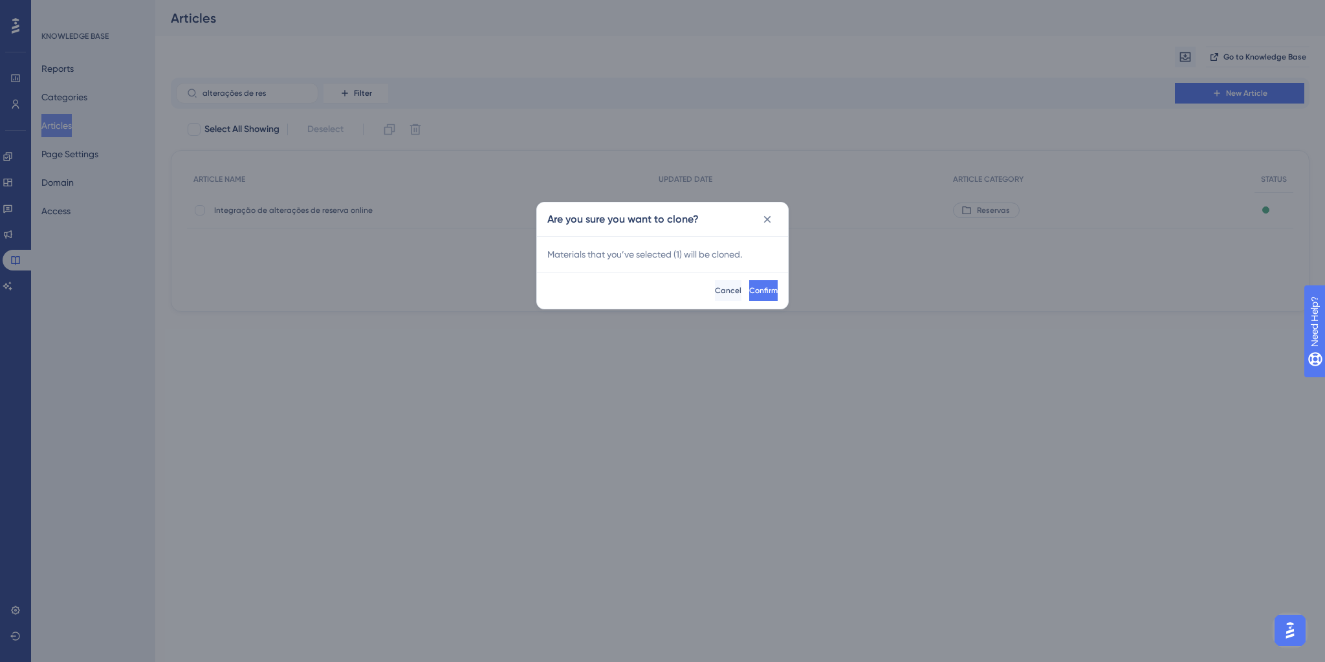
checkbox input "false"
click at [749, 291] on span "Confirm" at bounding box center [763, 290] width 28 height 10
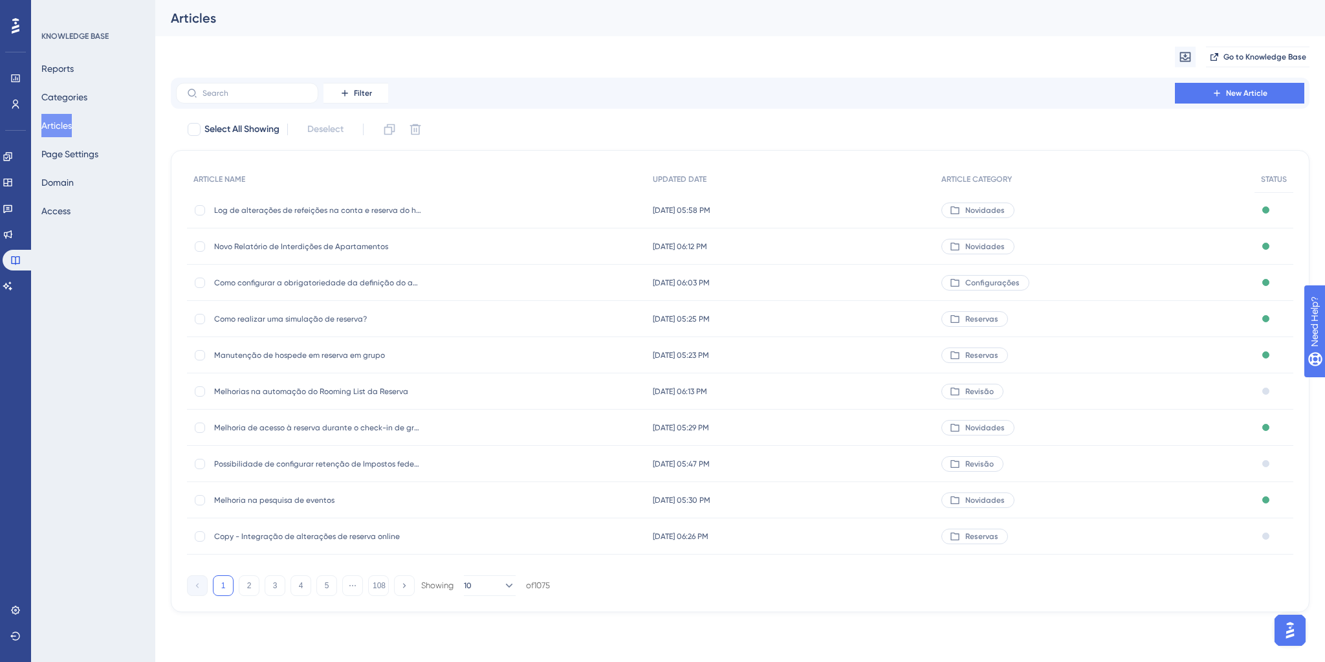
click at [259, 538] on span "Copy - Integração de alterações de reserva online" at bounding box center [317, 536] width 207 height 10
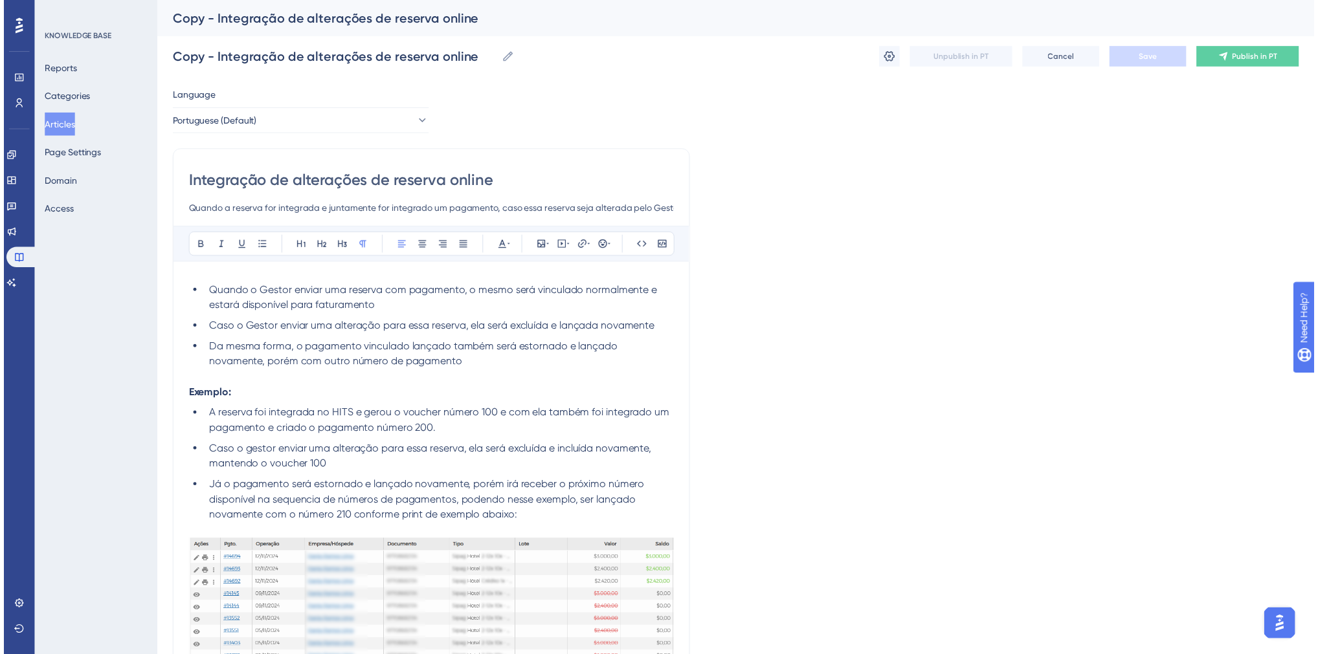
scroll to position [9, 0]
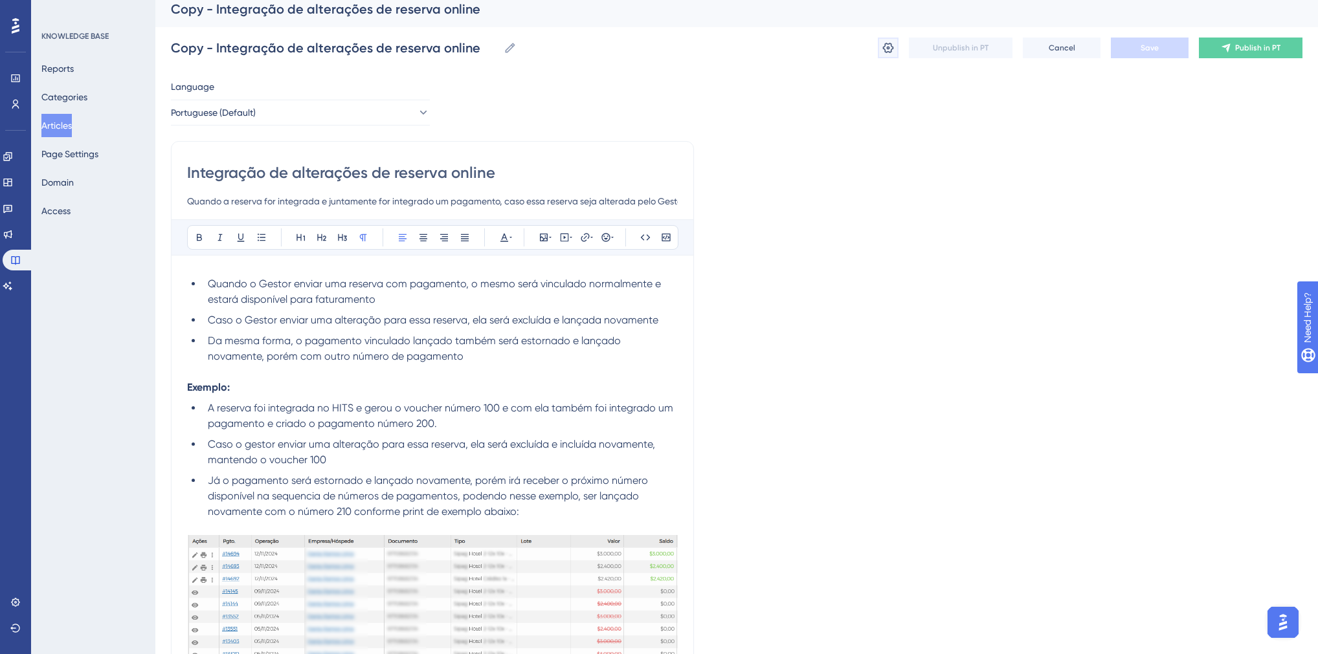
click at [885, 48] on icon at bounding box center [887, 47] width 13 height 13
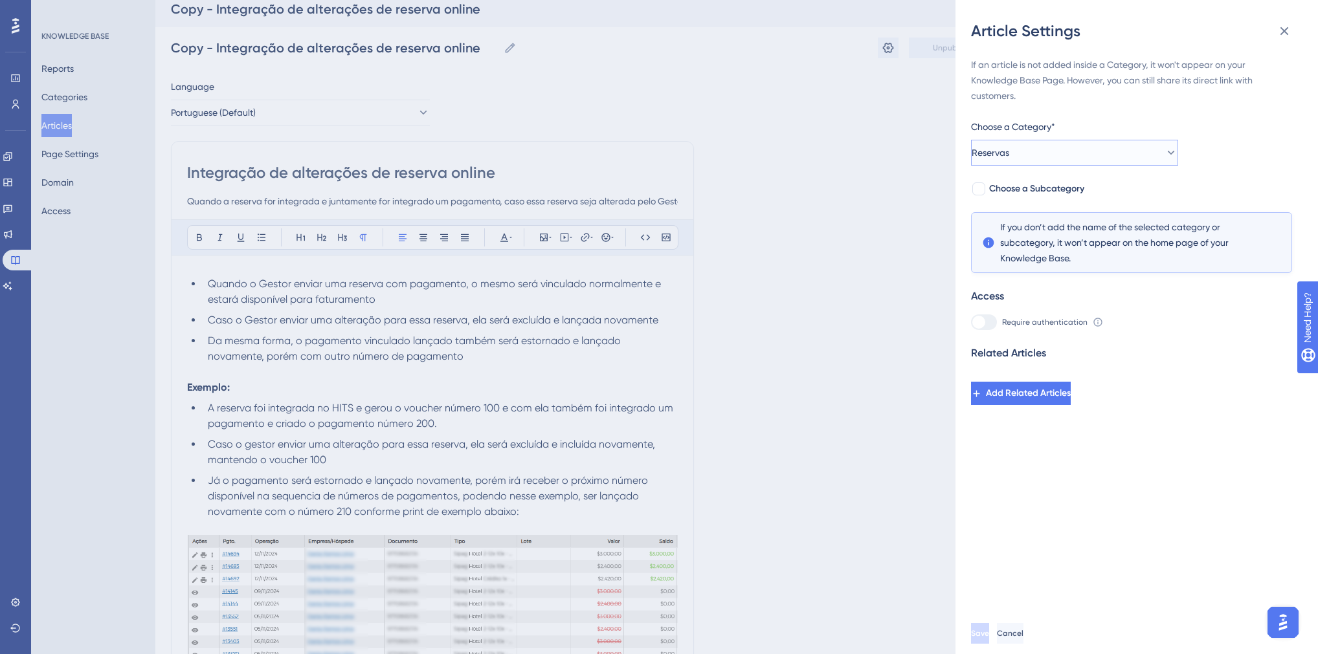
click at [1009, 151] on span "Reservas" at bounding box center [990, 153] width 38 height 16
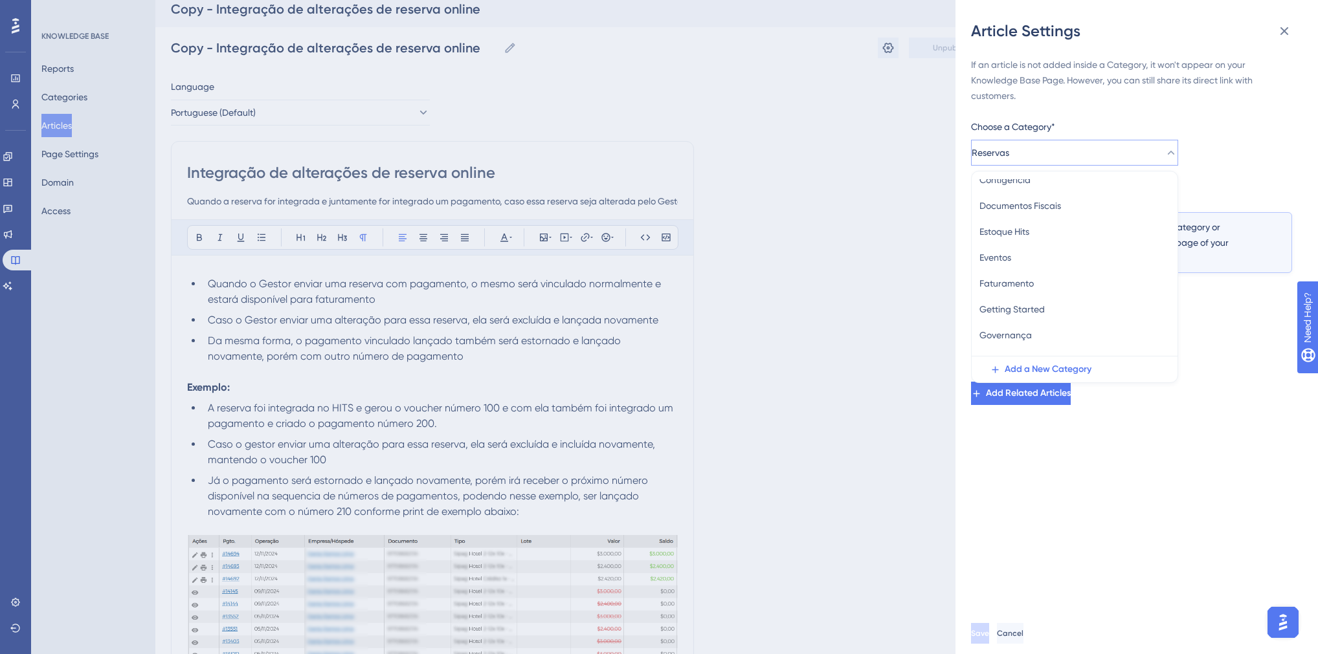
scroll to position [340, 0]
click at [1011, 342] on span "Revisão" at bounding box center [995, 344] width 32 height 16
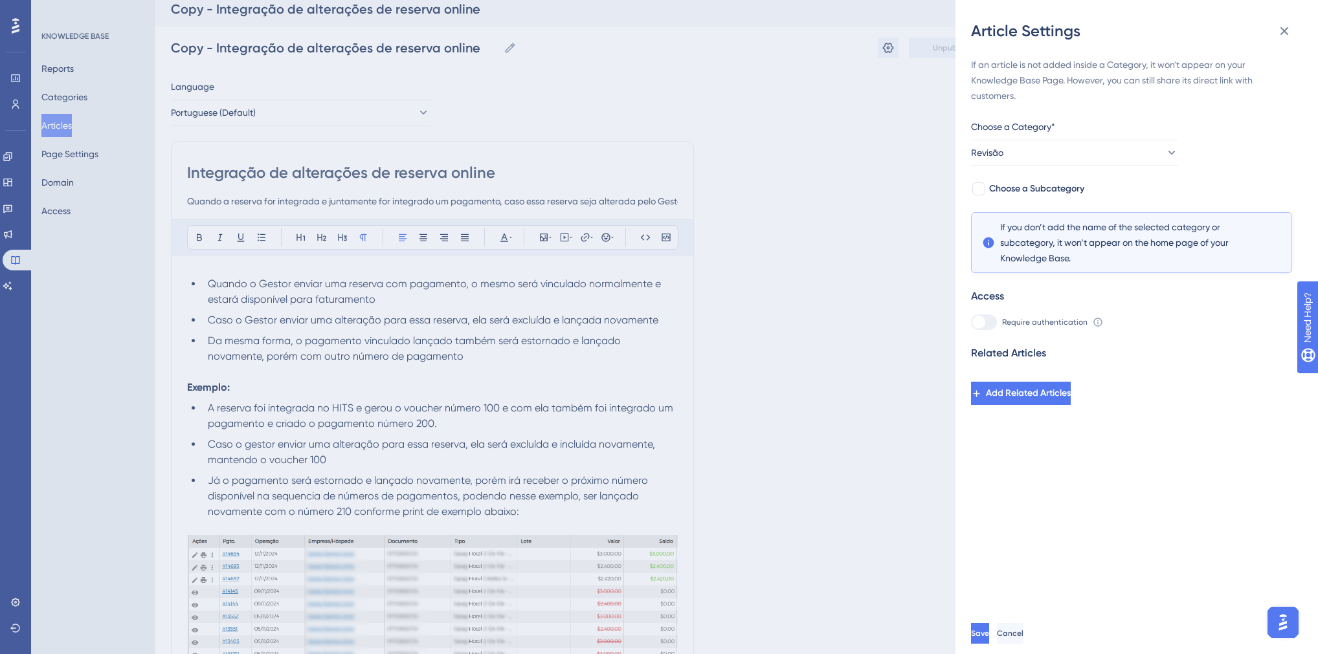
click at [818, 287] on div "Article Settings If an article is not added inside a Category, it won't appear …" at bounding box center [659, 327] width 1318 height 654
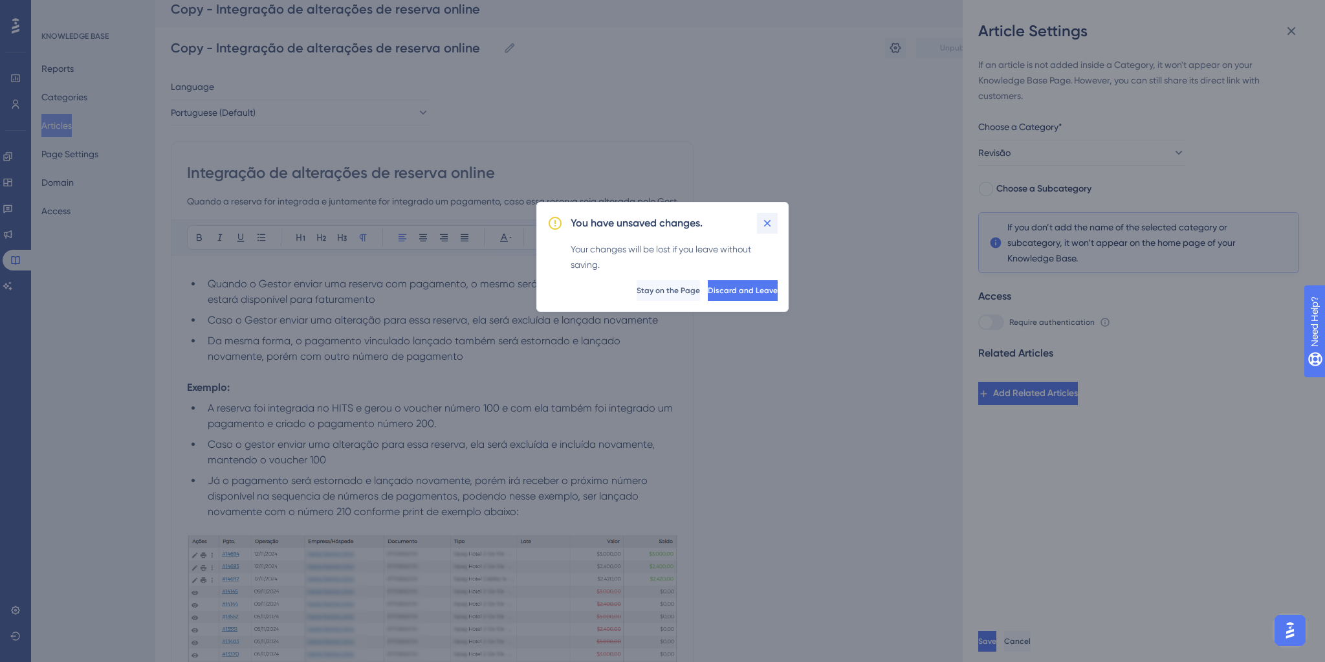
click at [766, 227] on icon at bounding box center [767, 223] width 13 height 13
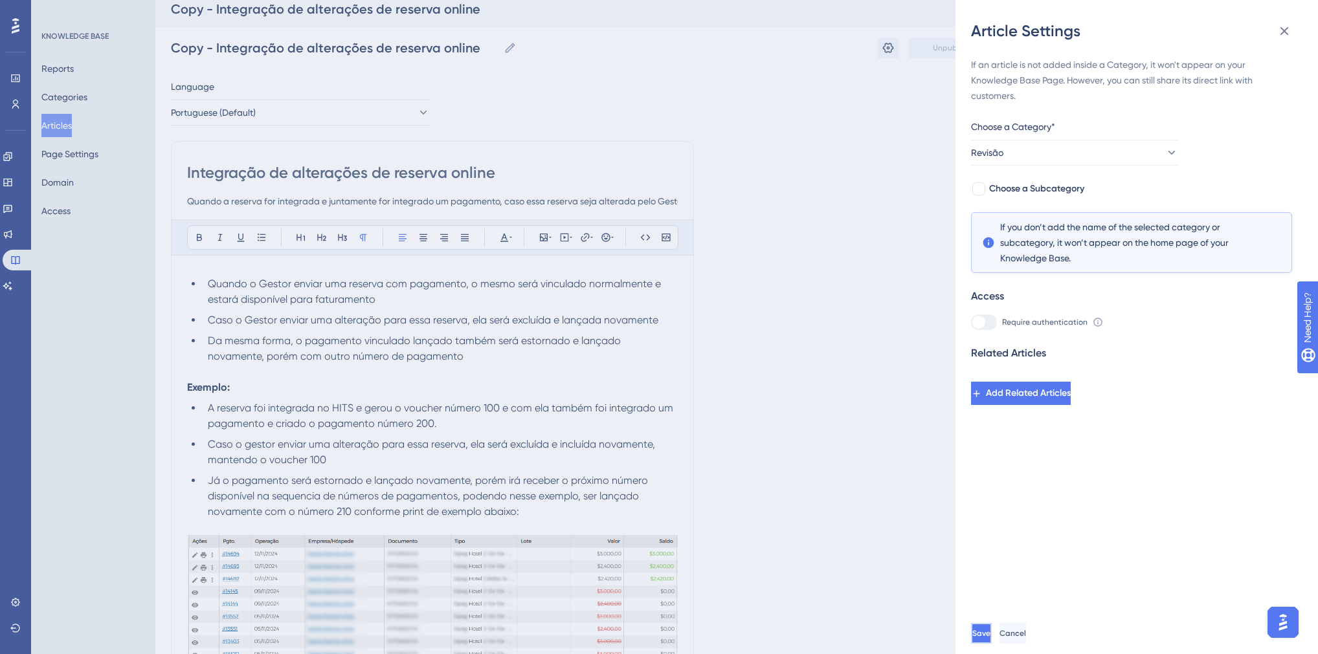
click at [991, 637] on button "Save" at bounding box center [981, 633] width 21 height 21
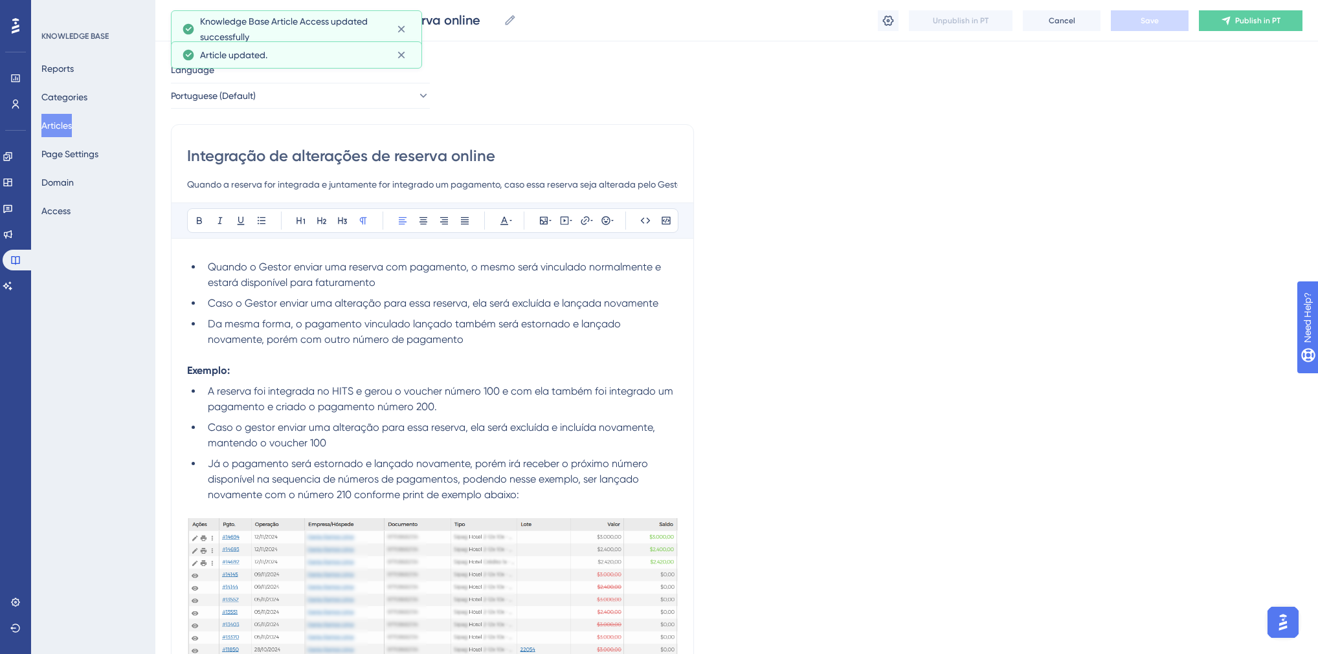
scroll to position [0, 0]
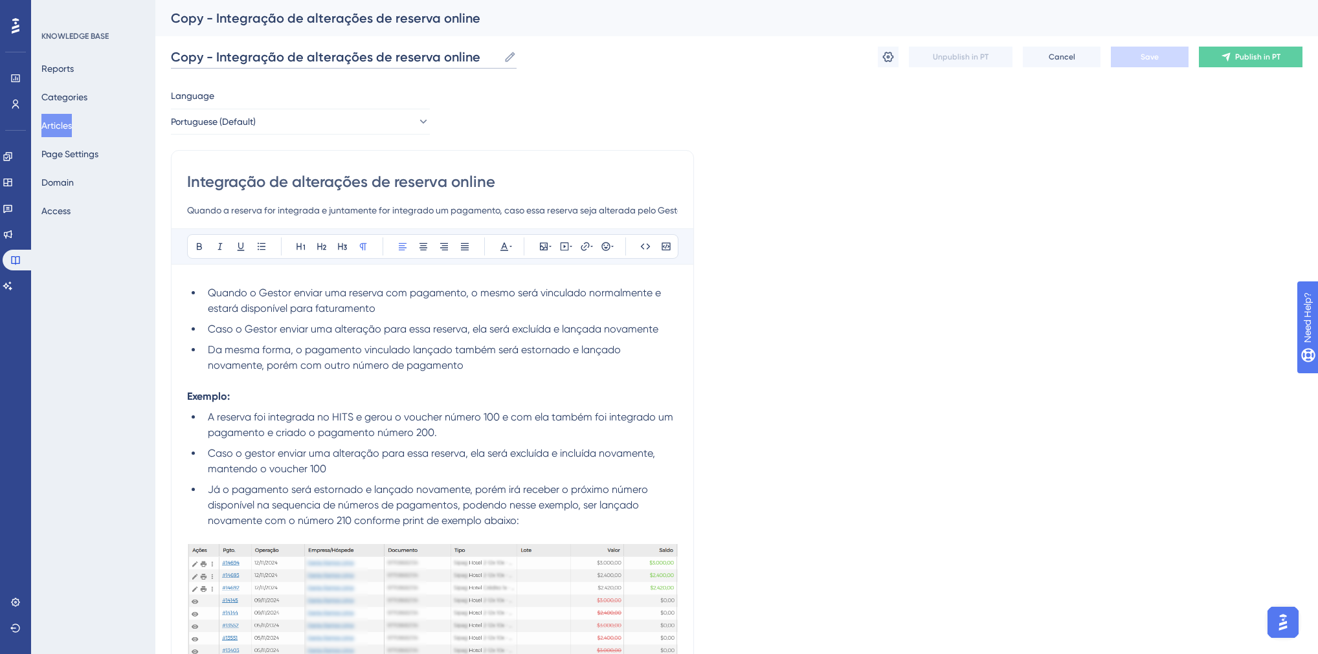
drag, startPoint x: 171, startPoint y: 57, endPoint x: 213, endPoint y: 60, distance: 41.5
click at [213, 60] on input "Copy - Integração de alterações de reserva online" at bounding box center [334, 57] width 327 height 18
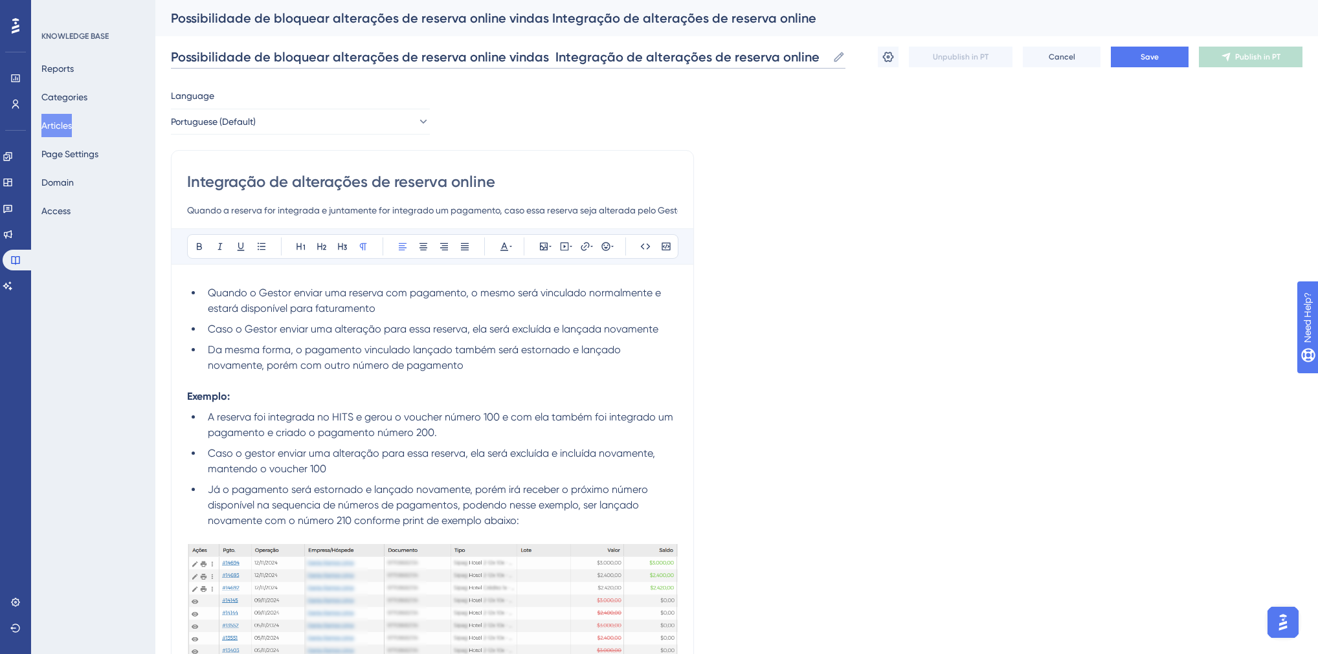
drag, startPoint x: 458, startPoint y: 56, endPoint x: 495, endPoint y: 60, distance: 37.1
click at [495, 60] on input "Possibilidade de bloquear alterações de reserva online vindas Integração de alt…" at bounding box center [499, 57] width 656 height 18
click at [461, 57] on input "Possibilidade de bloquear alterações de reserva vindas Integração de alterações…" at bounding box center [479, 57] width 617 height 18
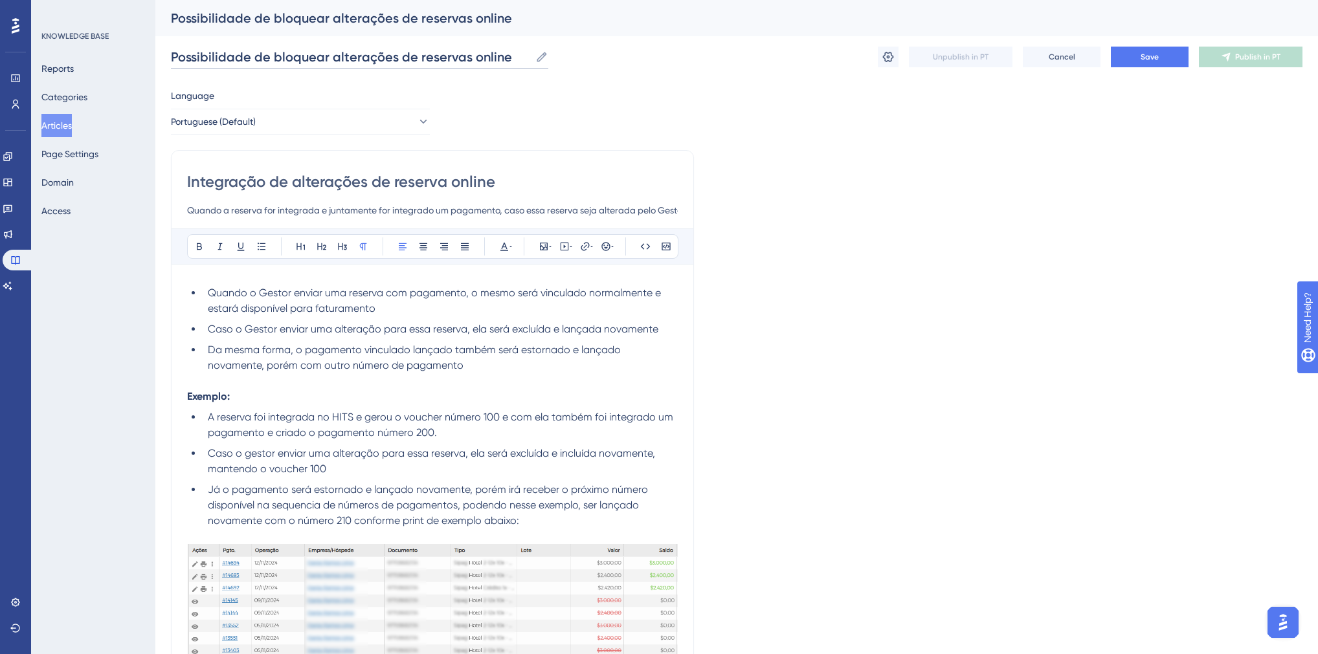
click at [324, 60] on input "Possibilidade de bloquear alterações de reservas online" at bounding box center [350, 57] width 359 height 18
type input "Possibilidade de bloquear alterações de reservas online"
click at [441, 187] on input "Integração de alterações de reserva online" at bounding box center [432, 181] width 491 height 21
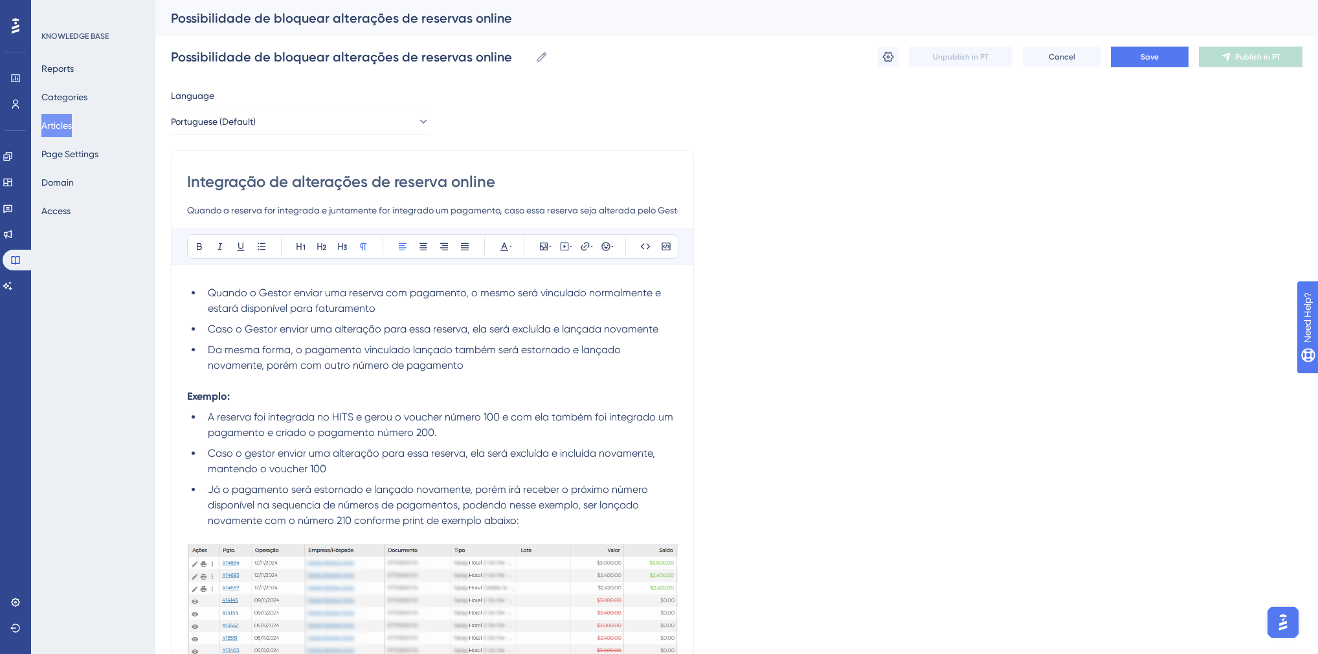
click at [441, 187] on input "Integração de alterações de reserva online" at bounding box center [432, 181] width 491 height 21
paste input "Possibilidade de bloquear alterações de reservas"
type input "Possibilidade de bloquear alterações de reservas online"
click at [320, 210] on input "Quando a reserva for integrada e juntamente for integrado um pagamento, caso es…" at bounding box center [432, 211] width 491 height 16
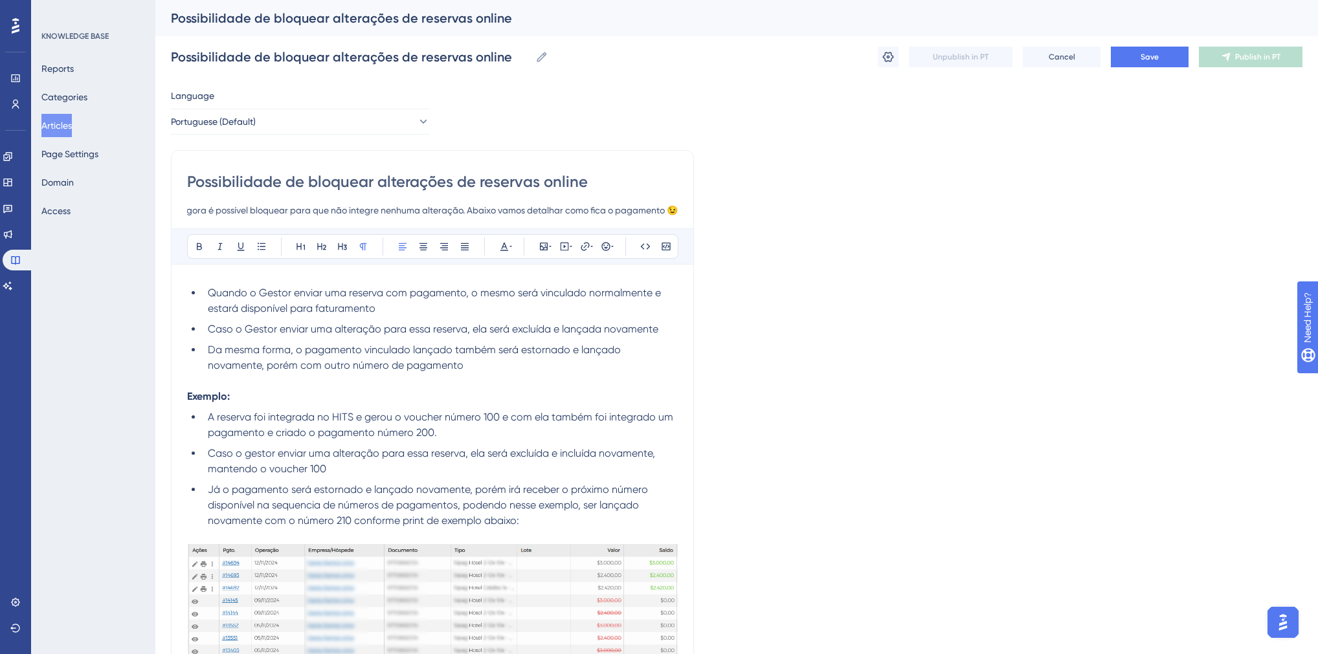
scroll to position [0, 232]
drag, startPoint x: 587, startPoint y: 210, endPoint x: 661, endPoint y: 212, distance: 74.4
click at [661, 212] on input "Quando a reserva for integrada, caso o hotel prefira, agora é possível bloquear…" at bounding box center [432, 211] width 491 height 16
type input "Quando a reserva for integrada, caso o hotel prefira, agora é possível bloquear…"
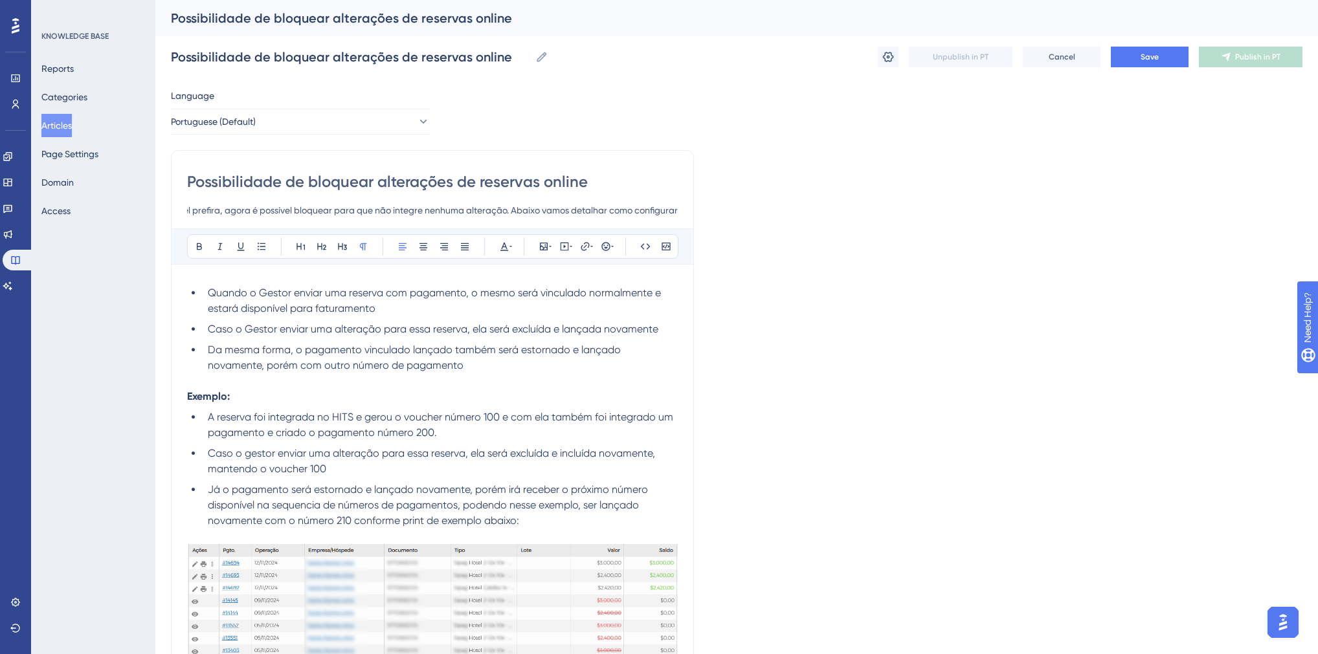
scroll to position [0, 0]
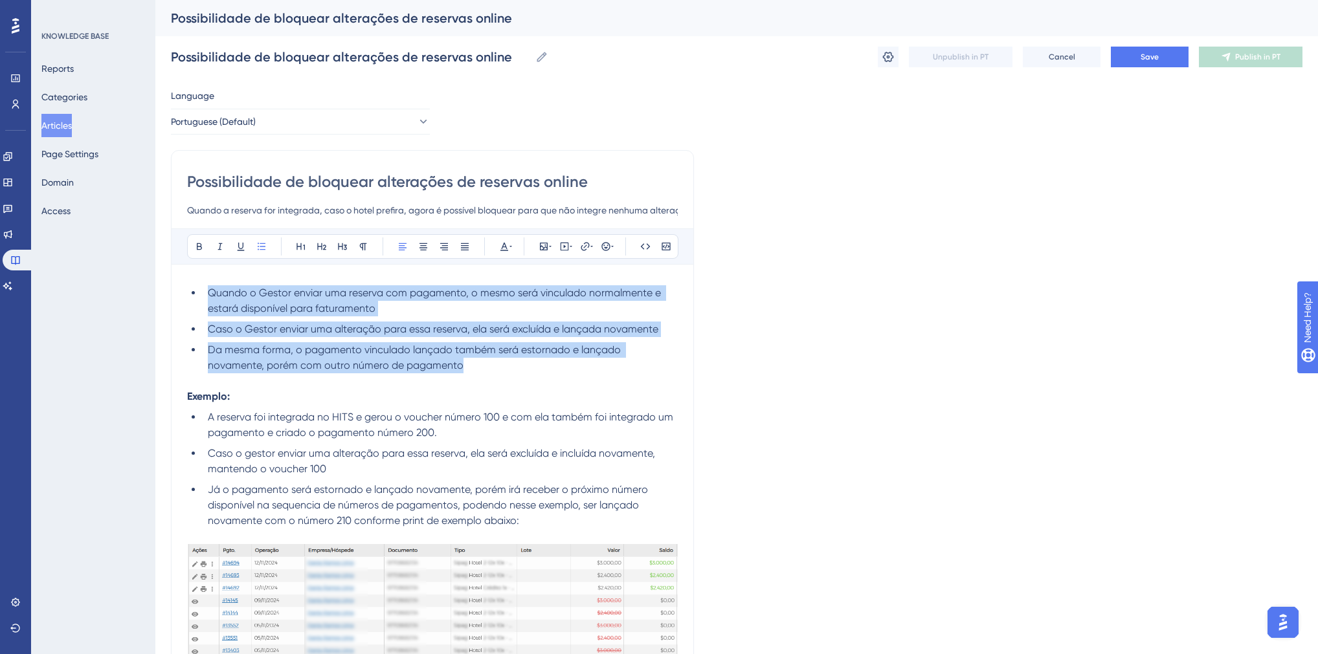
drag, startPoint x: 412, startPoint y: 366, endPoint x: 206, endPoint y: 296, distance: 216.9
click at [206, 296] on ul "Quando o Gestor enviar uma reserva com pagamento, o mesmo será vinculado normal…" at bounding box center [432, 329] width 491 height 88
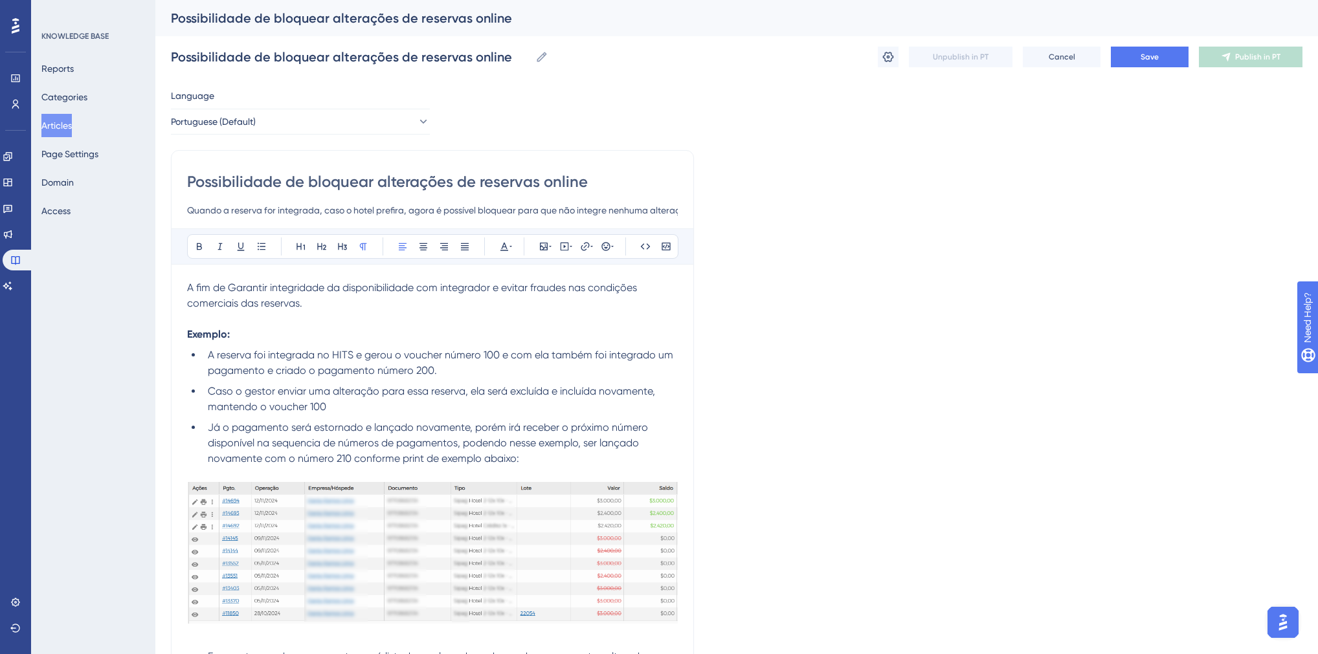
click at [236, 287] on span "A fim de Garantir integridade da disponibilidade com integrador e evitar fraude…" at bounding box center [413, 296] width 452 height 28
click at [300, 303] on span "A fim de garantir integridade da disponibilidade com integrador e evitar fraude…" at bounding box center [412, 296] width 450 height 28
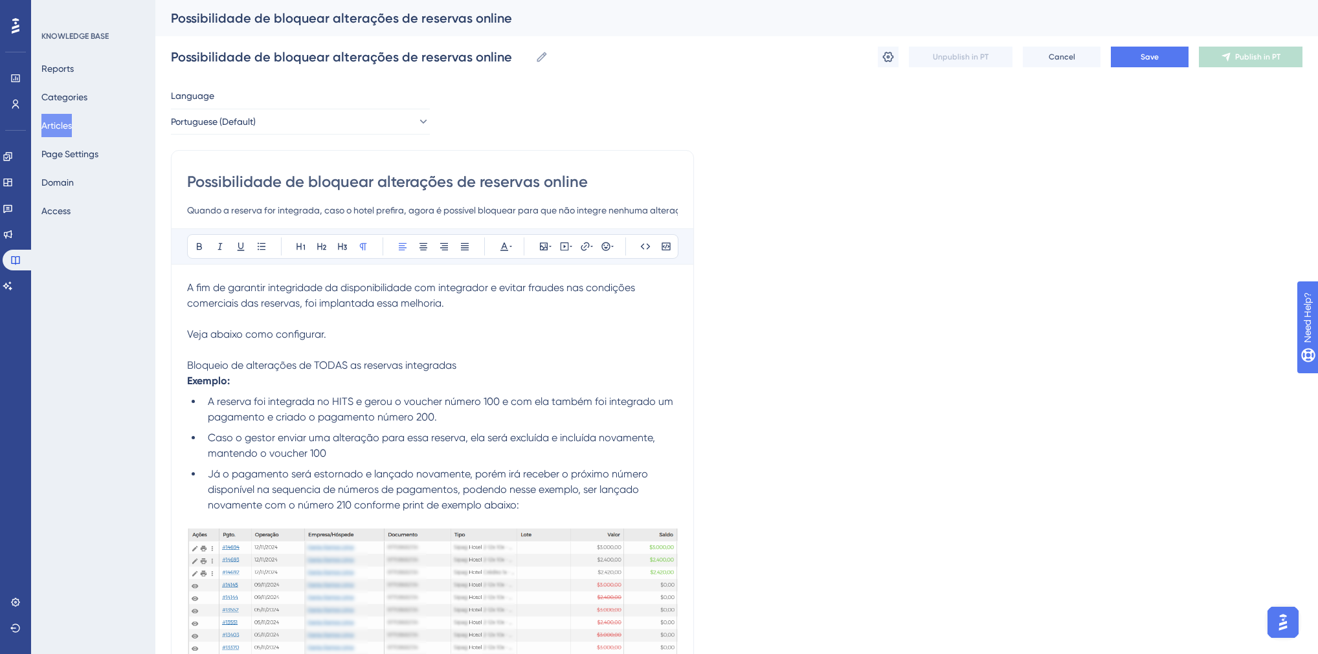
click at [344, 370] on p "Bloqueio de alterações de TODAS as reservas integradas" at bounding box center [432, 366] width 491 height 16
click at [340, 249] on icon at bounding box center [342, 246] width 10 height 10
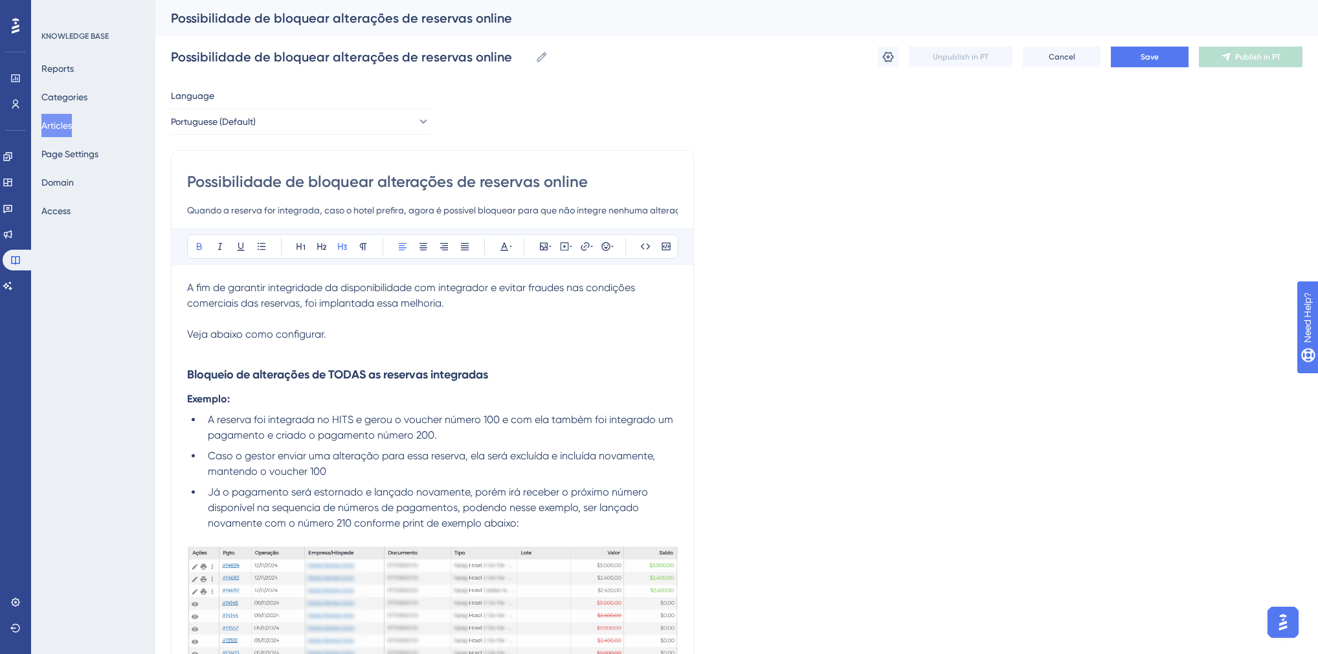
click at [398, 394] on p "Exemplo:" at bounding box center [432, 400] width 491 height 16
click at [214, 401] on strong "Exemplo:" at bounding box center [208, 399] width 43 height 12
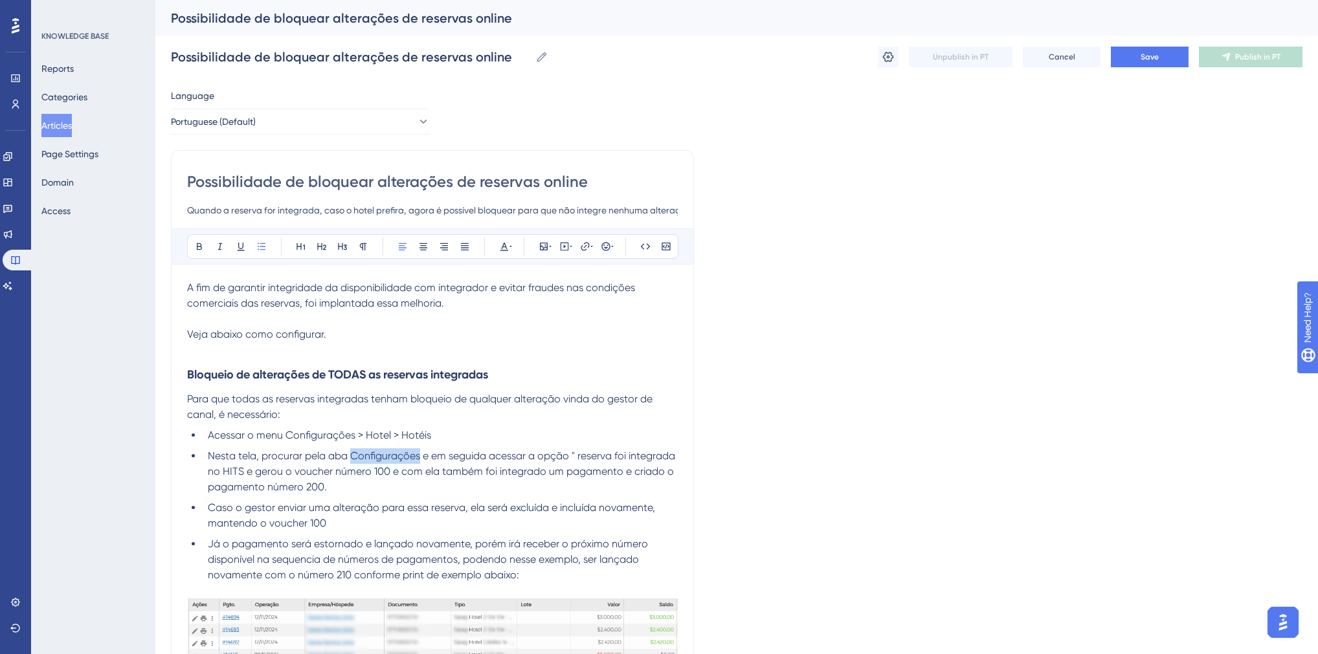
drag, startPoint x: 417, startPoint y: 455, endPoint x: 350, endPoint y: 456, distance: 66.7
click at [350, 456] on span "Nesta tela, procurar pela aba Configurações e em seguida acessar a opção " rese…" at bounding box center [443, 471] width 470 height 43
click at [565, 454] on span "Nesta tela, procurar pela aba Integrações e em seguida acessar a opção " reserv…" at bounding box center [444, 471] width 472 height 43
drag, startPoint x: 210, startPoint y: 472, endPoint x: 254, endPoint y: 474, distance: 44.0
click at [254, 474] on span "Nesta tela, procurar pela aba Integrações e em seguida acessar a opção "Integra…" at bounding box center [443, 471] width 470 height 43
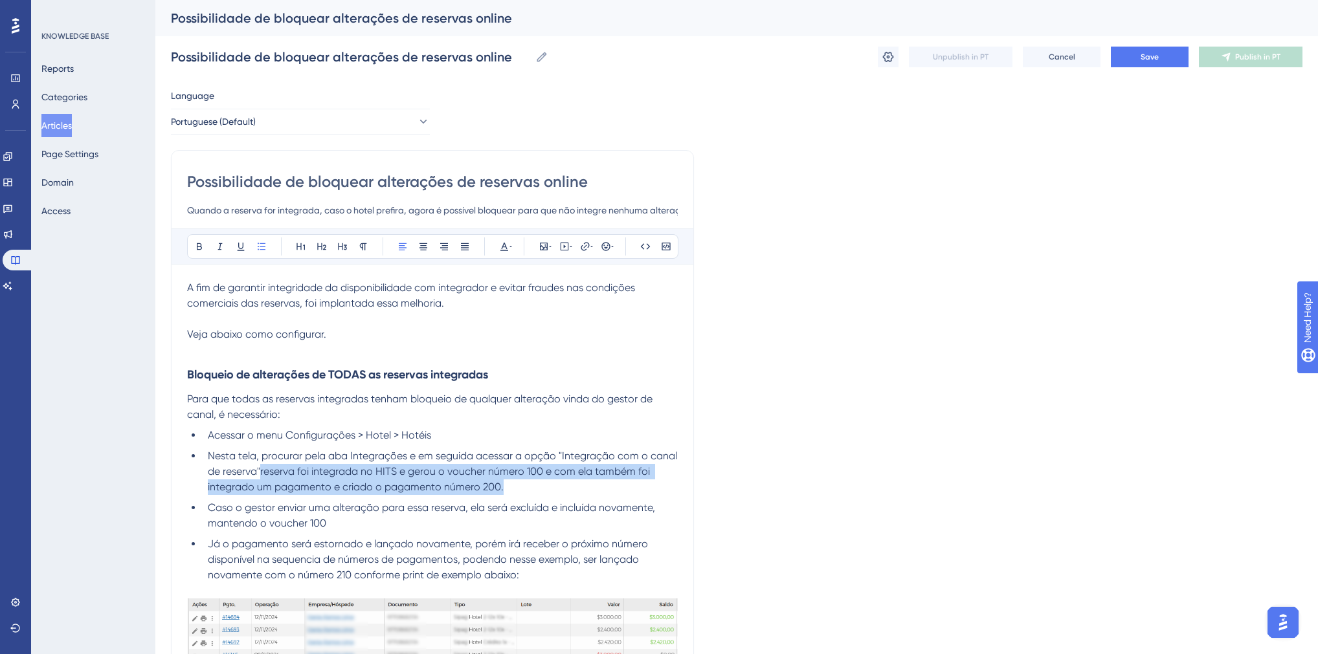
drag, startPoint x: 260, startPoint y: 470, endPoint x: 535, endPoint y: 489, distance: 276.3
click at [535, 489] on li "Nesta tela, procurar pela aba Integrações e em seguida acessar a opção "Integra…" at bounding box center [440, 471] width 475 height 47
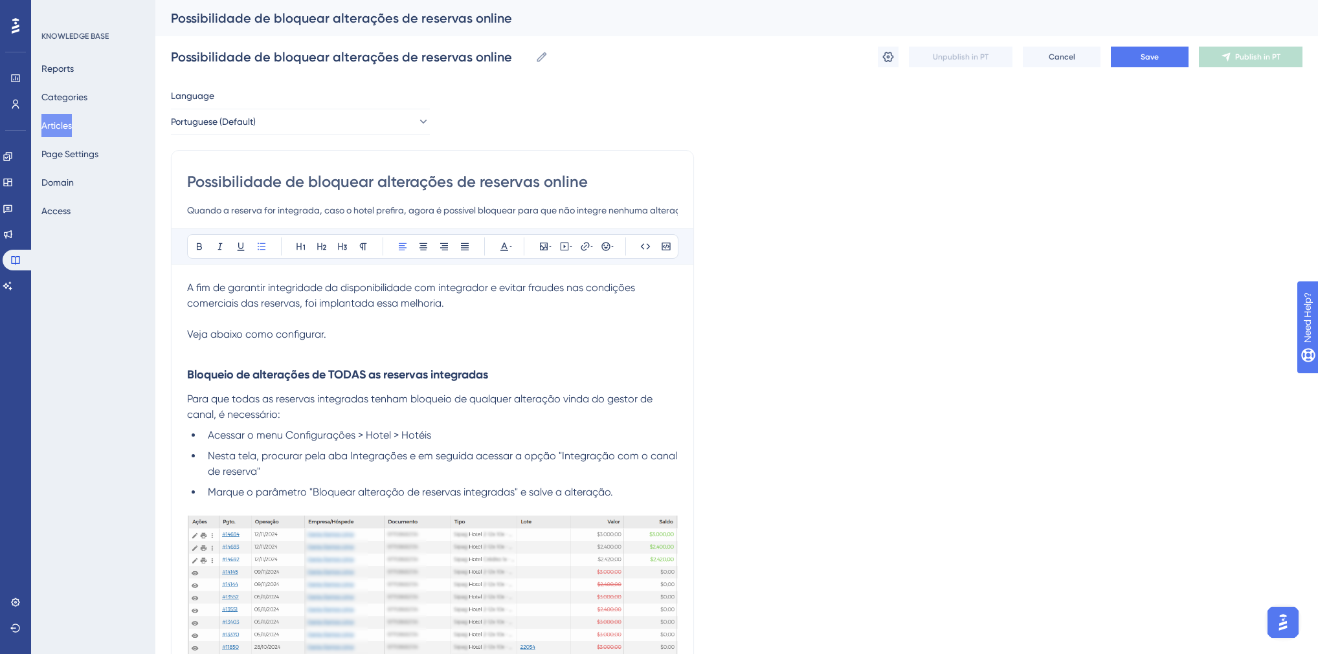
click at [461, 444] on ul "Acessar o menu Configurações > Hotel > Hotéis Nesta tela, procurar pela aba Int…" at bounding box center [432, 464] width 491 height 72
click at [454, 437] on li "Acessar o menu Configurações > Hotel > Hotéis" at bounding box center [440, 436] width 475 height 16
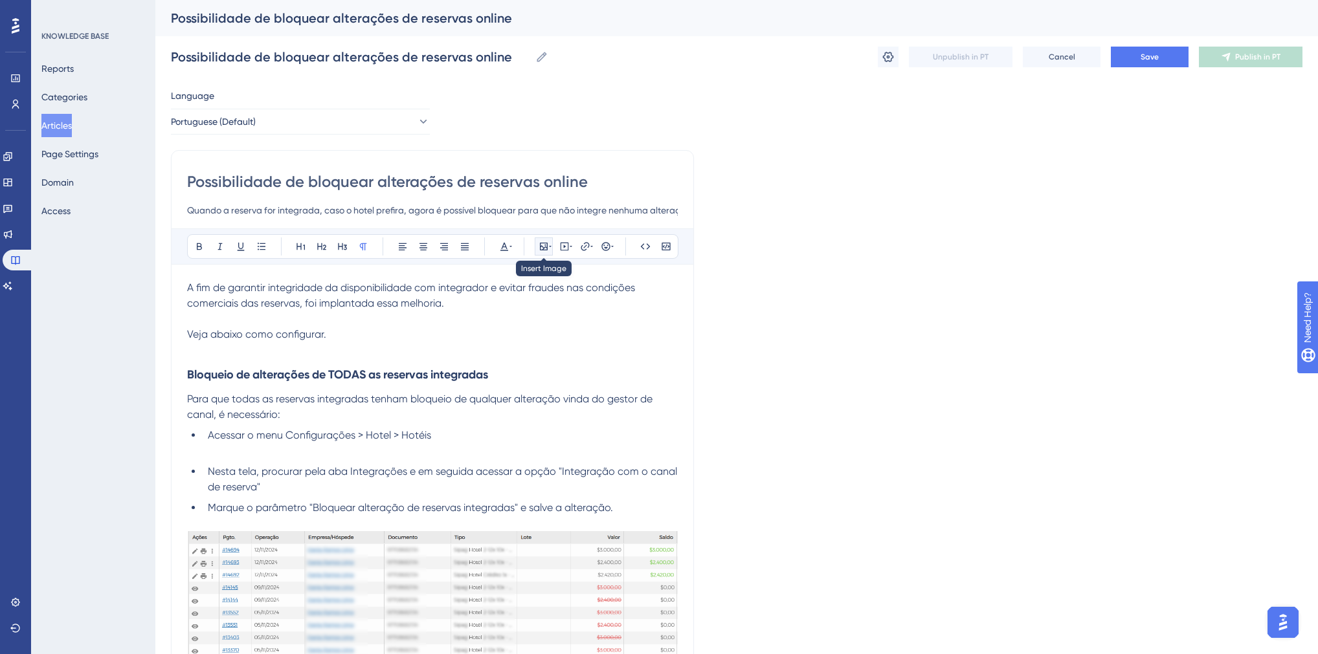
click at [546, 250] on icon at bounding box center [543, 246] width 10 height 10
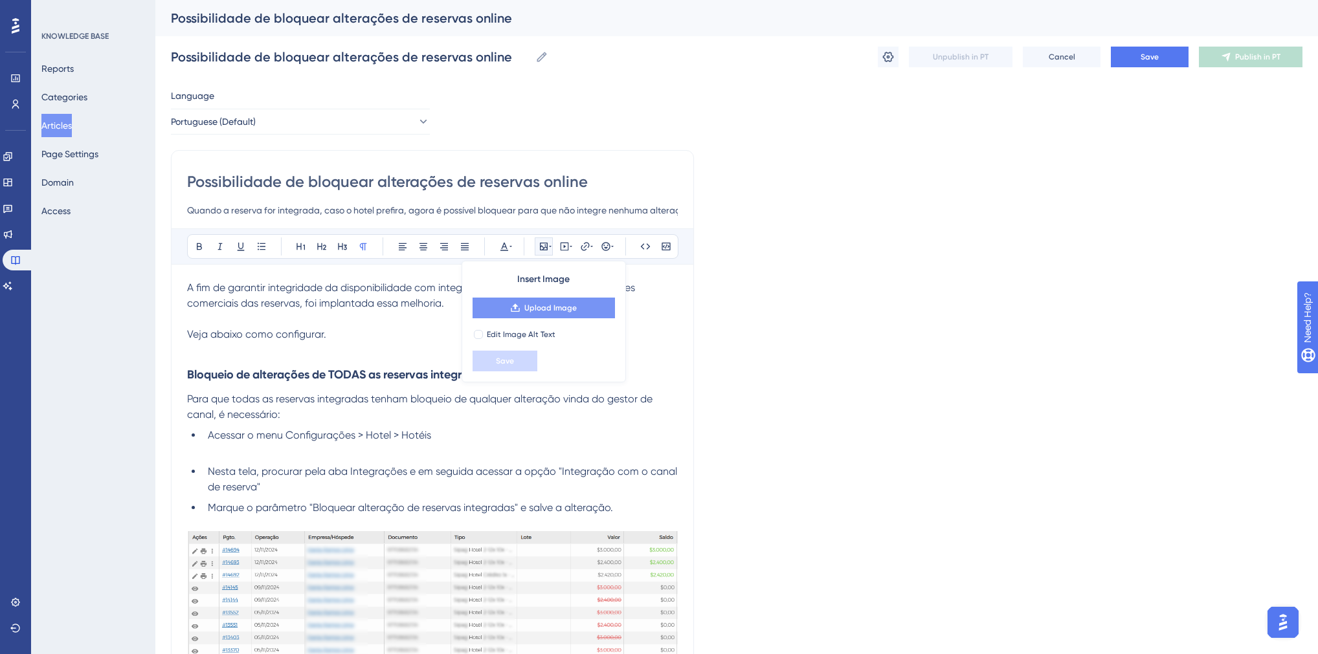
click at [503, 304] on button "Upload Image" at bounding box center [543, 308] width 142 height 21
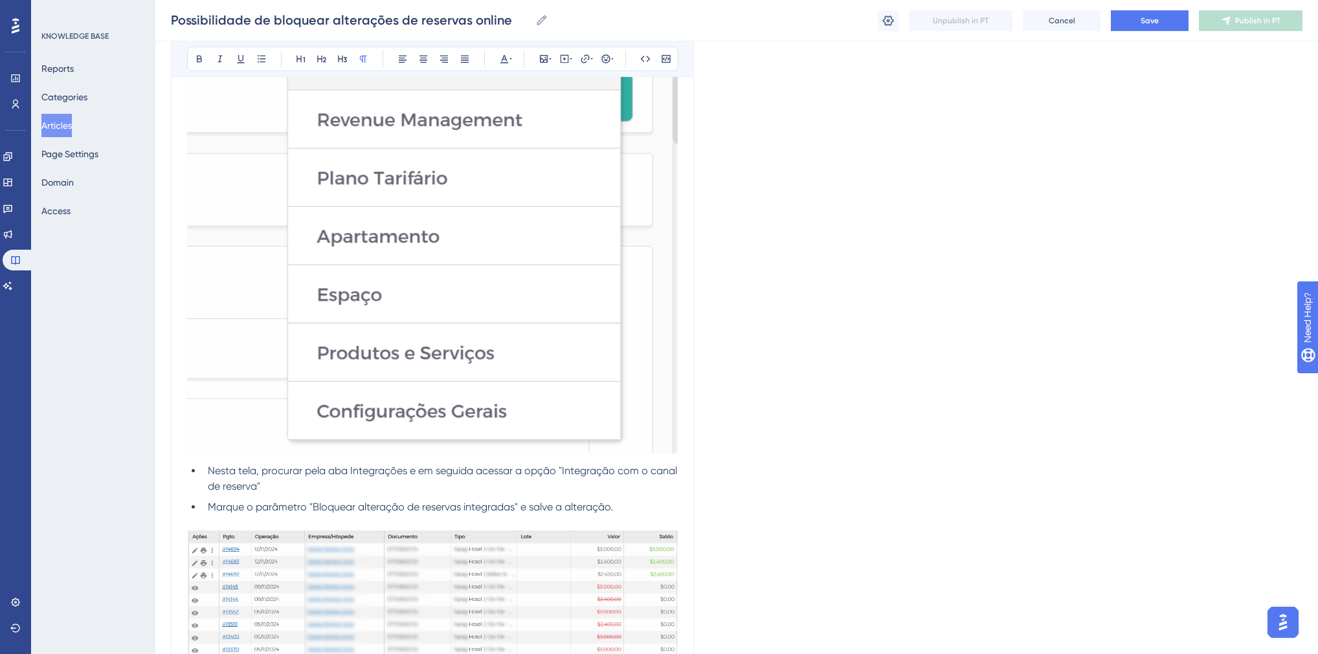
scroll to position [828, 0]
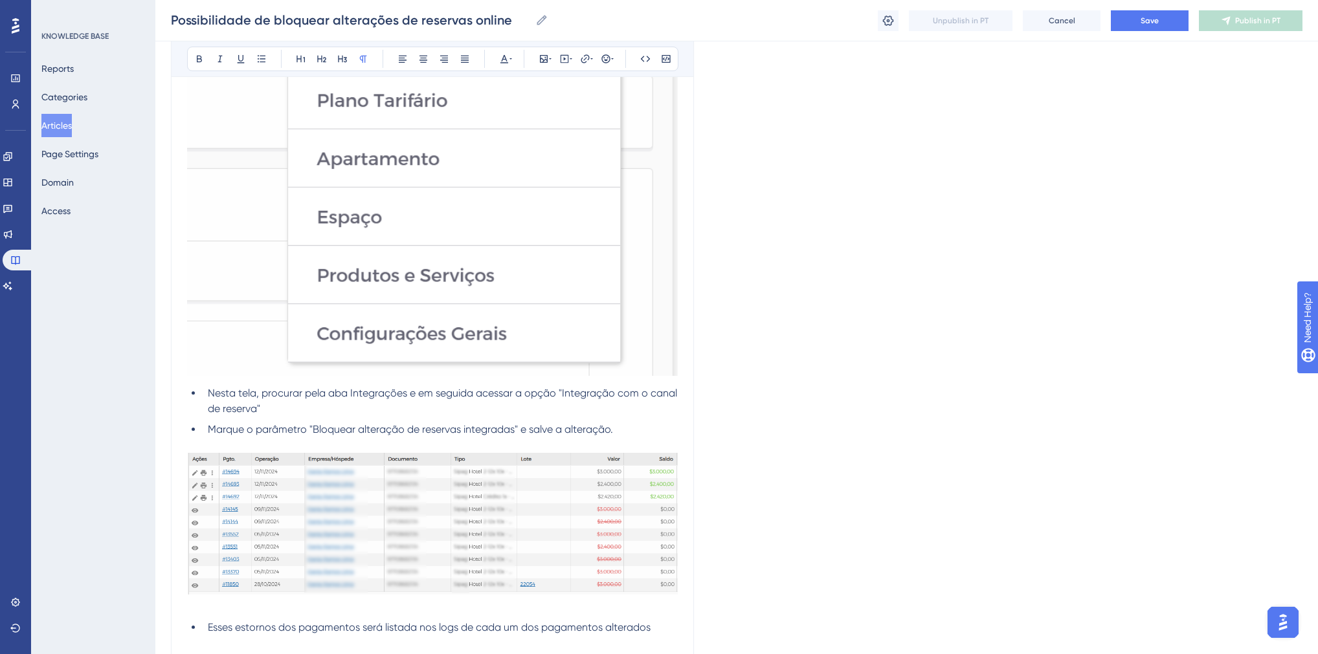
click at [615, 429] on li "Marque o parâmetro "Bloquear alteração de reservas integradas" e salve a altera…" at bounding box center [440, 430] width 475 height 16
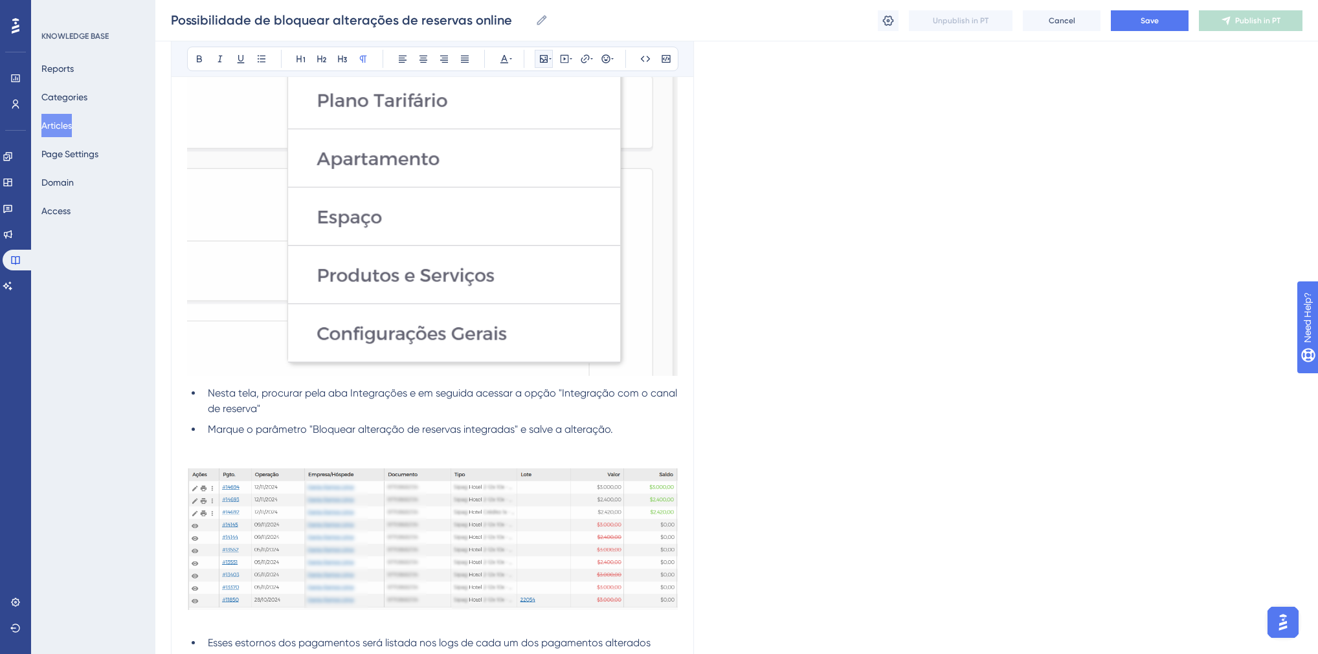
click at [544, 61] on icon at bounding box center [543, 59] width 10 height 10
click at [536, 113] on button "Upload Image" at bounding box center [543, 120] width 142 height 21
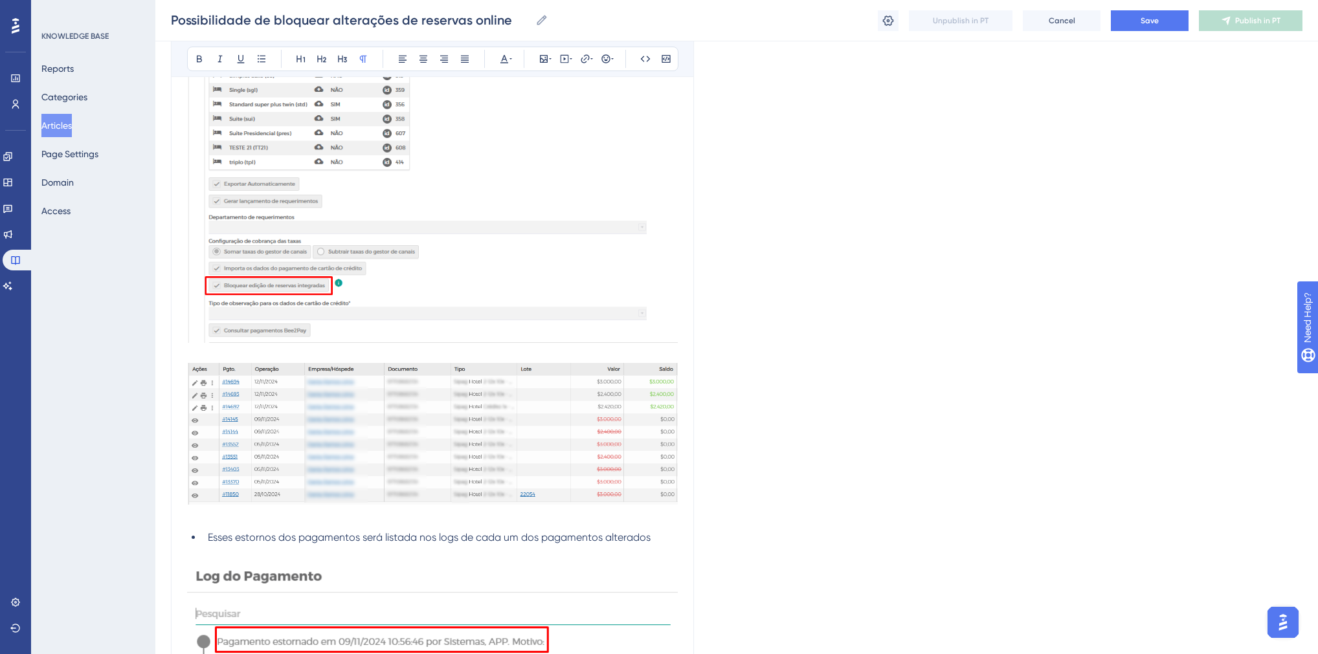
scroll to position [1605, 0]
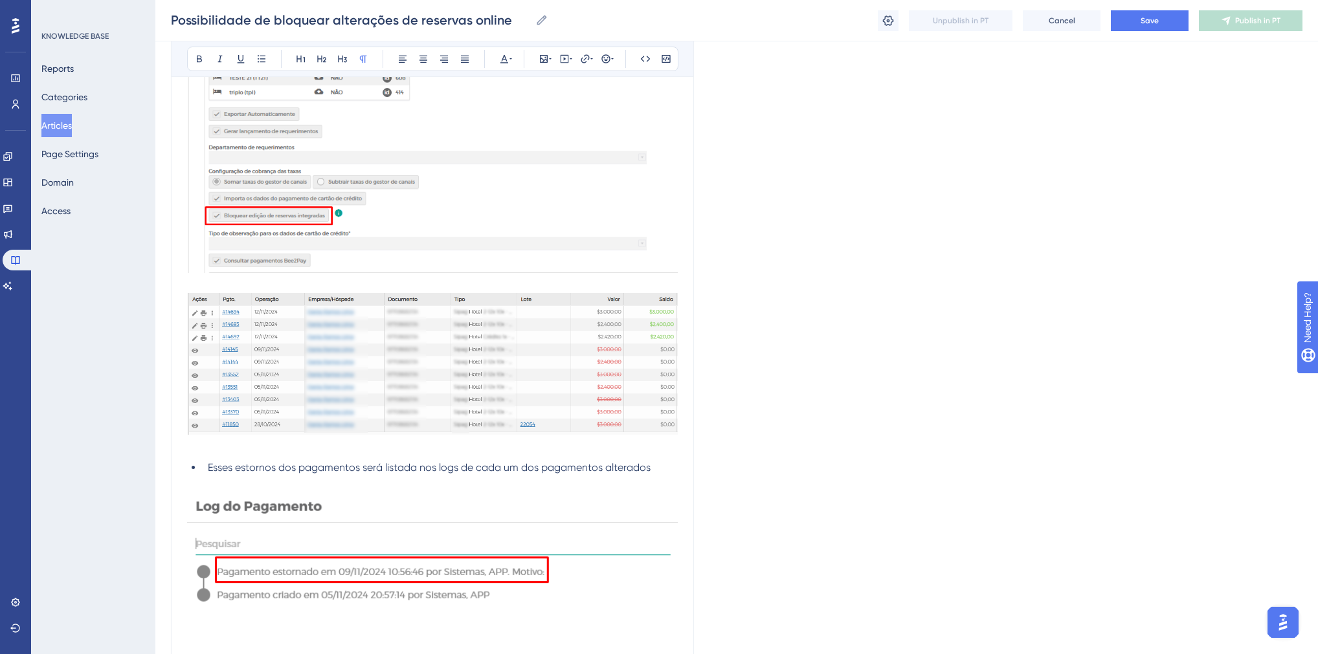
click at [385, 391] on img at bounding box center [432, 364] width 491 height 142
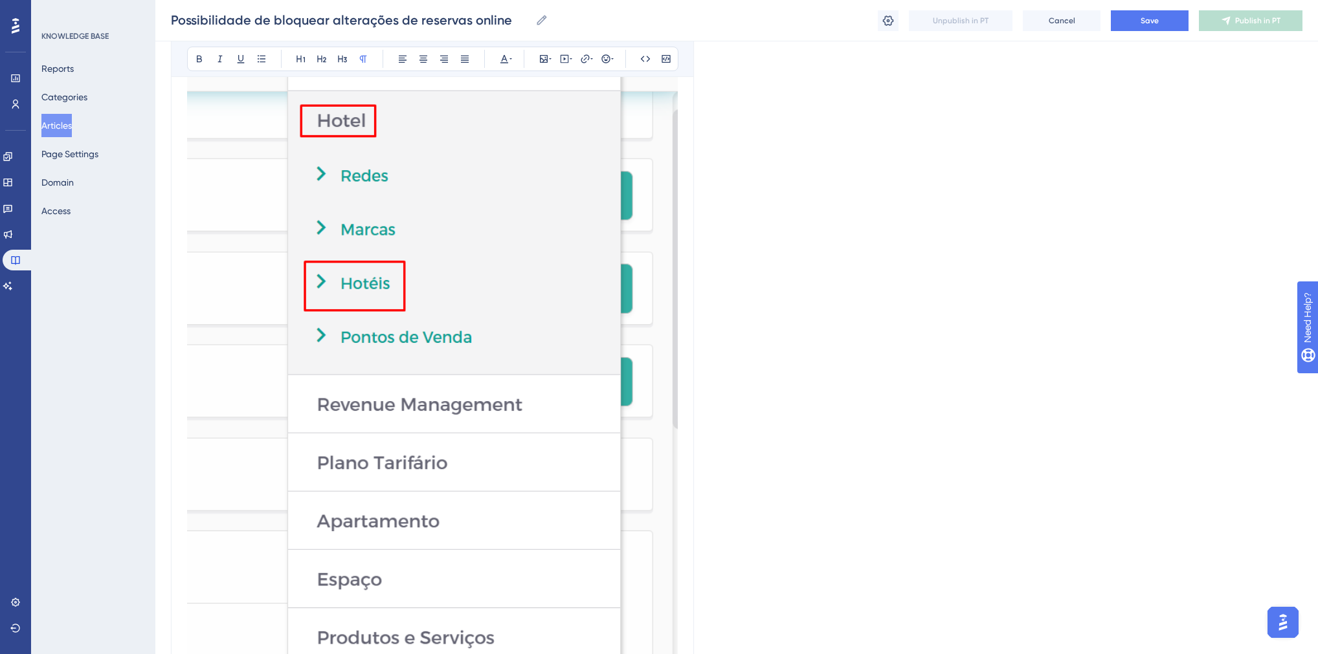
scroll to position [104, 0]
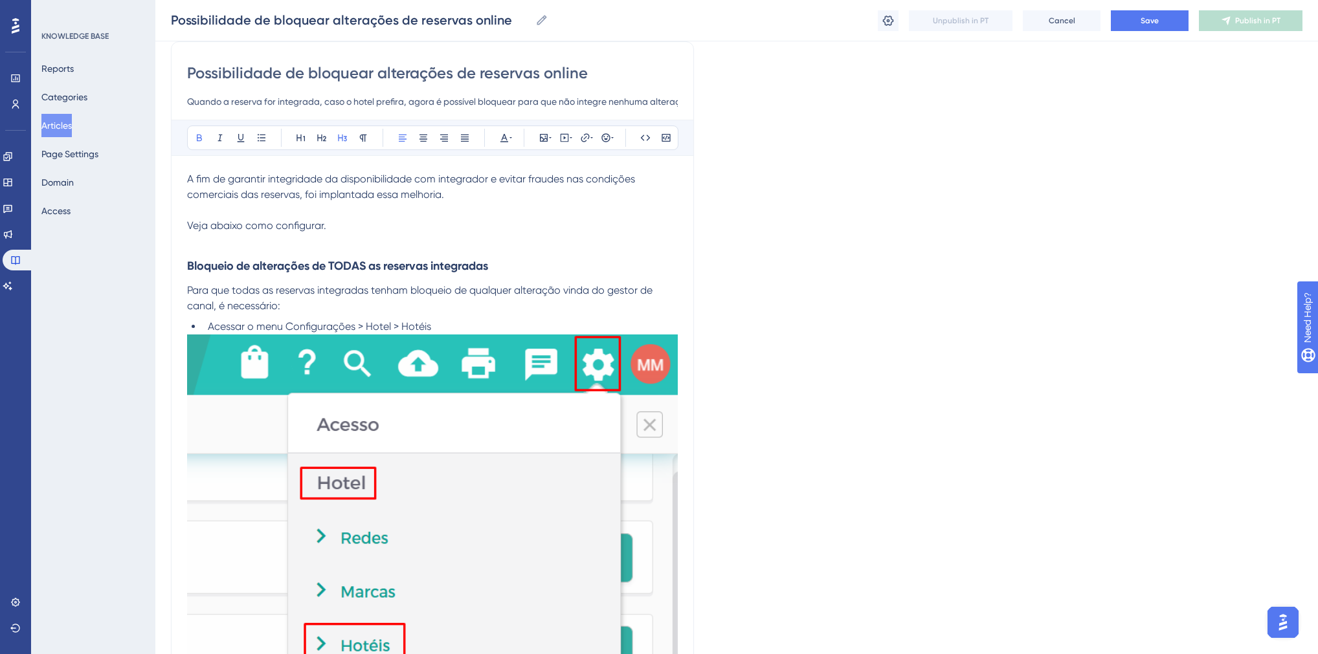
click at [240, 253] on h3 "Bloqueio de alterações de TODAS as reservas integradas" at bounding box center [432, 266] width 491 height 34
click at [246, 262] on strong "Bloqueio de alterações de TODAS as reservas integradas" at bounding box center [337, 266] width 301 height 14
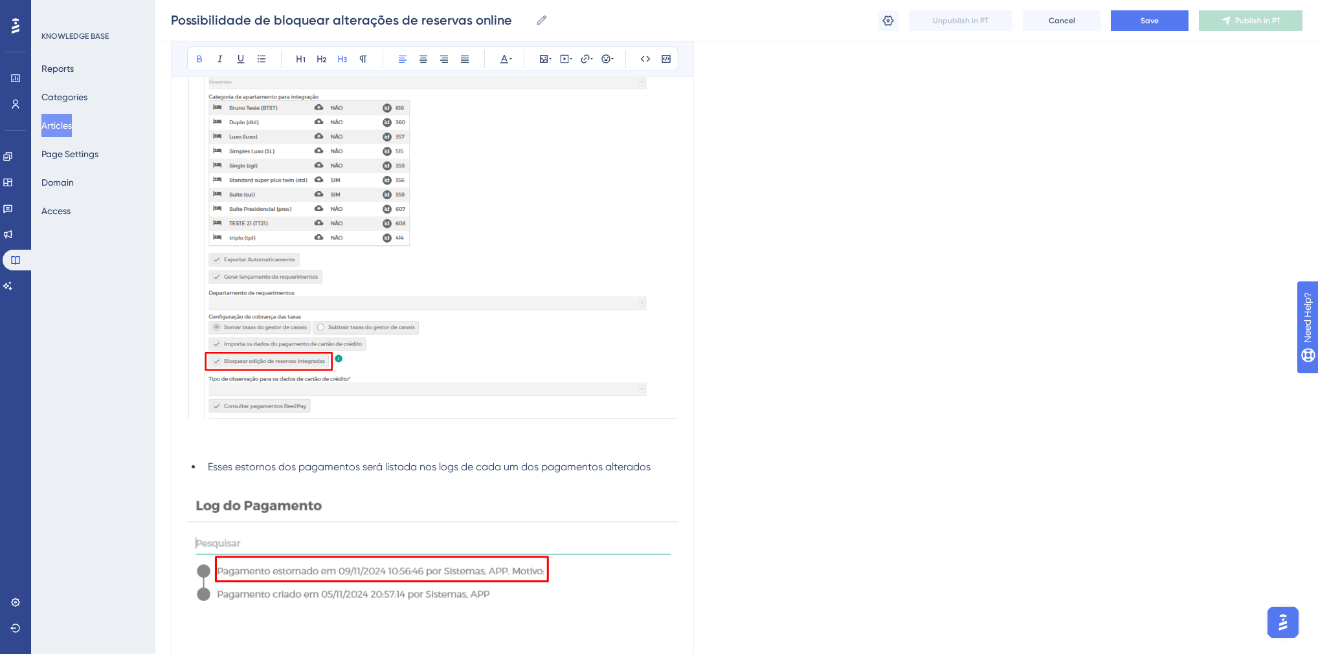
scroll to position [1421, 0]
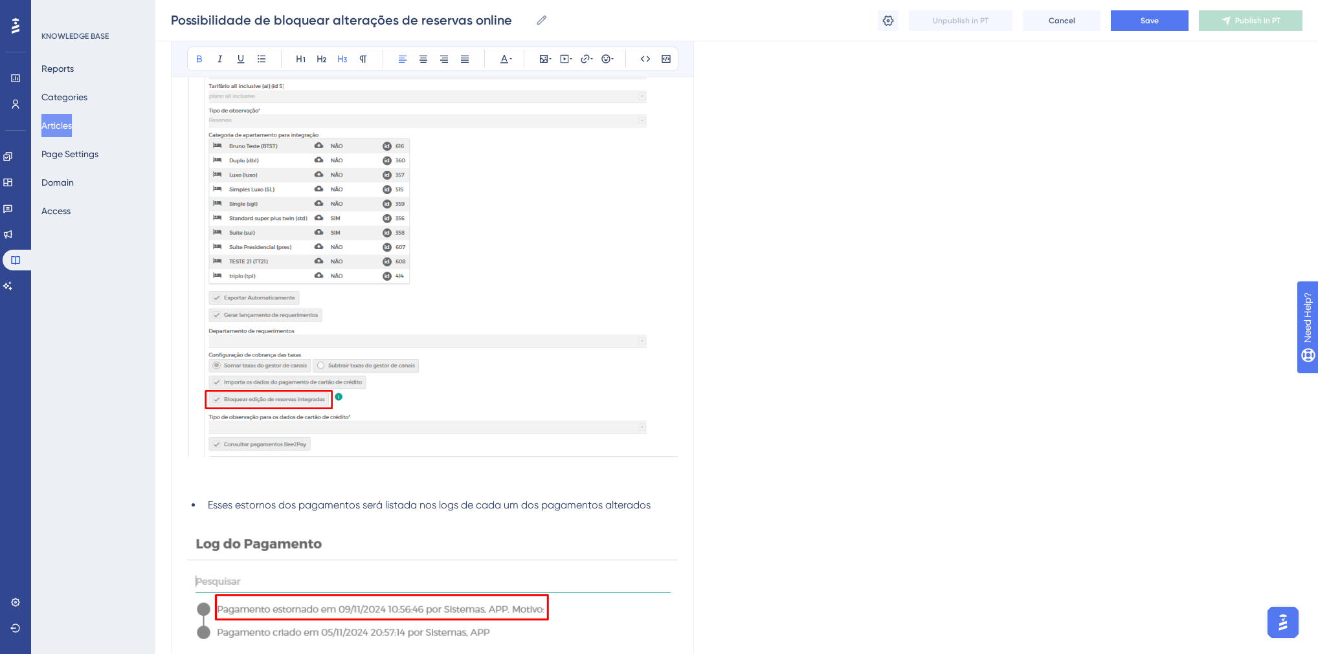
click at [237, 498] on li "Esses estornos dos pagamentos será listada nos logs de cada um dos pagamentos a…" at bounding box center [440, 506] width 475 height 16
click at [230, 489] on p at bounding box center [432, 485] width 491 height 16
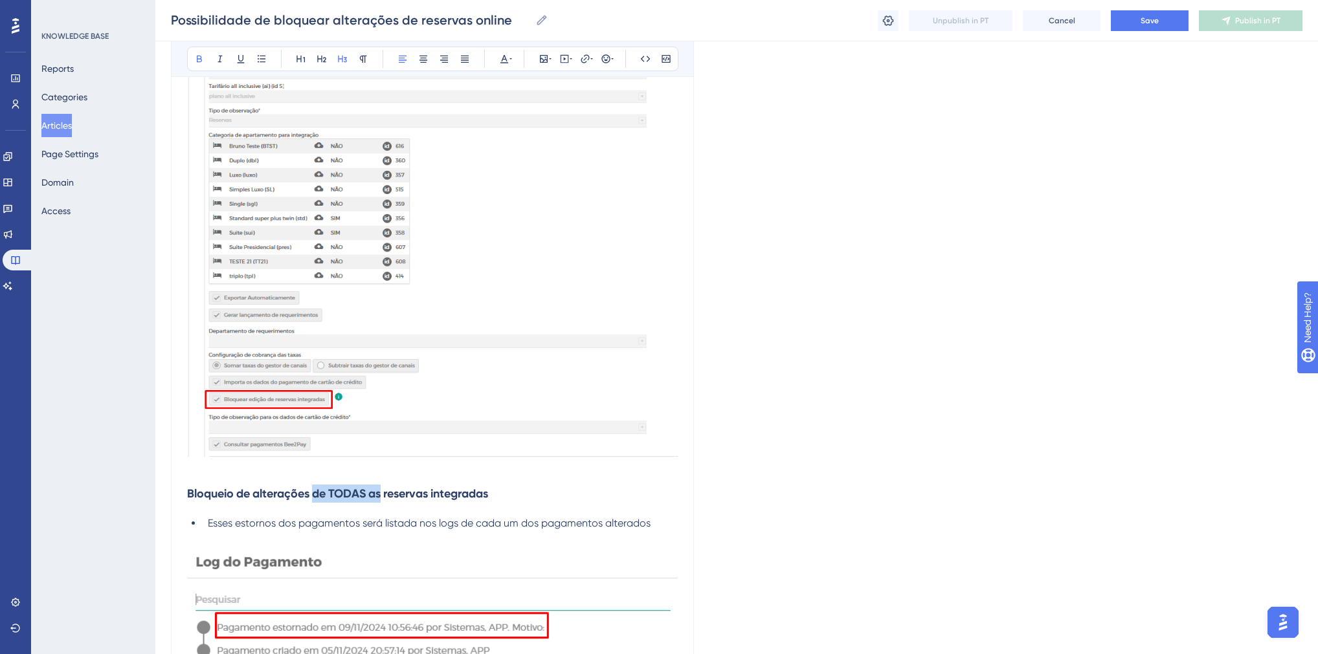
drag, startPoint x: 318, startPoint y: 492, endPoint x: 382, endPoint y: 497, distance: 64.9
click at [382, 497] on strong "Bloqueio de alterações de TODAS as reservas integradas" at bounding box center [337, 494] width 301 height 14
click at [447, 497] on h3 "Bloqueio de alterações em reservas integradas" at bounding box center [432, 494] width 491 height 34
drag, startPoint x: 484, startPoint y: 497, endPoint x: 446, endPoint y: 498, distance: 38.2
click at [446, 498] on h3 "Bloqueio de alterações em reservas integradas específicas" at bounding box center [432, 494] width 491 height 34
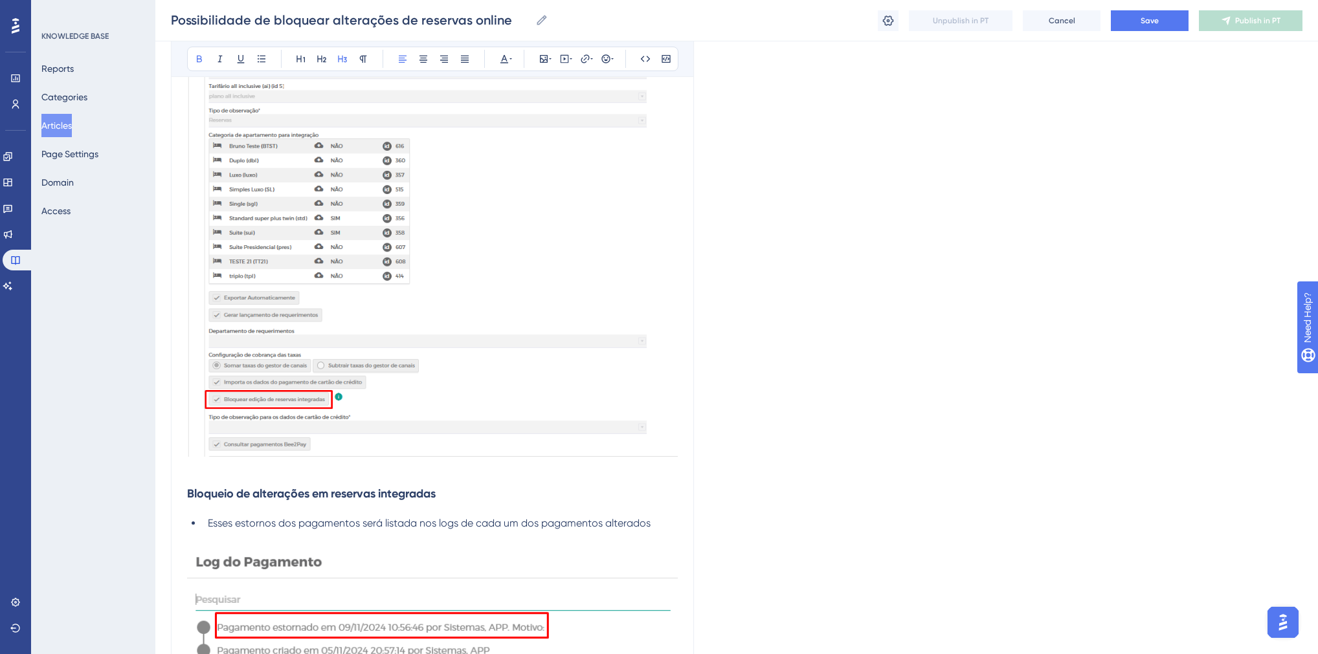
click at [332, 496] on strong "Bloqueio de alterações em reservas integradas" at bounding box center [311, 494] width 249 height 14
click at [382, 494] on strong "Bloqueio de alterações em reservas integradas" at bounding box center [311, 494] width 249 height 14
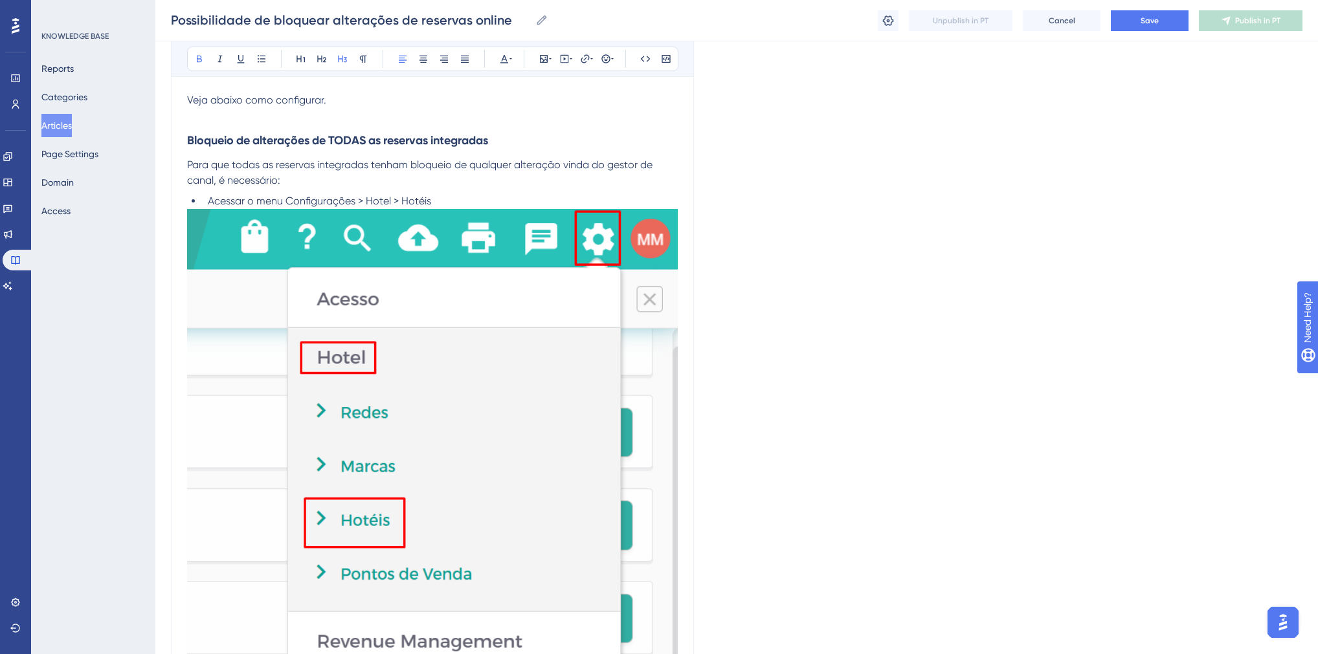
scroll to position [179, 0]
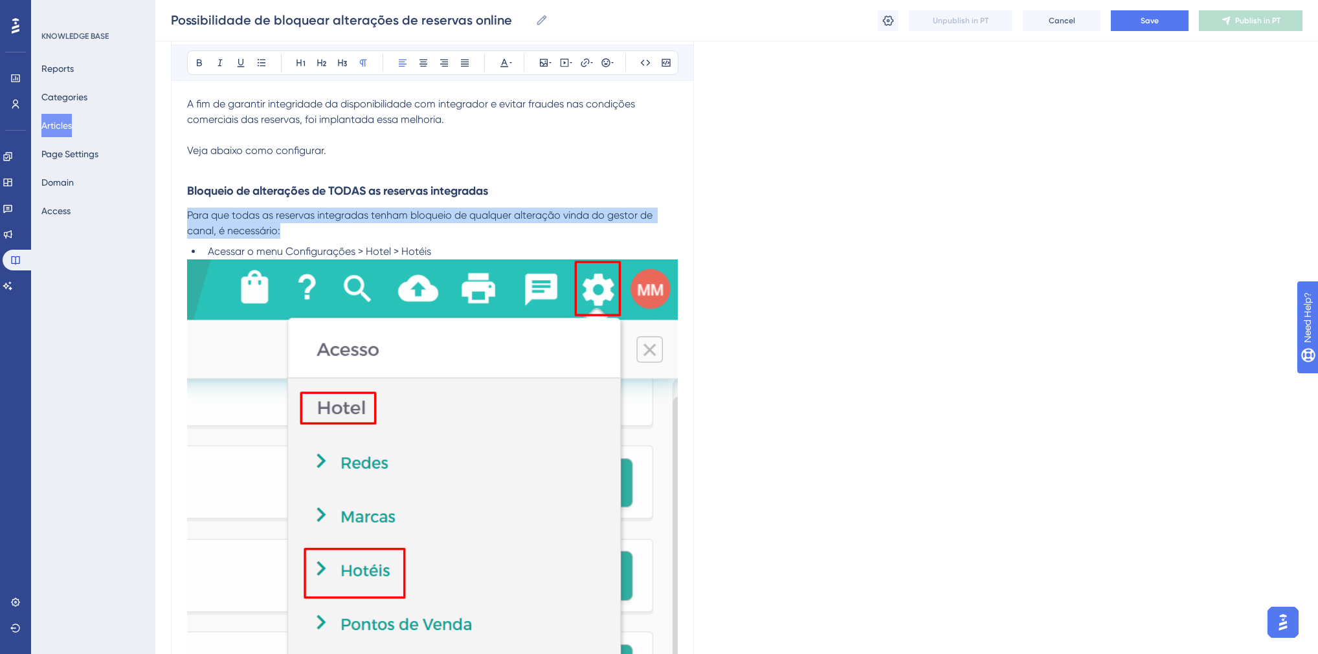
drag, startPoint x: 243, startPoint y: 221, endPoint x: 186, endPoint y: 212, distance: 57.7
click at [187, 212] on p "Para que todas as reservas integradas tenham bloqueio de qualquer alteração vin…" at bounding box center [432, 223] width 491 height 31
copy span "Para que todas as reservas integradas tenham bloqueio de qualquer alteração vin…"
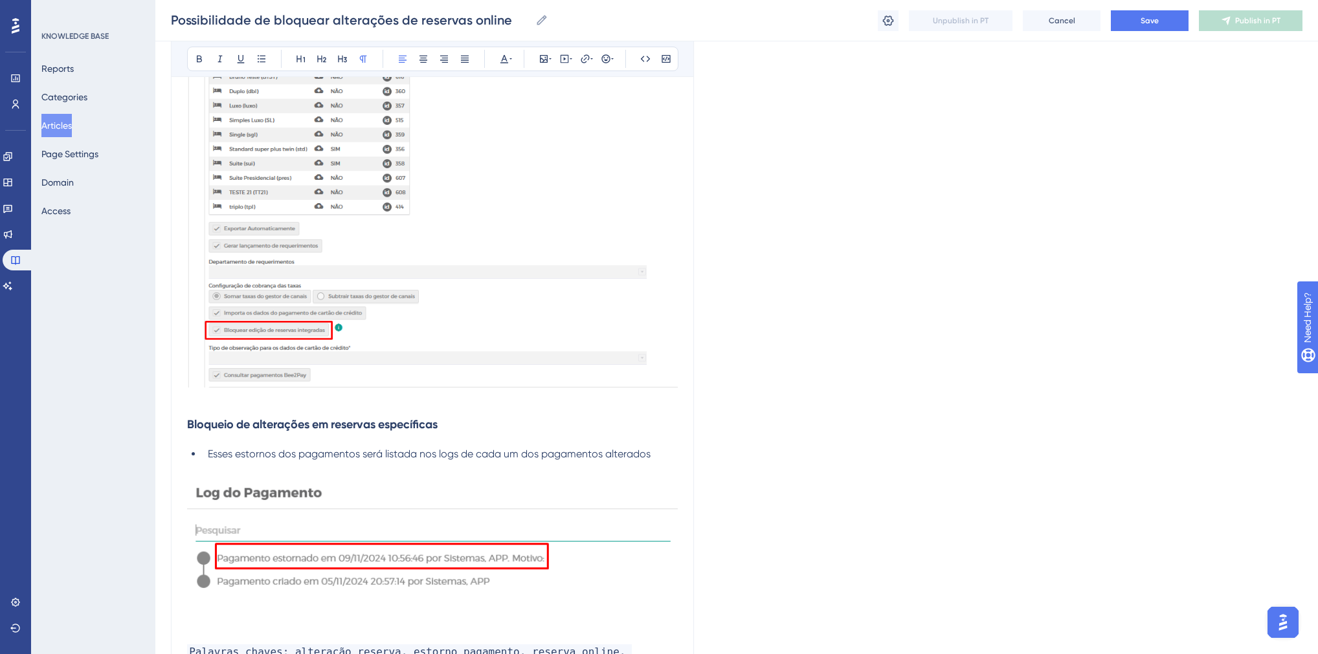
scroll to position [1525, 0]
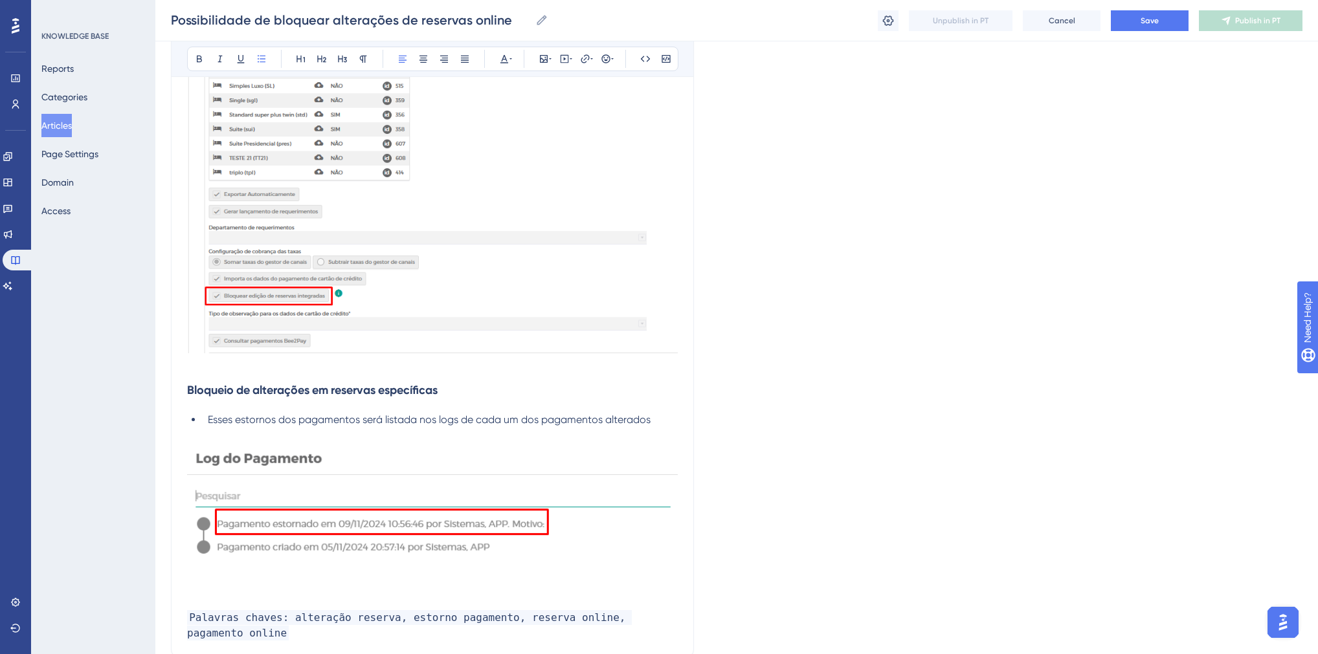
click at [456, 390] on h3 "Bloqueio de alterações em reservas específicas" at bounding box center [432, 390] width 491 height 34
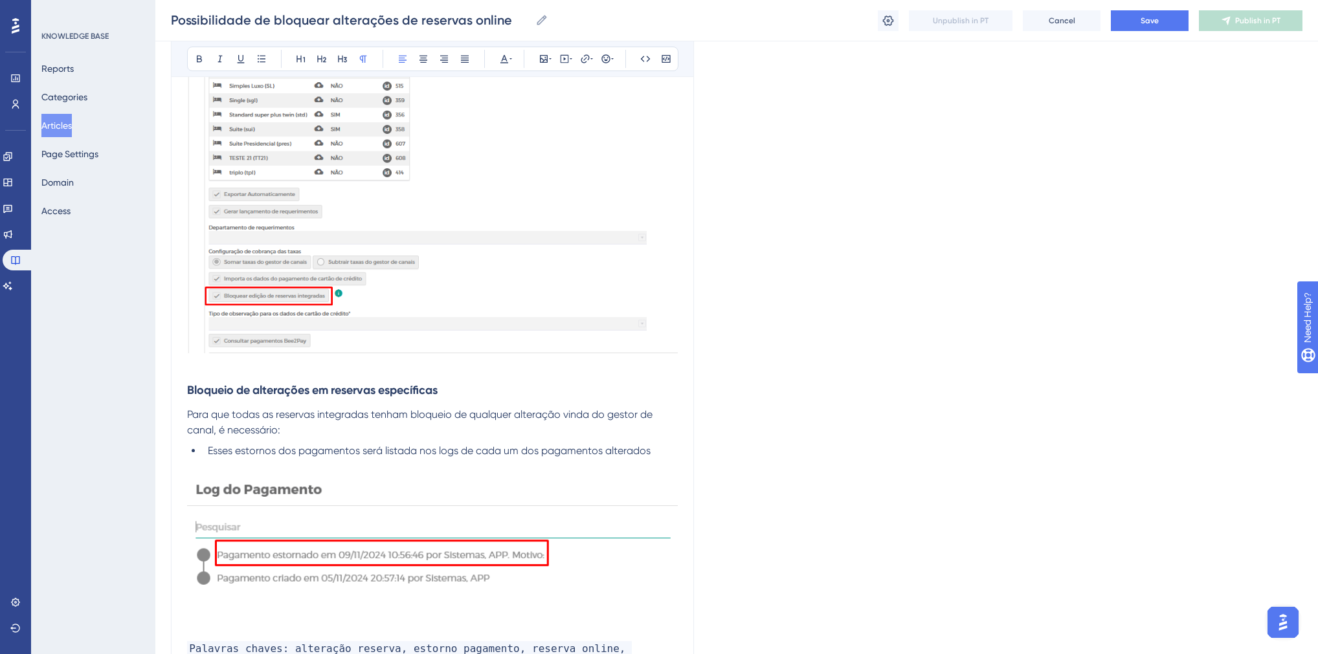
click at [232, 414] on span "Para que todas as reservas integradas tenham bloqueio de qualquer alteração vin…" at bounding box center [421, 422] width 468 height 28
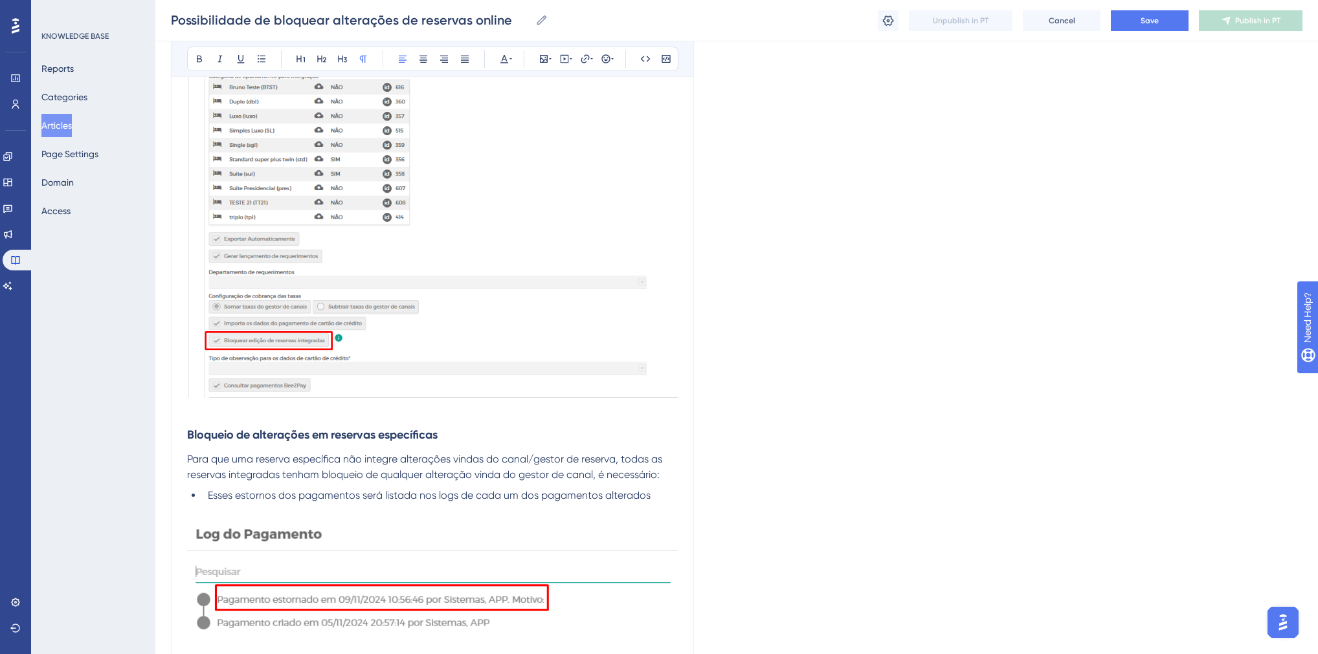
scroll to position [1677, 0]
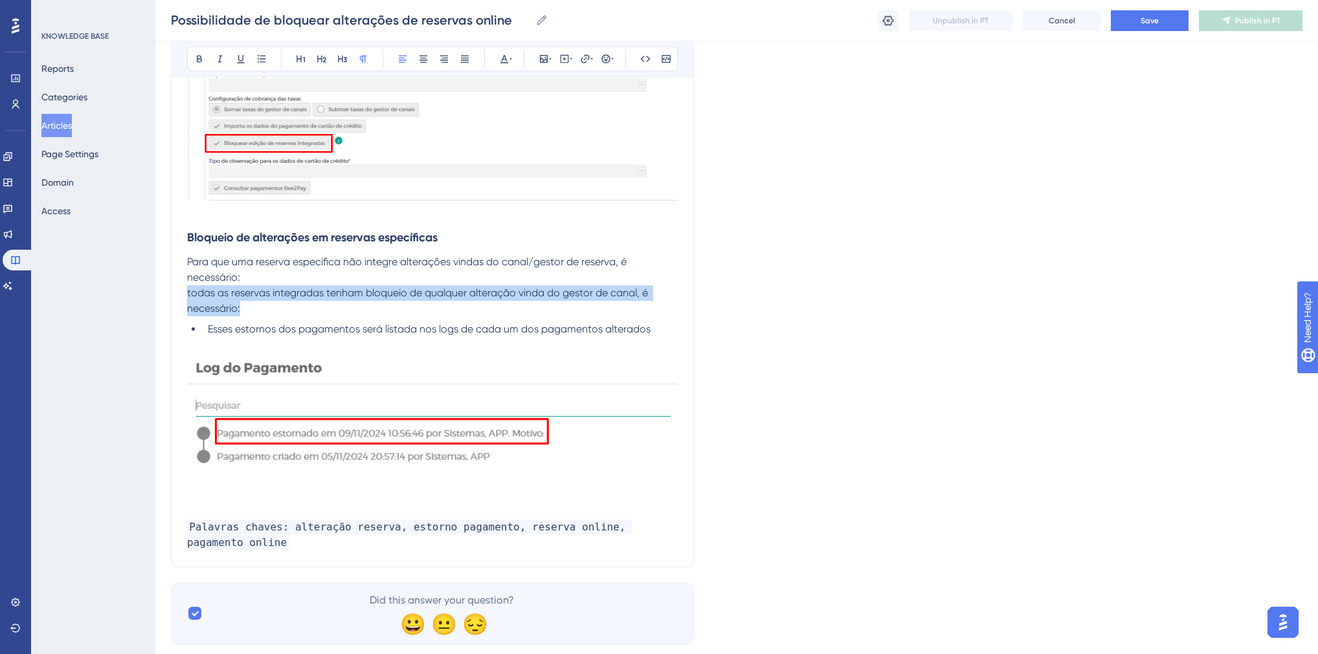
drag, startPoint x: 245, startPoint y: 309, endPoint x: 184, endPoint y: 296, distance: 62.1
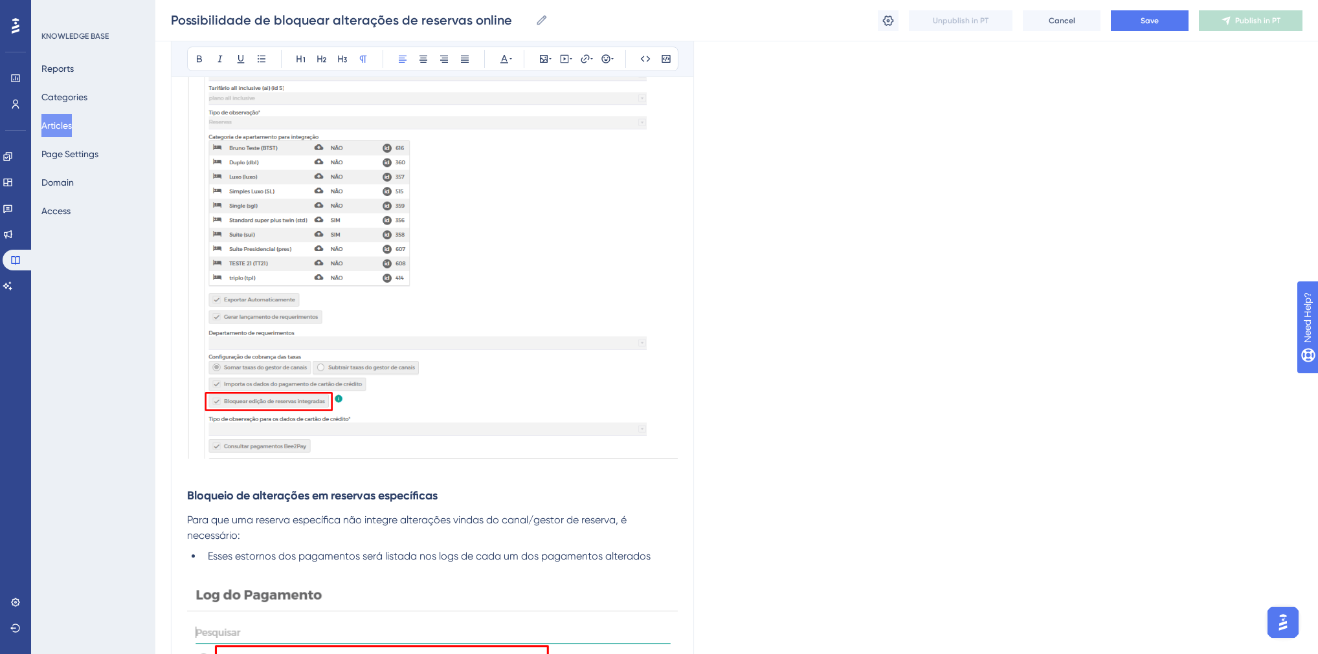
scroll to position [1522, 0]
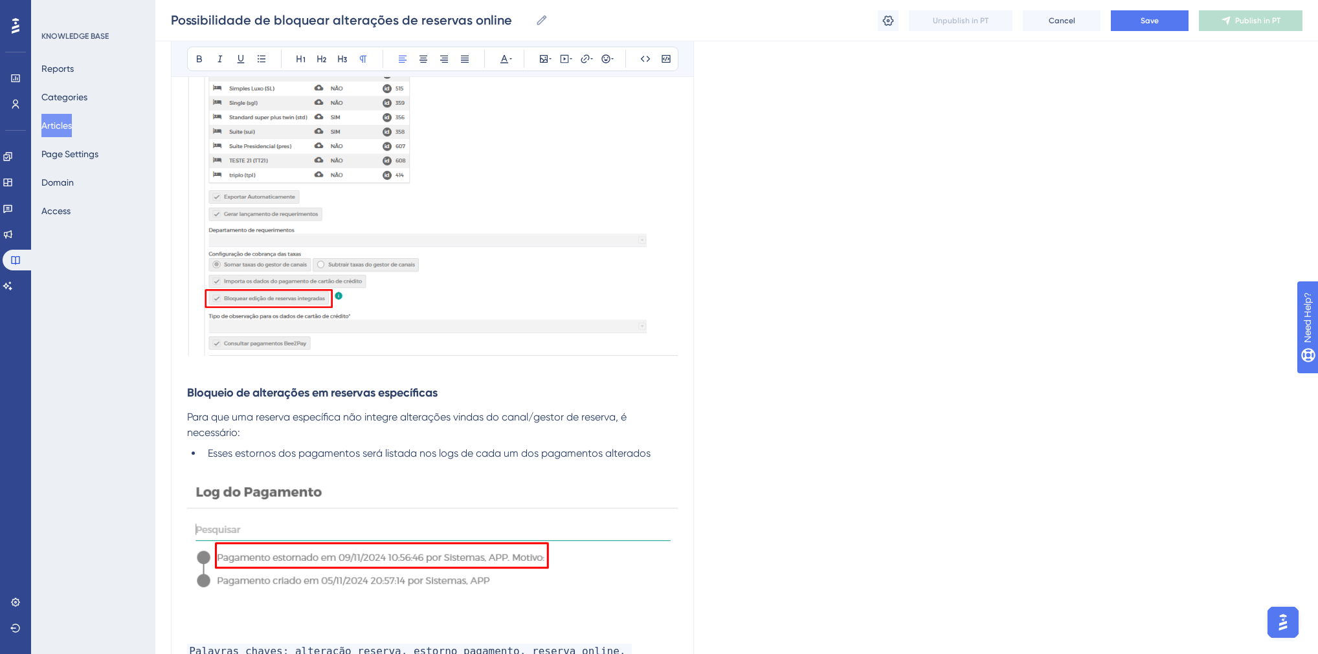
click at [224, 455] on span "Esses estornos dos pagamentos será listada nos logs de cada um dos pagamentos a…" at bounding box center [429, 453] width 443 height 12
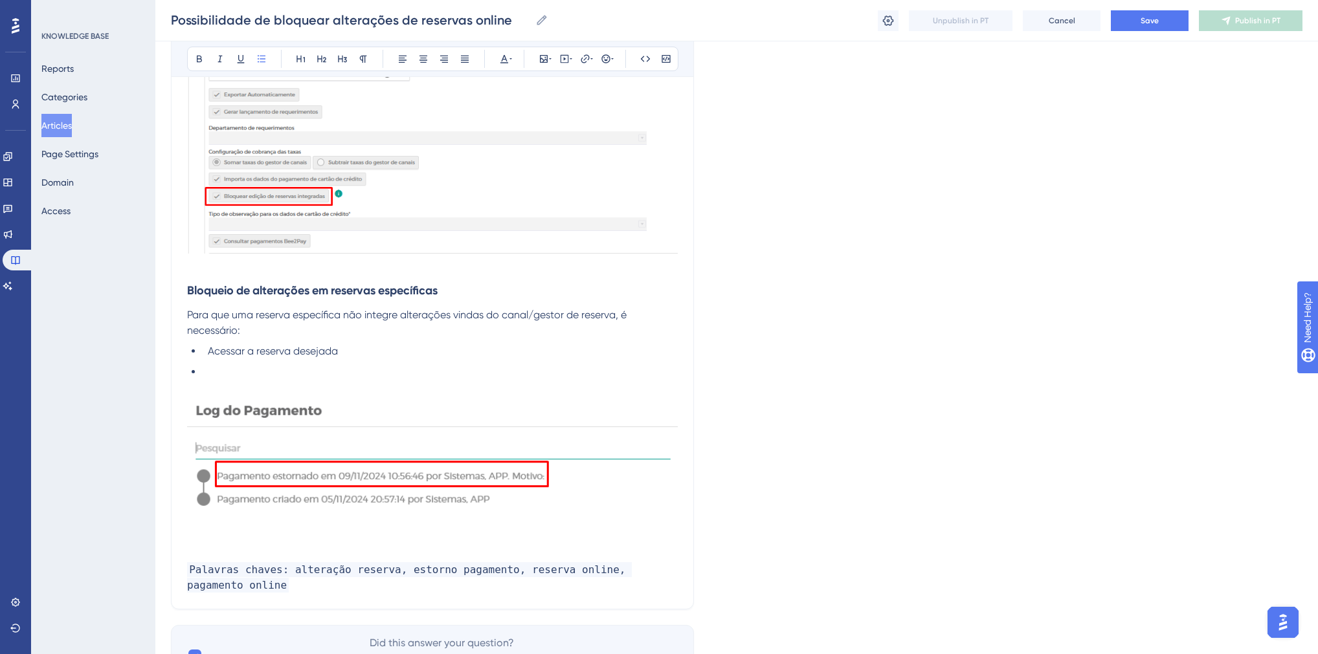
scroll to position [1677, 0]
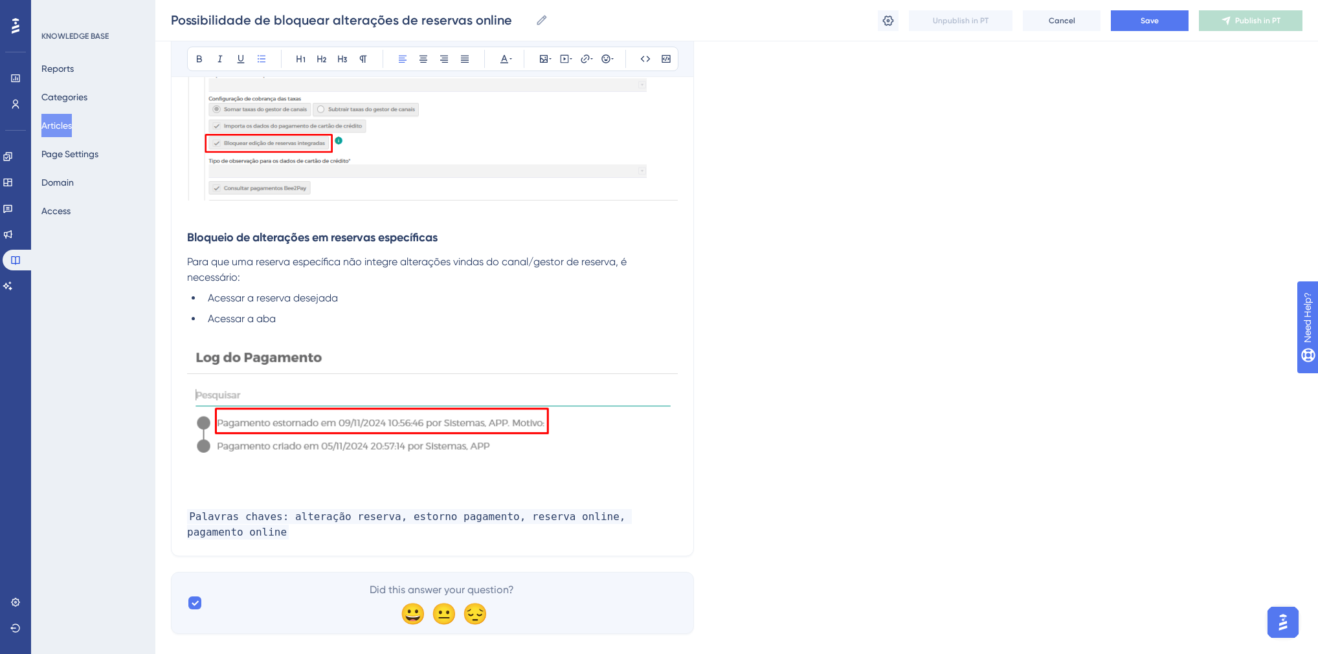
click at [315, 414] on img at bounding box center [432, 415] width 491 height 147
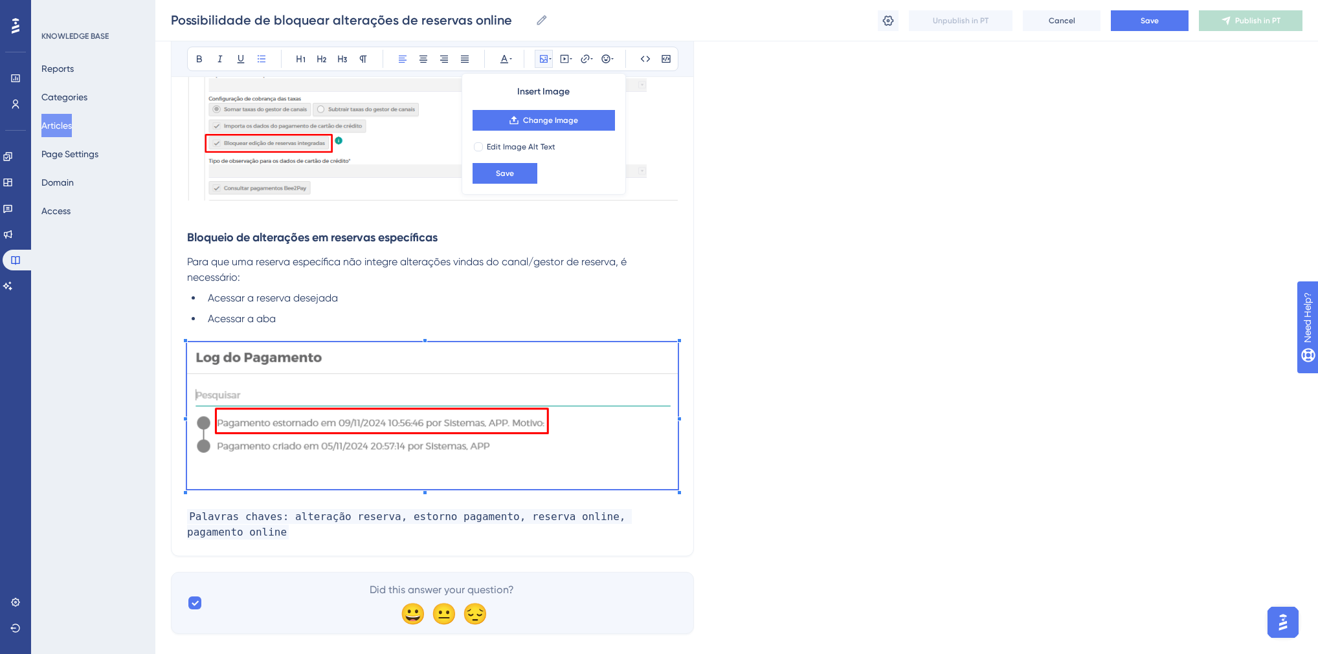
click at [566, 108] on div "Insert Image Change Image Edit Image Alt Text Save" at bounding box center [543, 134] width 164 height 122
click at [566, 118] on span "Change Image" at bounding box center [550, 120] width 55 height 10
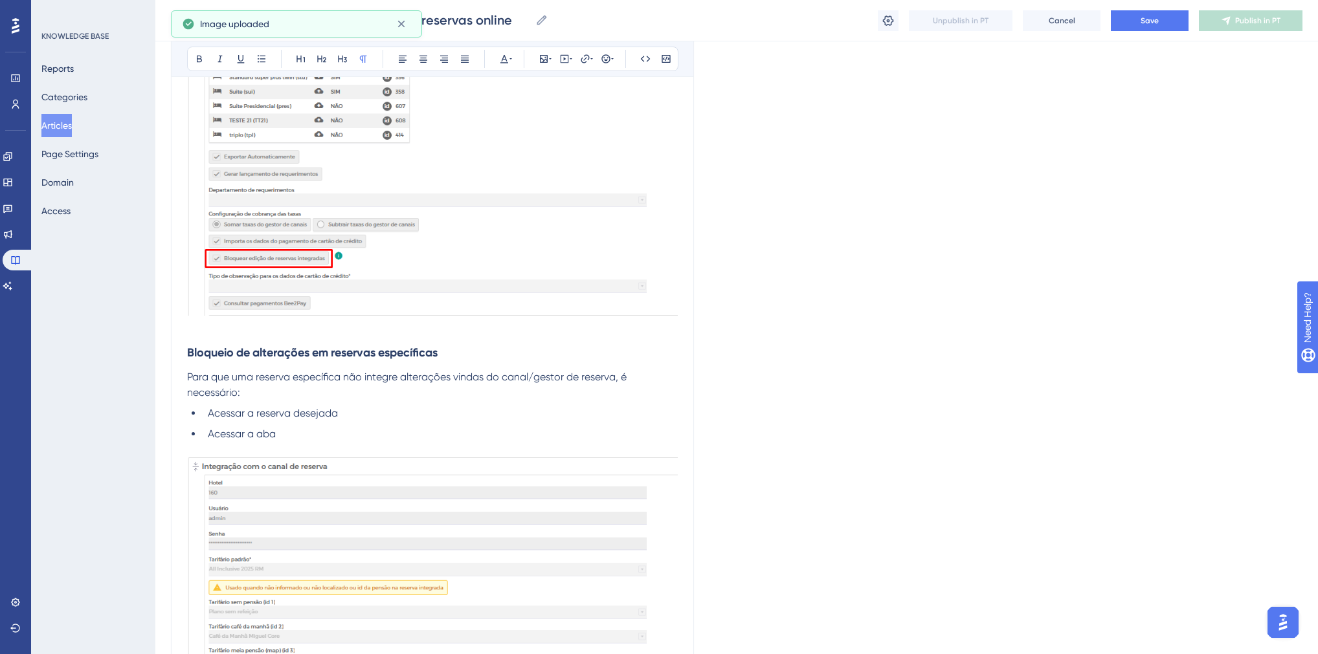
click at [536, 426] on li "Acessar a aba" at bounding box center [440, 434] width 475 height 16
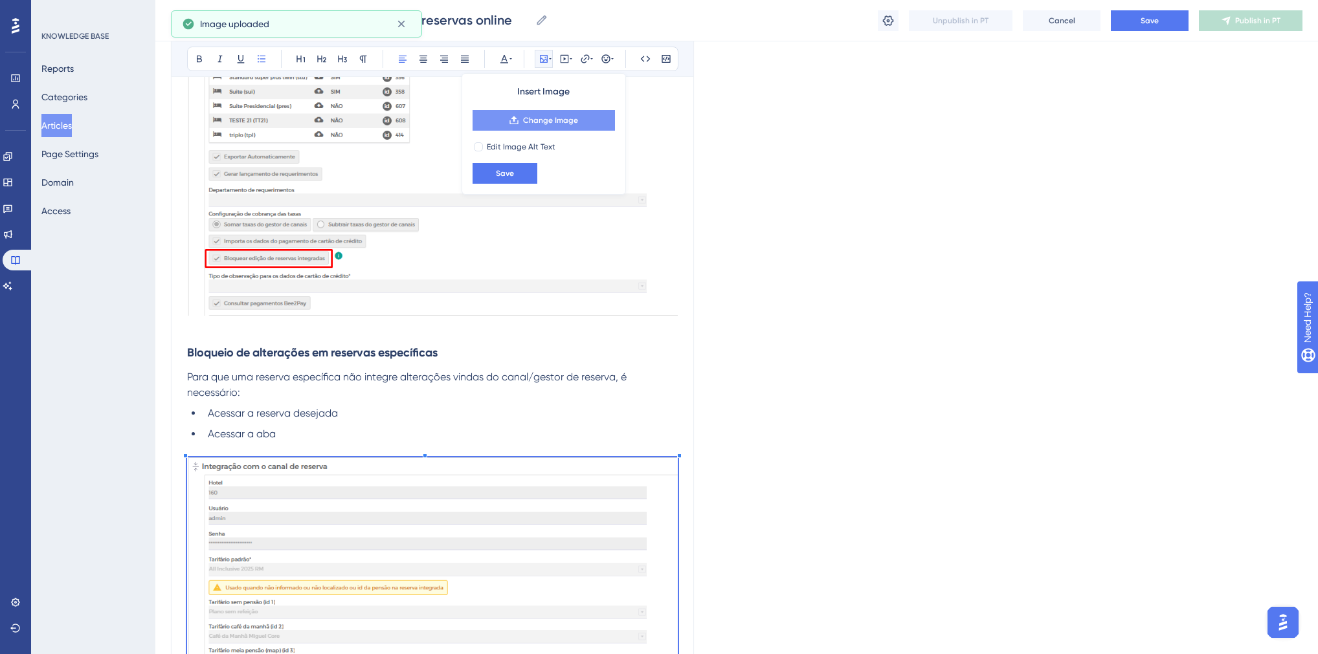
click at [504, 119] on button "Change Image" at bounding box center [543, 120] width 142 height 21
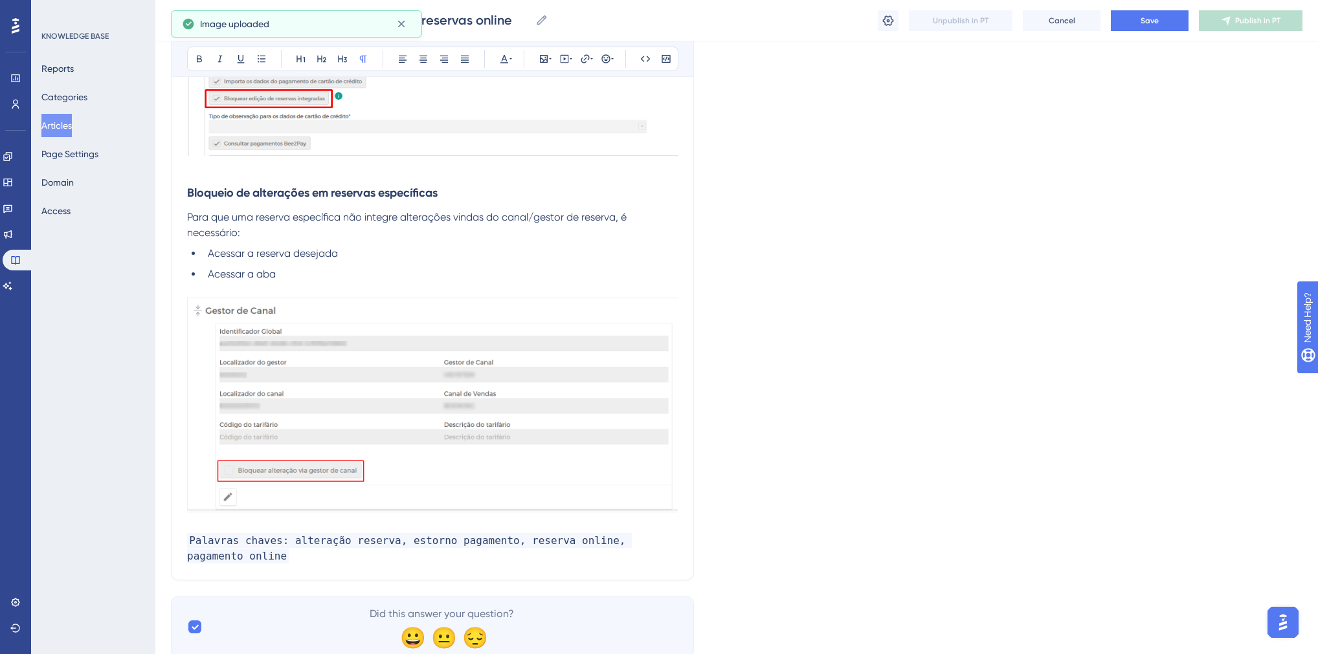
scroll to position [1766, 0]
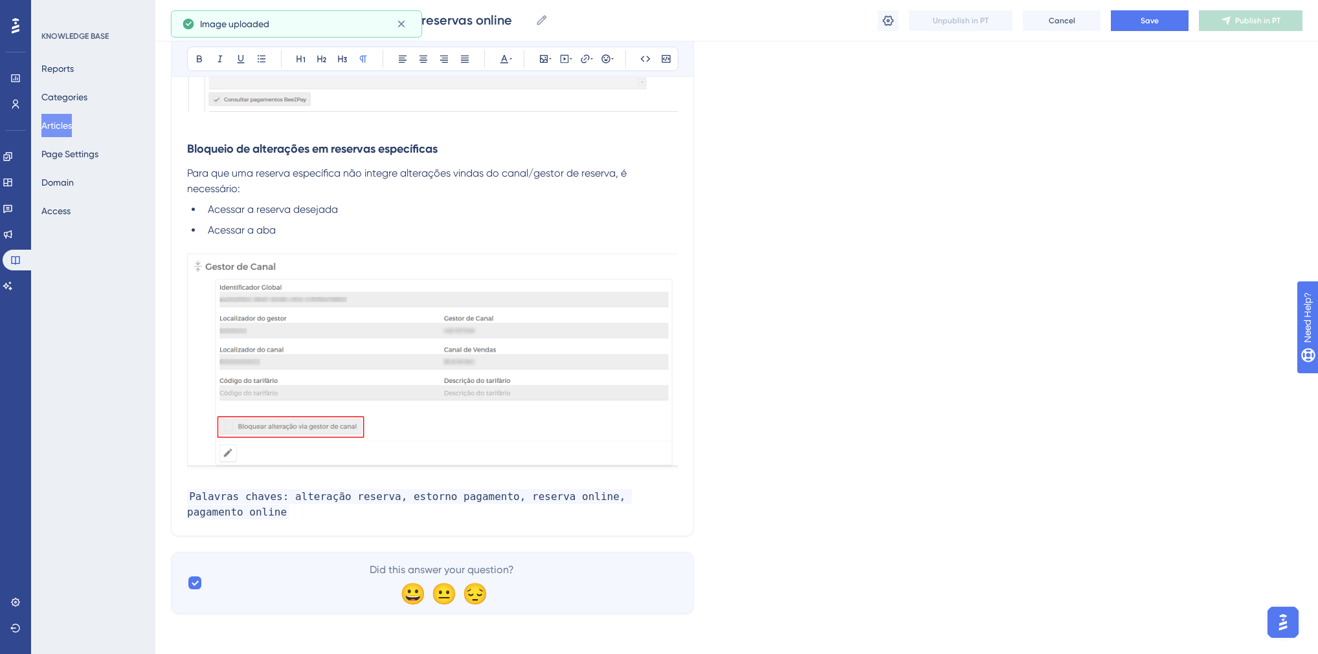
click at [285, 230] on li "Acessar a aba" at bounding box center [440, 231] width 475 height 16
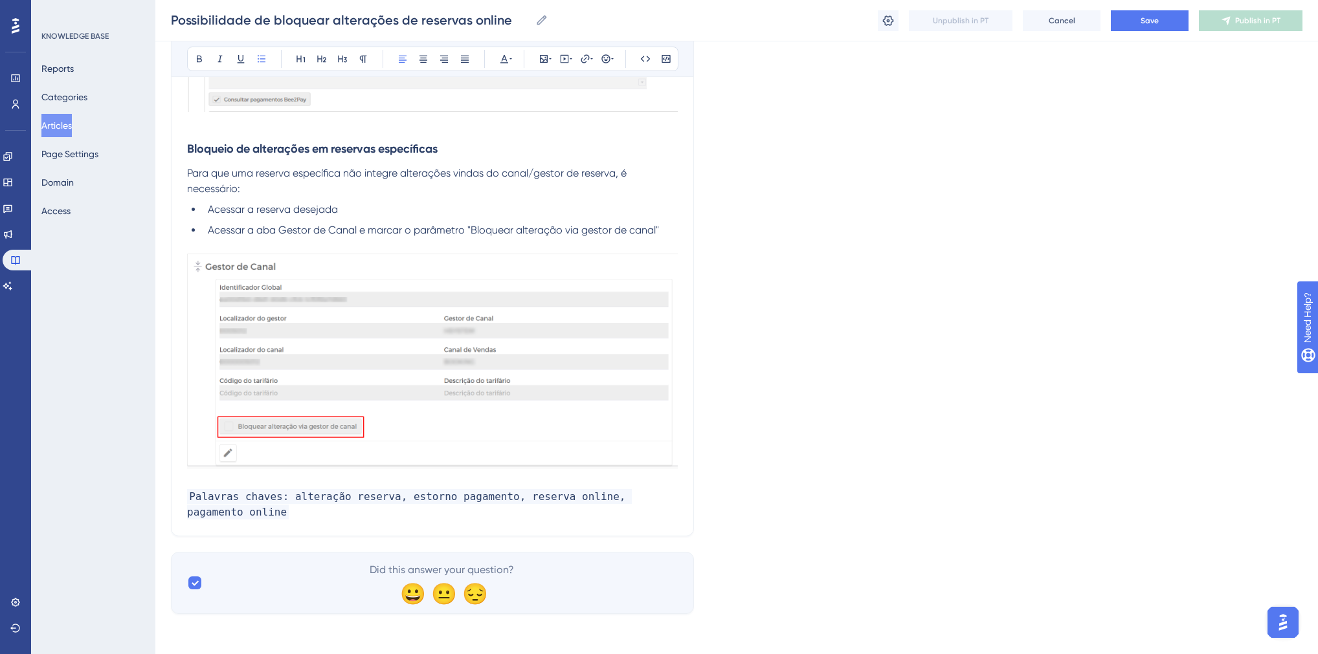
click at [291, 474] on p at bounding box center [432, 482] width 491 height 16
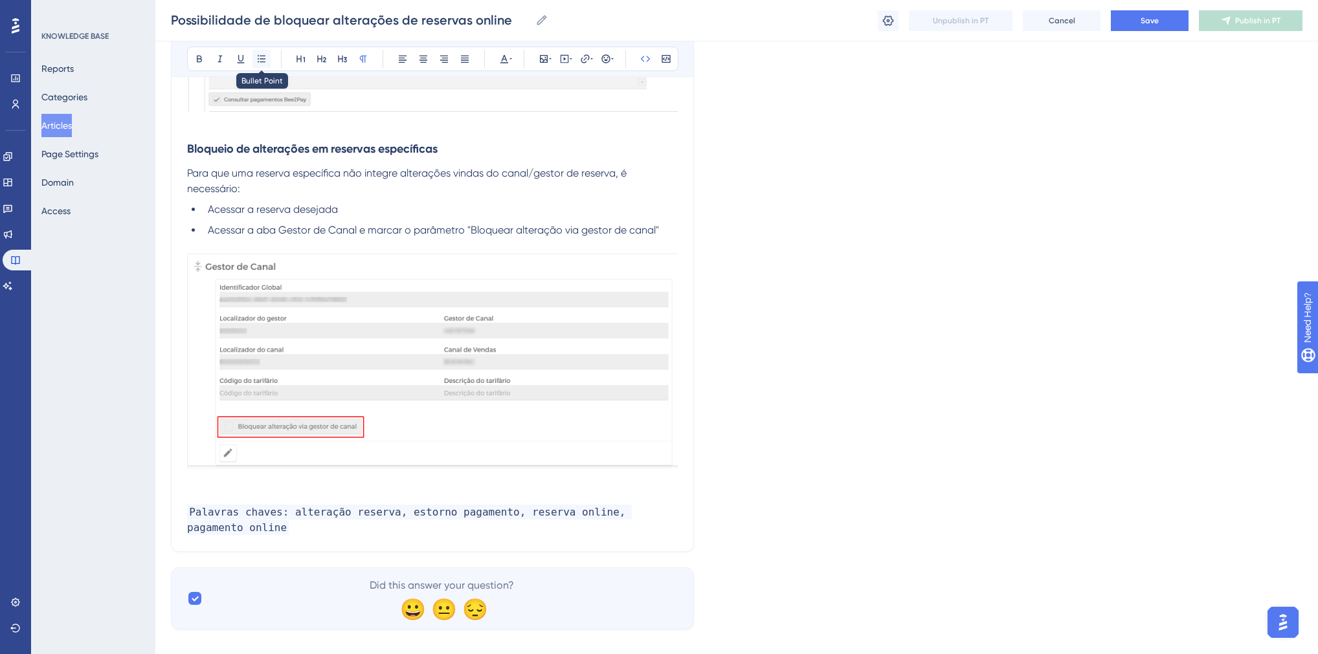
click at [258, 58] on icon at bounding box center [261, 59] width 10 height 10
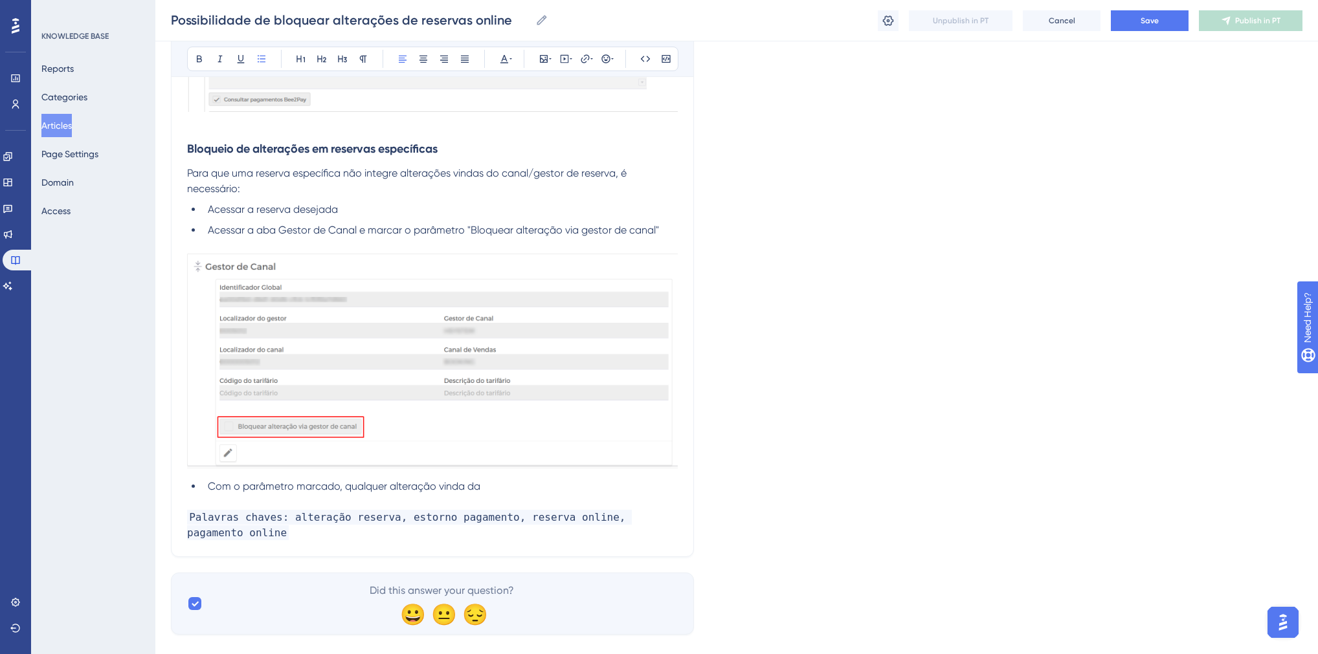
click at [497, 487] on li "Com o parâmetro marcado, qualquer alteração vinda da" at bounding box center [440, 487] width 475 height 16
click at [653, 488] on li "Com o parâmetro marcado, qualquer alteração vinda do gestor de canal não integr…" at bounding box center [440, 487] width 475 height 16
drag, startPoint x: 629, startPoint y: 484, endPoint x: 622, endPoint y: 486, distance: 7.4
click at [622, 486] on li "Com o parâmetro marcado, qualquer alteração vinda do gestor de canal não integr…" at bounding box center [440, 487] width 475 height 16
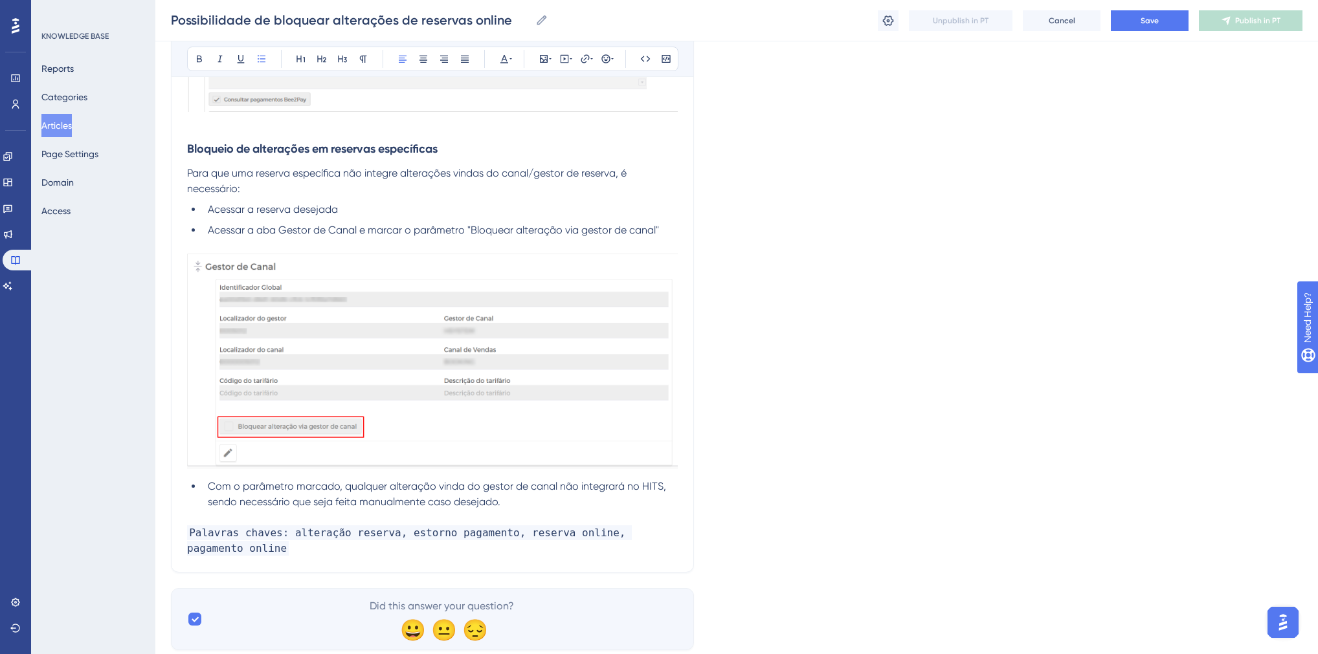
click at [562, 503] on li "Com o parâmetro marcado, qualquer alteração vinda do gestor de canal não integr…" at bounding box center [440, 494] width 475 height 31
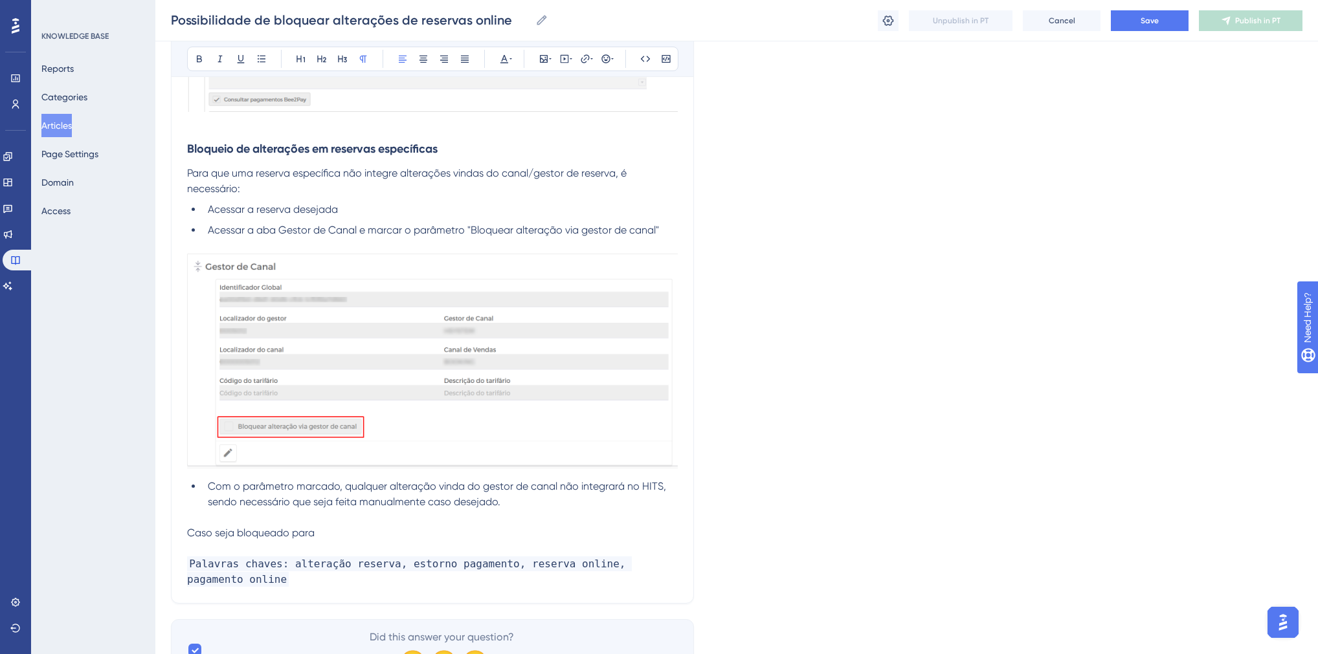
click at [255, 535] on span "Caso seja bloqueado para" at bounding box center [250, 533] width 127 height 12
click at [430, 532] on strong "[PERSON_NAME] que não poderão ser alterados com o parâmetro marcado" at bounding box center [370, 533] width 366 height 12
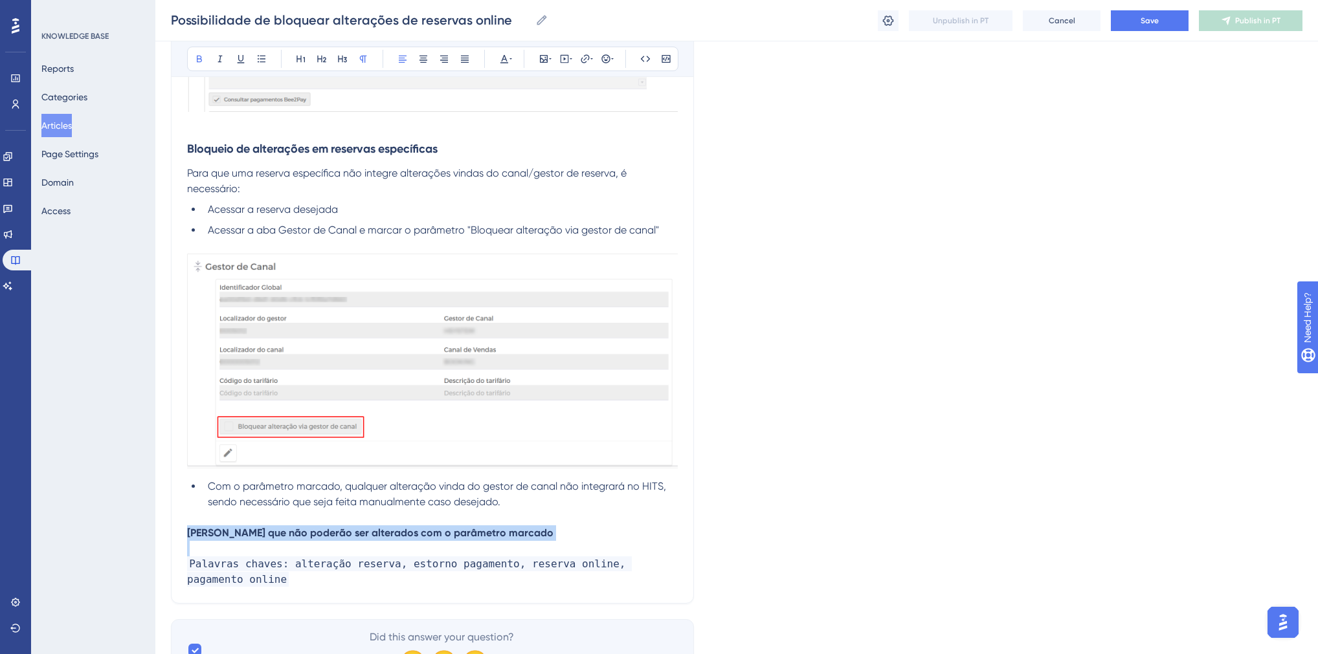
click at [430, 532] on strong "[PERSON_NAME] que não poderão ser alterados com o parâmetro marcado" at bounding box center [370, 533] width 366 height 12
click at [338, 57] on icon at bounding box center [342, 59] width 9 height 7
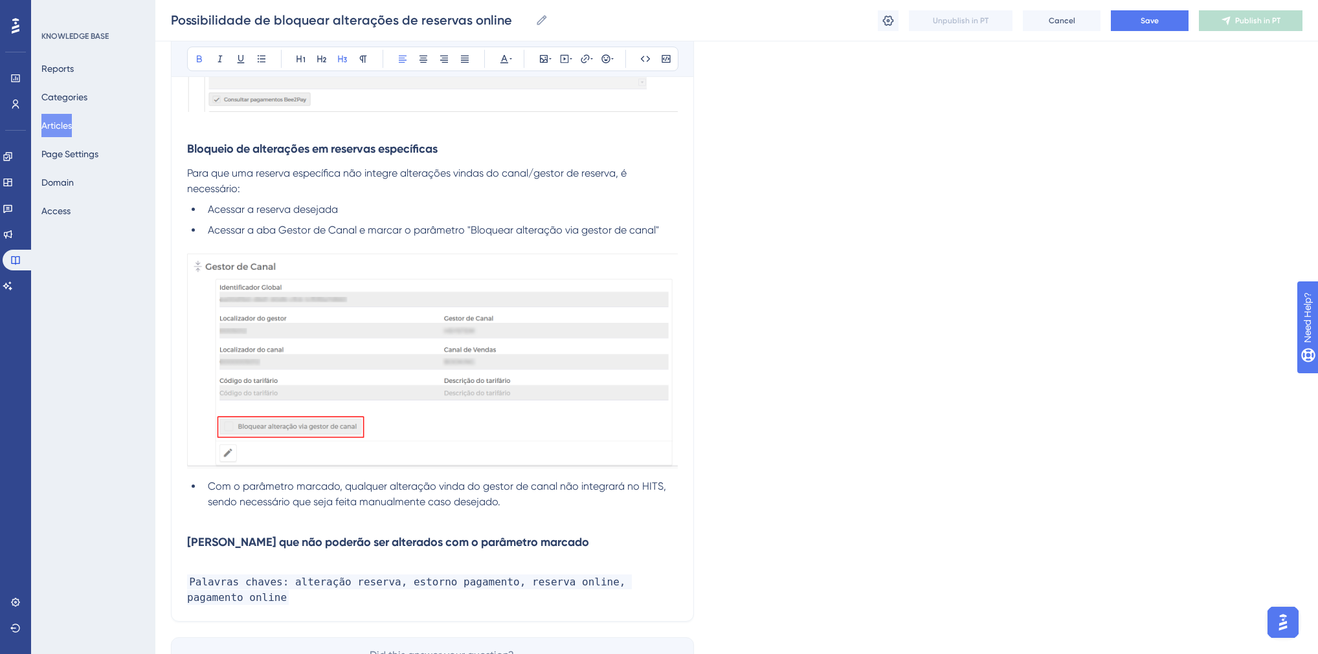
click at [551, 524] on p at bounding box center [432, 518] width 491 height 16
click at [563, 536] on h3 "[PERSON_NAME] que não poderão ser alterados com o parâmetro marcado" at bounding box center [432, 542] width 491 height 34
click at [538, 559] on p at bounding box center [432, 567] width 491 height 16
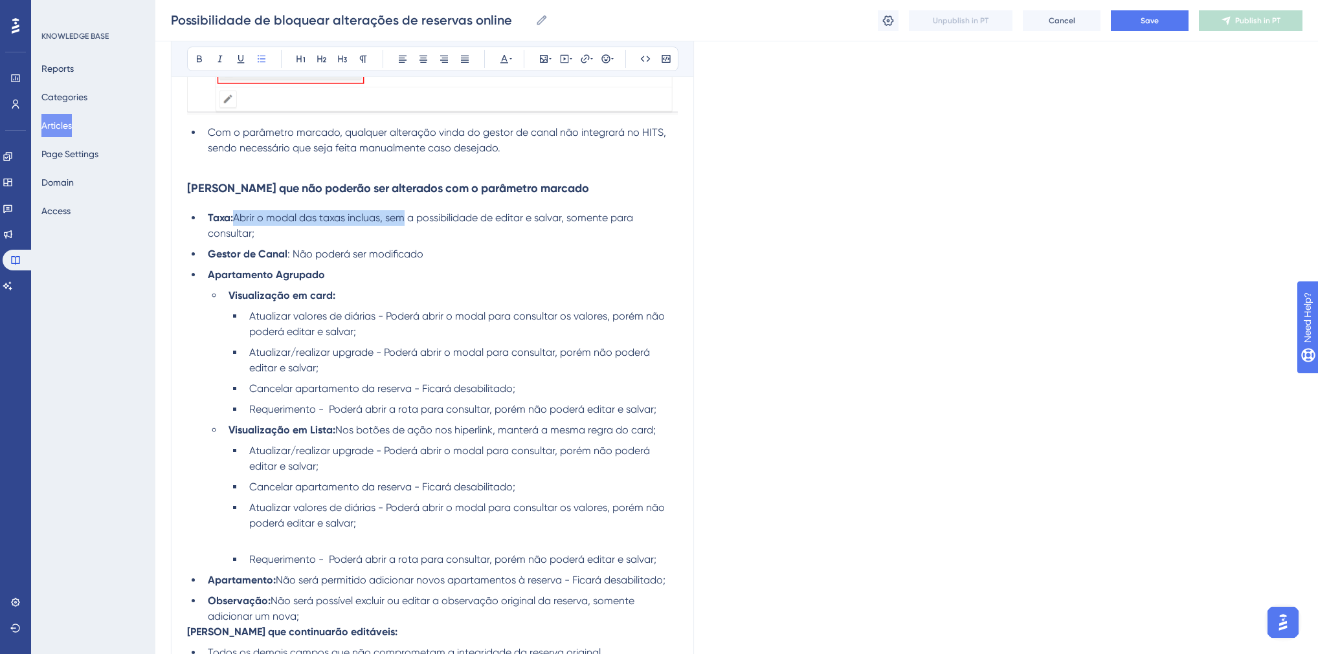
drag, startPoint x: 236, startPoint y: 217, endPoint x: 404, endPoint y: 221, distance: 168.3
click at [404, 221] on span "Abrir o modal das taxas incluas, sem a possibilidade de editar e salvar, soment…" at bounding box center [422, 226] width 428 height 28
click at [230, 219] on strong "Taxa:" at bounding box center [220, 218] width 25 height 12
drag, startPoint x: 240, startPoint y: 216, endPoint x: 387, endPoint y: 221, distance: 147.0
click at [387, 221] on span "Abrir o modal das taxas incluas, sem a possibilidade de editar e salvar, soment…" at bounding box center [424, 226] width 432 height 28
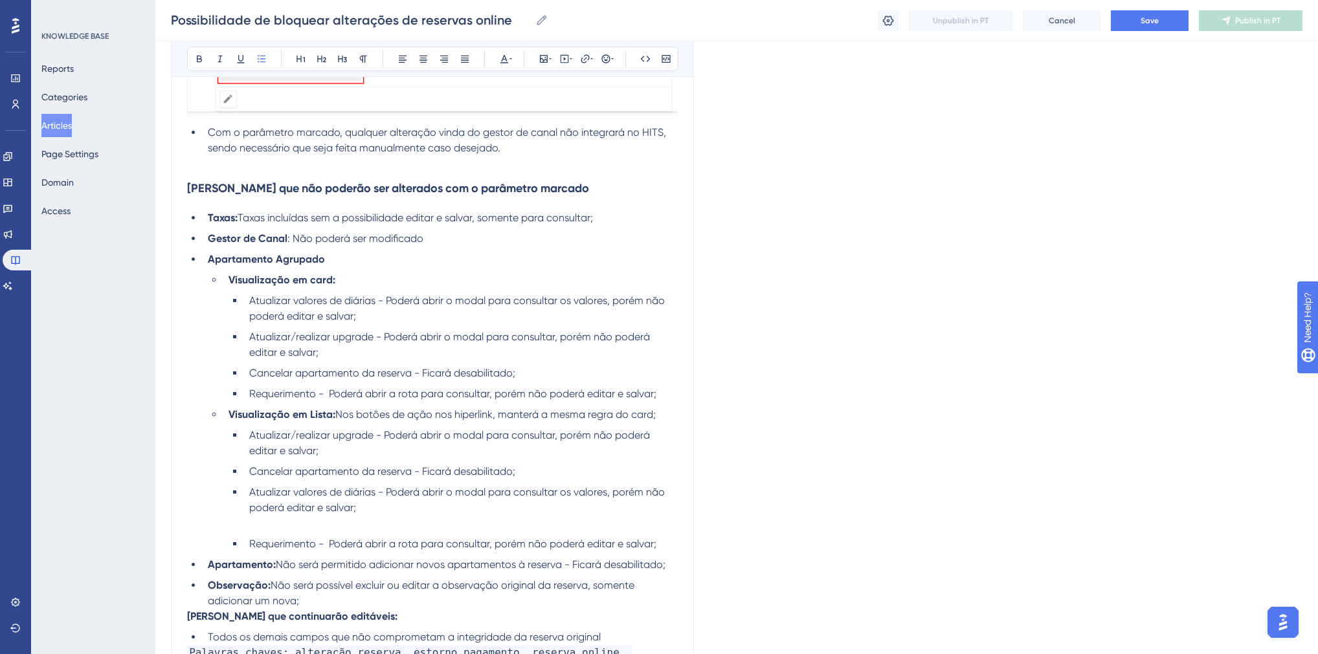
click at [525, 217] on span "Taxas incluídas sem a possibilidade editar e salvar, somente para consultar;" at bounding box center [415, 218] width 355 height 12
click at [447, 241] on li "Gestor de Canal : Não poderá ser modificado" at bounding box center [440, 239] width 475 height 16
drag, startPoint x: 375, startPoint y: 303, endPoint x: 249, endPoint y: 303, distance: 126.8
click at [249, 303] on span "Atualizar valores de diárias - Poderá abrir o modal para consultar os valores, …" at bounding box center [458, 308] width 418 height 28
click at [426, 302] on span "- Poderá abrir o modal para consultar os valores, porém não poderá editar e sal…" at bounding box center [460, 308] width 422 height 28
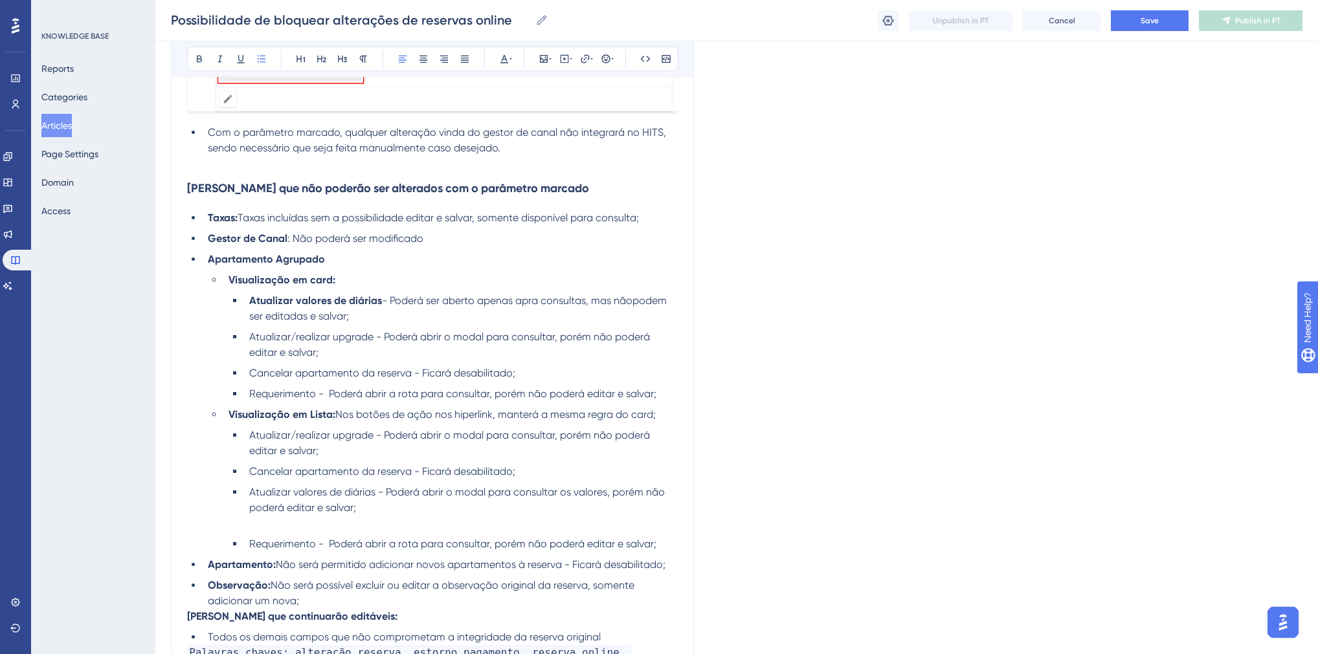
click at [634, 303] on span "- Poderá ser aberto apenas apra consultas, mas nãopodem ser editadas e salvar;" at bounding box center [459, 308] width 420 height 28
drag, startPoint x: 371, startPoint y: 340, endPoint x: 247, endPoint y: 340, distance: 124.3
click at [247, 340] on li "Atualizar/realizar upgrade - Poderá abrir o modal para consultar, porém não pod…" at bounding box center [461, 344] width 434 height 31
drag, startPoint x: 480, startPoint y: 304, endPoint x: 538, endPoint y: 305, distance: 58.3
click at [538, 305] on span "- Poderá ser aberto apenas apra consultas, mas não podem ser editadas e salvar;" at bounding box center [460, 308] width 423 height 28
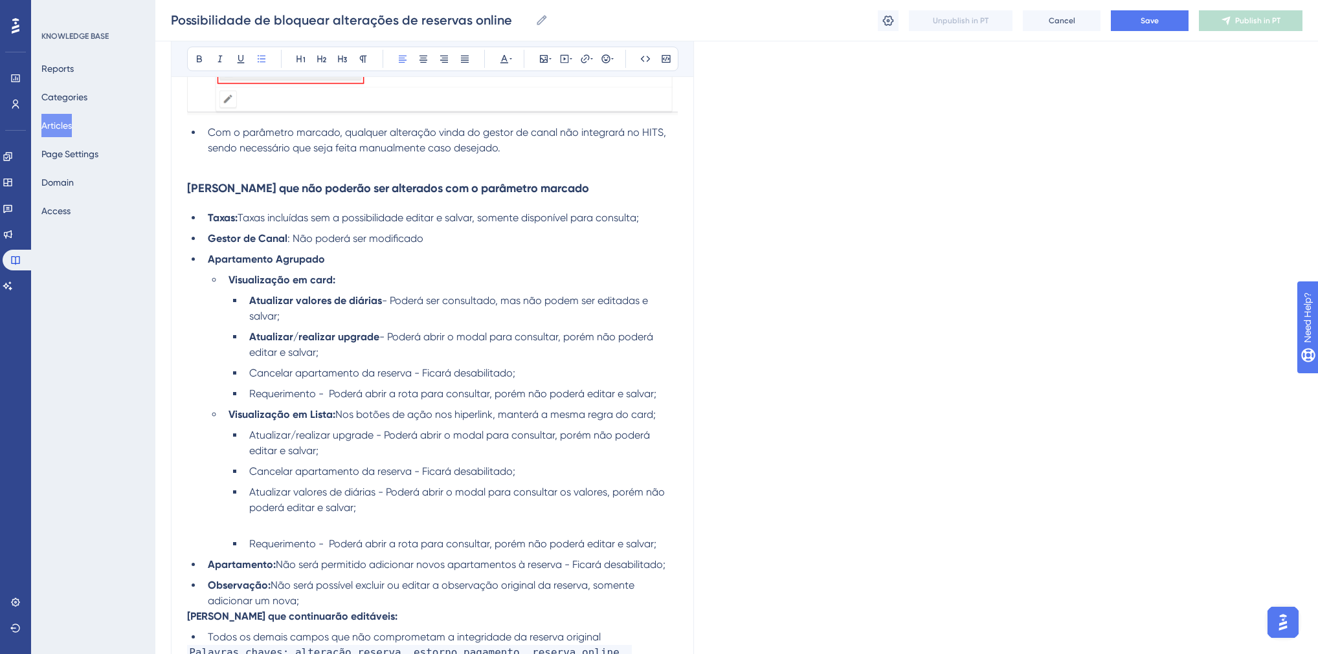
click at [582, 302] on span "- Poderá ser consultado, mas não podem ser editadas e salvar;" at bounding box center [449, 308] width 401 height 28
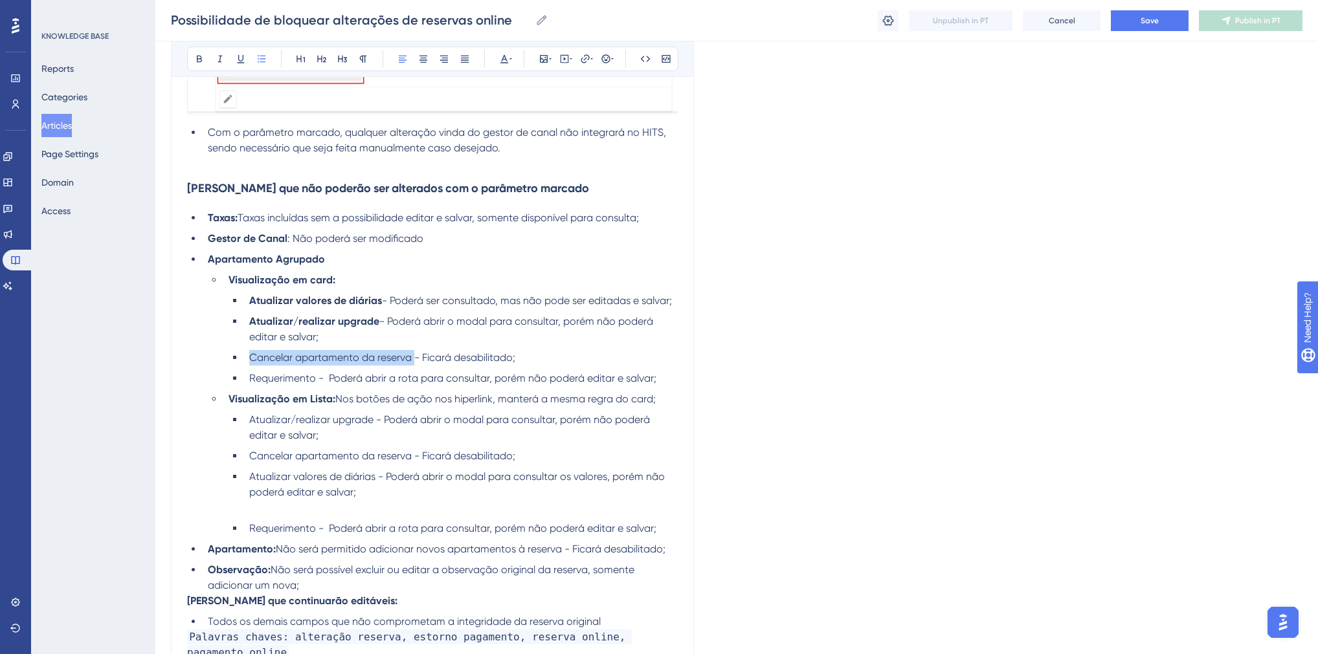
drag, startPoint x: 413, startPoint y: 360, endPoint x: 252, endPoint y: 362, distance: 161.2
click at [252, 362] on span "Cancelar apartamento da reserva - Ficará desabilitado;" at bounding box center [382, 357] width 266 height 12
drag, startPoint x: 315, startPoint y: 379, endPoint x: 251, endPoint y: 381, distance: 64.1
click at [251, 381] on span "Requerimento - Poderá abrir a rota para consultar, porém não poderá editar e sa…" at bounding box center [452, 378] width 407 height 12
click at [435, 382] on span "- Poderá abrir a rota para consultar, porém não poderá editar e salvar;" at bounding box center [486, 378] width 338 height 12
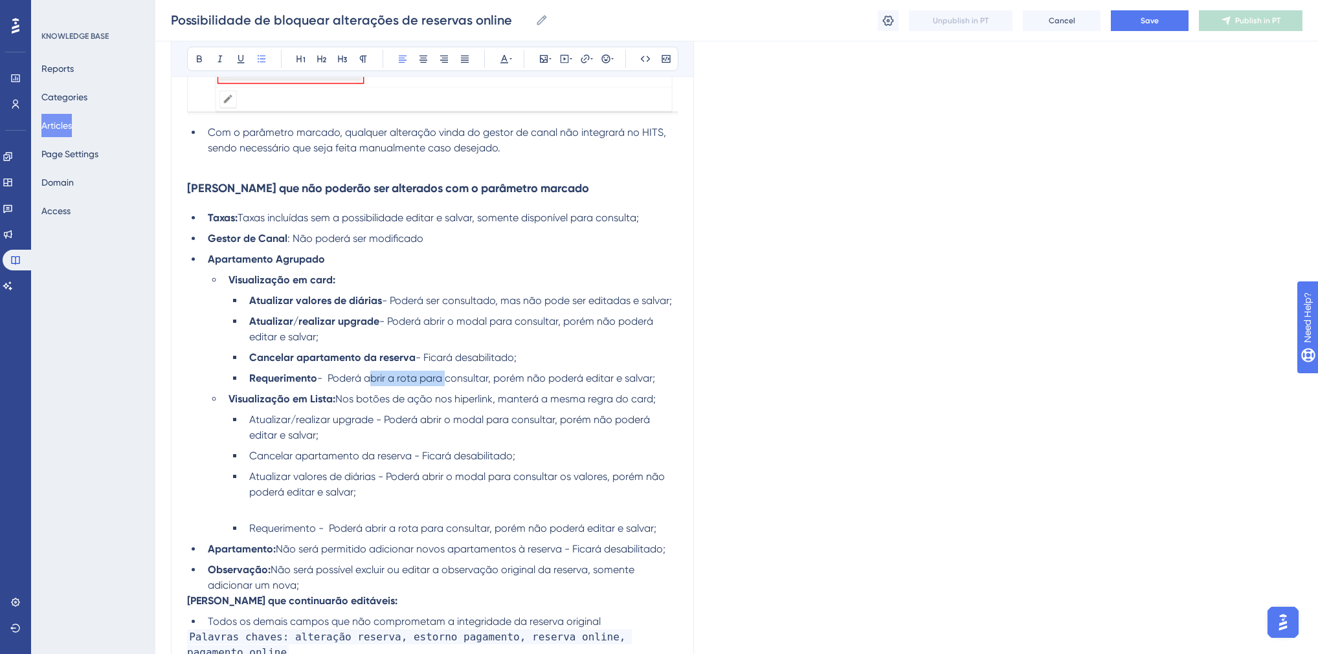
drag, startPoint x: 366, startPoint y: 382, endPoint x: 444, endPoint y: 384, distance: 77.7
click at [444, 384] on span "- Poderá abrir a rota para consultar, porém não poderá editar e salvar;" at bounding box center [486, 378] width 338 height 12
click at [334, 378] on span "- Disponível para consulta, porém não poderá editar e salvar;" at bounding box center [464, 378] width 294 height 12
click at [379, 381] on span "- Disponível para consulta, porém não poderá editar e salvar;" at bounding box center [464, 378] width 294 height 12
drag, startPoint x: 485, startPoint y: 382, endPoint x: 655, endPoint y: 387, distance: 169.6
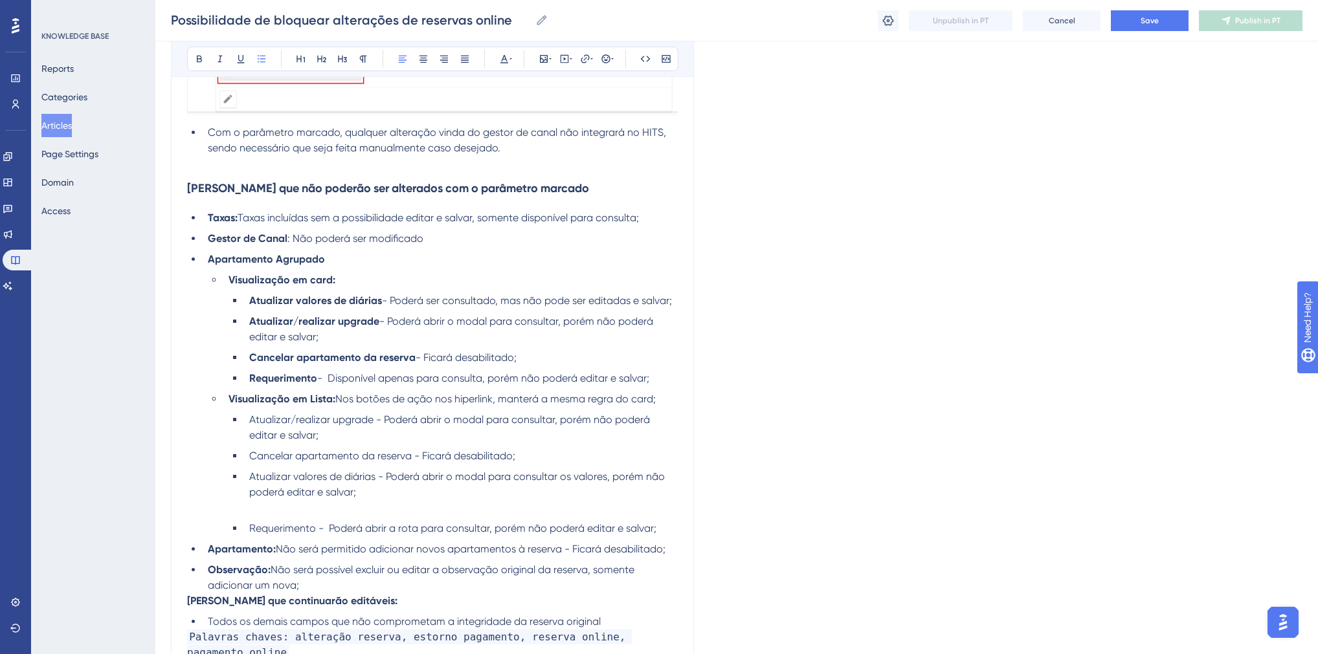
click at [655, 386] on li "Requerimento - Disponível apenas para consulta, porém não poderá editar e salva…" at bounding box center [461, 379] width 434 height 16
drag, startPoint x: 493, startPoint y: 381, endPoint x: 333, endPoint y: 378, distance: 160.5
click at [333, 378] on li "Requerimento - Disponível apenas para consulta." at bounding box center [461, 379] width 434 height 16
copy span "Disponível apenas para consulta."
drag, startPoint x: 518, startPoint y: 365, endPoint x: 426, endPoint y: 363, distance: 92.6
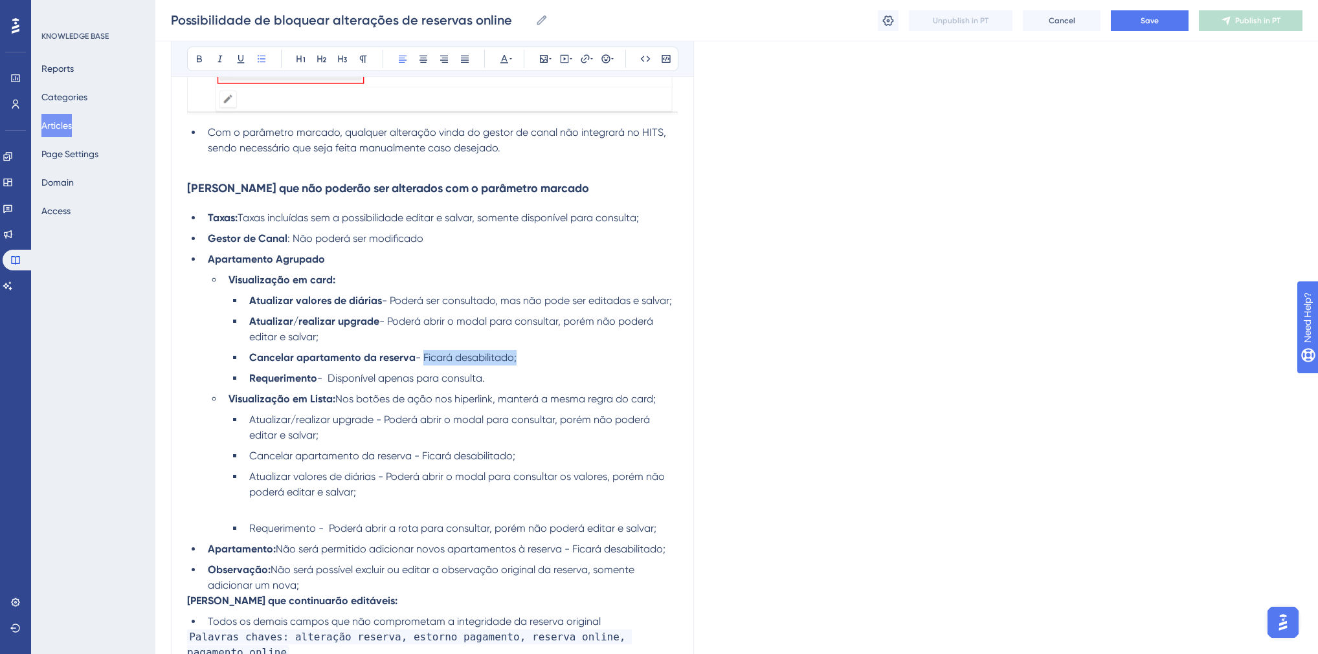
click at [426, 363] on li "Cancelar apartamento da reserva - Ficará desabilitado;" at bounding box center [461, 358] width 434 height 16
drag, startPoint x: 374, startPoint y: 342, endPoint x: 388, endPoint y: 327, distance: 20.6
click at [388, 327] on li "Atualizar/realizar upgrade - Poderá abrir o modal para consultar, porém não pod…" at bounding box center [461, 329] width 434 height 31
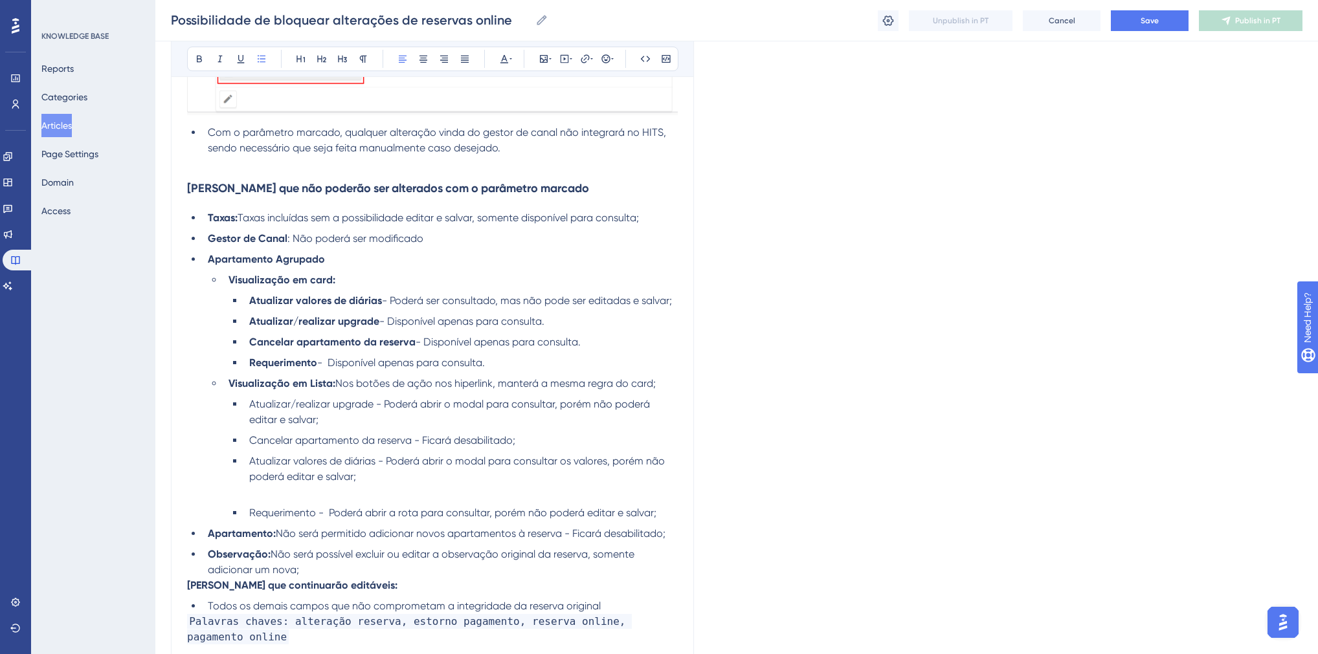
drag, startPoint x: 393, startPoint y: 300, endPoint x: 679, endPoint y: 302, distance: 285.4
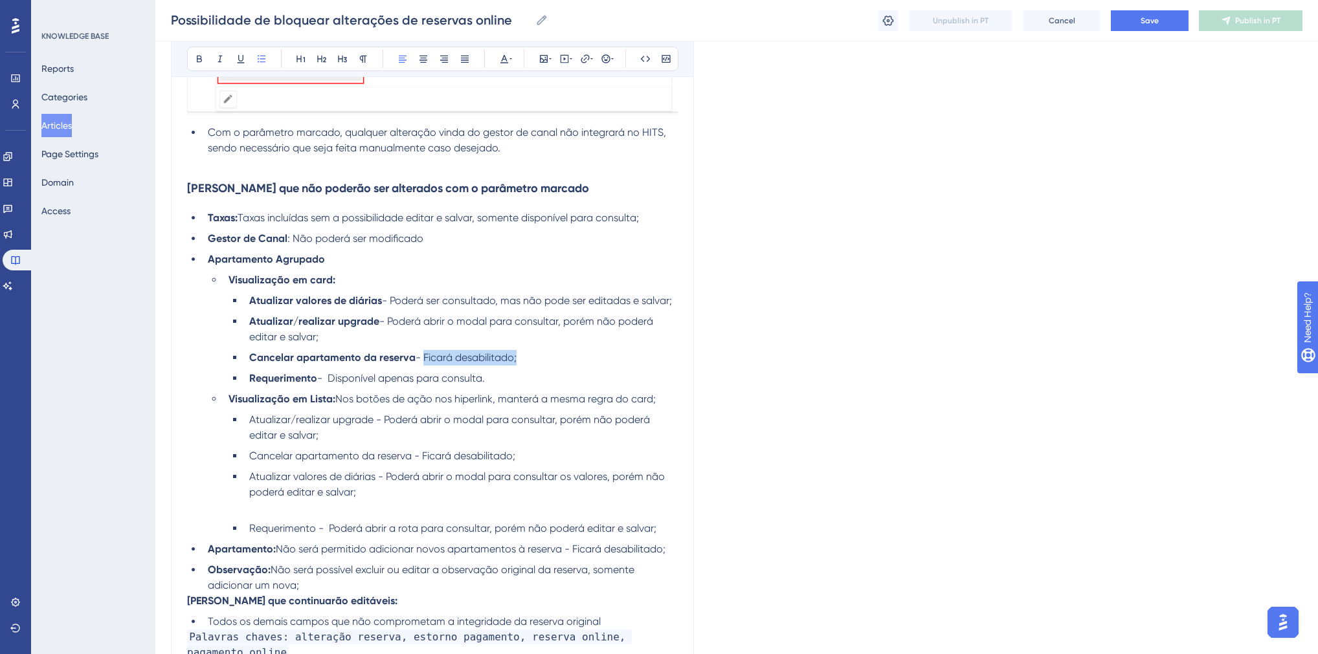
click at [536, 357] on li "Cancelar apartamento da reserva - Ficará desabilitado;" at bounding box center [461, 358] width 434 height 16
drag, startPoint x: 358, startPoint y: 338, endPoint x: 388, endPoint y: 323, distance: 33.6
click at [388, 323] on li "Atualizar/realizar upgrade - Poderá abrir o modal para consultar, porém não pod…" at bounding box center [461, 329] width 434 height 31
drag, startPoint x: 395, startPoint y: 303, endPoint x: 678, endPoint y: 298, distance: 283.5
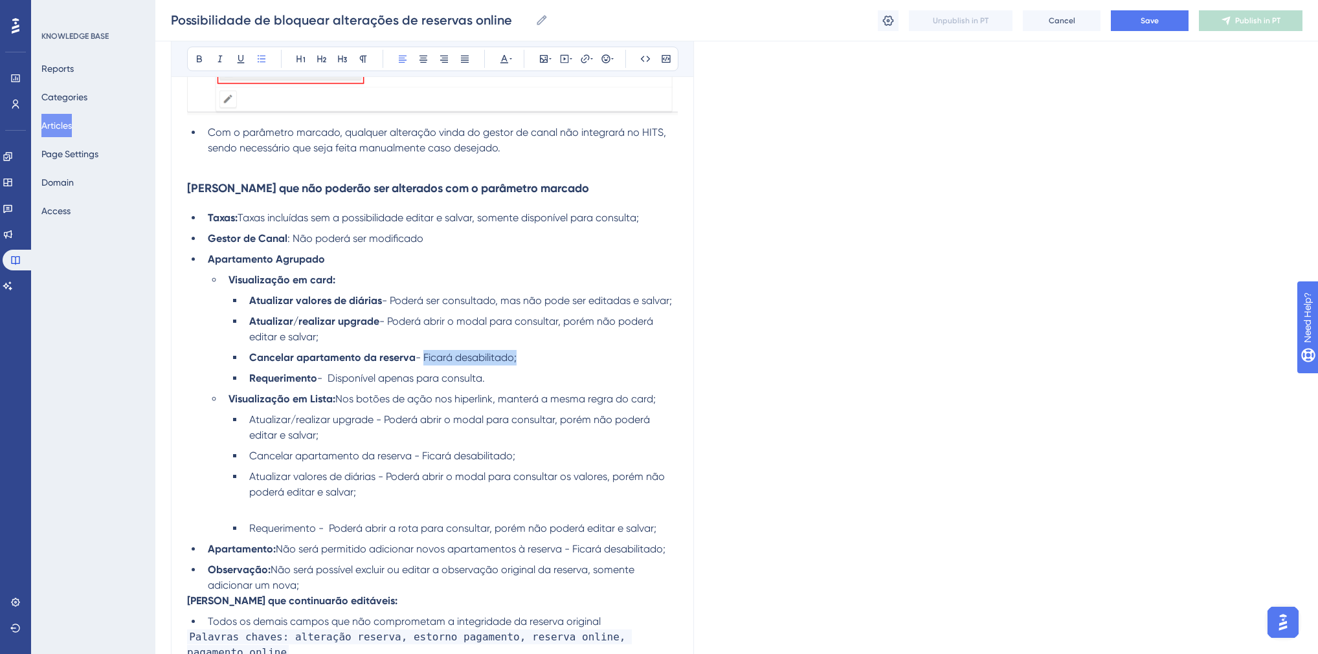
drag, startPoint x: 489, startPoint y: 383, endPoint x: 331, endPoint y: 381, distance: 157.9
click at [331, 381] on li "Requerimento - Disponível apenas para consulta." at bounding box center [461, 379] width 434 height 16
copy span "Disponível apenas para consulta."
drag, startPoint x: 324, startPoint y: 340, endPoint x: 390, endPoint y: 318, distance: 70.2
click at [390, 318] on li "Atualizar/realizar upgrade - Poderá abrir o modal para consultar, porém não pod…" at bounding box center [461, 329] width 434 height 31
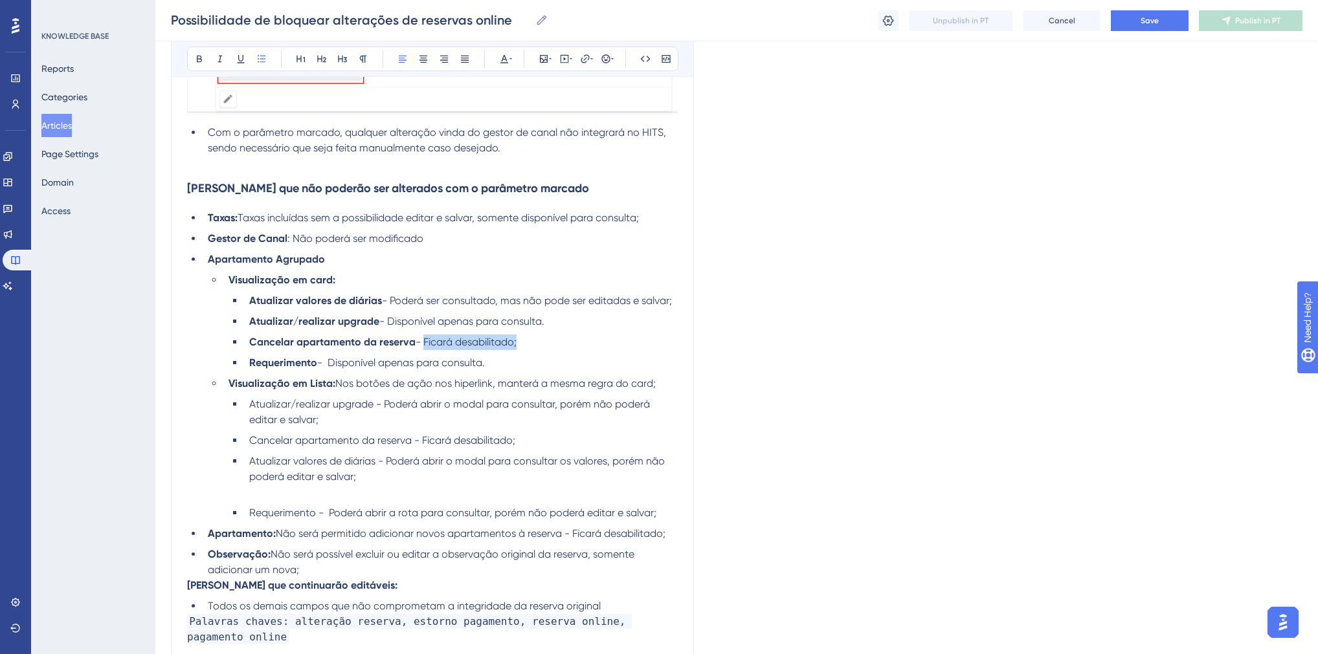
drag, startPoint x: 393, startPoint y: 302, endPoint x: 687, endPoint y: 300, distance: 294.5
click at [522, 348] on li "Cancelar apartamento da reserva - Ficará desabilitado;" at bounding box center [461, 343] width 434 height 16
click at [491, 368] on li "Requerimento - Disponível apenas para consulta." at bounding box center [461, 363] width 434 height 16
drag, startPoint x: 344, startPoint y: 282, endPoint x: 231, endPoint y: 276, distance: 113.4
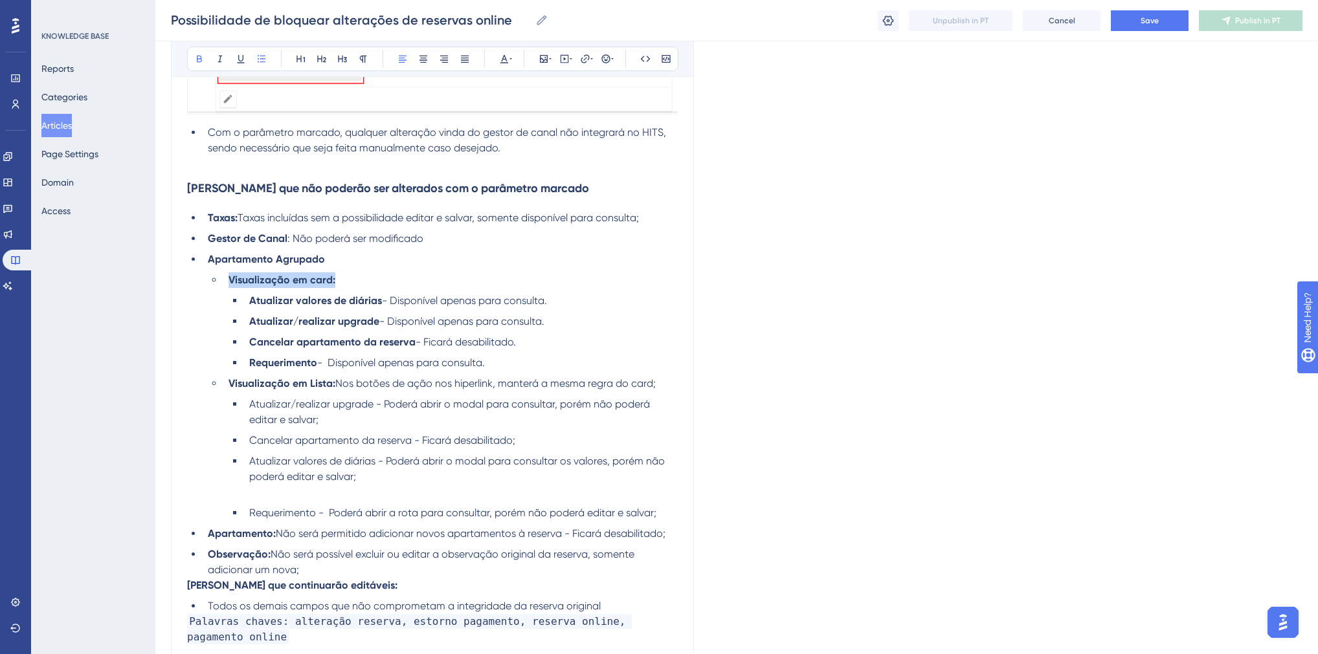
click at [231, 276] on li "Visualização em card:" at bounding box center [450, 280] width 454 height 16
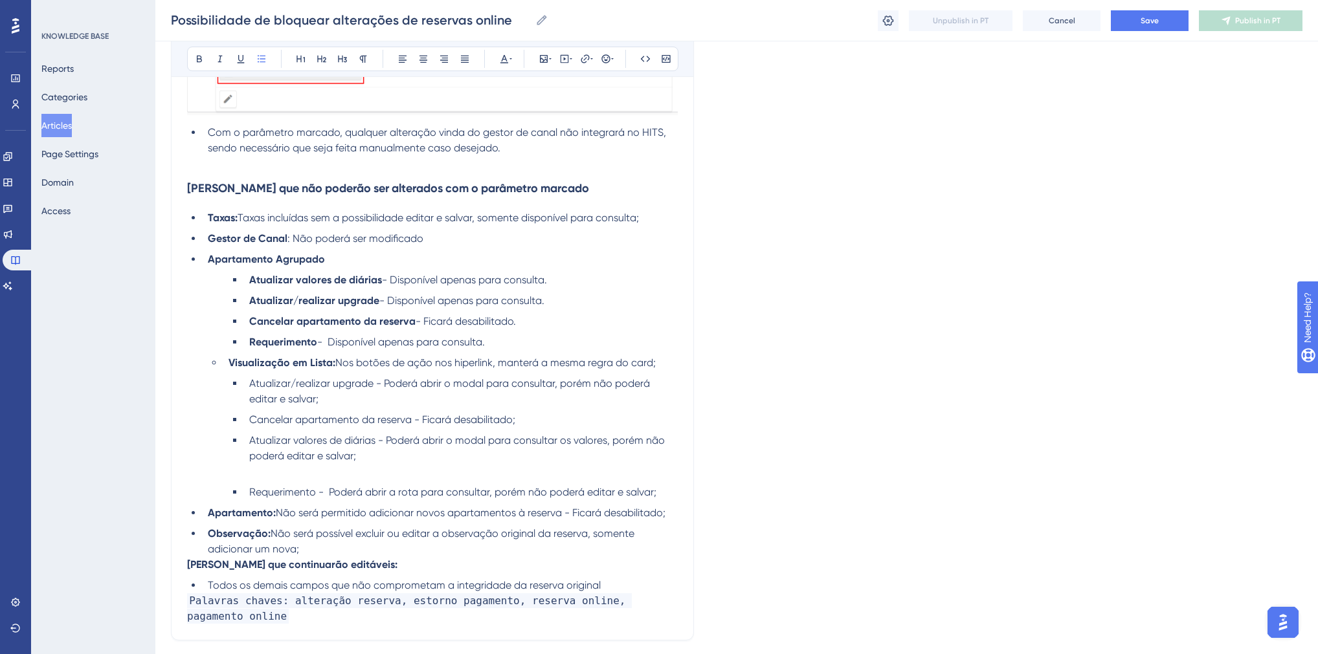
click at [247, 279] on li "Atualizar valores de diárias - Disponível apenas para consulta." at bounding box center [461, 280] width 434 height 16
click at [248, 303] on li "Atualizar/realizar upgrade - Disponível apenas para consulta." at bounding box center [461, 301] width 434 height 16
click at [248, 322] on li "Cancelar apartamento da reserva - Ficará desabilitado." at bounding box center [461, 322] width 434 height 16
click at [249, 342] on strong "Requerimento" at bounding box center [283, 342] width 68 height 12
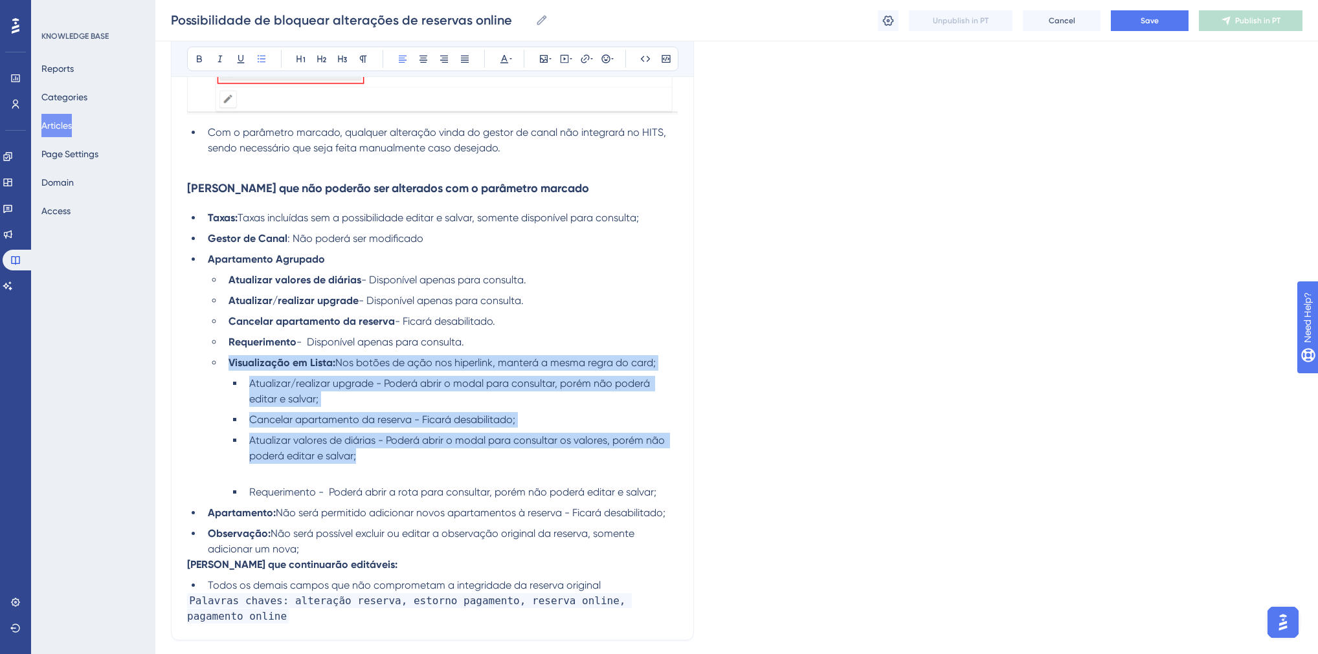
drag, startPoint x: 374, startPoint y: 458, endPoint x: 223, endPoint y: 361, distance: 179.9
click at [221, 361] on ul "Atualizar valores de diárias - Disponível apenas para consulta. Atualizar/reali…" at bounding box center [443, 386] width 470 height 228
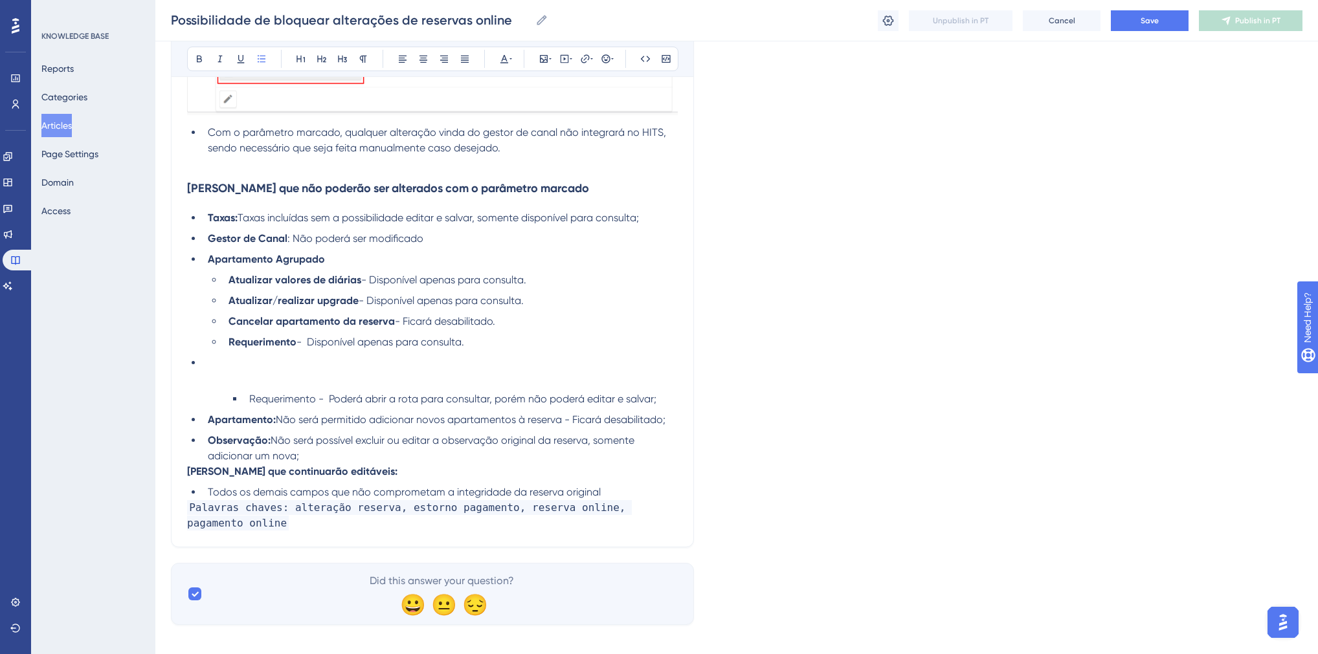
scroll to position [2116, 0]
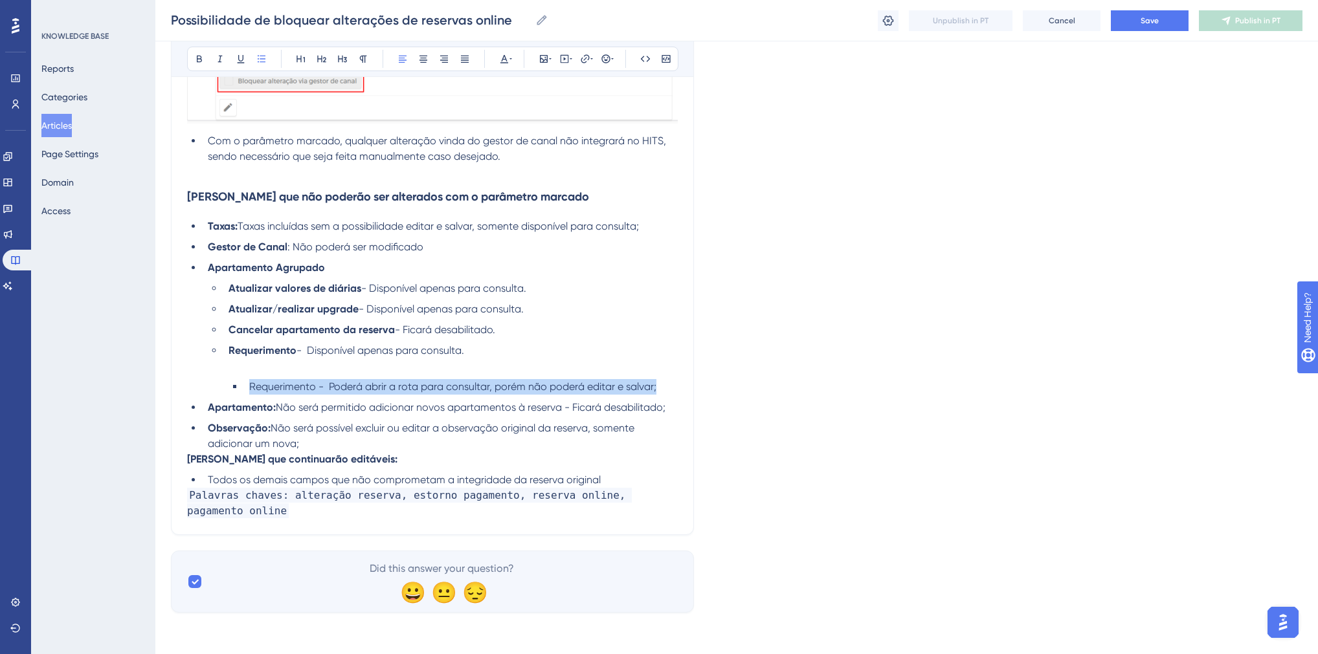
drag, startPoint x: 248, startPoint y: 384, endPoint x: 693, endPoint y: 384, distance: 445.2
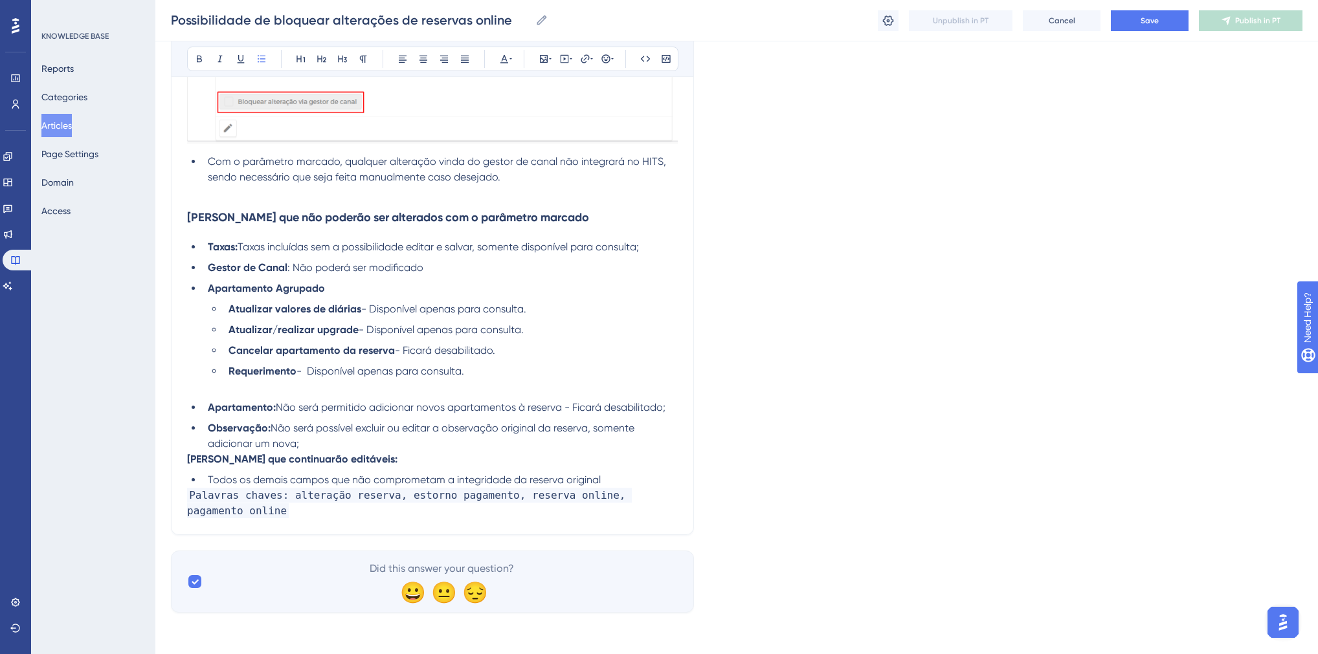
scroll to position [2095, 0]
drag, startPoint x: 564, startPoint y: 406, endPoint x: 670, endPoint y: 406, distance: 106.1
click at [670, 406] on li "Apartamento: Não será permitido adicionar novos apartamentos à reserva - Ficará…" at bounding box center [440, 408] width 475 height 16
click at [301, 443] on li "Observação: Não será possível excluir ou editar a observação original da reserv…" at bounding box center [440, 436] width 475 height 31
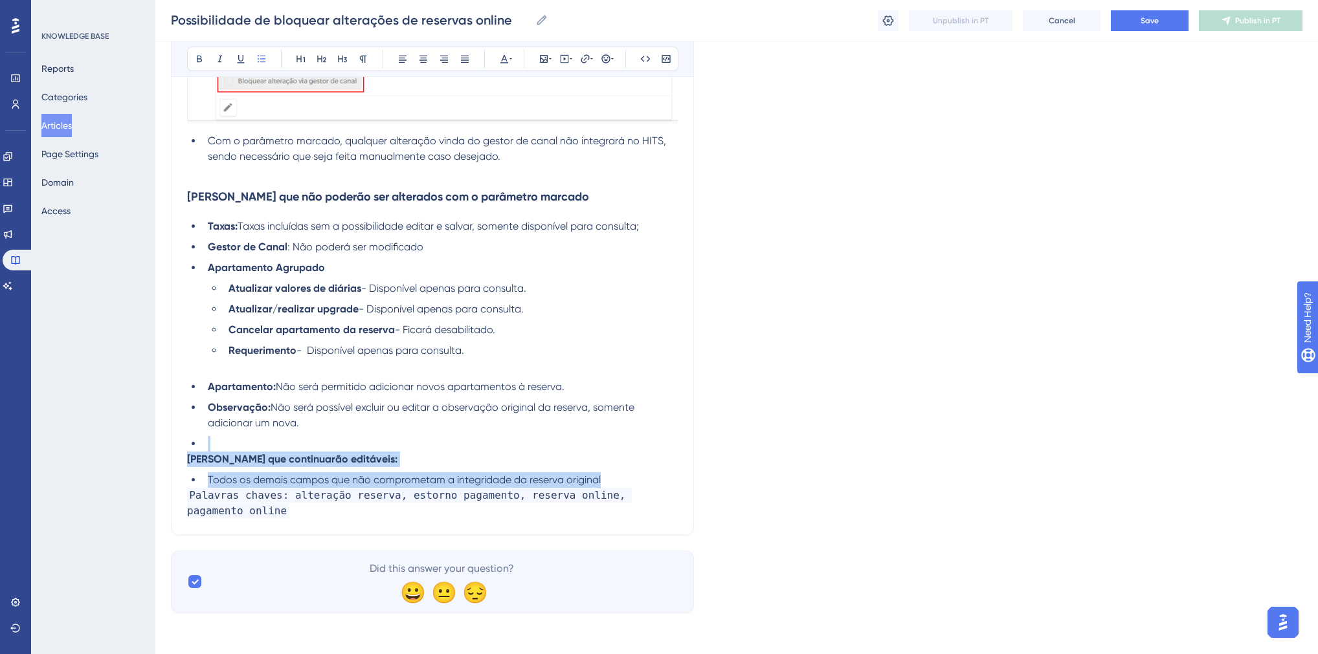
drag, startPoint x: 606, startPoint y: 480, endPoint x: 194, endPoint y: 447, distance: 412.9
click at [211, 448] on li at bounding box center [440, 444] width 475 height 16
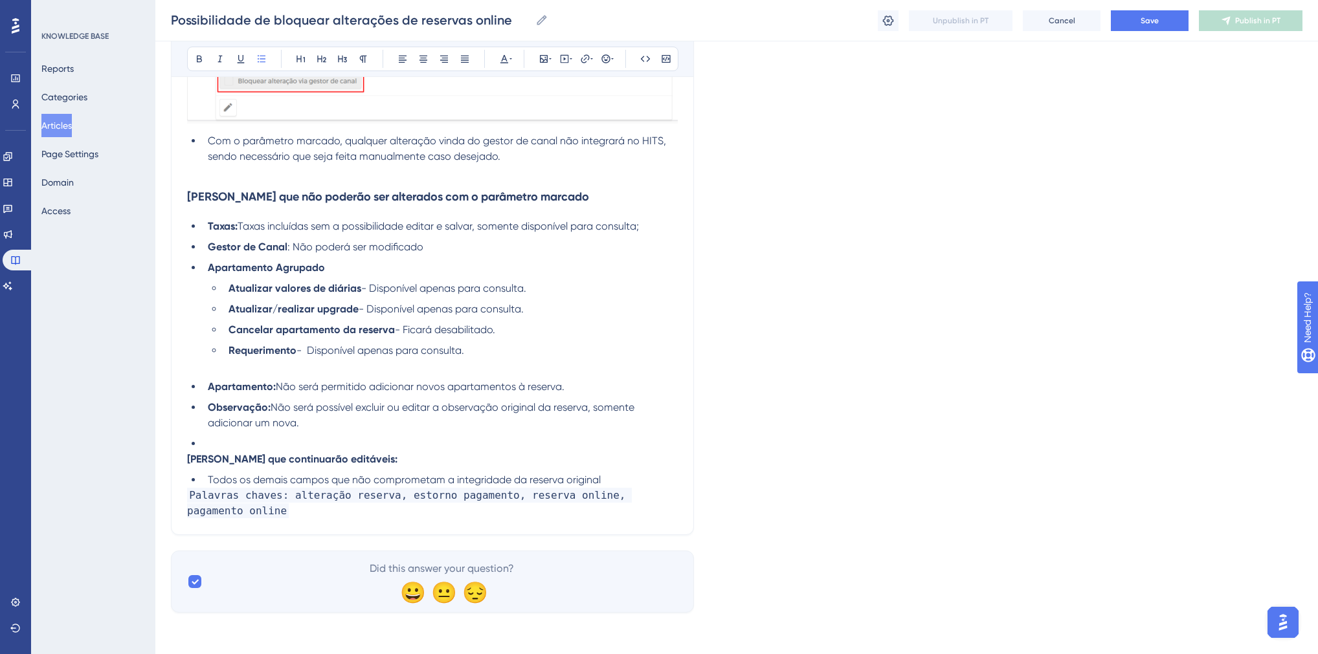
scroll to position [2095, 0]
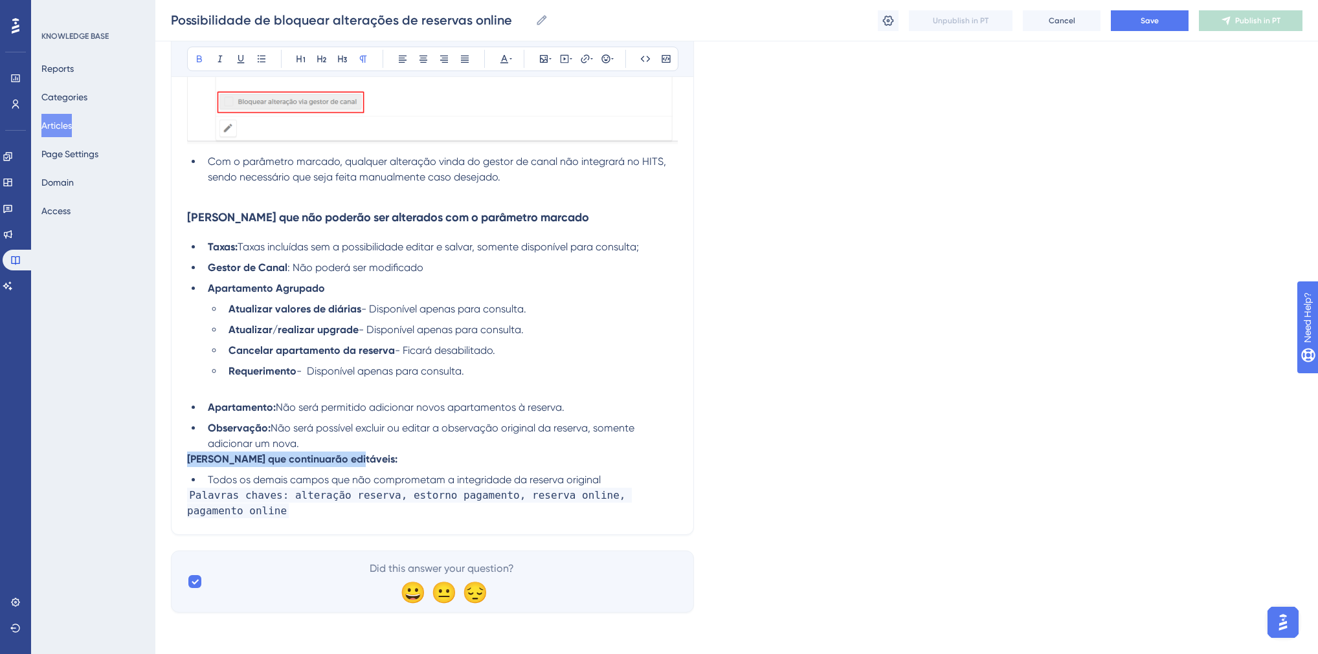
drag, startPoint x: 320, startPoint y: 459, endPoint x: 188, endPoint y: 456, distance: 132.7
click at [188, 456] on p "[PERSON_NAME] que continuarão editáveis:" at bounding box center [432, 460] width 491 height 16
click at [206, 476] on li "Todos os demais campos que não comprometam a integridade da reserva original" at bounding box center [440, 480] width 475 height 16
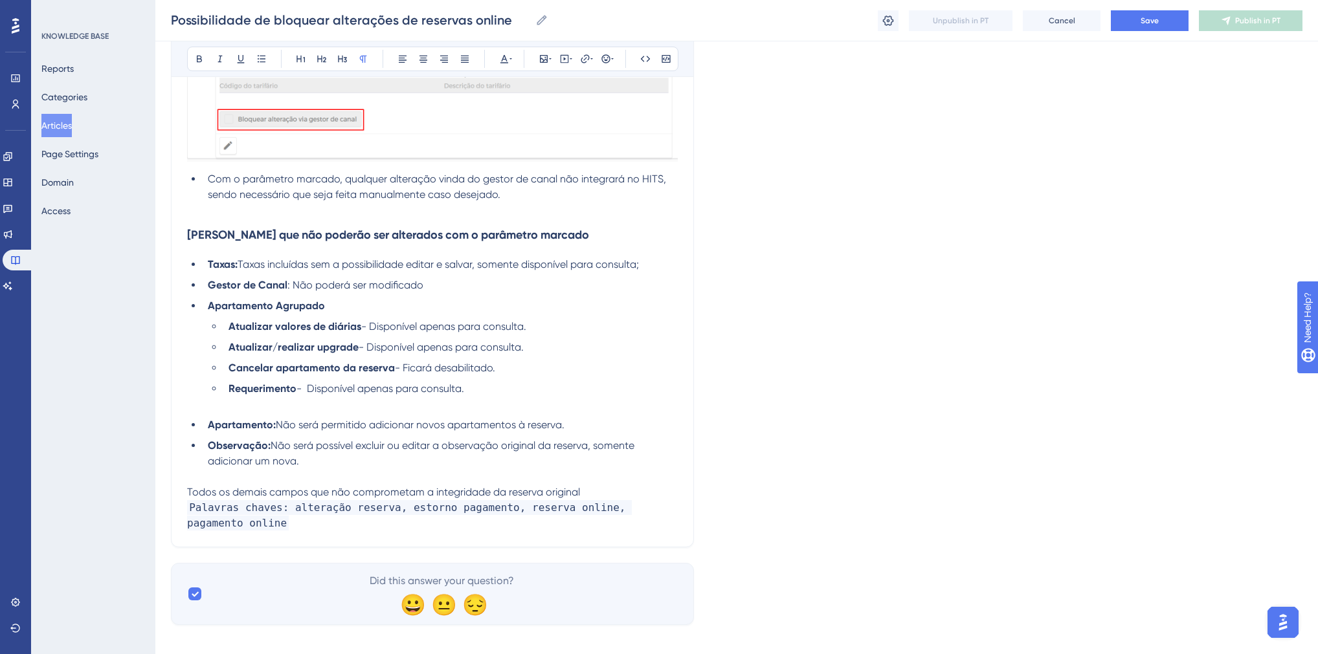
scroll to position [2089, 0]
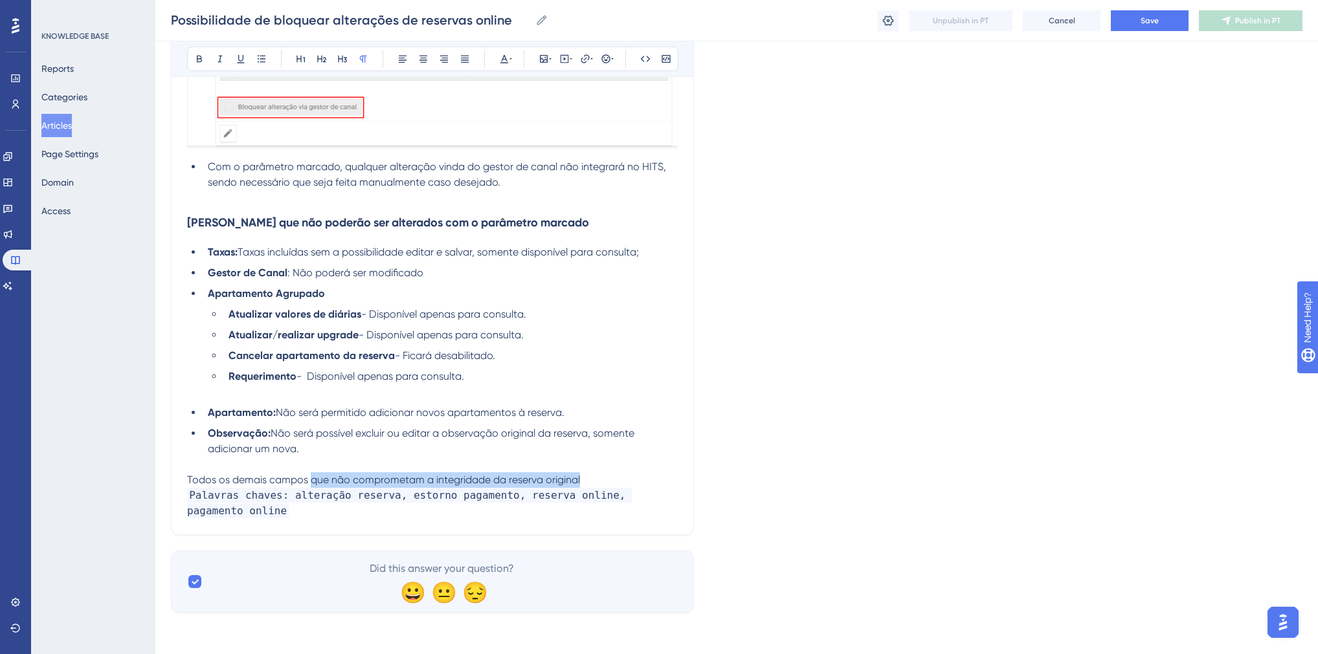
drag, startPoint x: 310, startPoint y: 481, endPoint x: 583, endPoint y: 482, distance: 273.1
click at [583, 482] on p "Todos os demais campos que não comprometam a integridade da reserva original" at bounding box center [432, 480] width 491 height 16
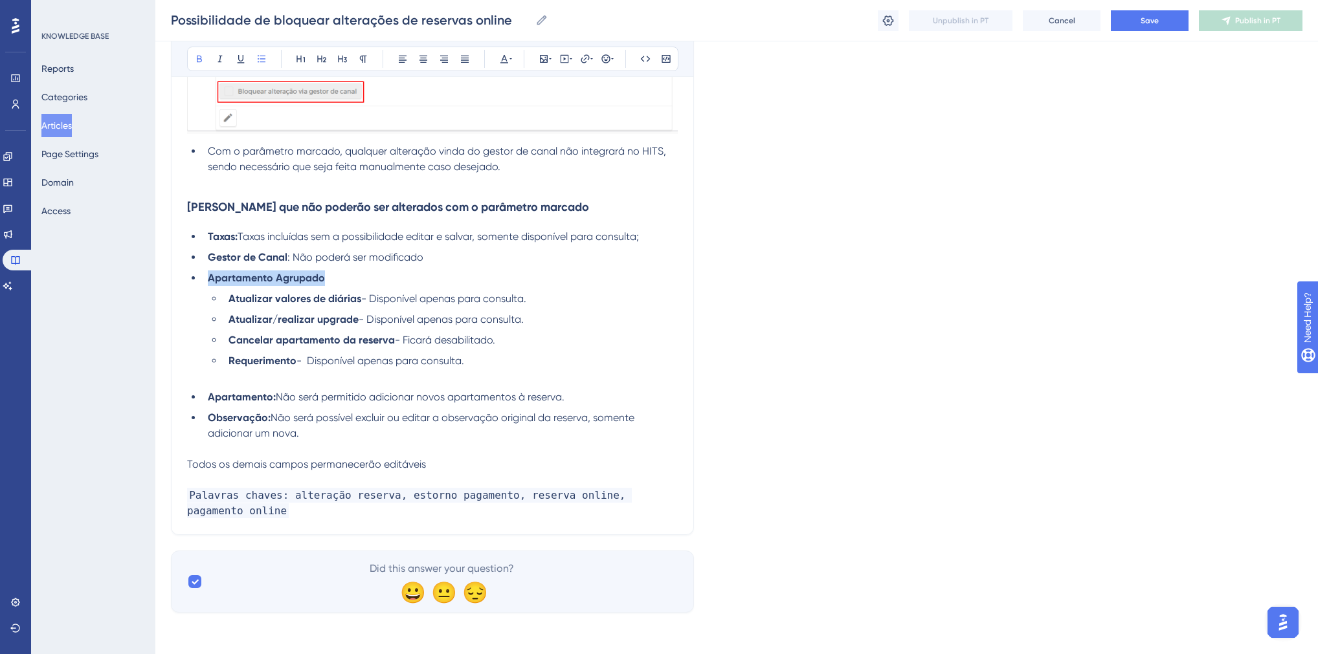
drag, startPoint x: 333, startPoint y: 275, endPoint x: 209, endPoint y: 282, distance: 123.8
click at [209, 282] on li "Apartamento Agrupado" at bounding box center [440, 279] width 475 height 16
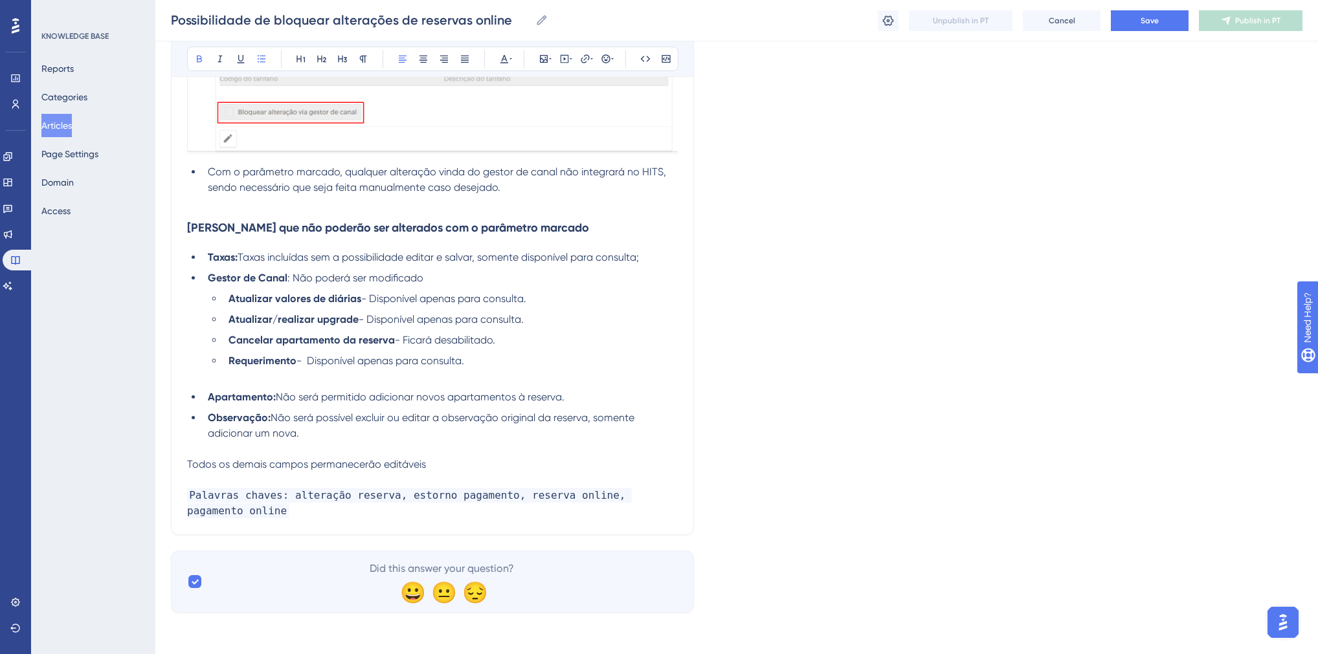
scroll to position [2084, 0]
click at [232, 313] on strong "Atualizar/realizar upgrade" at bounding box center [293, 319] width 130 height 12
click at [226, 321] on li "Atualizar/realizar upgrade - Disponível apenas para consulta." at bounding box center [450, 320] width 454 height 16
click at [228, 338] on li "Cancelar apartamento da reserva - Ficará desabilitado." at bounding box center [450, 341] width 454 height 16
click at [230, 359] on strong "Requerimento" at bounding box center [262, 361] width 68 height 12
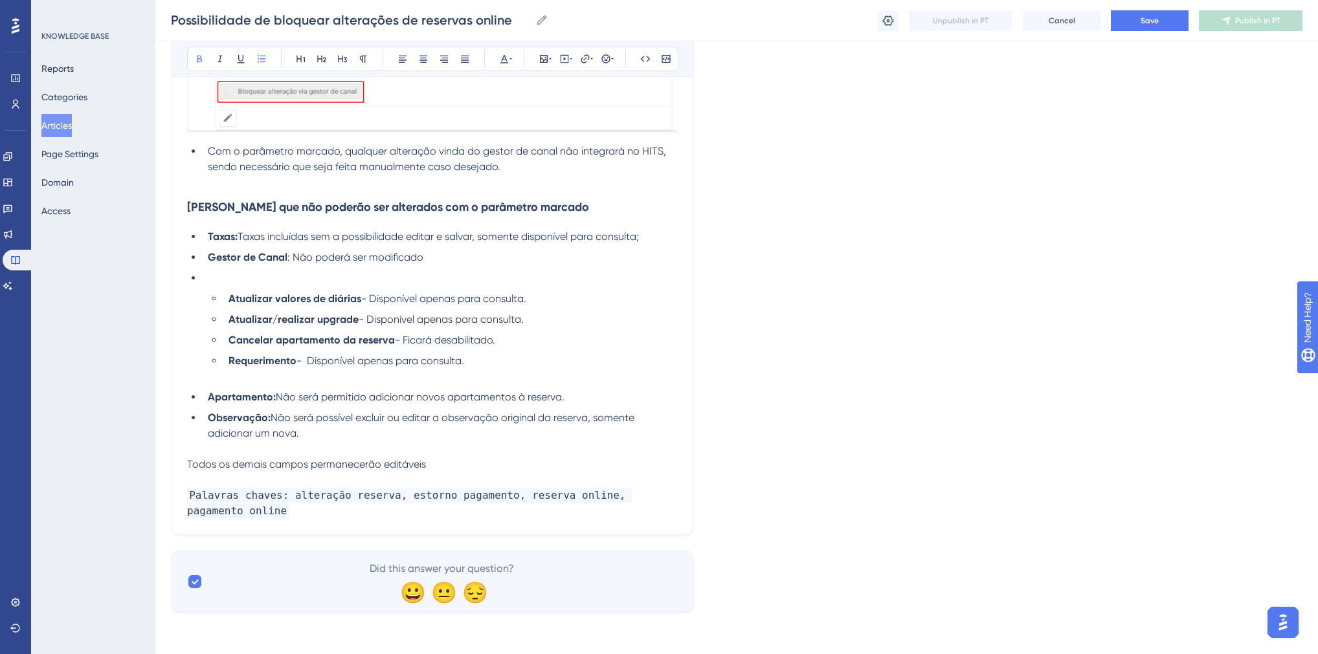
scroll to position [2105, 0]
click at [347, 293] on strong "Atualizar valores de diárias" at bounding box center [294, 299] width 133 height 12
click at [347, 275] on li "Apartamento Agrupado" at bounding box center [440, 279] width 475 height 16
click at [267, 382] on li "Requerimento - Disponível apenas para consulta." at bounding box center [450, 368] width 454 height 31
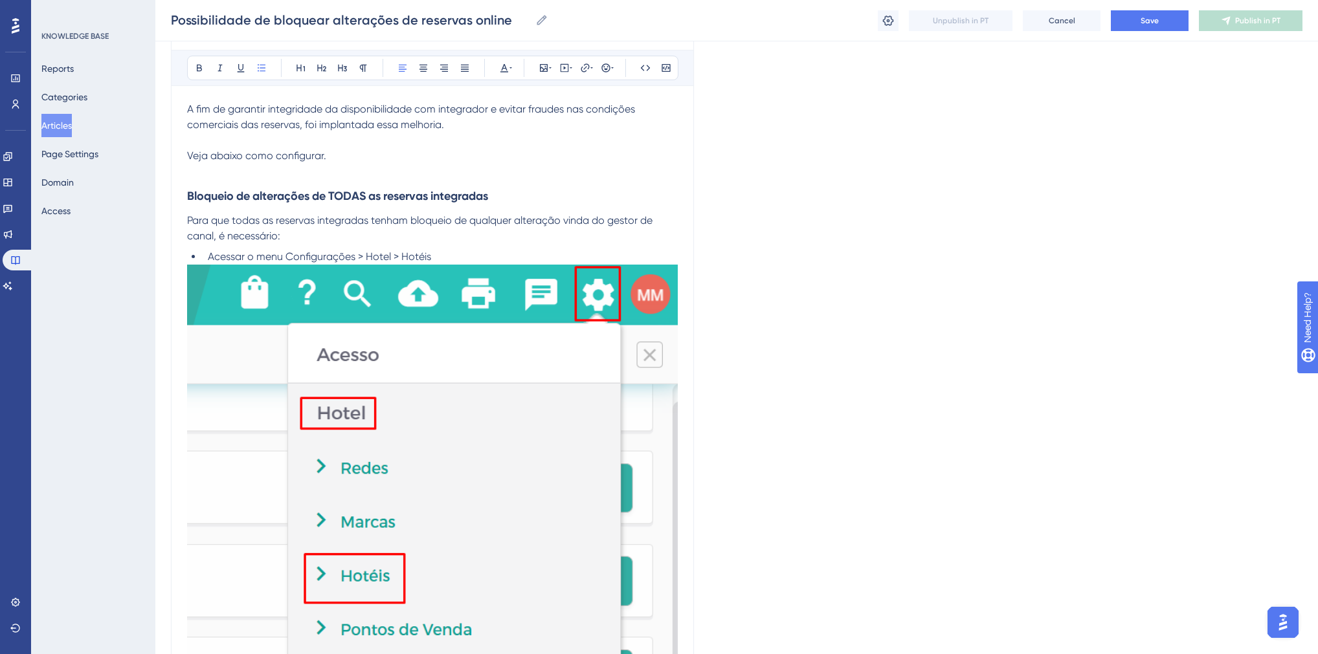
scroll to position [0, 0]
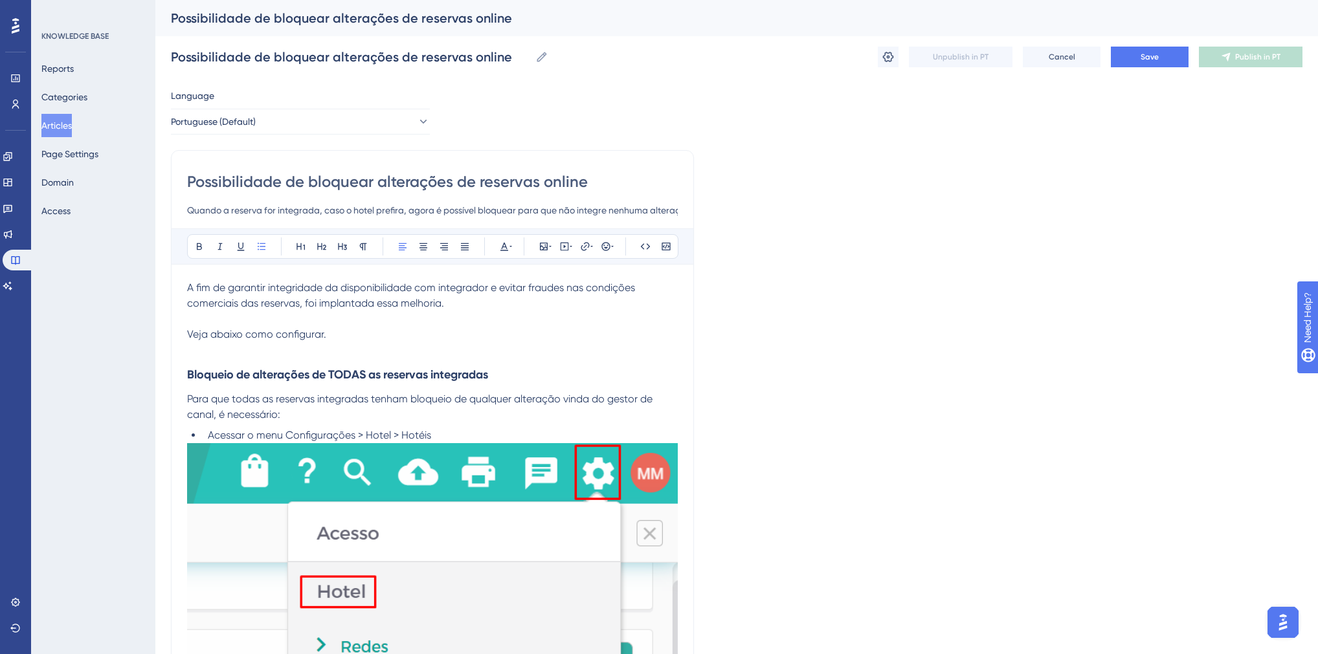
click at [518, 210] on input "Quando a reserva for integrada, caso o hotel prefira, agora é possível bloquear…" at bounding box center [432, 211] width 491 height 16
drag, startPoint x: 373, startPoint y: 209, endPoint x: 506, endPoint y: 215, distance: 133.4
click at [506, 215] on input "Quando a reserva for integrada, caso o hotel prefira, agora é possível bloquear…" at bounding box center [432, 211] width 491 height 16
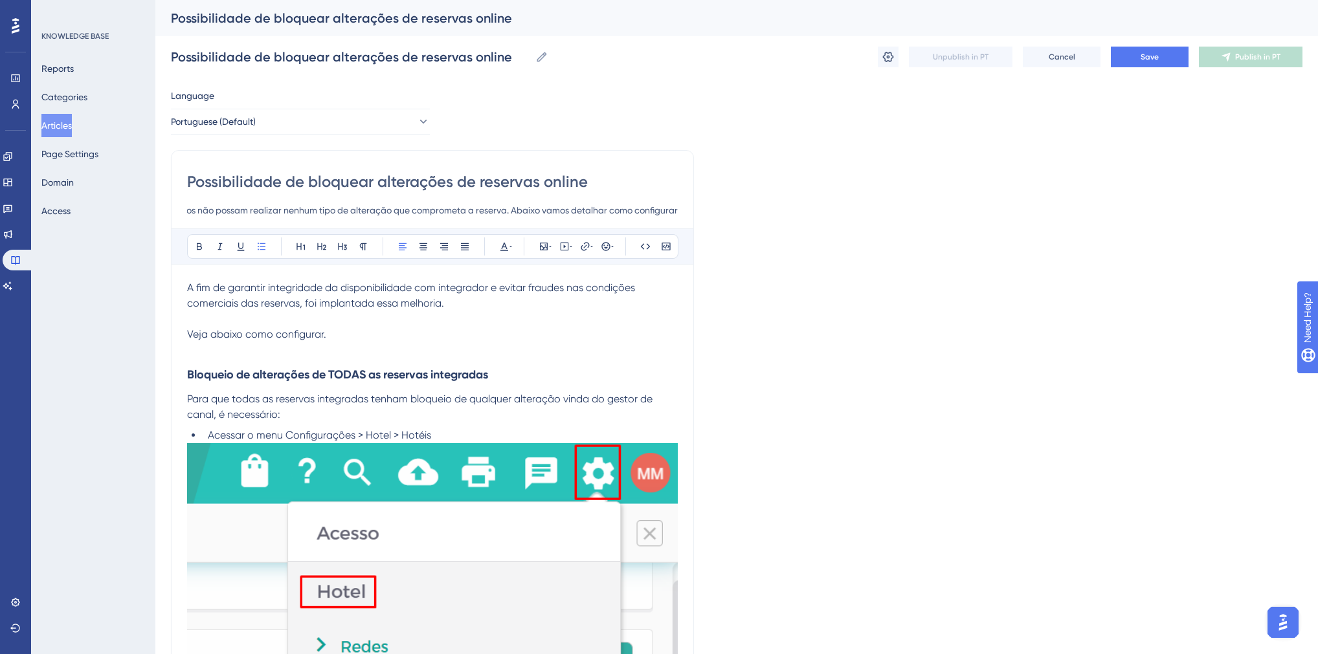
drag, startPoint x: 646, startPoint y: 208, endPoint x: 694, endPoint y: 207, distance: 47.9
click at [659, 212] on input "Quando a reserva for integrada, caso o hotel prefira, agora é possível bloquear…" at bounding box center [432, 211] width 491 height 16
type input "Quando a reserva for integrada, caso o hotel prefira, agora é possível bloquear…"
click at [331, 286] on span "A fim de garantir integridade da disponibilidade com integrador e evitar fraude…" at bounding box center [412, 296] width 450 height 28
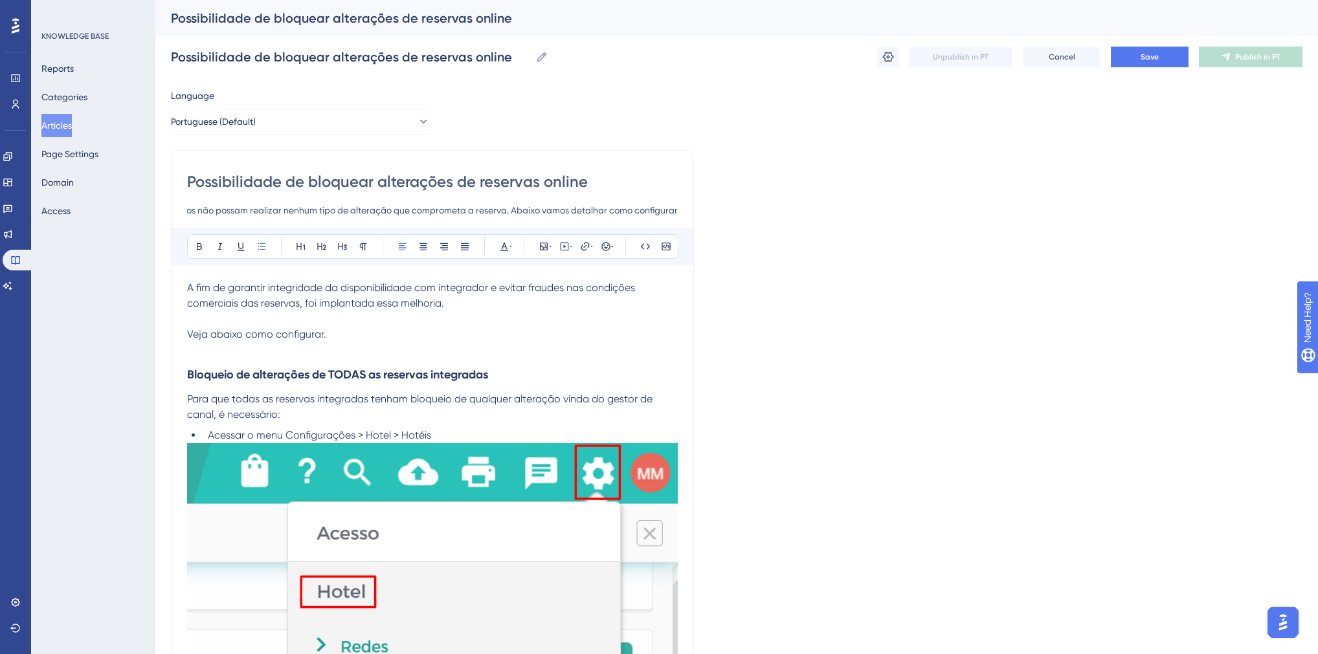
scroll to position [0, 0]
drag, startPoint x: 344, startPoint y: 287, endPoint x: 489, endPoint y: 287, distance: 145.6
click at [489, 287] on span "A fim de garantir integridade da disponibilidade com integrador e evitar fraude…" at bounding box center [412, 296] width 450 height 28
drag, startPoint x: 564, startPoint y: 399, endPoint x: 492, endPoint y: 406, distance: 72.8
click at [492, 406] on p "Para que todas as reservas integradas tenham bloqueio de qualquer alteração vin…" at bounding box center [432, 407] width 491 height 31
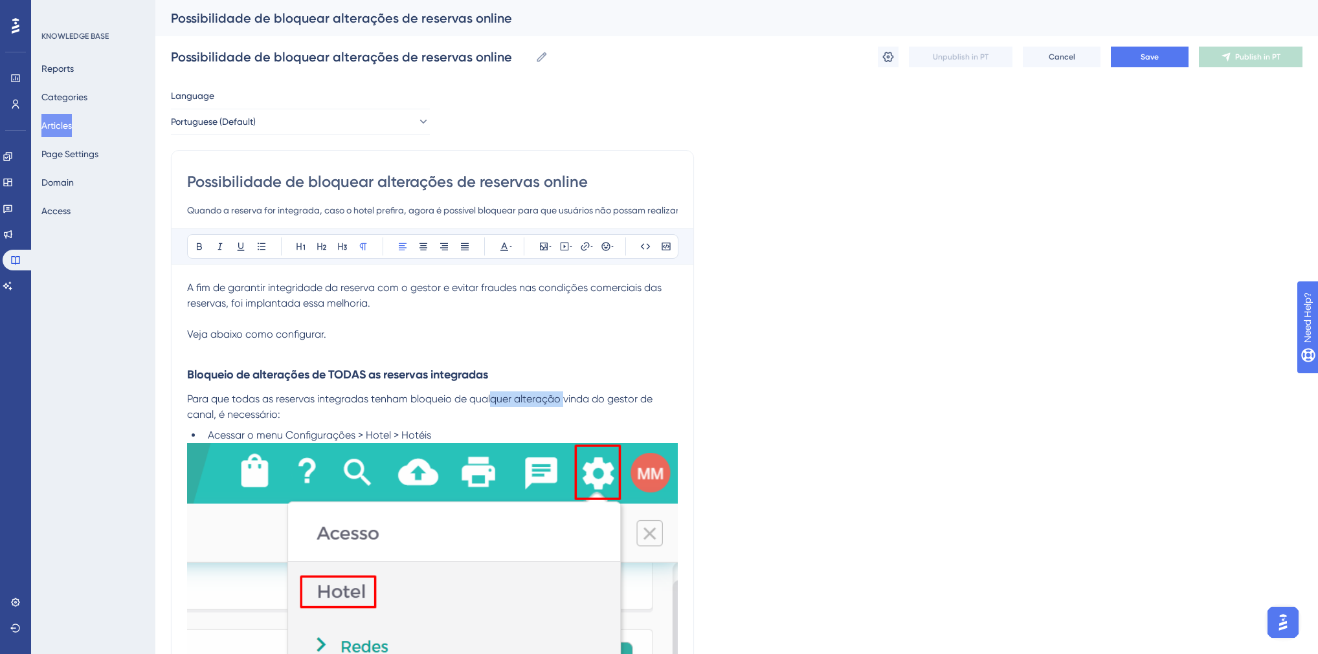
click at [492, 401] on span "Para que todas as reservas integradas tenham bloqueio de qualquer alteração vin…" at bounding box center [421, 407] width 468 height 28
drag, startPoint x: 456, startPoint y: 400, endPoint x: 561, endPoint y: 395, distance: 105.6
click at [561, 395] on span "Para que todas as reservas integradas tenham bloqueio de qualquer alteração vin…" at bounding box center [421, 407] width 468 height 28
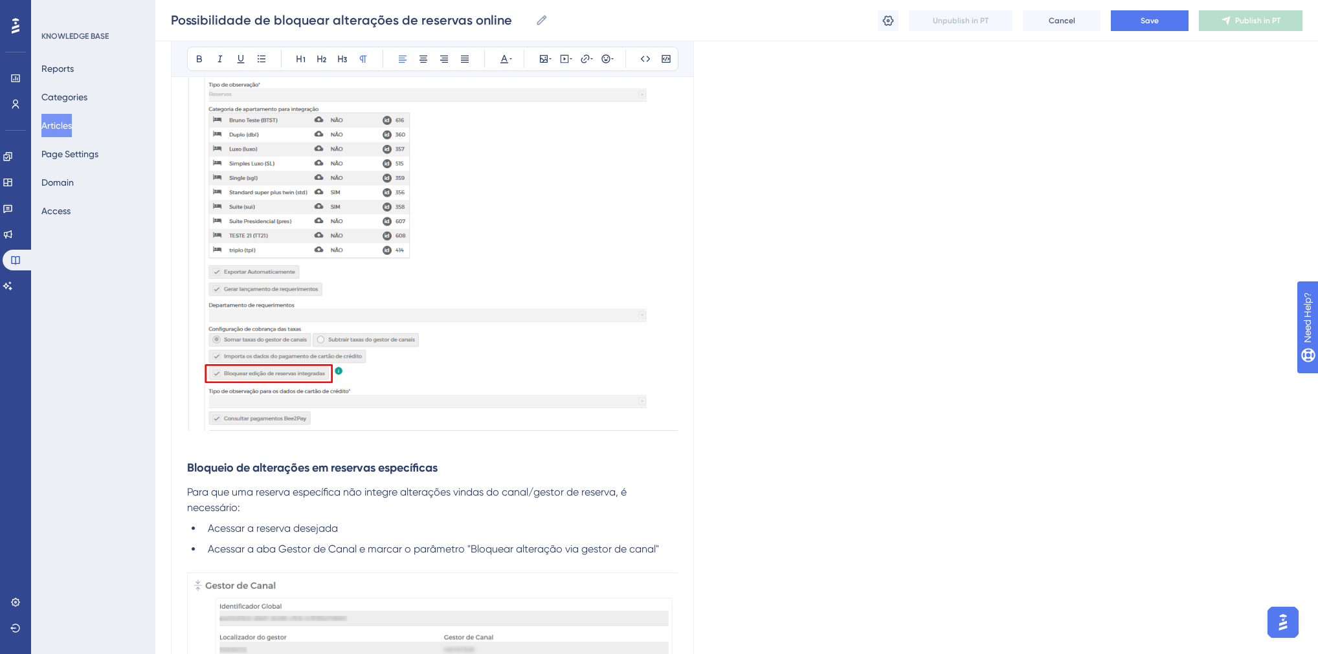
scroll to position [1450, 0]
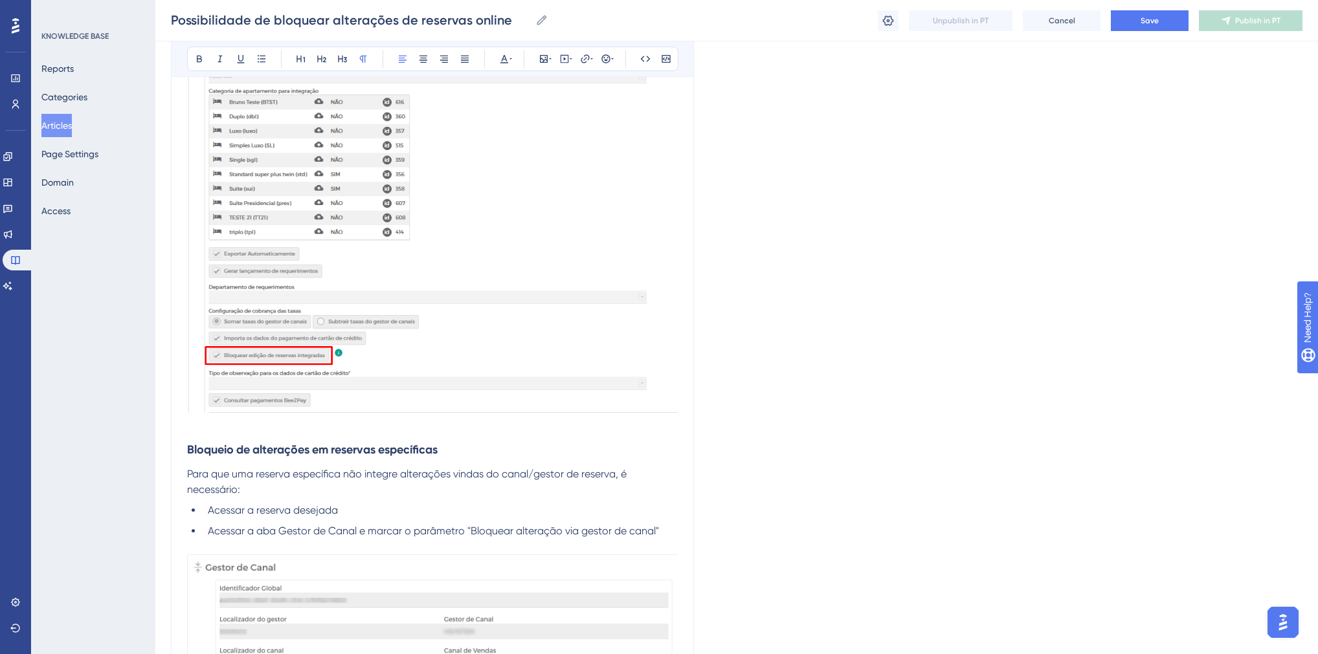
click at [344, 475] on span "Para que uma reserva específica não integre alterações vindas do canal/gestor d…" at bounding box center [408, 482] width 442 height 28
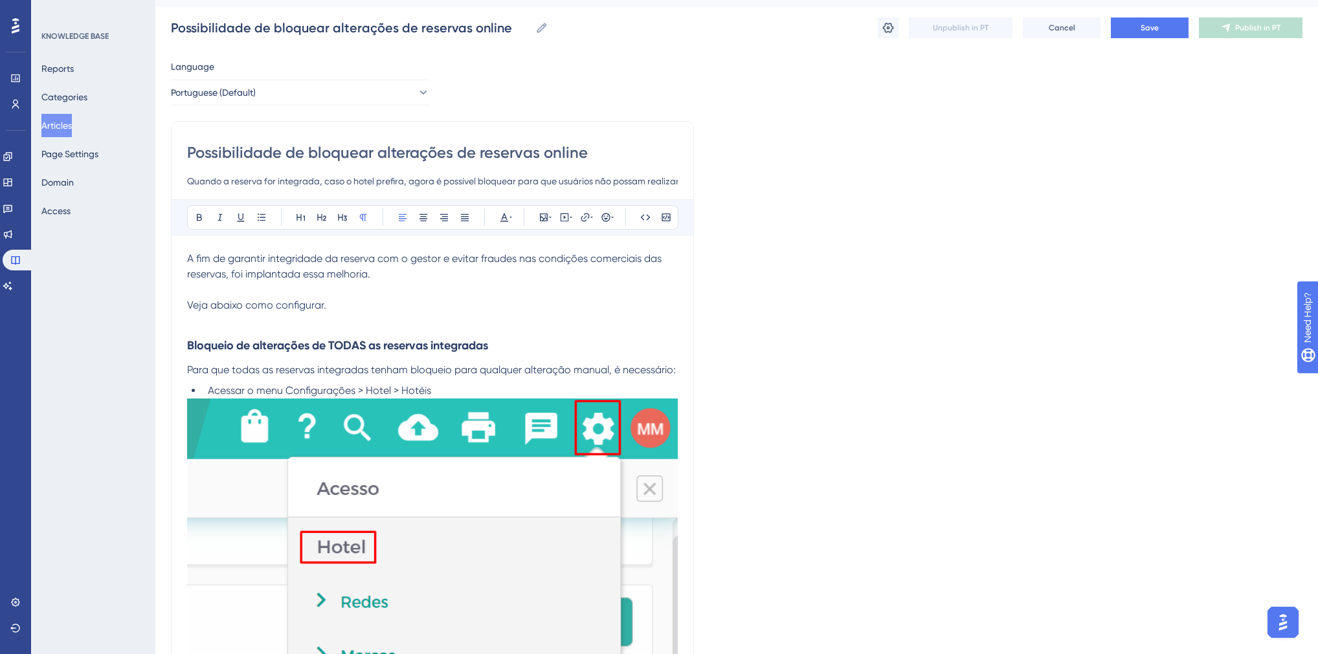
scroll to position [0, 0]
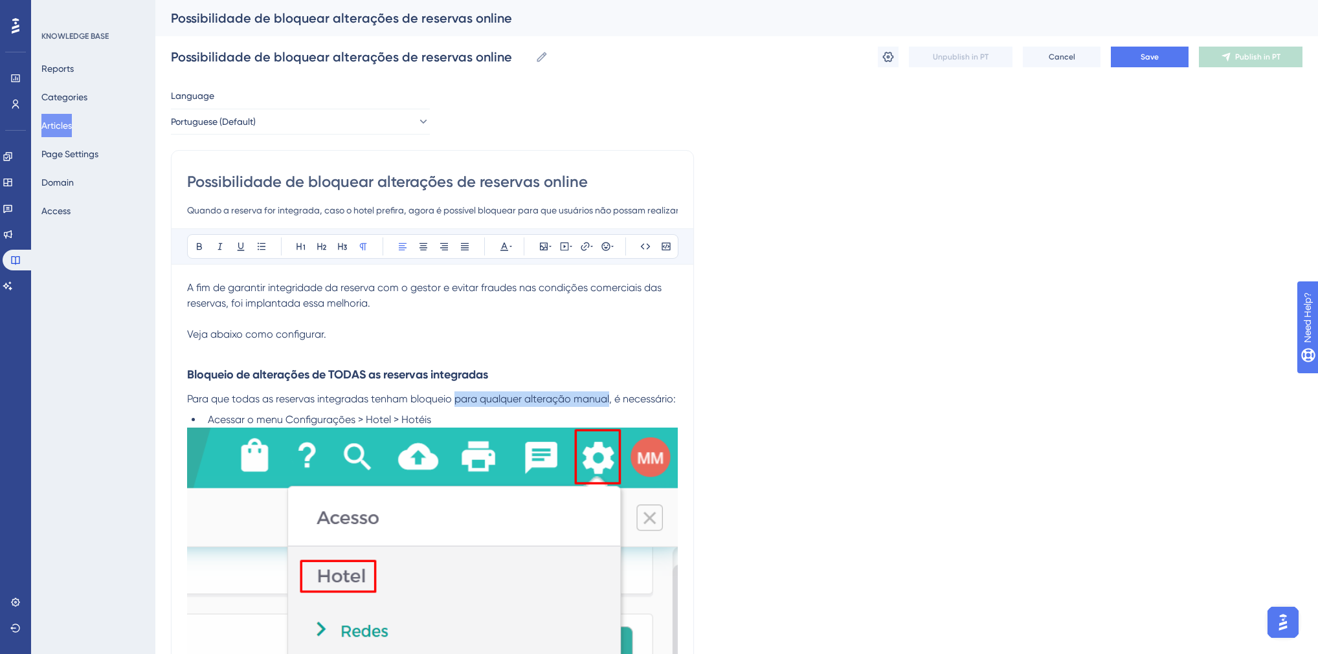
drag, startPoint x: 456, startPoint y: 397, endPoint x: 611, endPoint y: 396, distance: 155.3
click at [611, 396] on span "Para que todas as reservas integradas tenham bloqueio para qualquer alteração m…" at bounding box center [431, 399] width 489 height 12
copy span "para qualquer alteração manual"
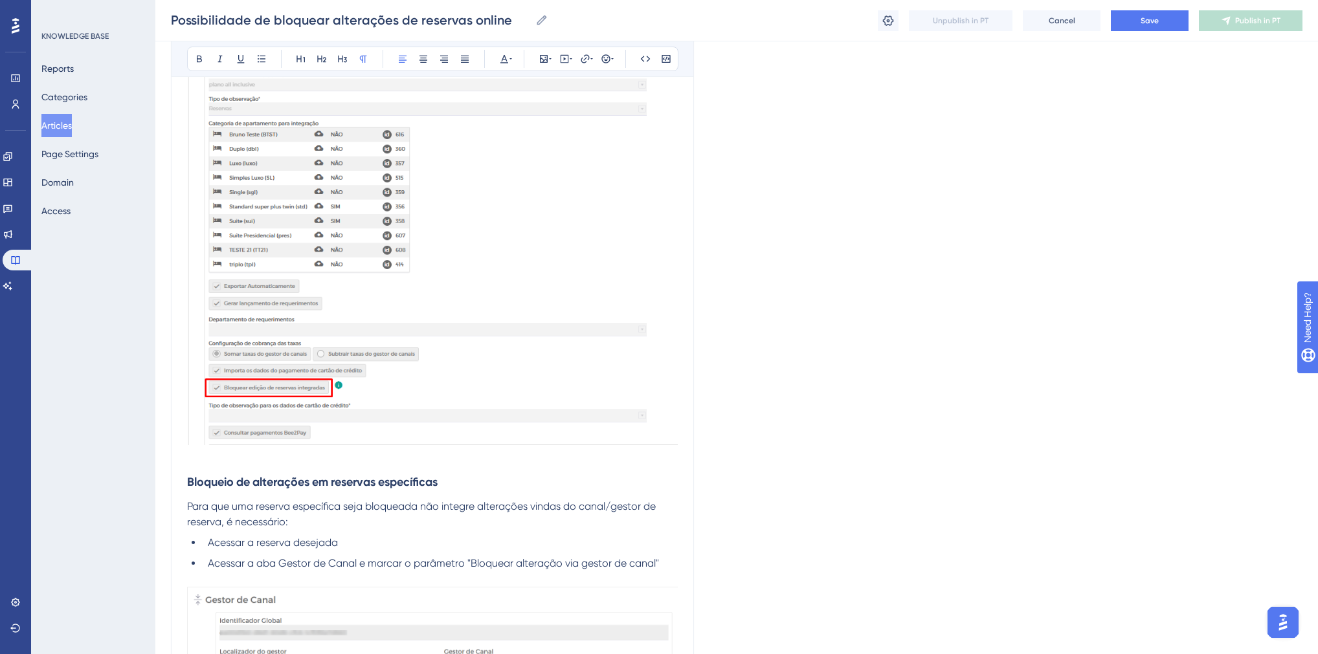
scroll to position [1450, 0]
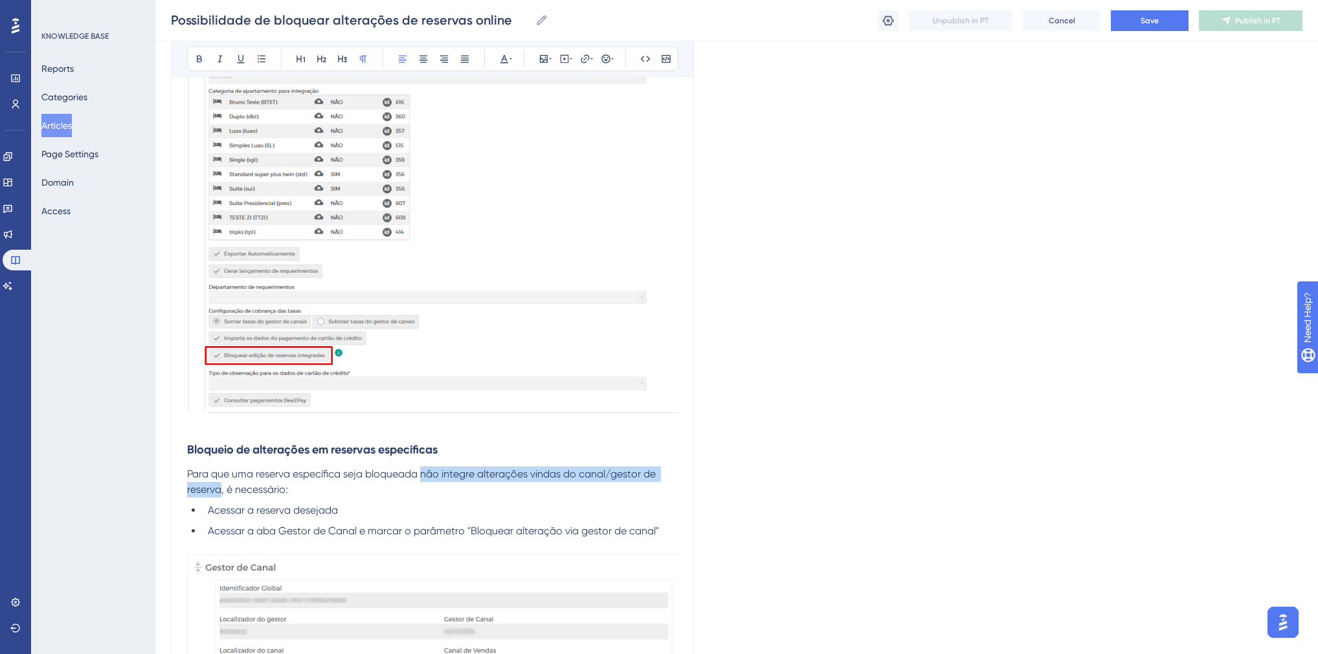
drag, startPoint x: 423, startPoint y: 474, endPoint x: 220, endPoint y: 494, distance: 203.6
click at [220, 494] on span "Para que uma reserva específica seja bloqueada não integre alterações vindas do…" at bounding box center [422, 482] width 471 height 28
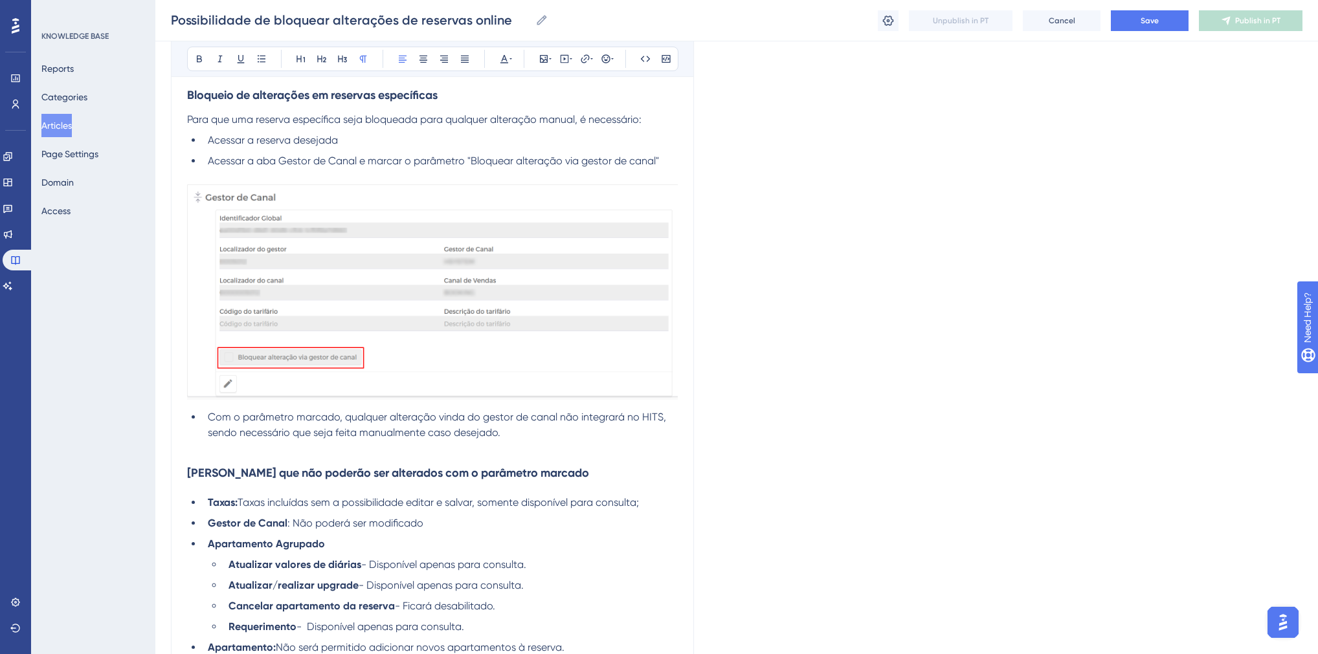
scroll to position [1708, 0]
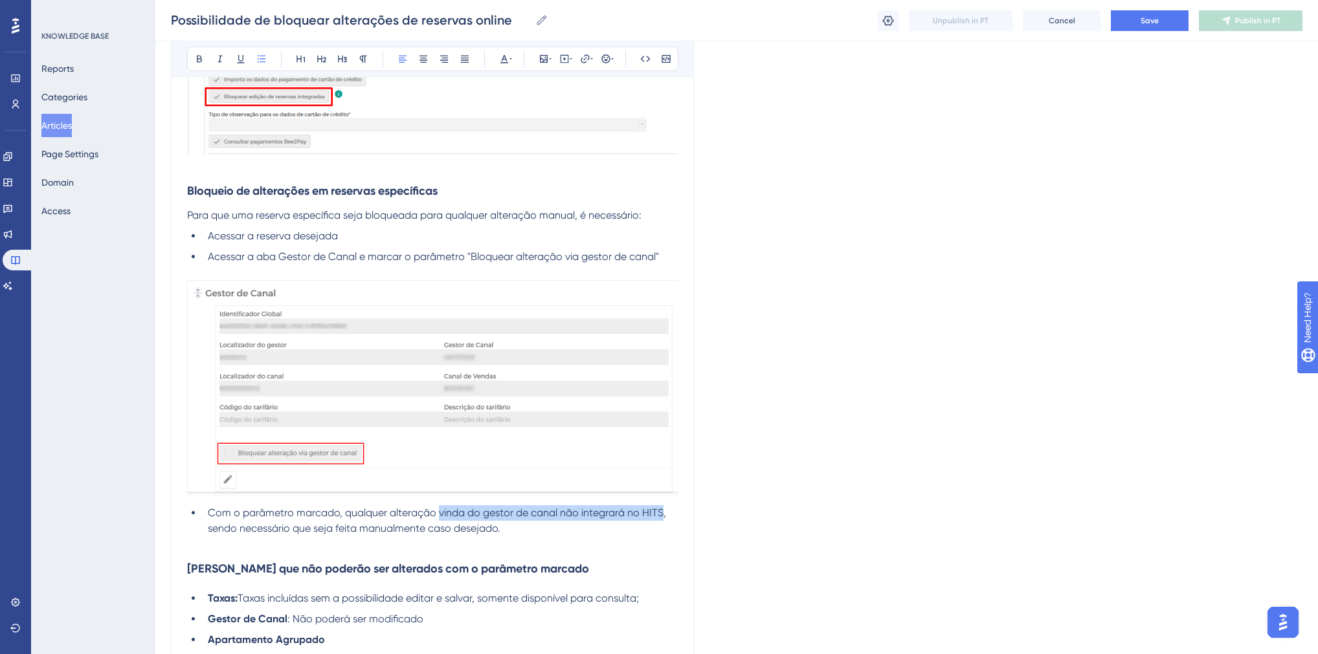
drag, startPoint x: 436, startPoint y: 511, endPoint x: 662, endPoint y: 518, distance: 226.6
click at [662, 518] on span "Com o parâmetro marcado, qualquer alteração vinda do gestor de canal não integr…" at bounding box center [438, 521] width 461 height 28
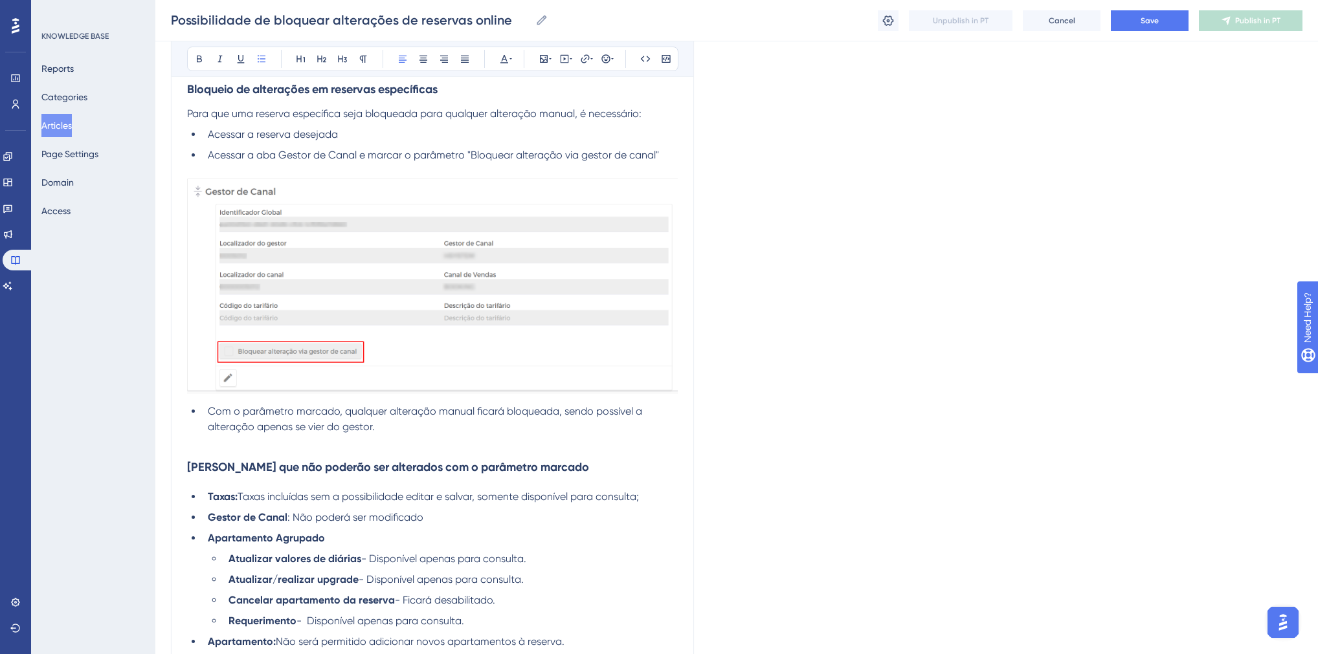
scroll to position [1812, 0]
click at [311, 452] on h3 "[PERSON_NAME] que não poderão ser alterados com o parâmetro marcado" at bounding box center [432, 465] width 491 height 34
click at [305, 447] on p at bounding box center [432, 441] width 491 height 16
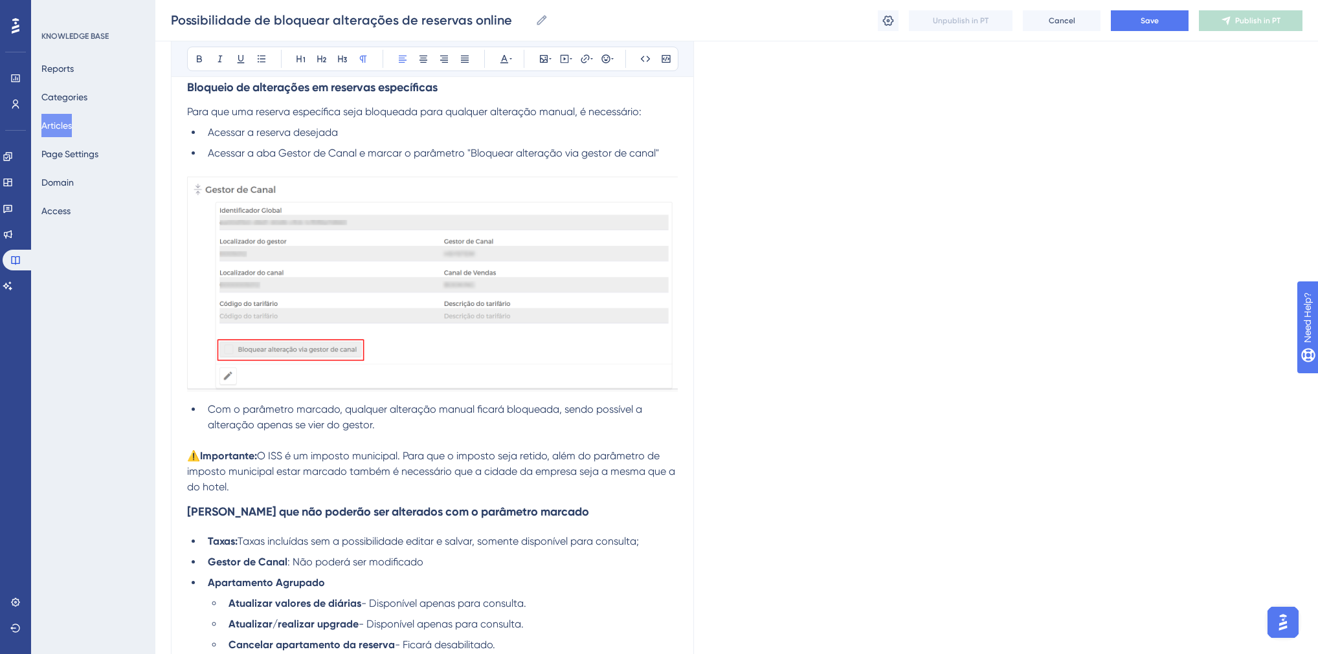
click at [261, 456] on span "O ISS é um imposto municipal. Para que o imposto seja retido, além do parâmetro…" at bounding box center [432, 471] width 491 height 43
click at [262, 456] on span "Caso seja necessário realizar alguma alteraçãoO ISS é um imposto municipal. Par…" at bounding box center [429, 471] width 485 height 43
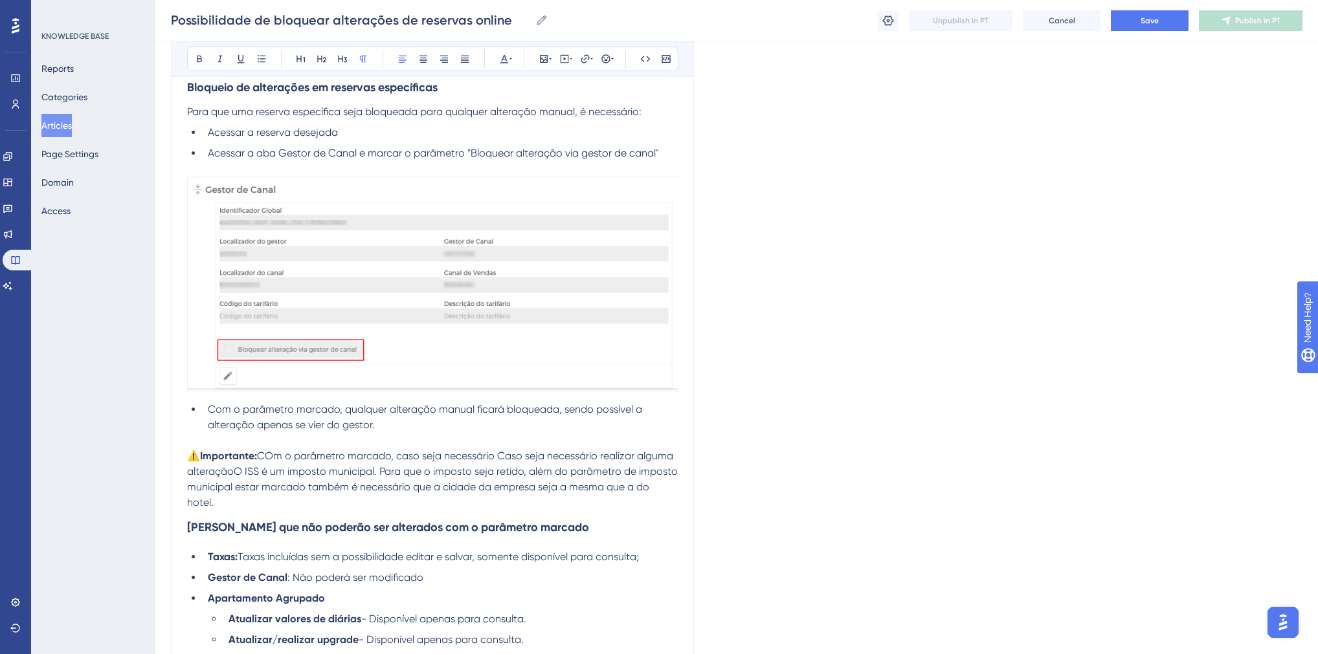
click at [262, 456] on span "COm o parâmetro marcado, caso seja necessário Caso seja necessário realizar alg…" at bounding box center [433, 479] width 493 height 59
click at [269, 455] on span "COm o parâmetro marcado, caso seja necessário Caso seja necessário realizar alg…" at bounding box center [433, 479] width 493 height 59
click at [487, 455] on span "Cm o parâmetro marcado, caso seja necessário Caso seja necessário realizar algu…" at bounding box center [433, 479] width 493 height 59
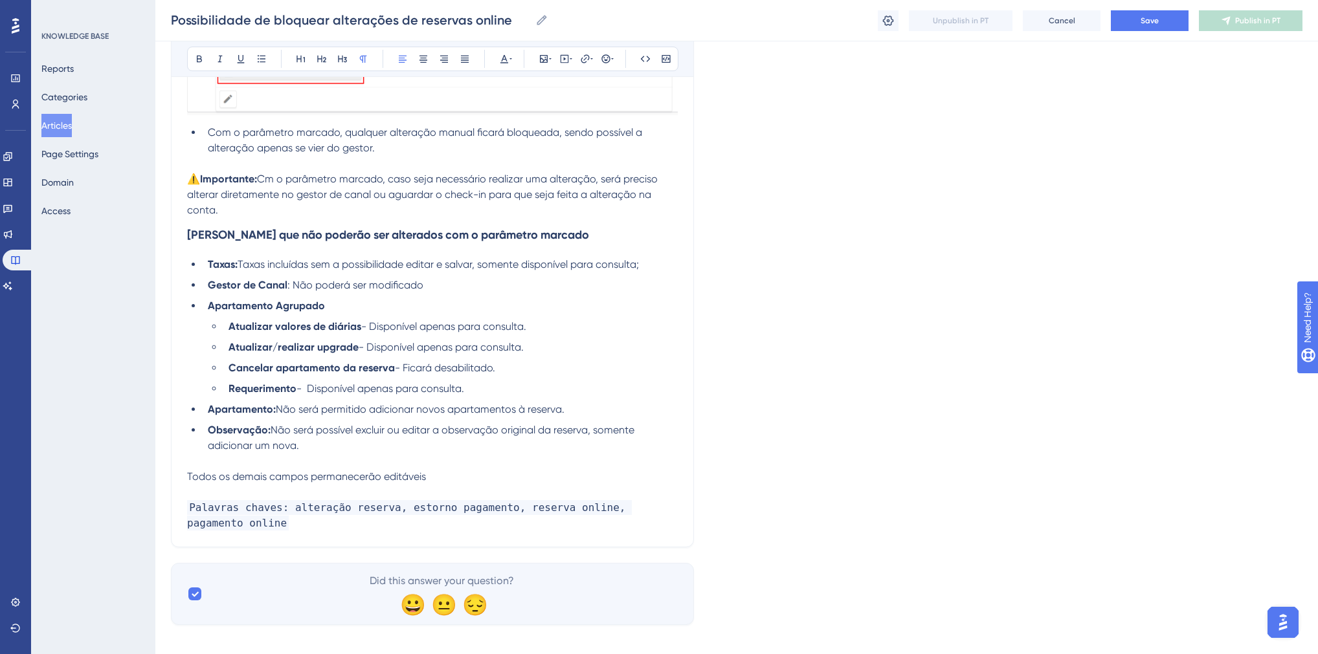
scroll to position [2105, 0]
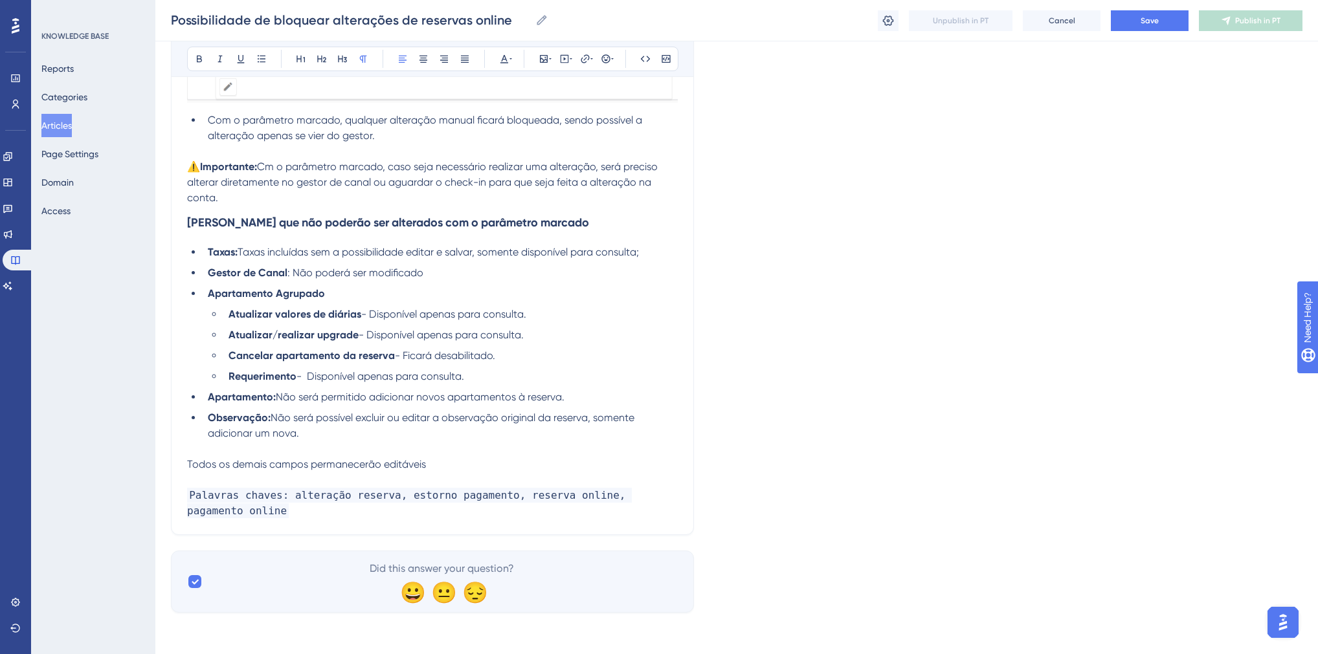
click at [269, 168] on span "Cm o parâmetro marcado, caso seja necessário realizar uma alteração, será preci…" at bounding box center [423, 181] width 473 height 43
drag, startPoint x: 286, startPoint y: 496, endPoint x: 381, endPoint y: 497, distance: 95.1
click at [381, 497] on span "Palavras chaves: alteração reserva, estorno pagamento, reserva online, pagament…" at bounding box center [409, 503] width 445 height 30
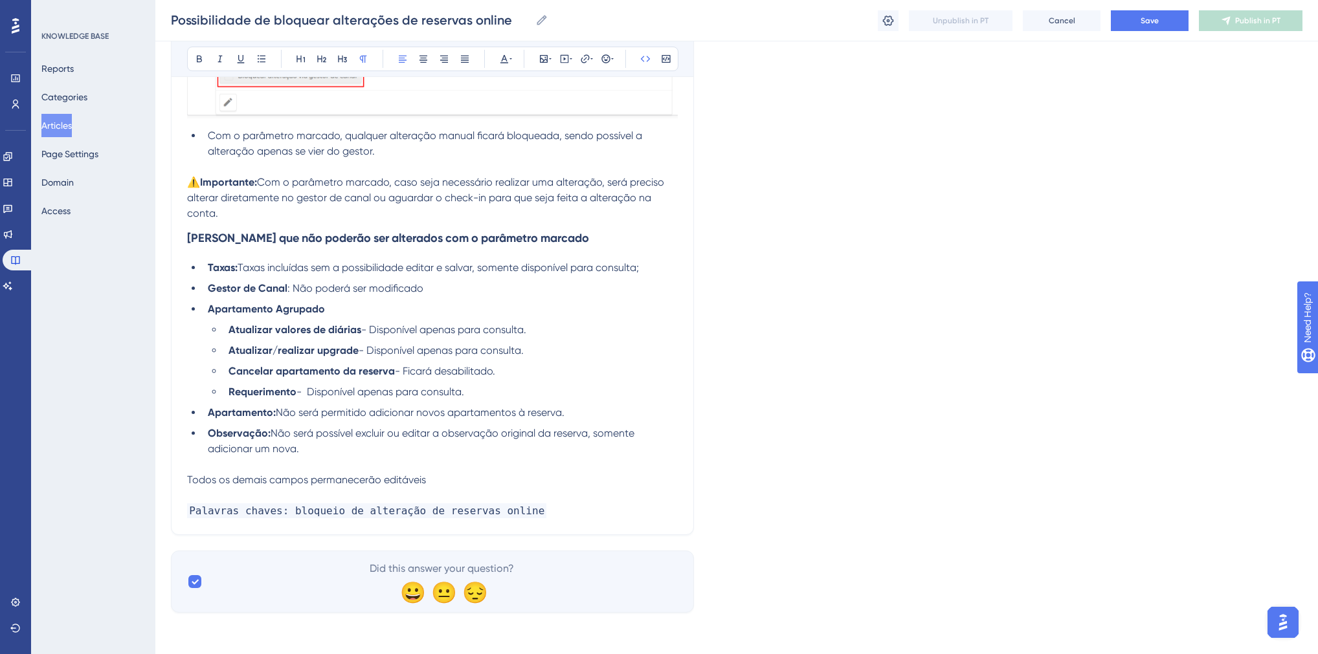
scroll to position [1986, 0]
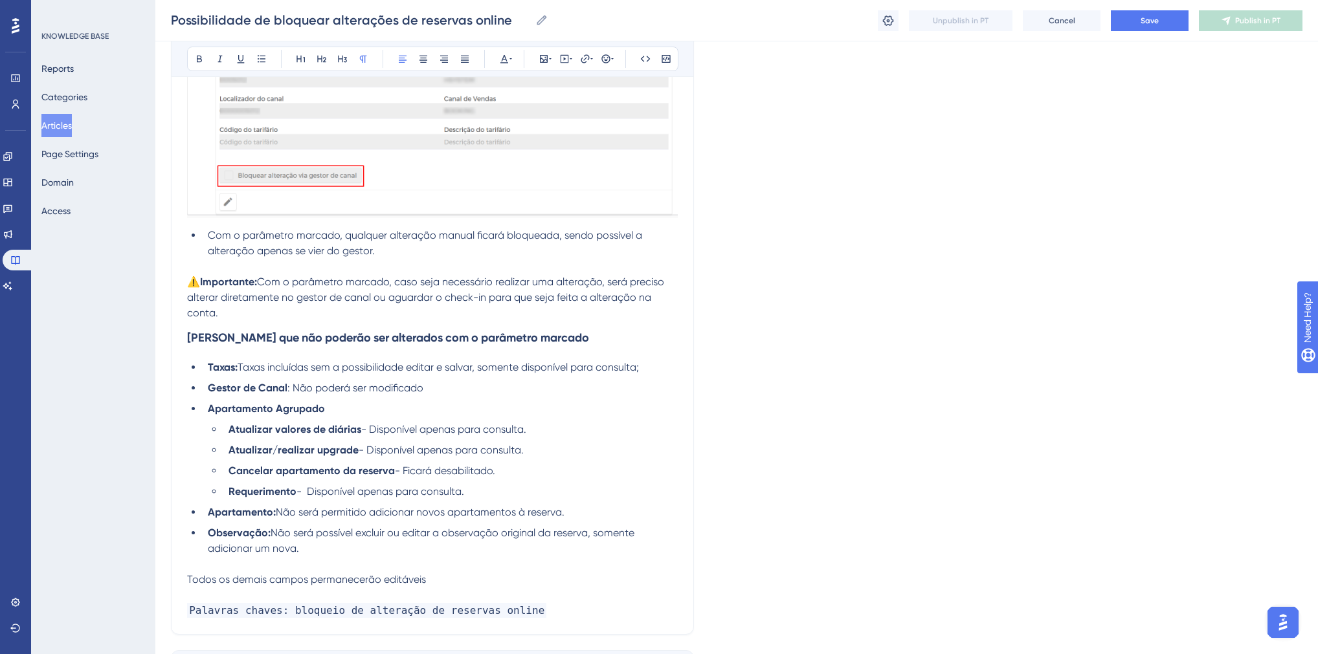
drag, startPoint x: 219, startPoint y: 309, endPoint x: 174, endPoint y: 273, distance: 57.6
click at [228, 310] on p "⚠️ Importante: Com o parâmetro marcado, caso seja necessário realizar uma alter…" at bounding box center [432, 297] width 491 height 47
click at [261, 280] on span "Com o parâmetro marcado, caso seja necessário realizar uma alteração, será prec…" at bounding box center [427, 297] width 480 height 43
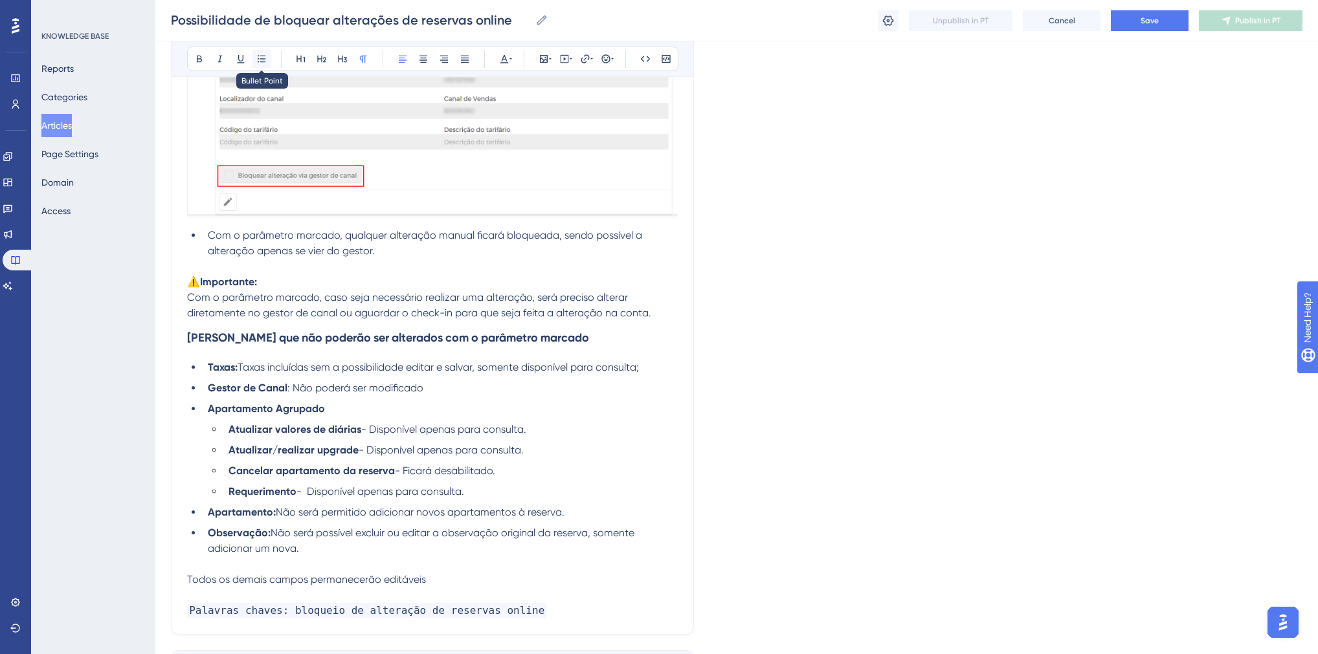
click at [258, 60] on icon at bounding box center [261, 59] width 10 height 10
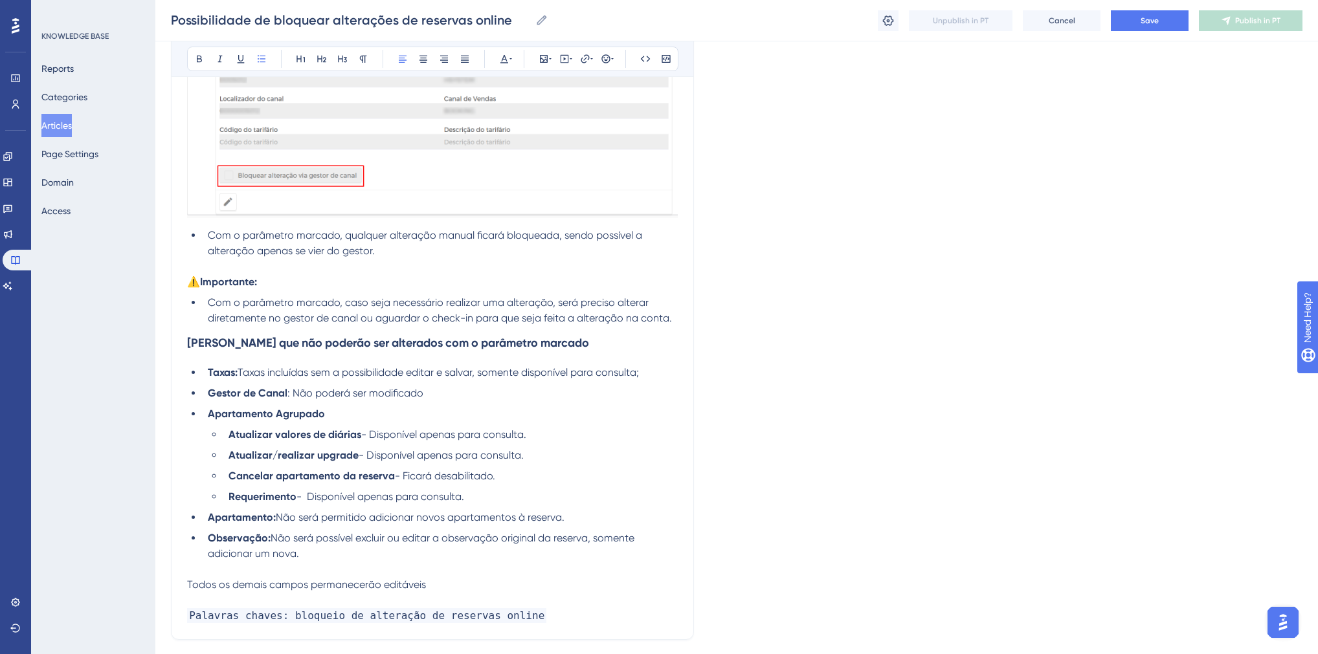
click at [677, 319] on li "Com o parâmetro marcado, caso seja necessário realizar uma alteração, será prec…" at bounding box center [440, 310] width 475 height 31
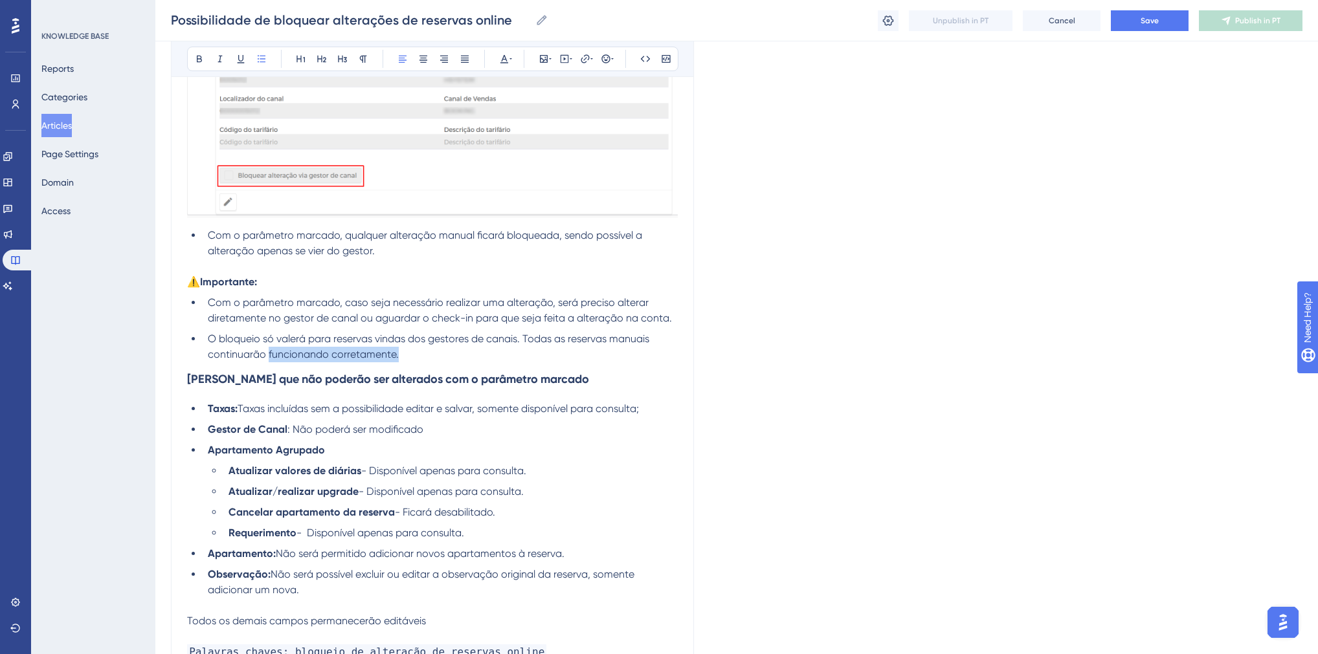
drag, startPoint x: 399, startPoint y: 355, endPoint x: 267, endPoint y: 352, distance: 132.0
click at [267, 352] on li "O bloqueio só valerá para reservas vindas dos gestores de canais. Todas as rese…" at bounding box center [440, 346] width 475 height 31
click at [265, 356] on span "O bloqueio só valerá para reservas vindas dos gestores de canais. Todas as rese…" at bounding box center [430, 347] width 444 height 28
click at [611, 339] on span "O bloqueio só valerá para reservas vindas dos gestores de canais. Todas as rese…" at bounding box center [430, 347] width 444 height 28
click at [656, 337] on li "O bloqueio só valerá para reservas vindas dos gestores de canais. Todas as rese…" at bounding box center [440, 346] width 475 height 31
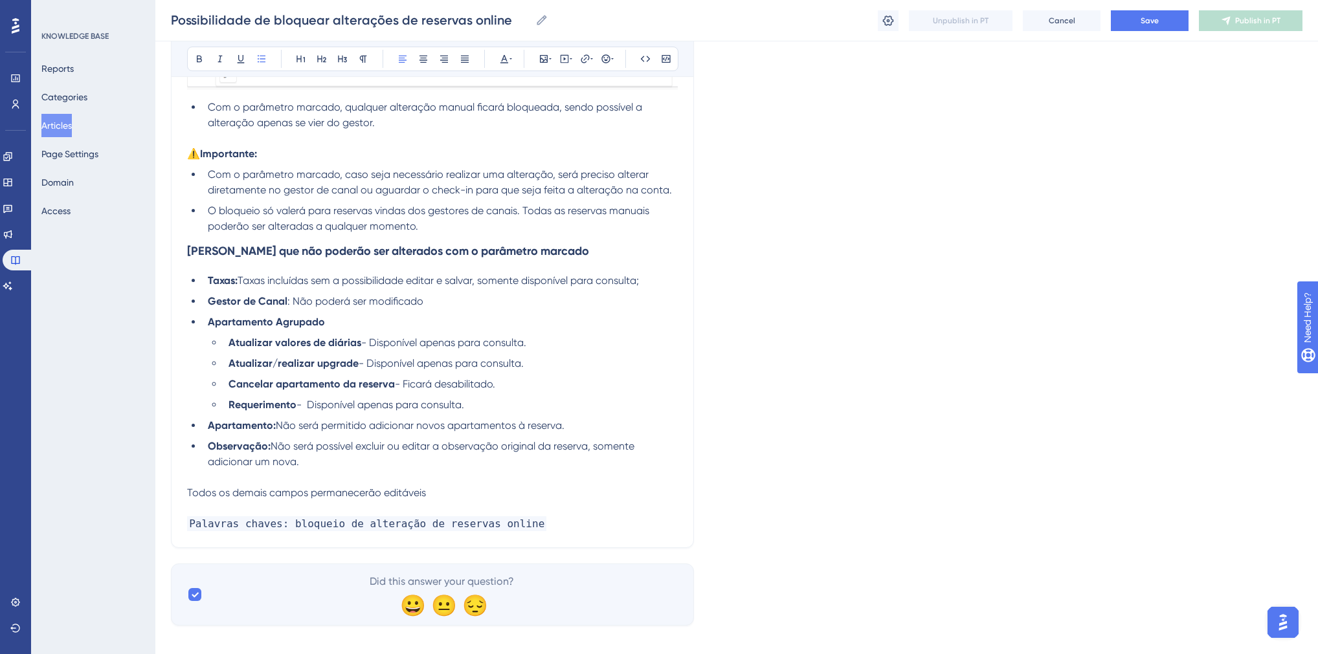
scroll to position [2131, 0]
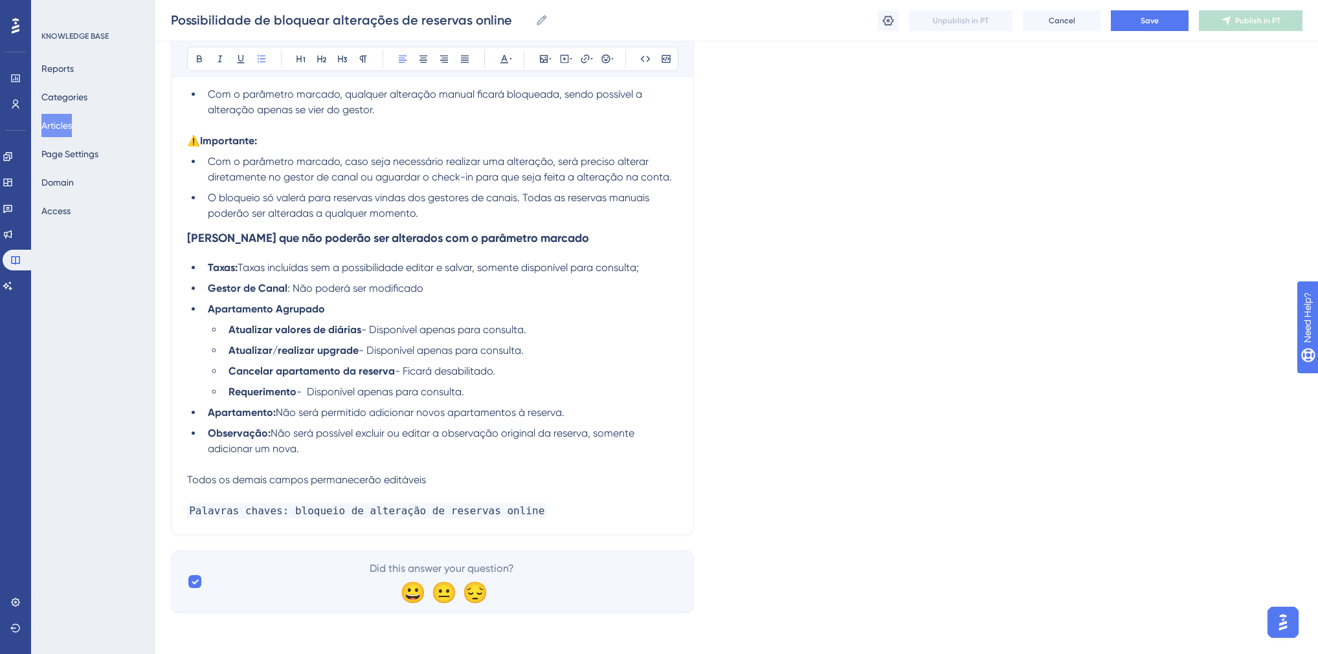
click at [1177, 3] on div "Possibilidade de bloquear alterações de reservas online Possibilidade de bloque…" at bounding box center [736, 20] width 1162 height 41
click at [1165, 16] on button "Save" at bounding box center [1150, 20] width 78 height 21
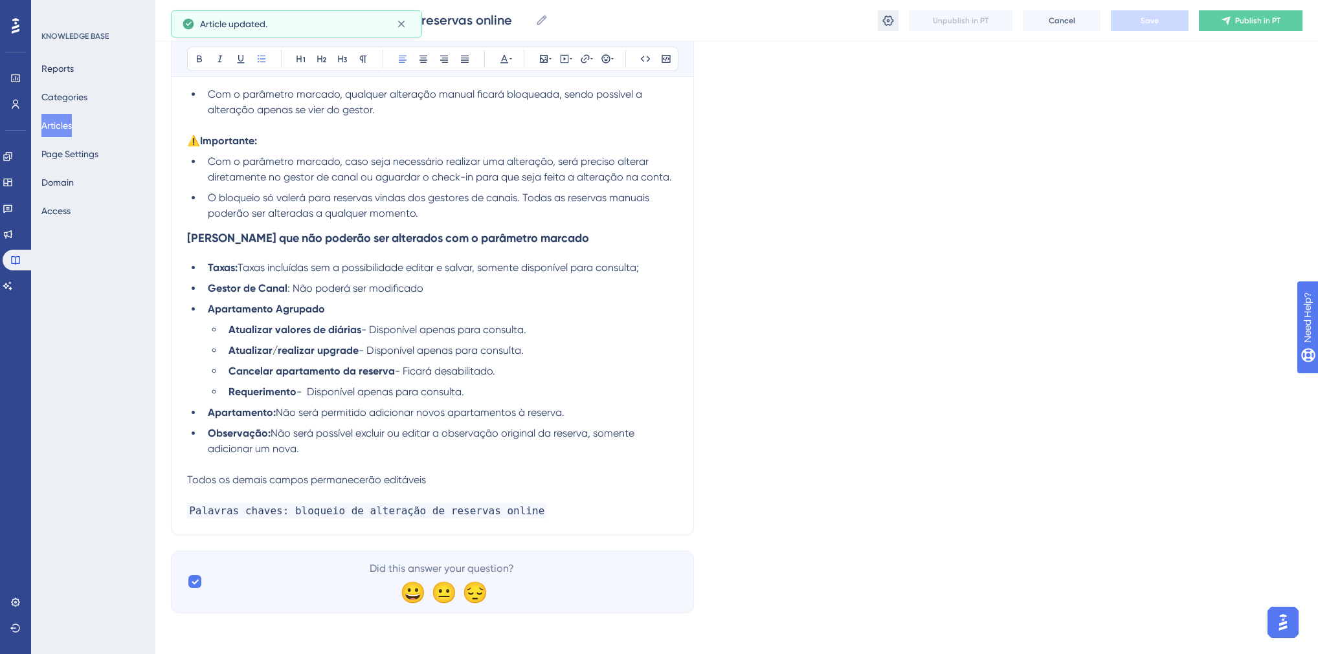
click at [884, 21] on icon at bounding box center [888, 20] width 11 height 10
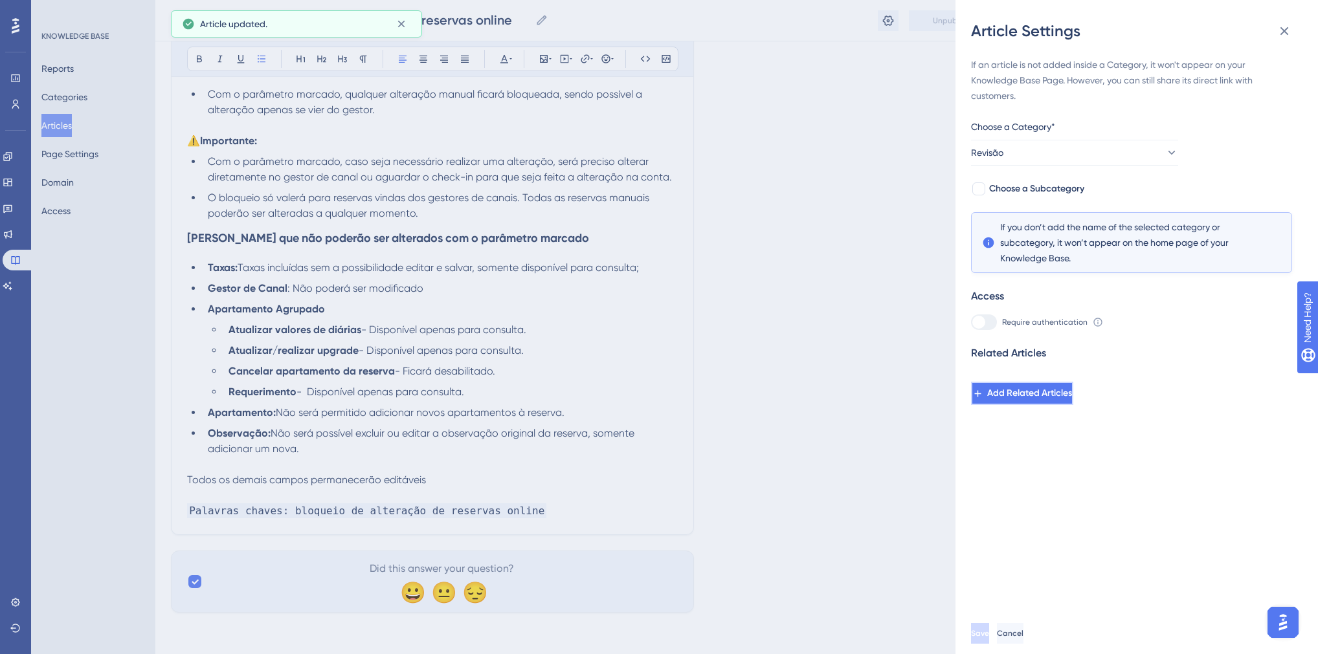
click at [1023, 383] on button "Add Related Articles" at bounding box center [1022, 393] width 102 height 23
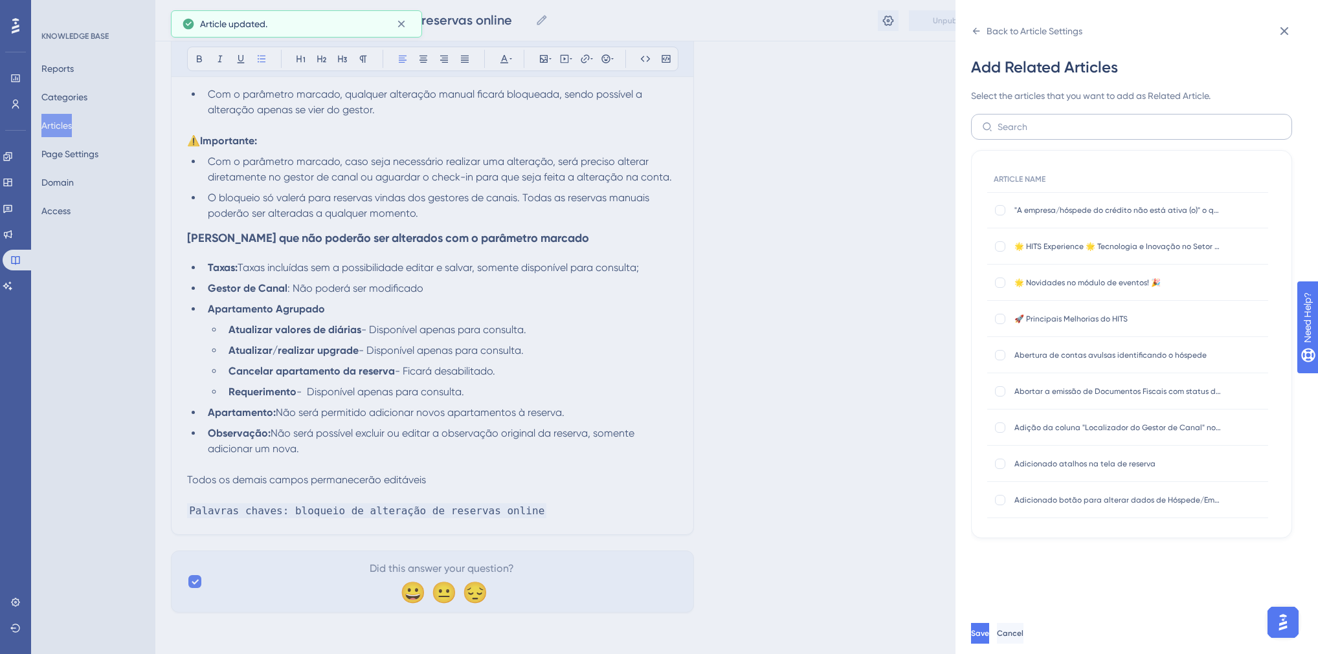
click at [1026, 116] on label at bounding box center [1131, 127] width 321 height 26
click at [1026, 120] on input "text" at bounding box center [1138, 127] width 283 height 14
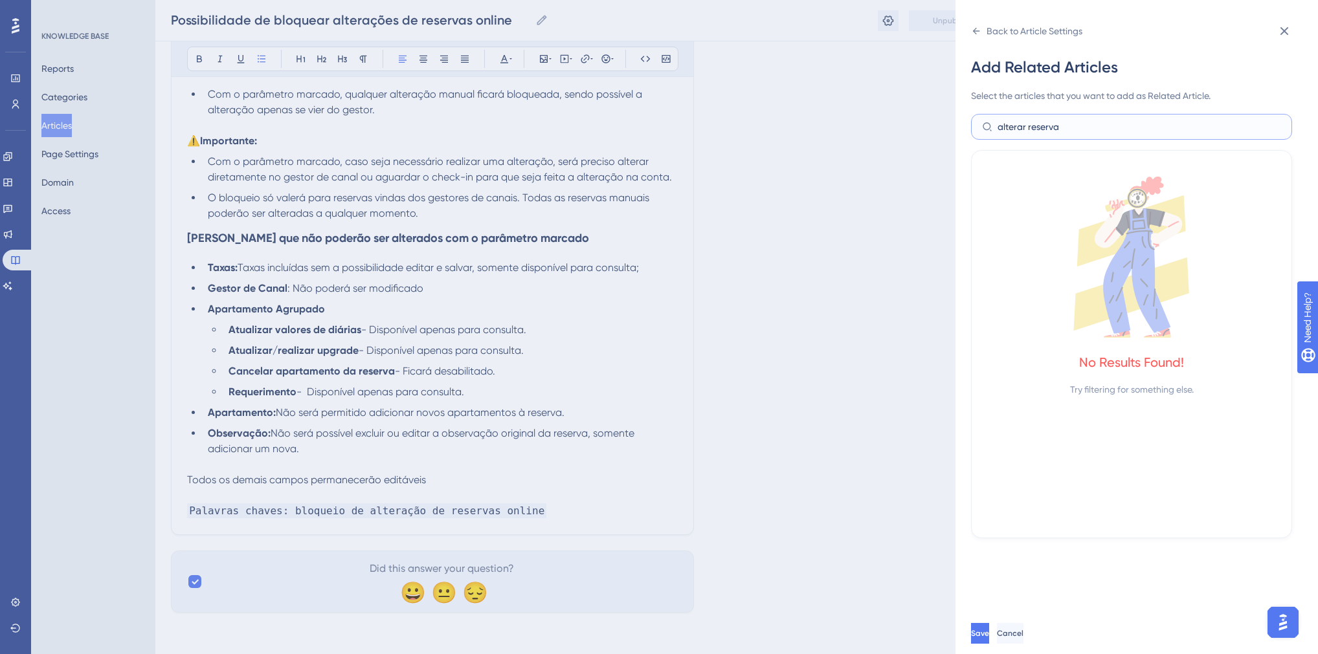
drag, startPoint x: 1046, startPoint y: 128, endPoint x: 971, endPoint y: 125, distance: 74.5
click at [971, 125] on label "alterar reserva" at bounding box center [1131, 127] width 321 height 26
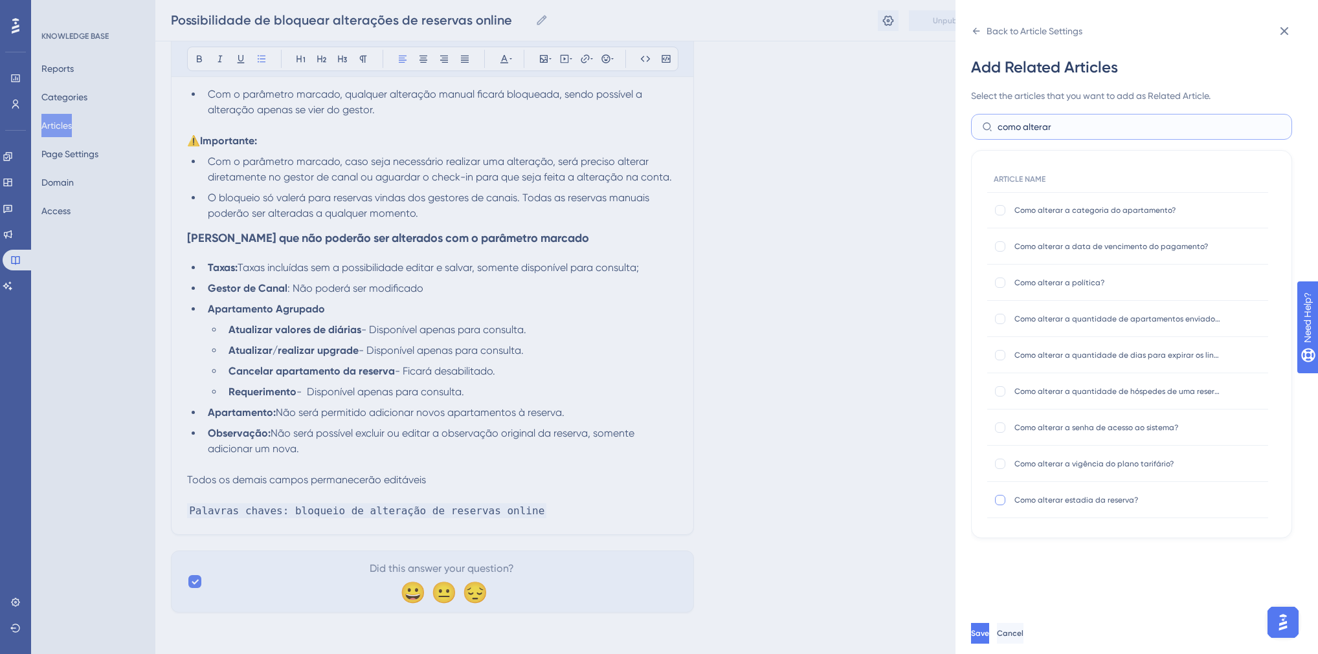
type input "como alterar"
click at [999, 500] on div at bounding box center [1000, 500] width 10 height 10
checkbox input "true"
click at [1003, 392] on div at bounding box center [1000, 391] width 10 height 10
checkbox input "true"
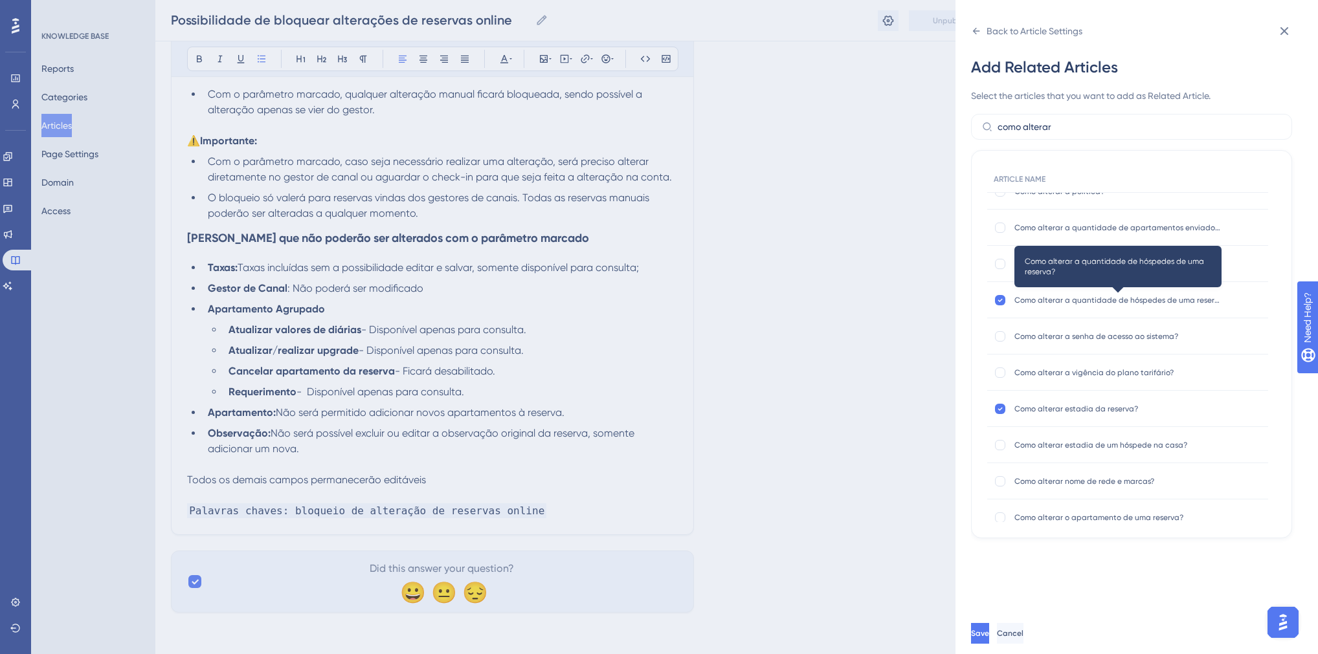
scroll to position [104, 0]
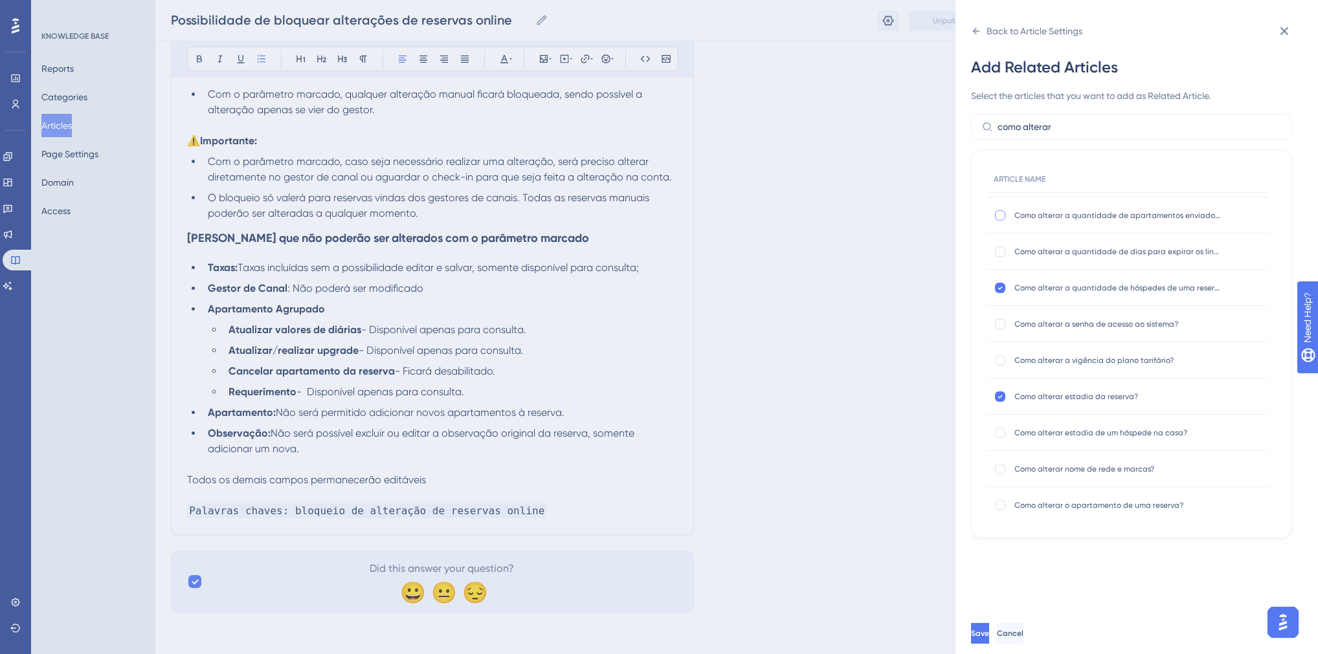
click at [1000, 216] on div at bounding box center [1000, 215] width 10 height 10
checkbox input "true"
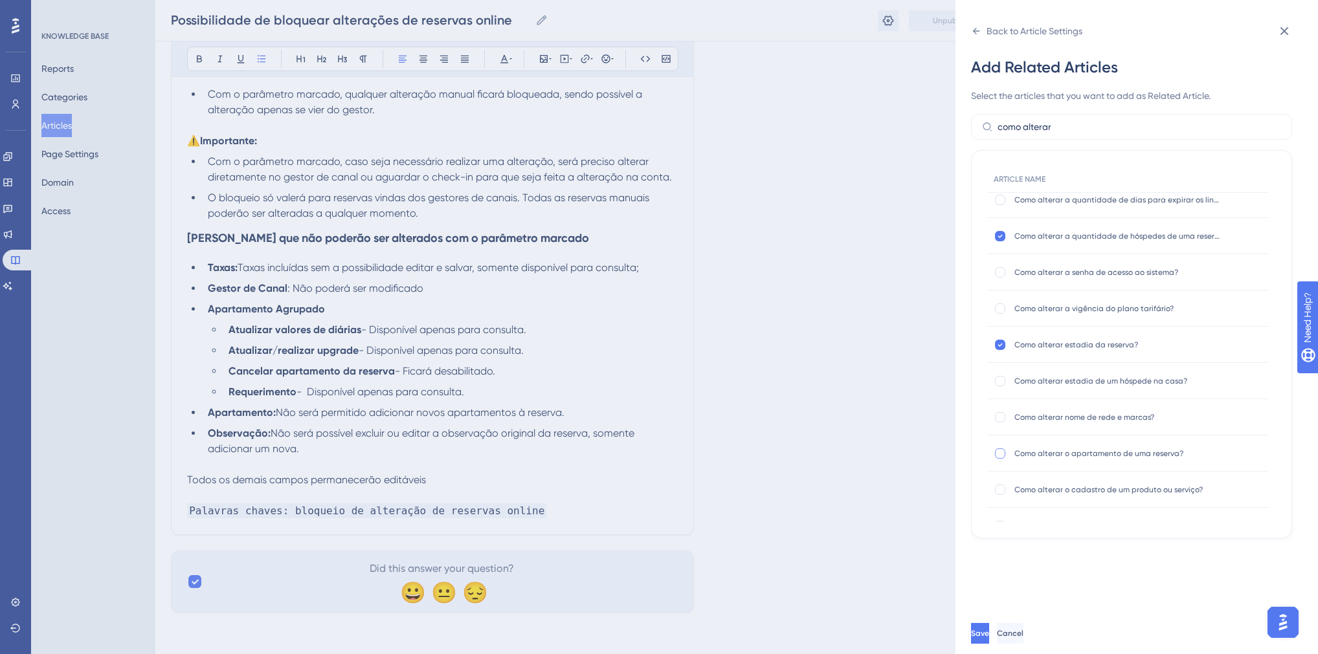
click at [1000, 455] on div at bounding box center [1000, 453] width 10 height 10
checkbox input "true"
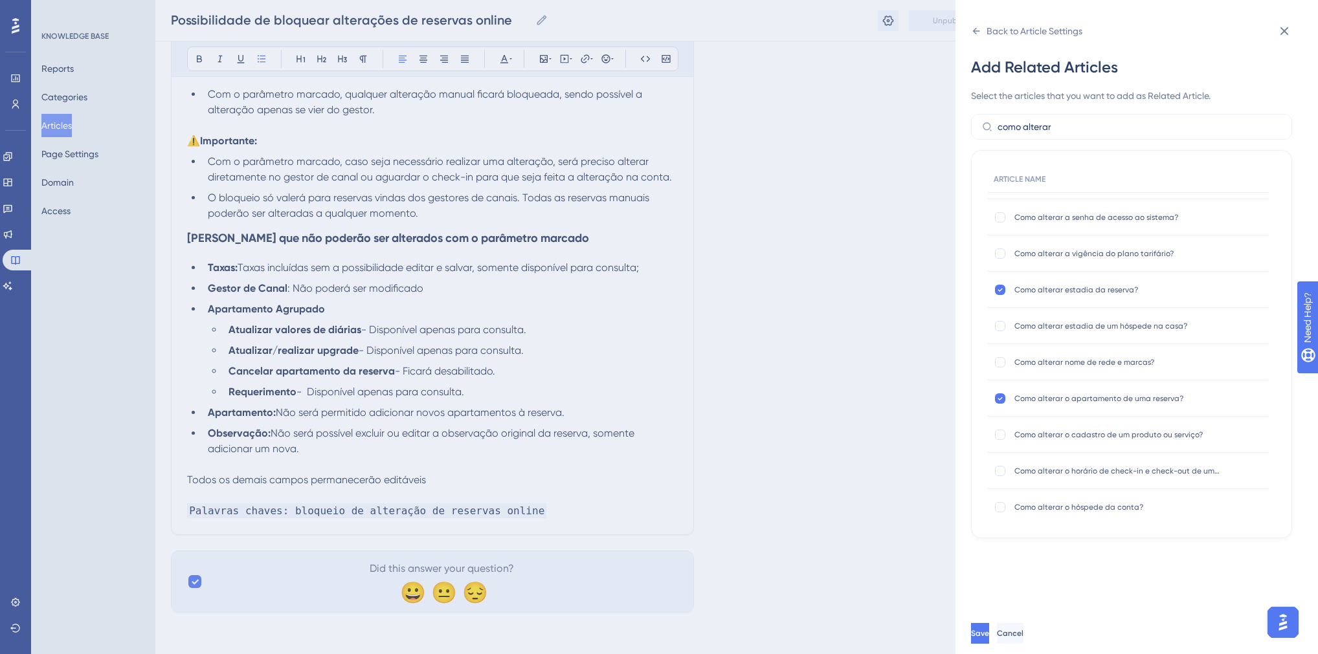
scroll to position [259, 0]
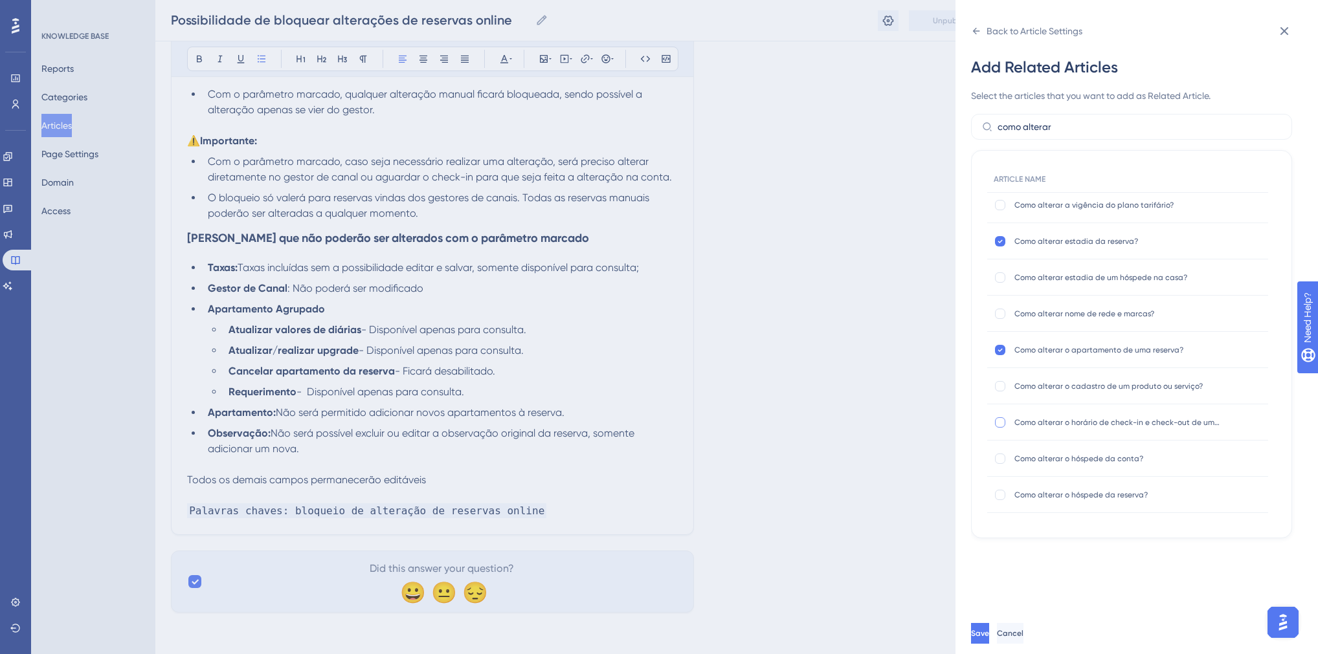
click at [1001, 419] on div at bounding box center [1000, 422] width 10 height 10
checkbox input "true"
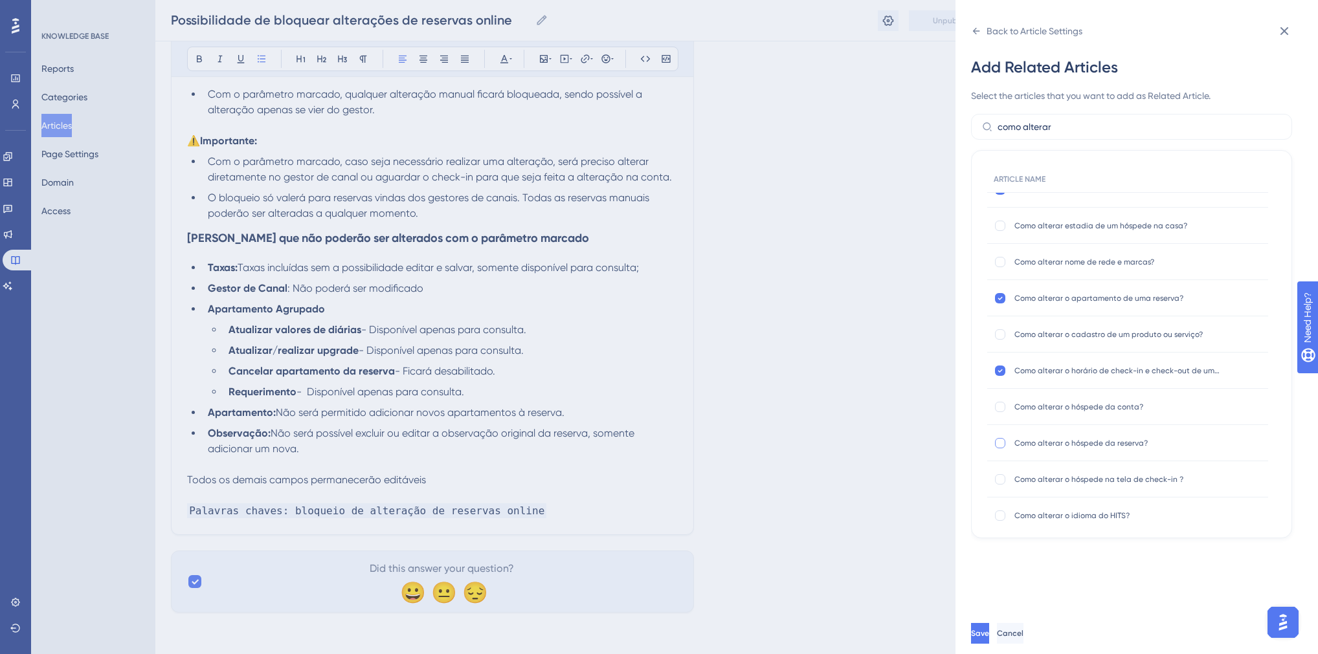
click at [997, 445] on div at bounding box center [1000, 443] width 10 height 10
checkbox input "true"
click at [1002, 450] on div at bounding box center [1000, 448] width 10 height 10
checkbox input "true"
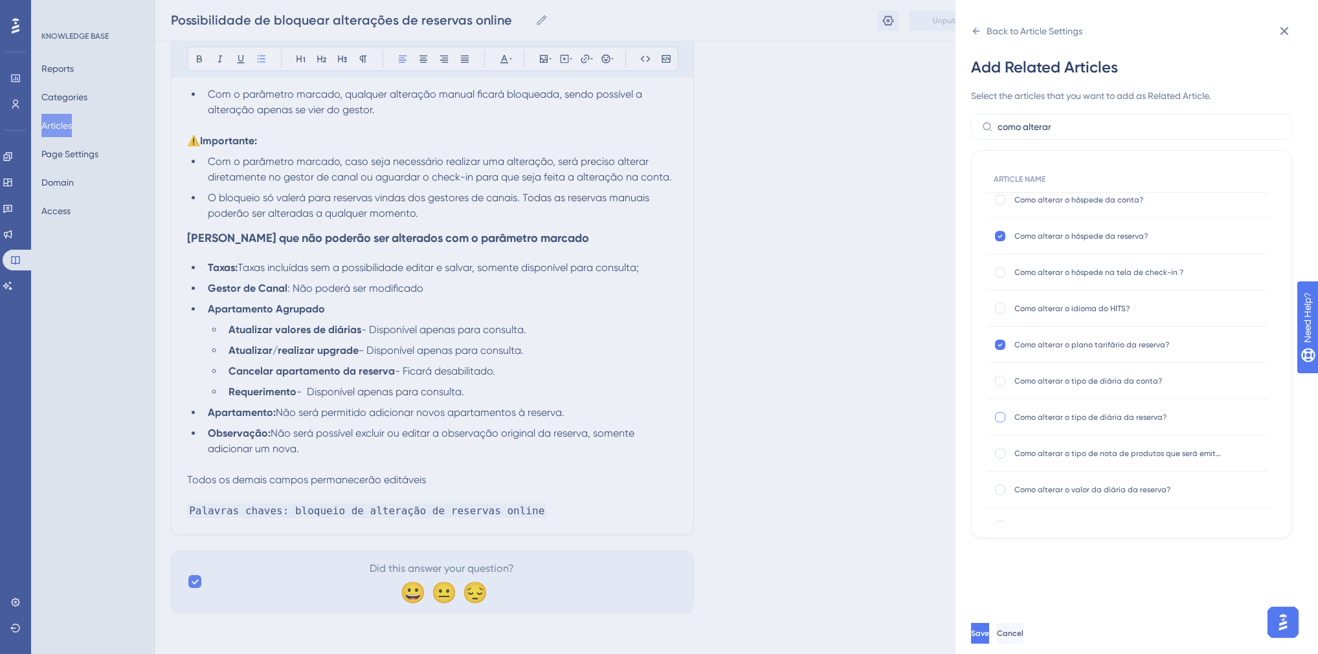
click at [999, 417] on div at bounding box center [1000, 417] width 10 height 10
checkbox input "true"
click at [1002, 388] on div at bounding box center [1000, 386] width 10 height 10
checkbox input "true"
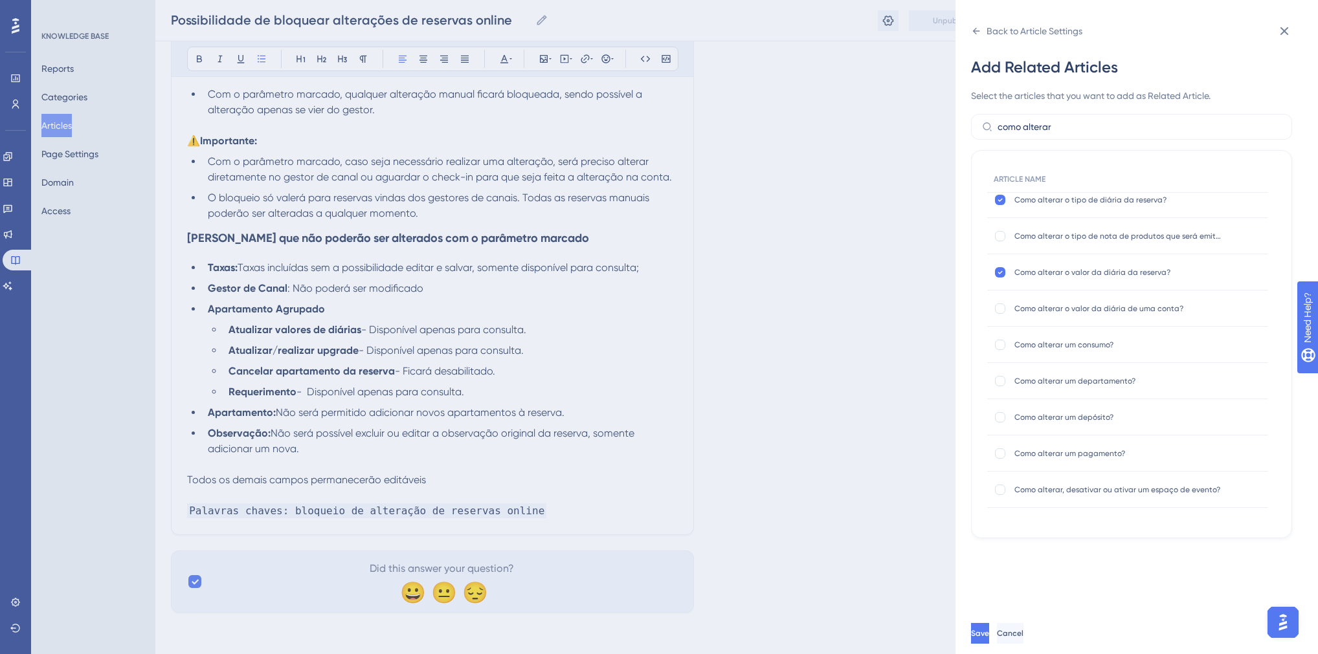
scroll to position [736, 0]
click at [989, 632] on button "Save" at bounding box center [980, 633] width 18 height 21
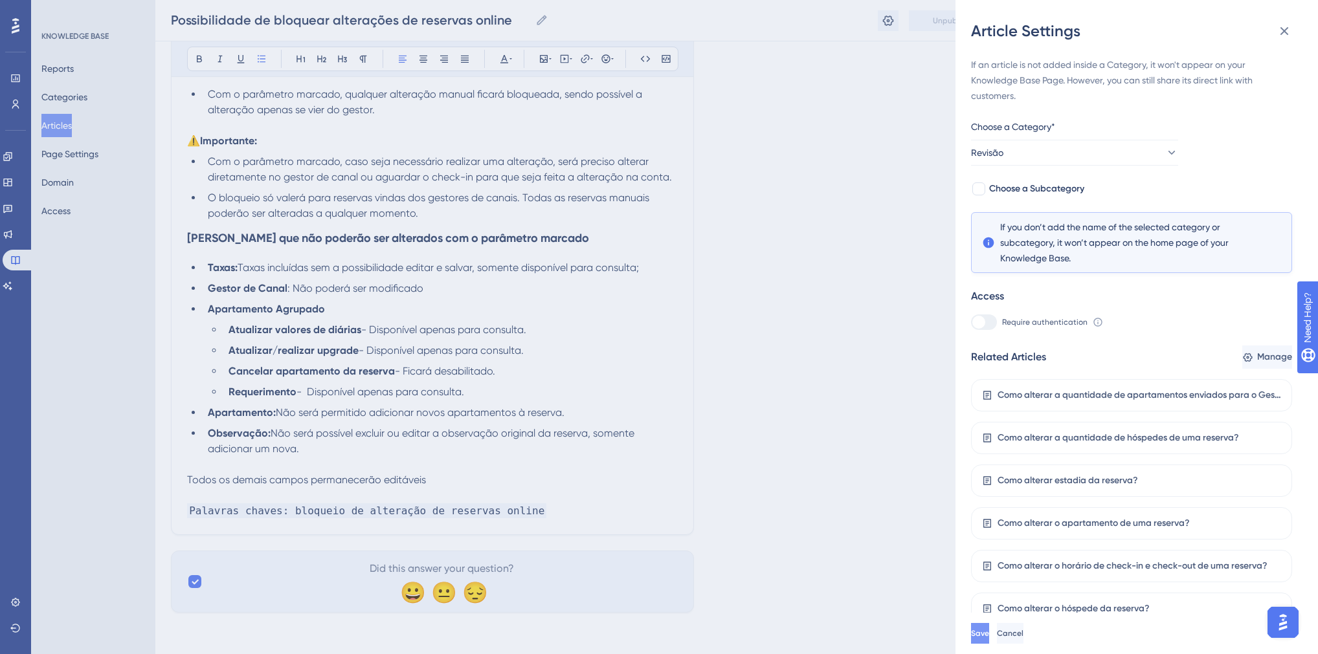
click at [989, 632] on button "Save" at bounding box center [980, 633] width 18 height 21
